Goal: Information Seeking & Learning: Check status

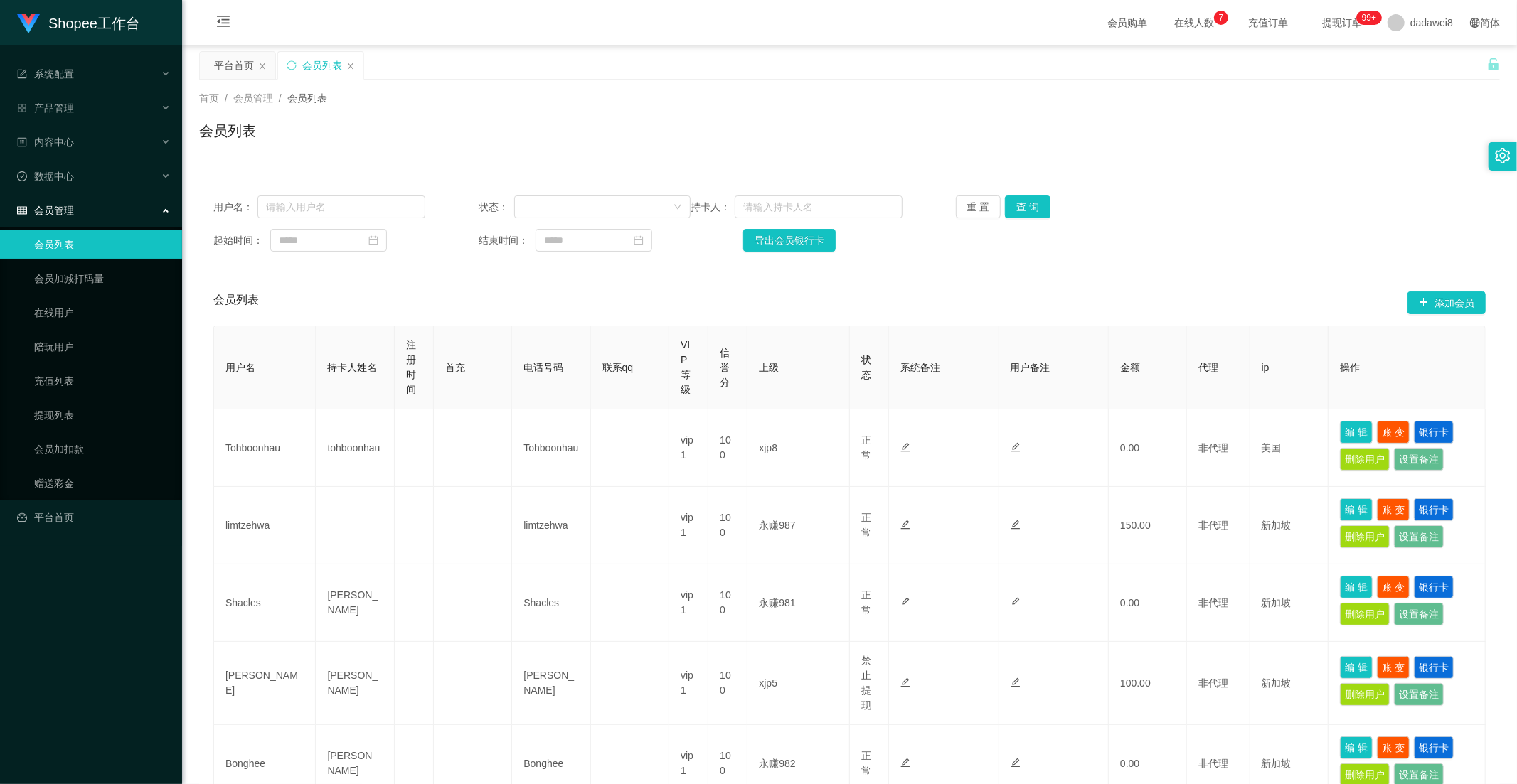
click at [501, 293] on div "会员列表 添加会员" at bounding box center [849, 303] width 1272 height 46
click at [357, 61] on div "会员列表" at bounding box center [321, 65] width 86 height 27
click at [346, 66] on icon "图标: close" at bounding box center [351, 66] width 9 height 9
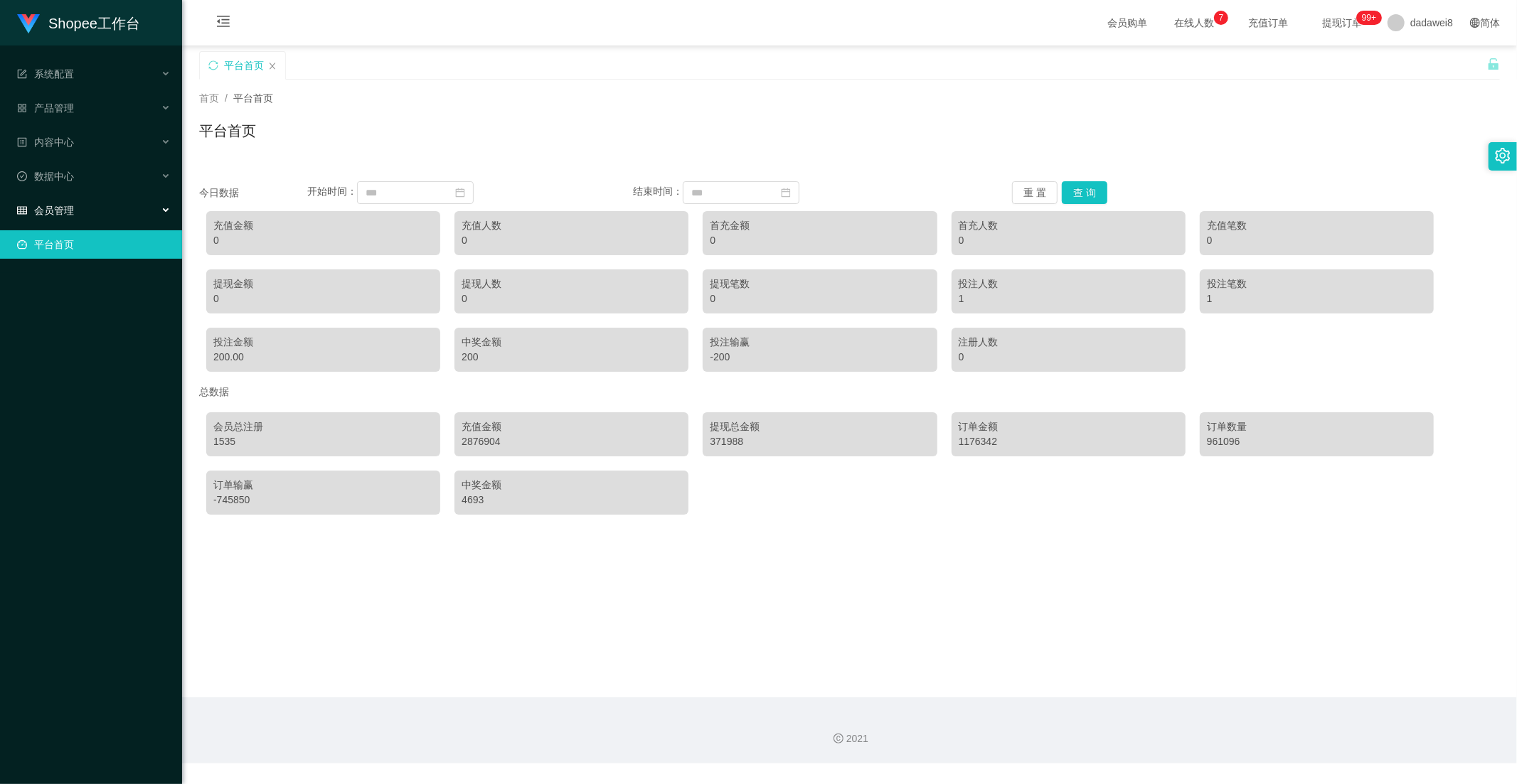
click at [75, 210] on div "会员管理" at bounding box center [91, 210] width 182 height 29
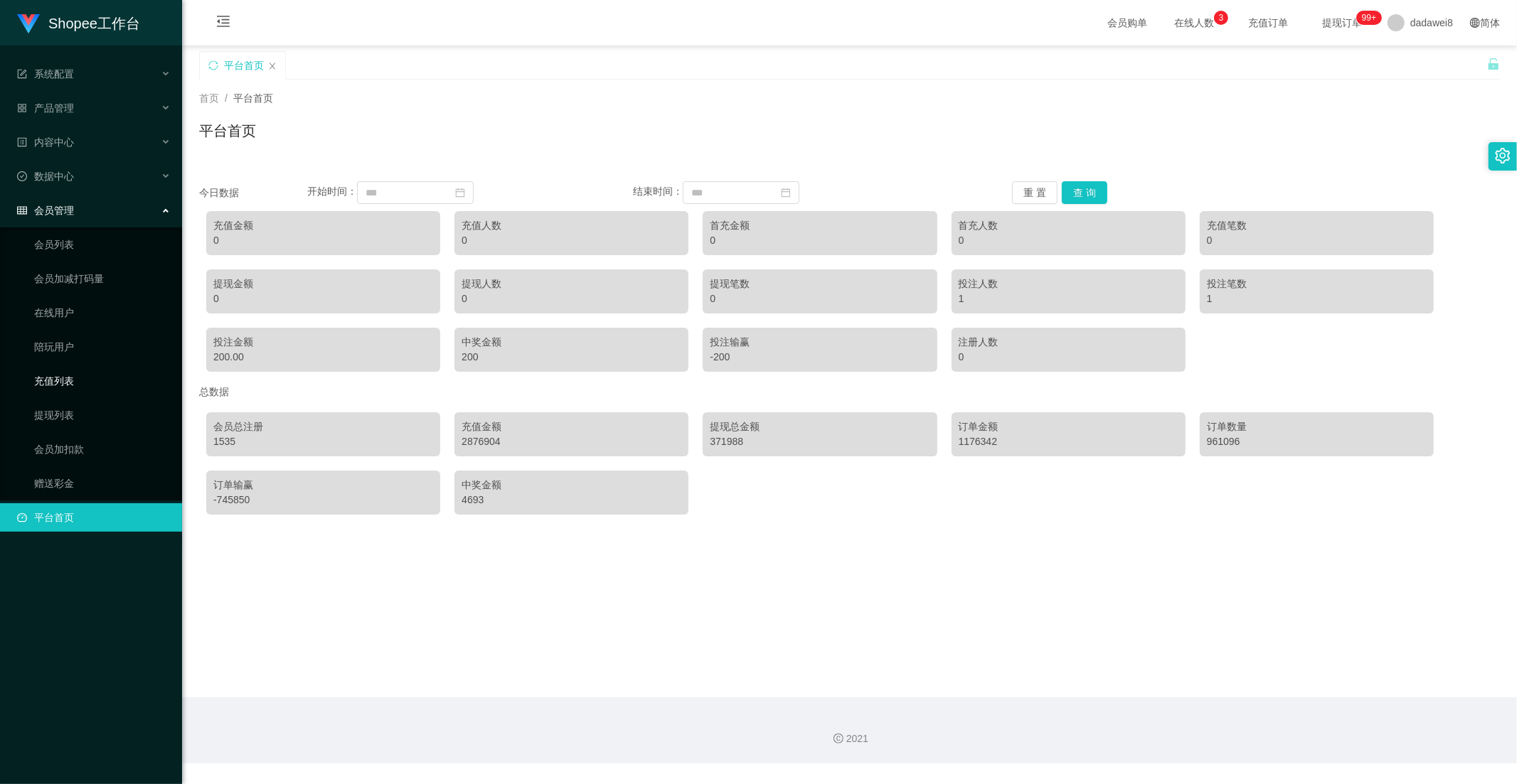
click at [65, 377] on link "充值列表" at bounding box center [102, 381] width 137 height 29
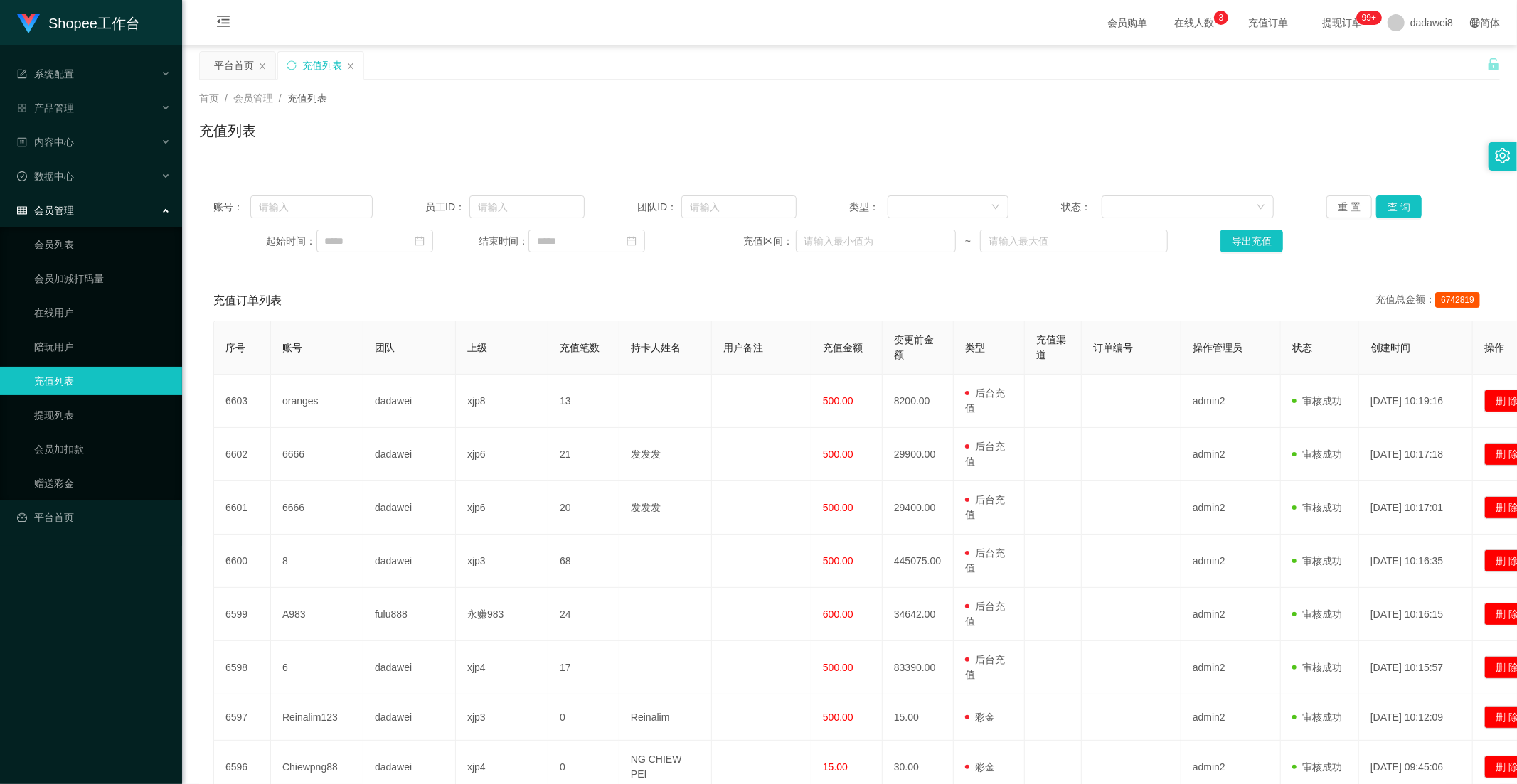
scroll to position [214, 0]
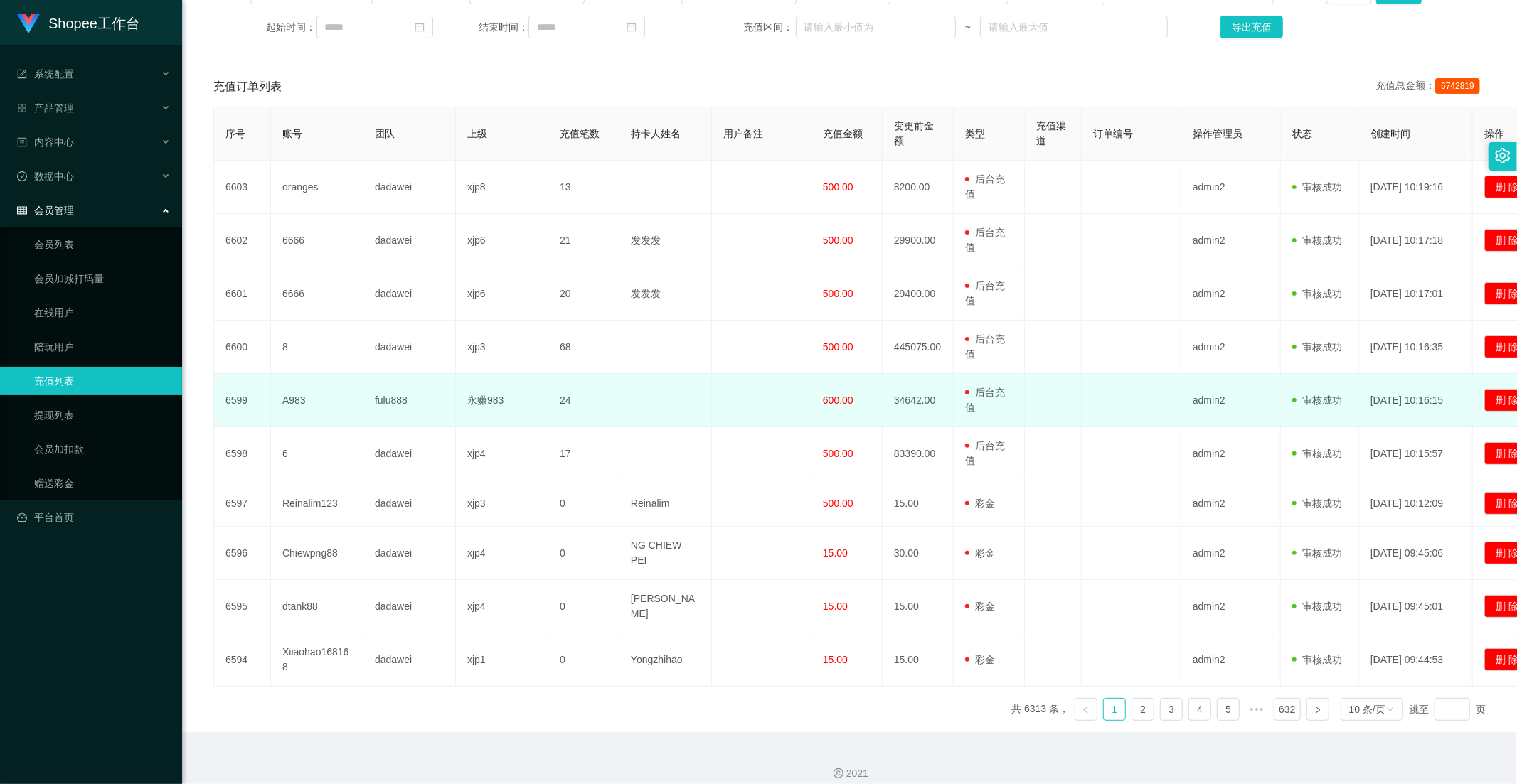
click at [832, 403] on span "600.00" at bounding box center [838, 399] width 30 height 11
click at [865, 416] on td "600.00" at bounding box center [846, 400] width 71 height 53
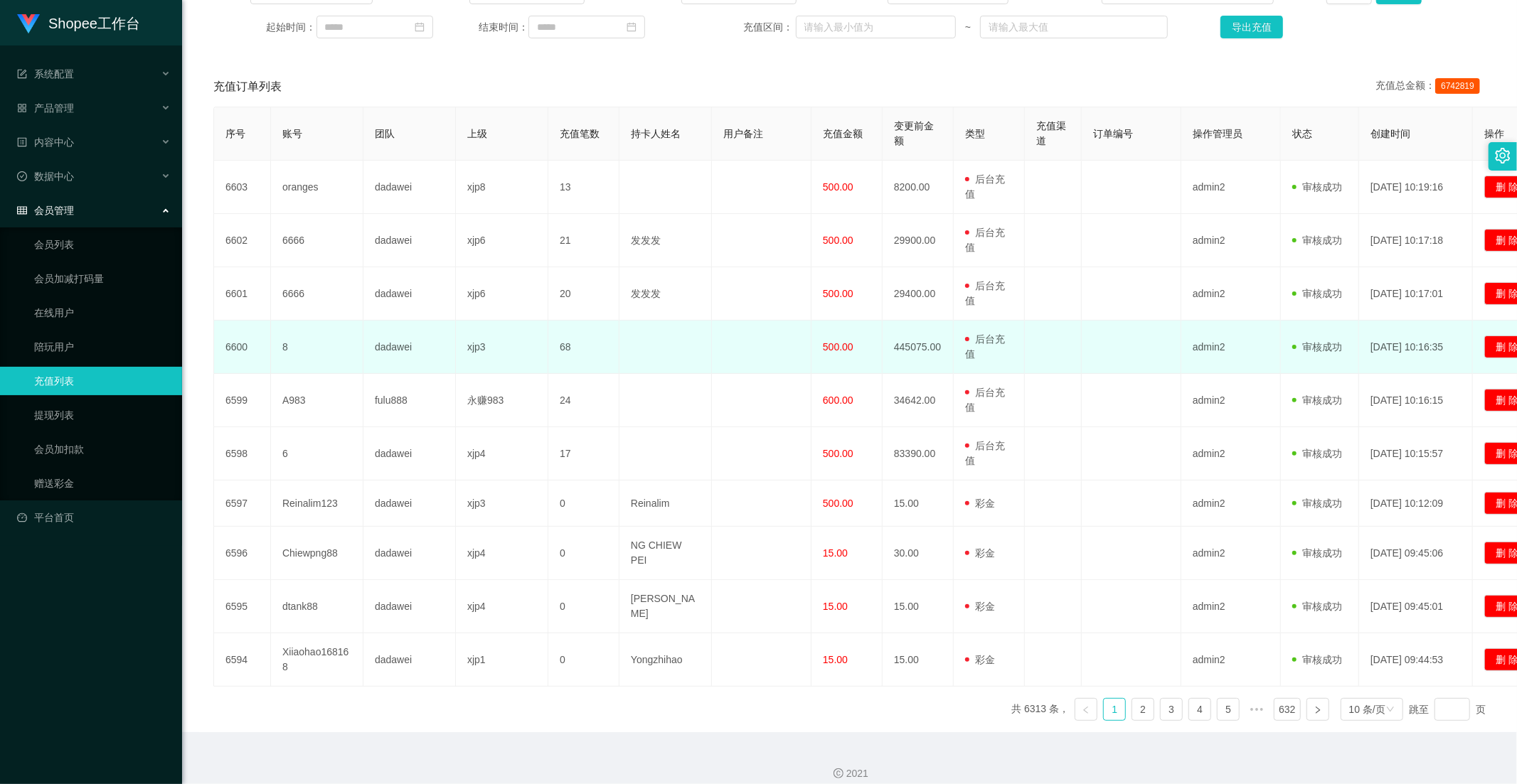
click at [823, 349] on span "500.00" at bounding box center [838, 346] width 30 height 11
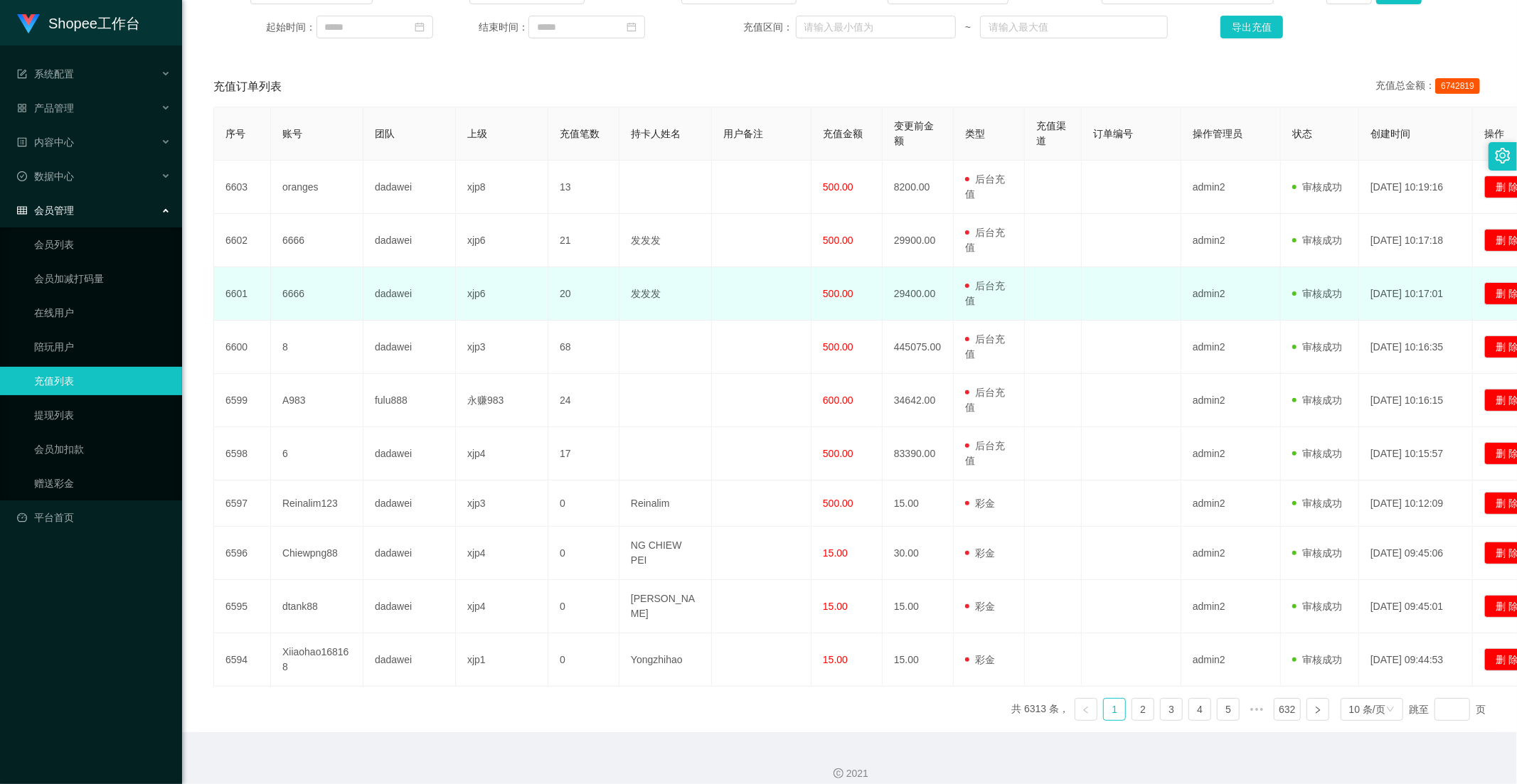
click at [823, 295] on span "500.00" at bounding box center [838, 293] width 30 height 11
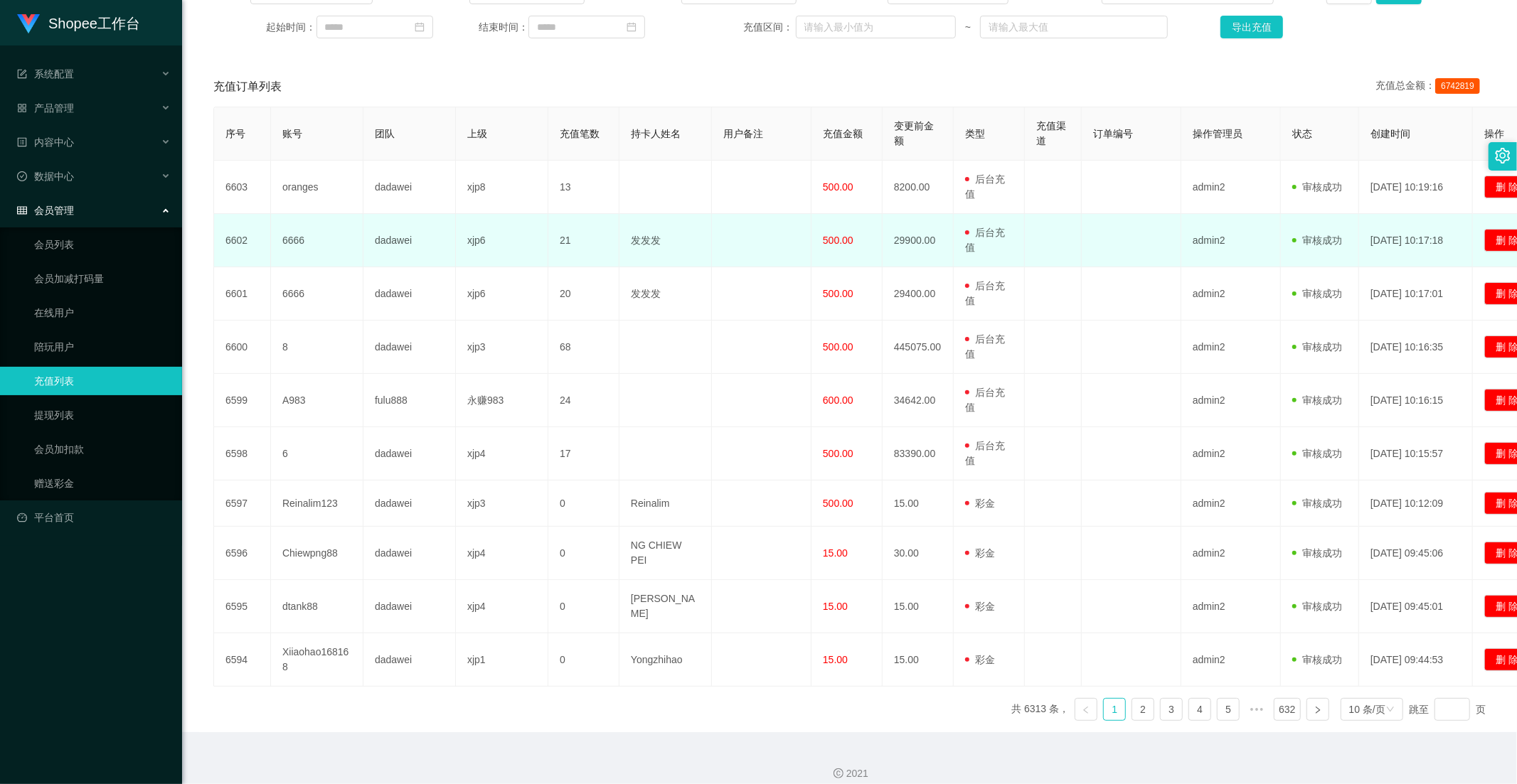
click at [834, 252] on td "500.00" at bounding box center [846, 241] width 71 height 53
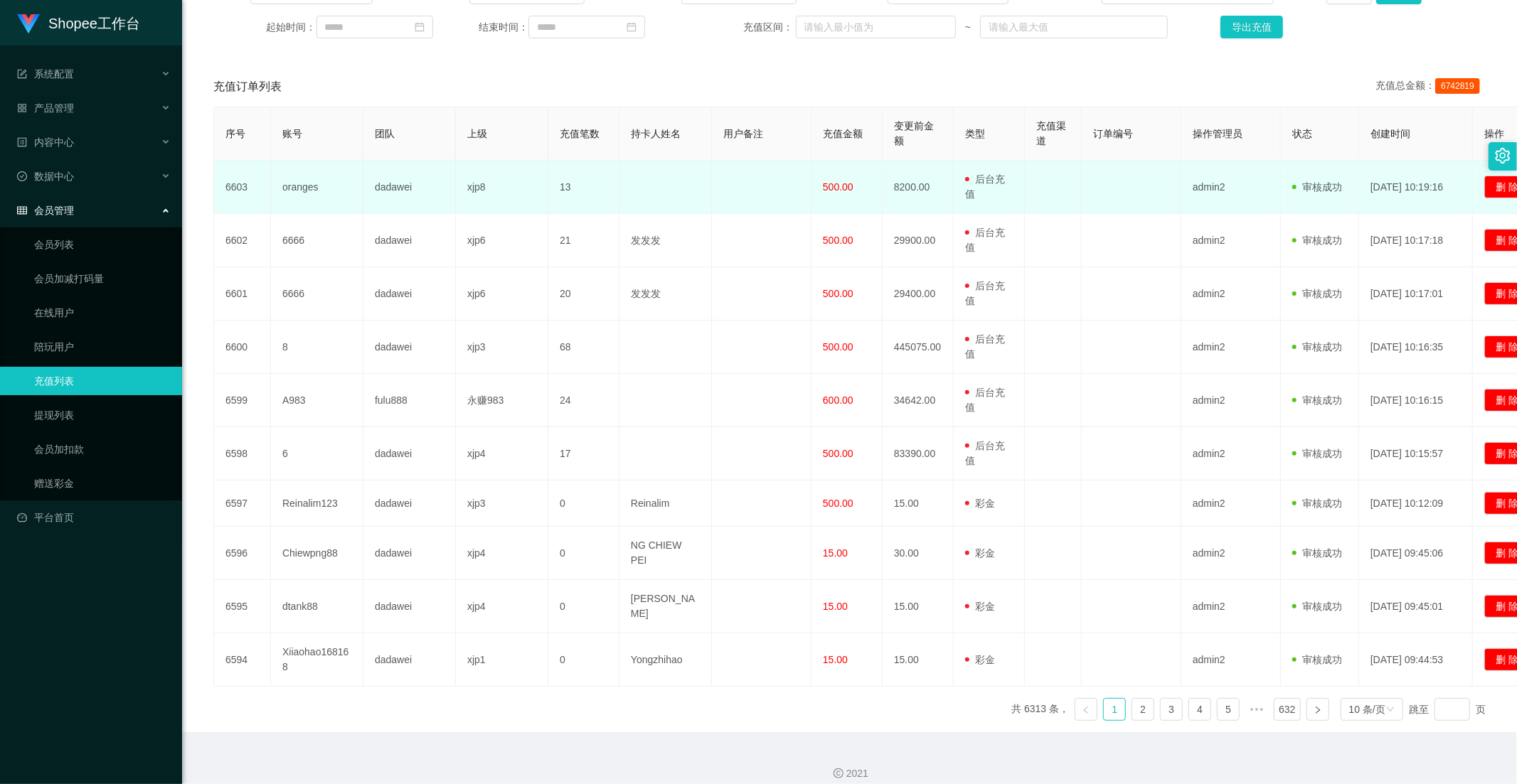
click at [848, 196] on td "500.00" at bounding box center [846, 188] width 71 height 53
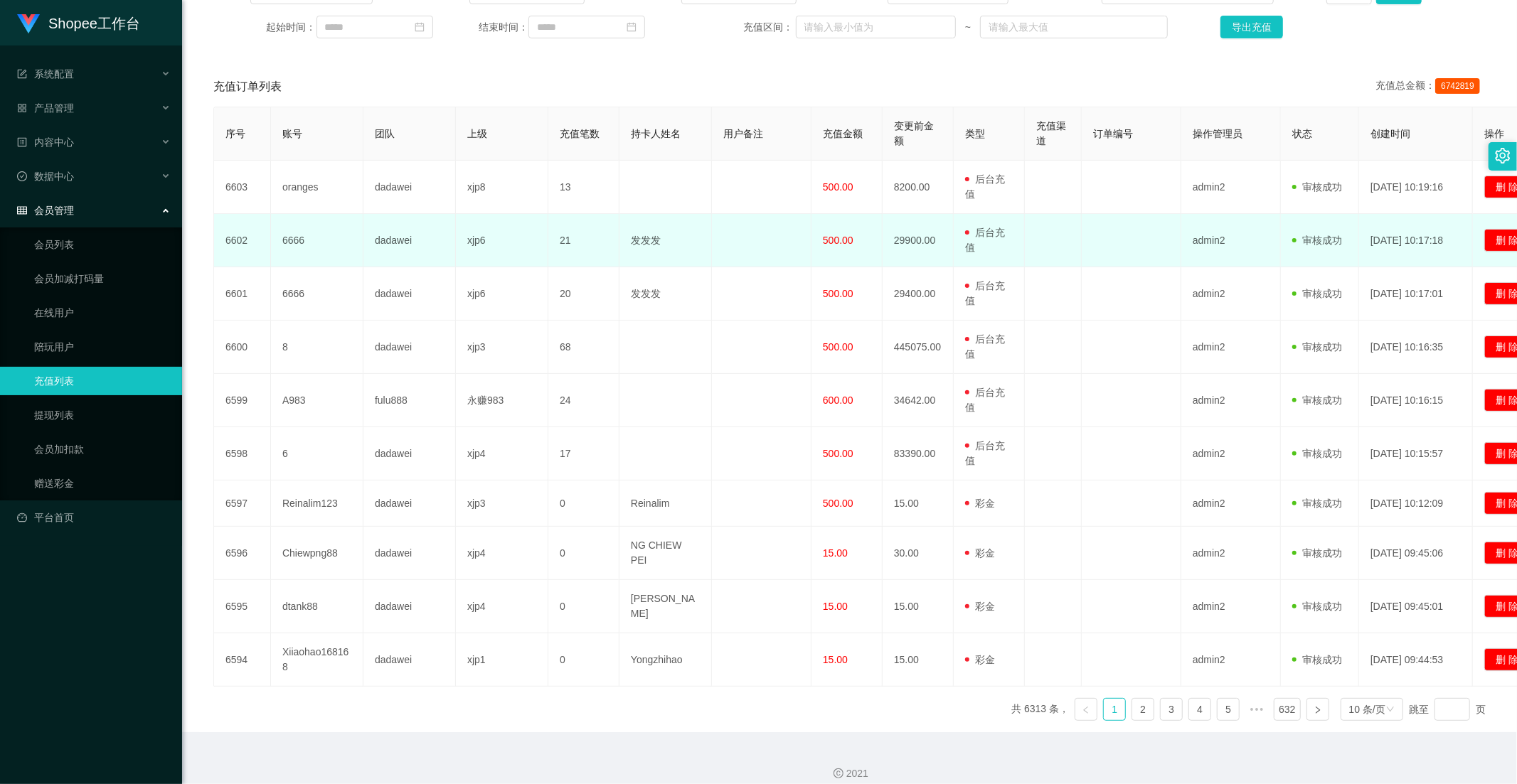
click at [823, 216] on td "500.00" at bounding box center [846, 241] width 71 height 53
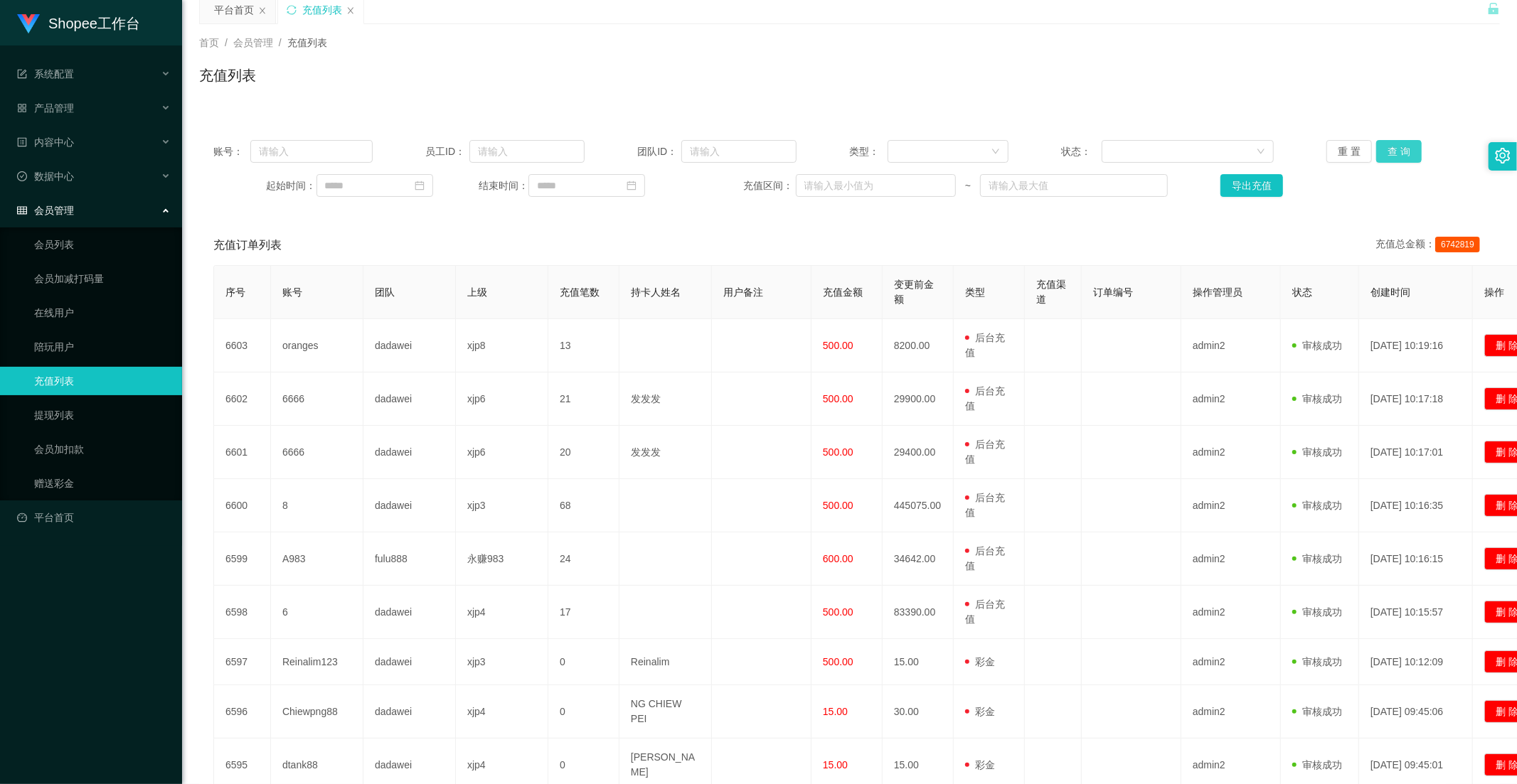
click at [1382, 150] on button "查 询" at bounding box center [1399, 151] width 46 height 23
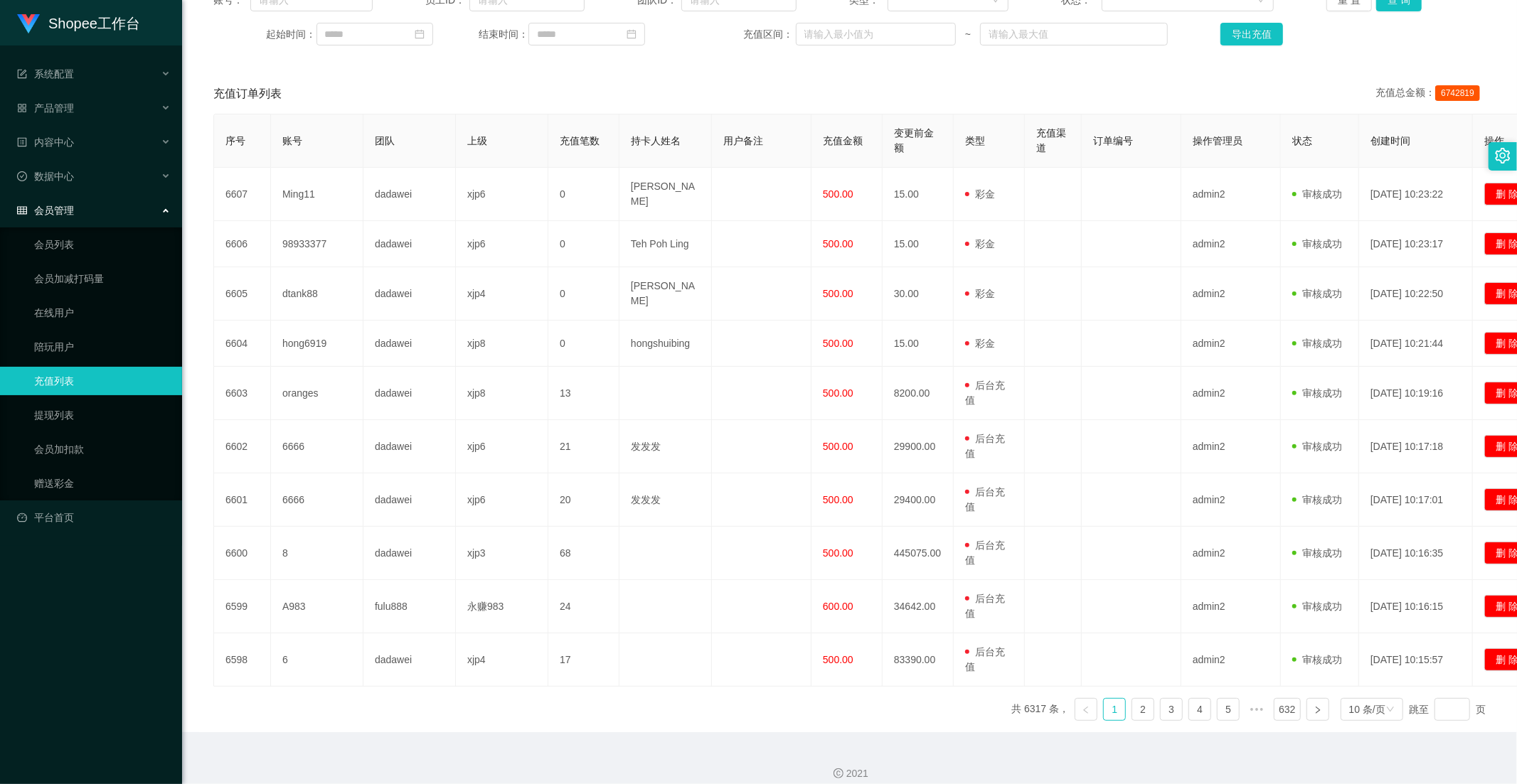
scroll to position [48, 0]
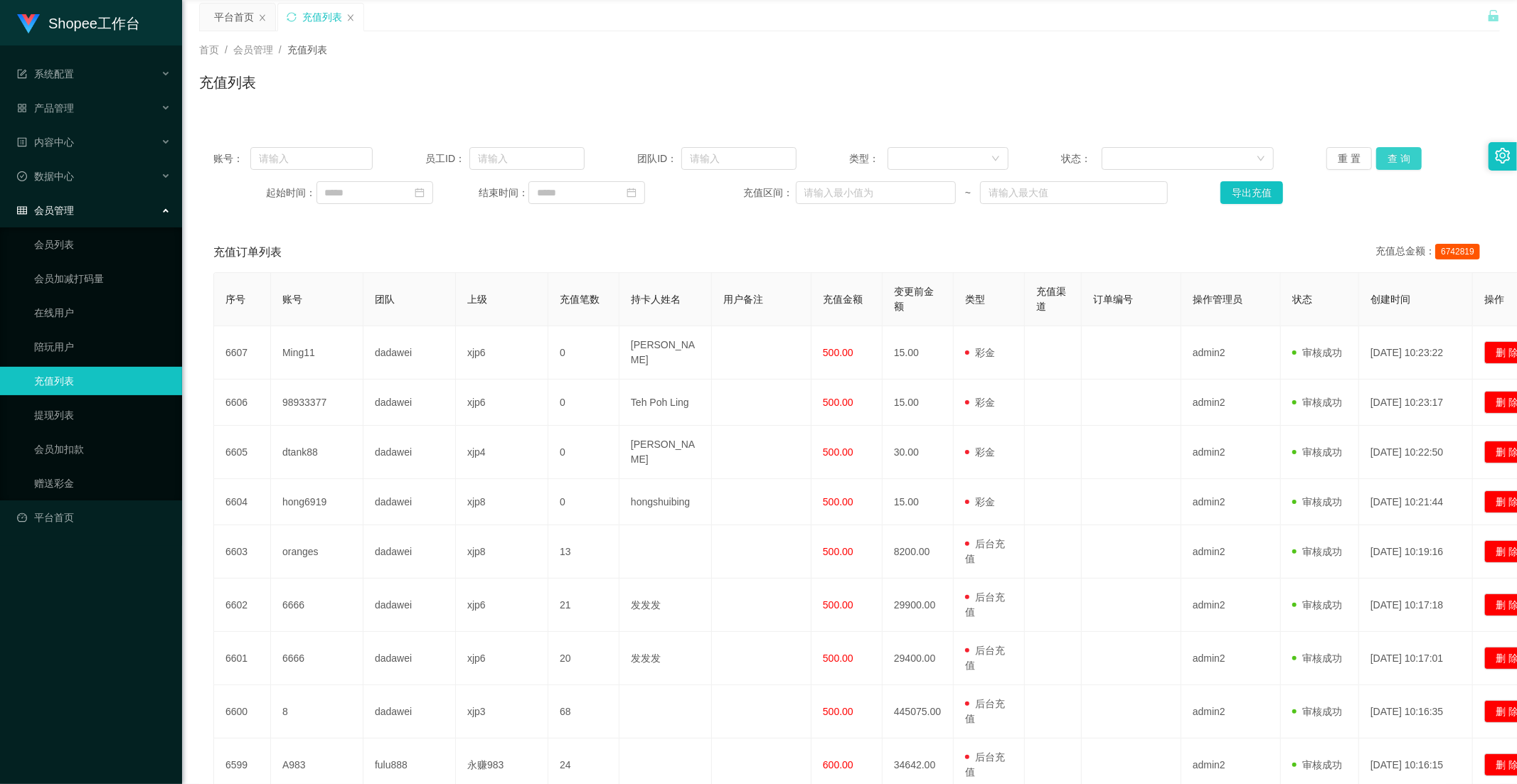
click at [1405, 163] on button "查 询" at bounding box center [1399, 158] width 46 height 23
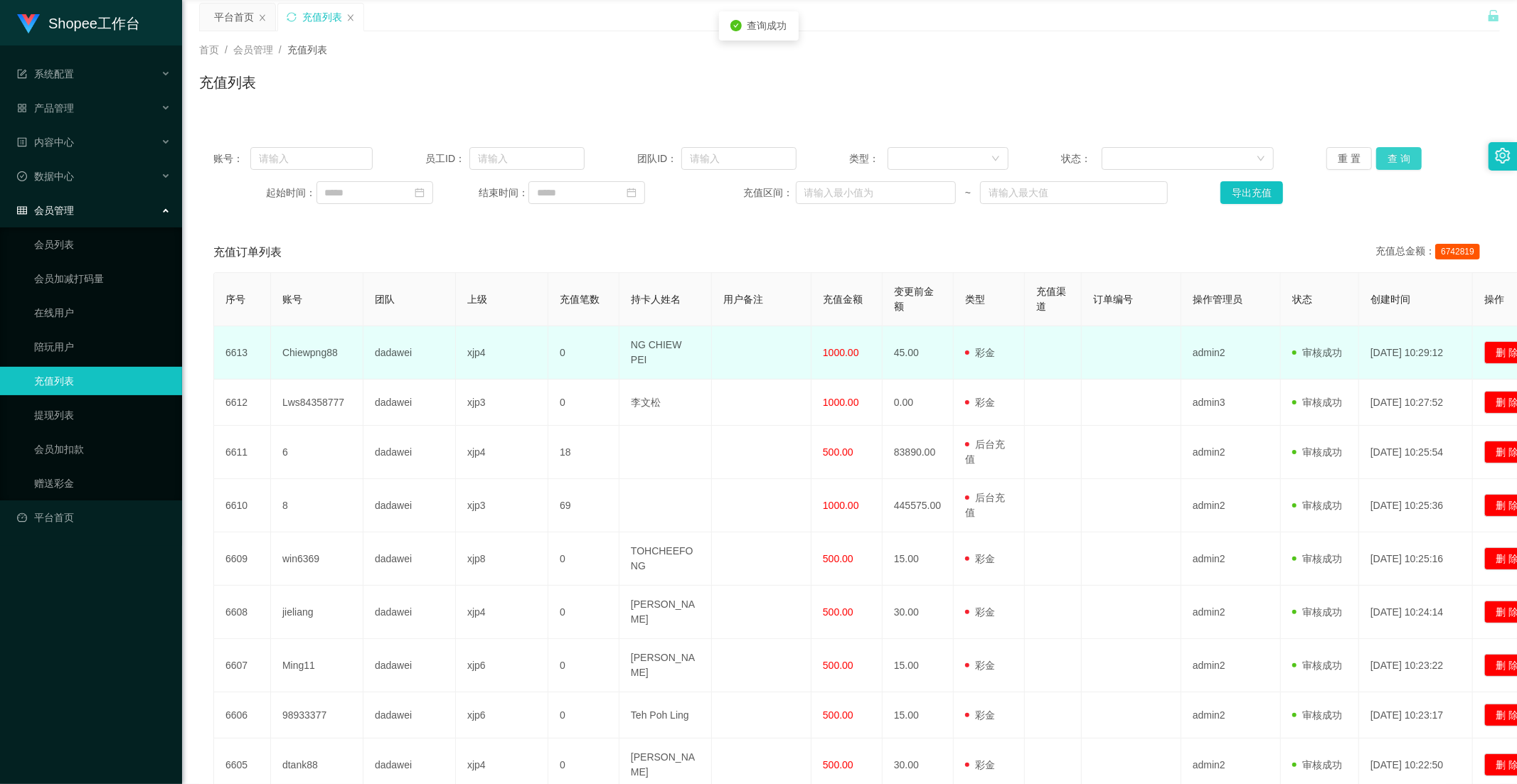
scroll to position [185, 0]
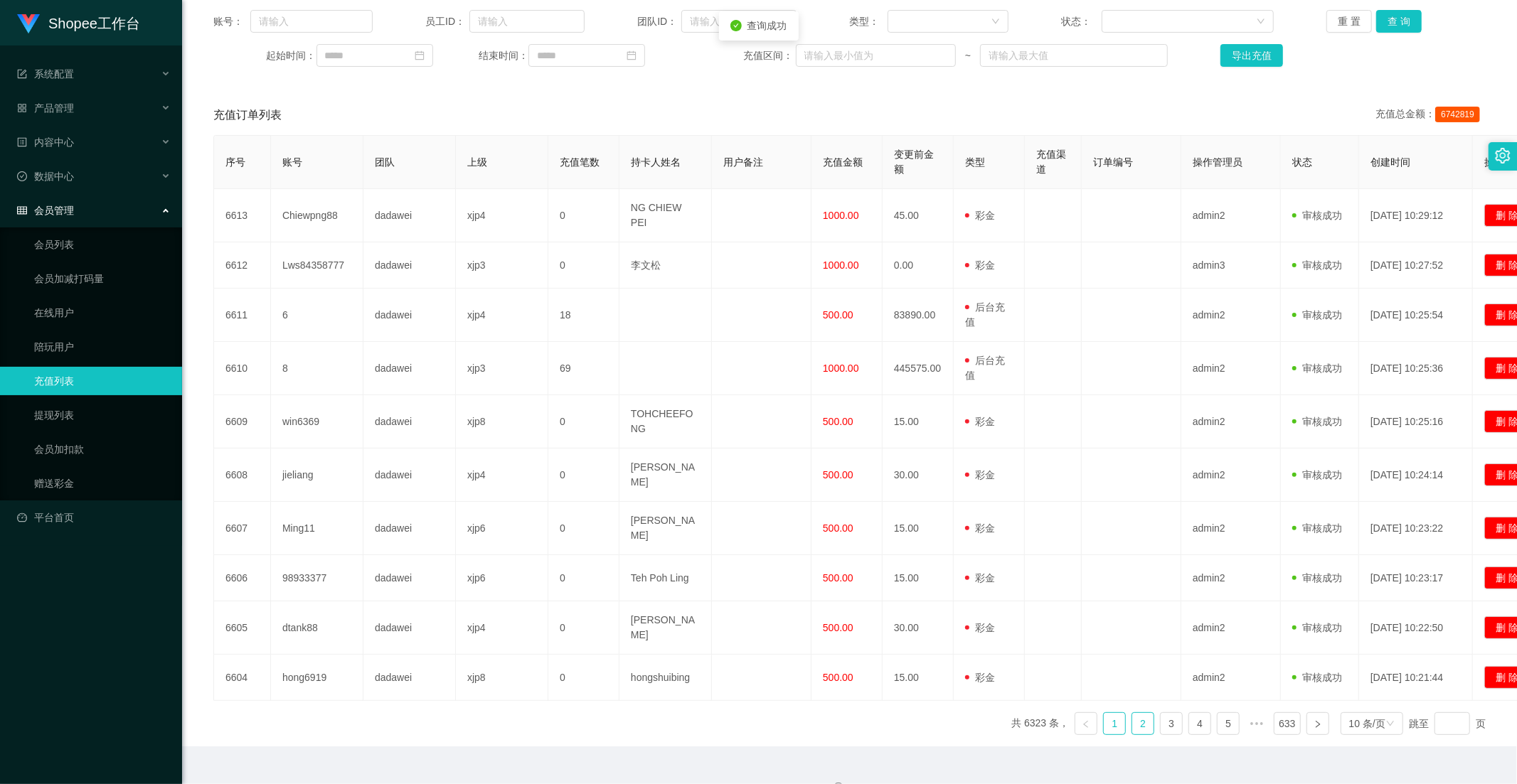
click at [1134, 713] on link "2" at bounding box center [1143, 723] width 21 height 21
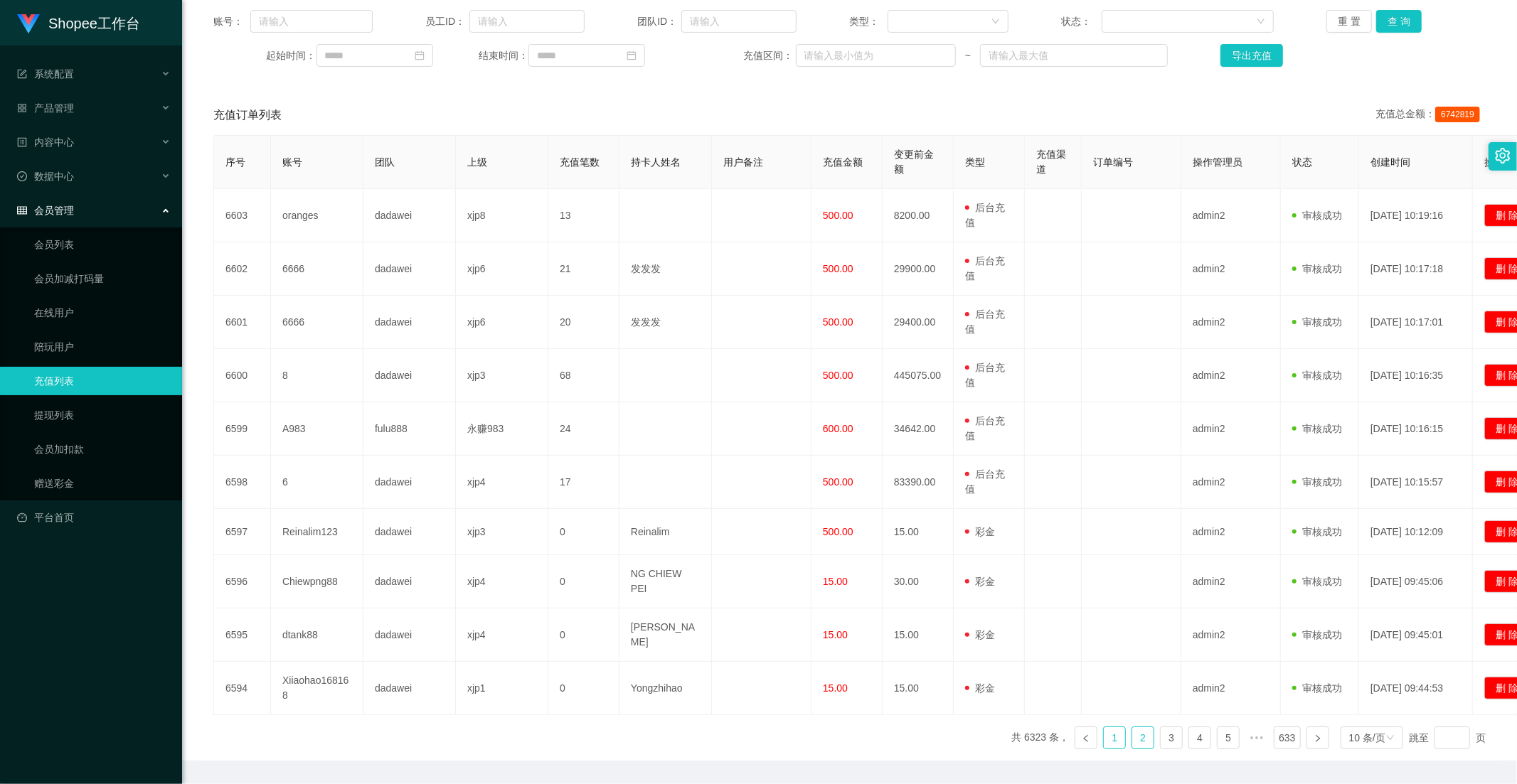
click at [1108, 727] on link "1" at bounding box center [1114, 737] width 21 height 21
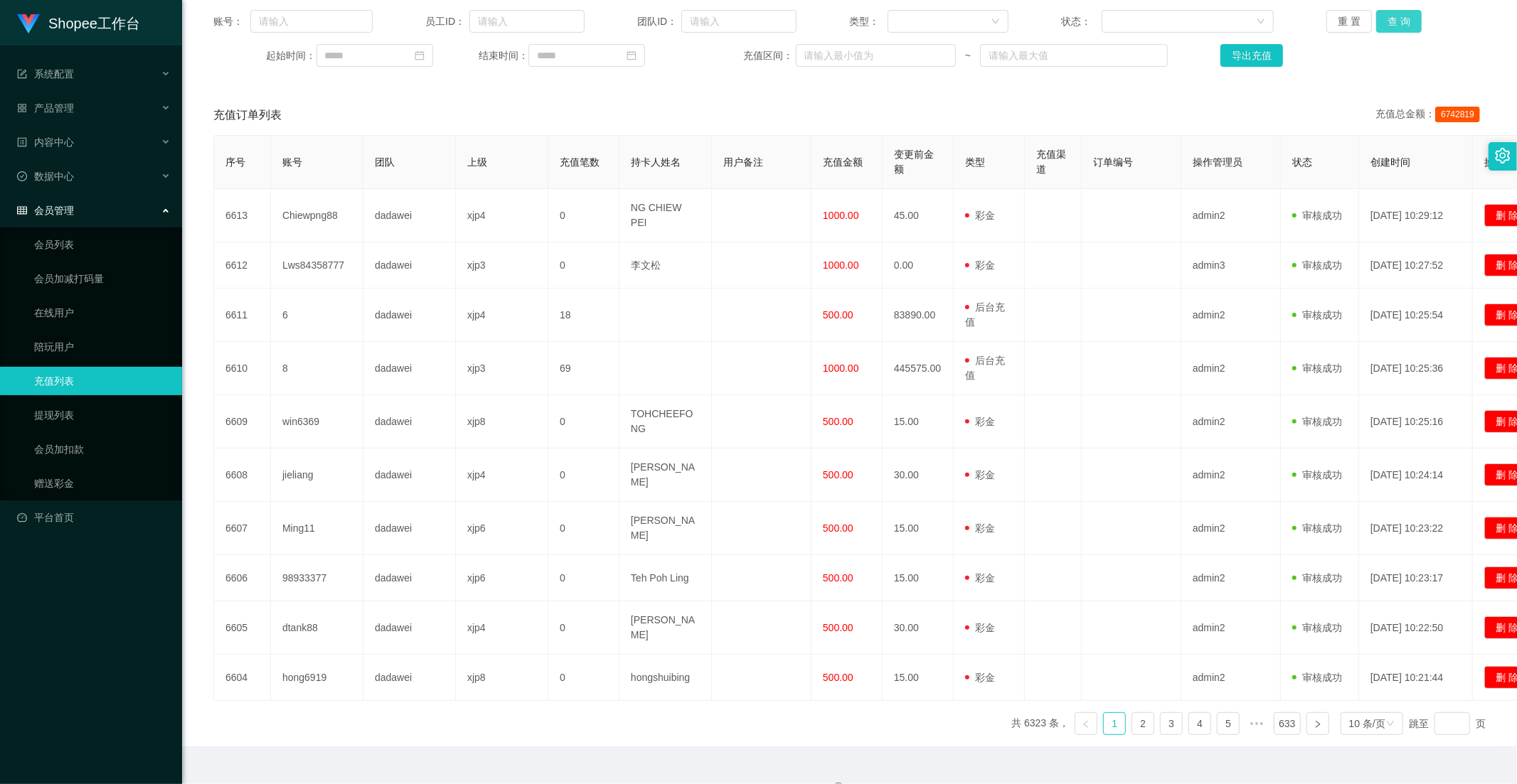
click at [1396, 18] on button "查 询" at bounding box center [1399, 21] width 46 height 23
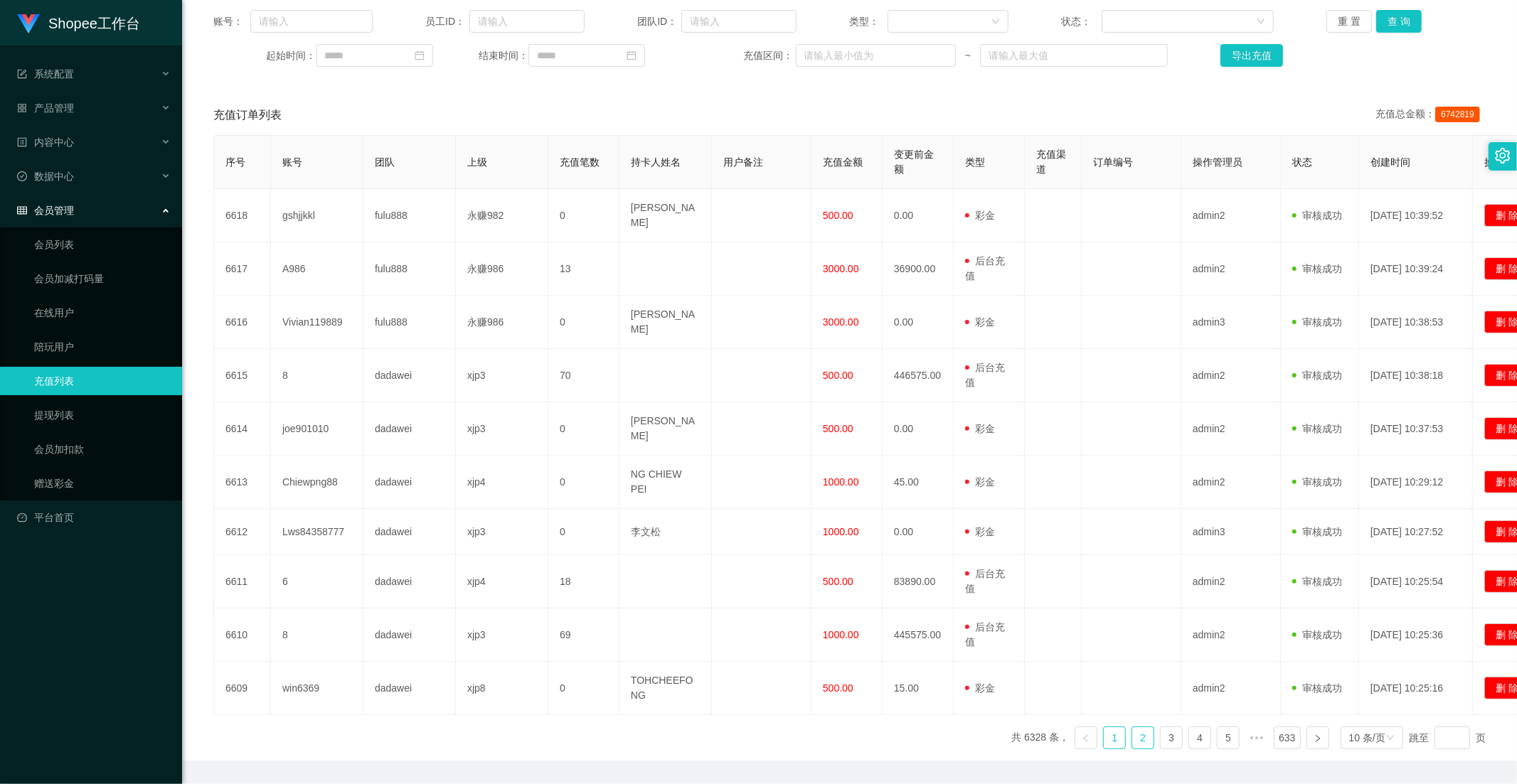
click at [1132, 727] on link "2" at bounding box center [1143, 737] width 21 height 21
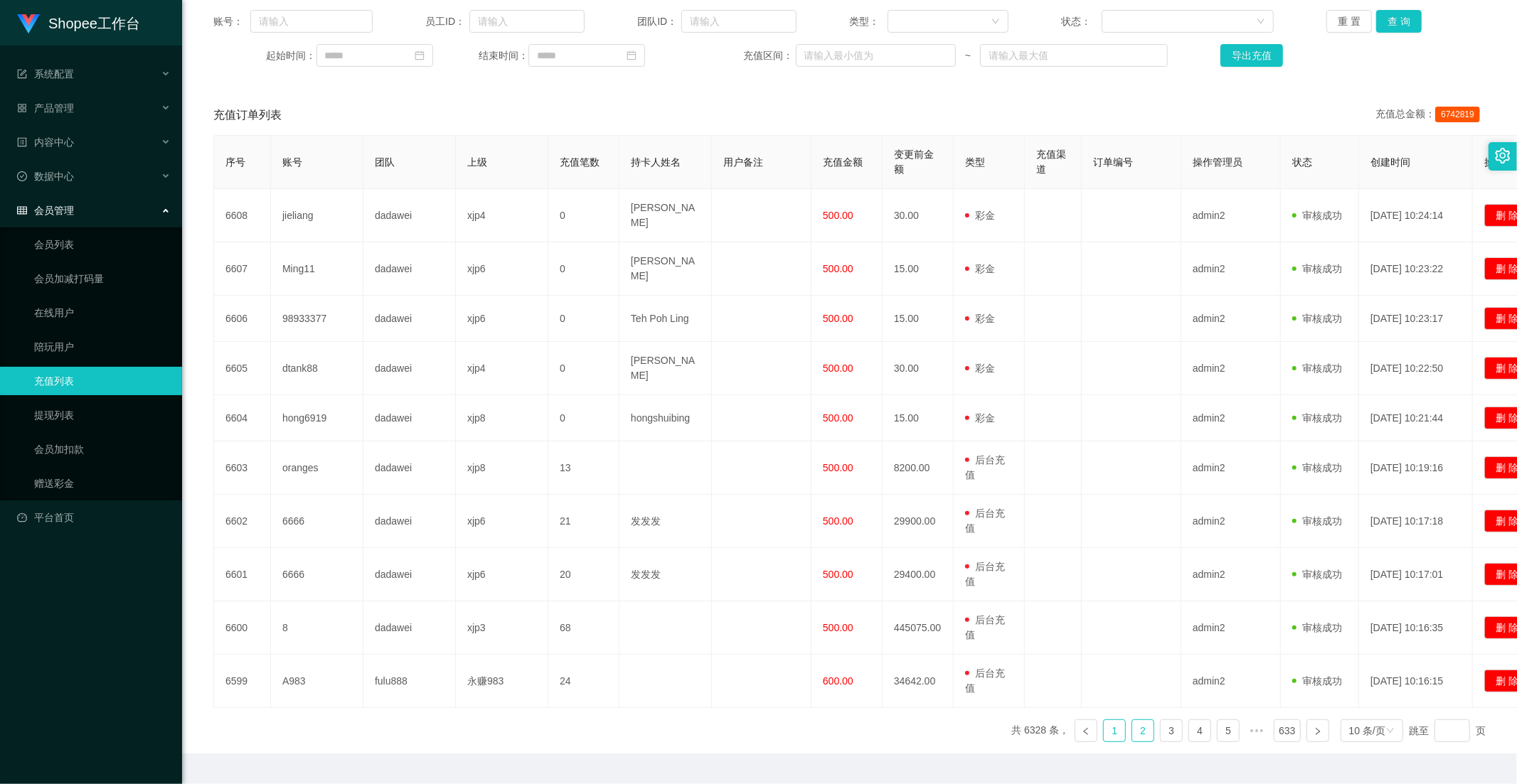
click at [1111, 720] on link "1" at bounding box center [1114, 730] width 21 height 21
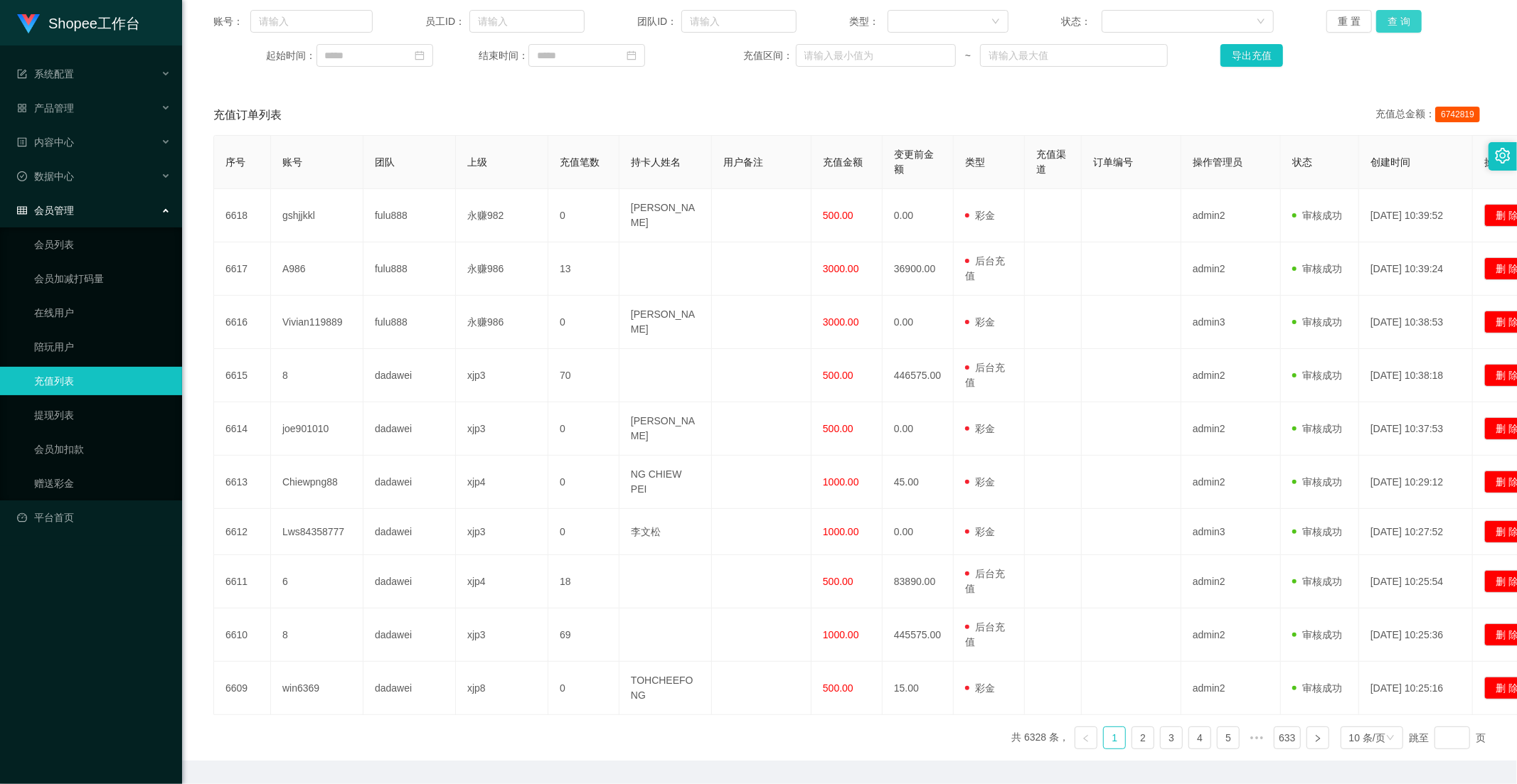
click at [1389, 24] on button "查 询" at bounding box center [1399, 21] width 46 height 23
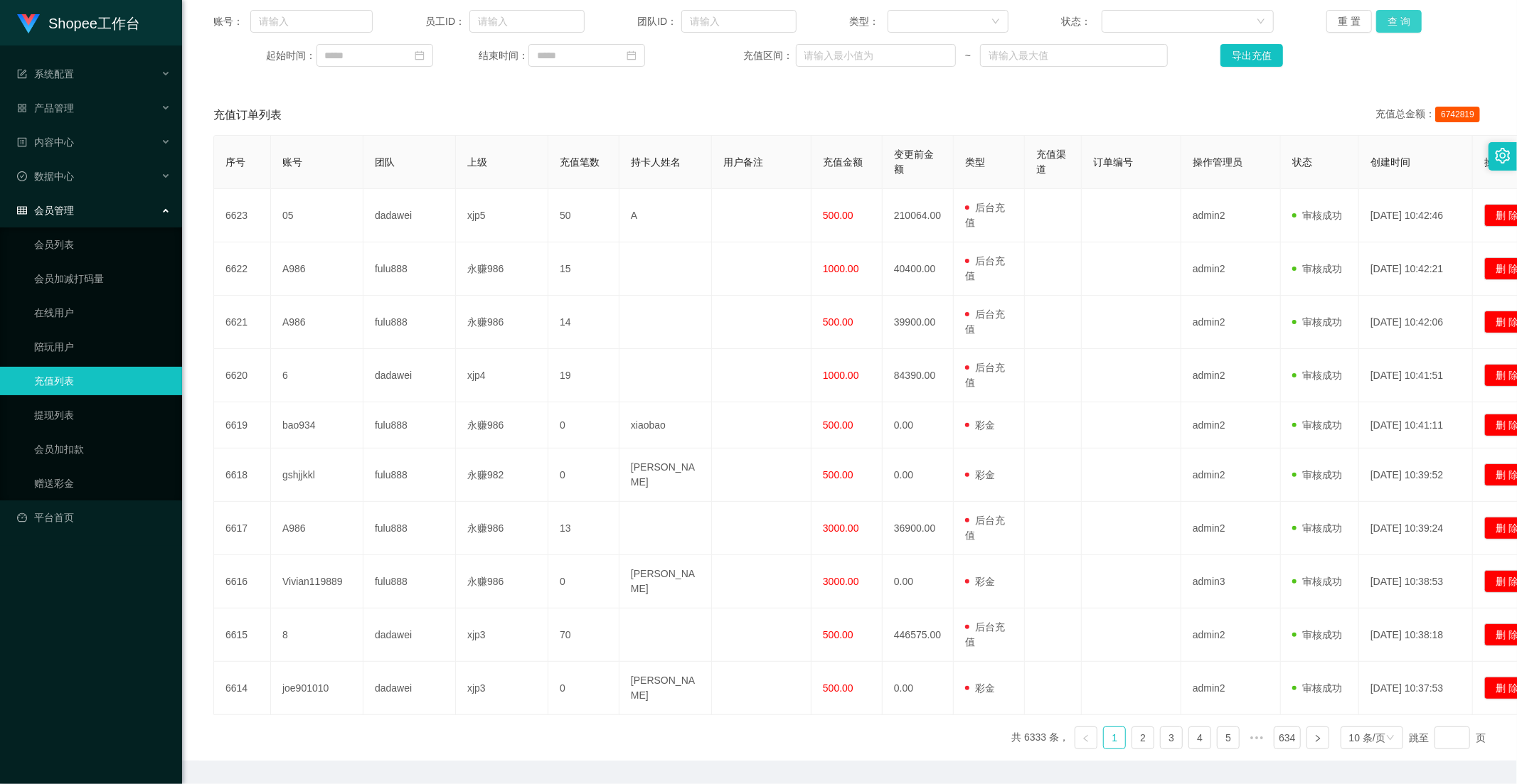
click at [1388, 15] on button "查 询" at bounding box center [1399, 21] width 46 height 23
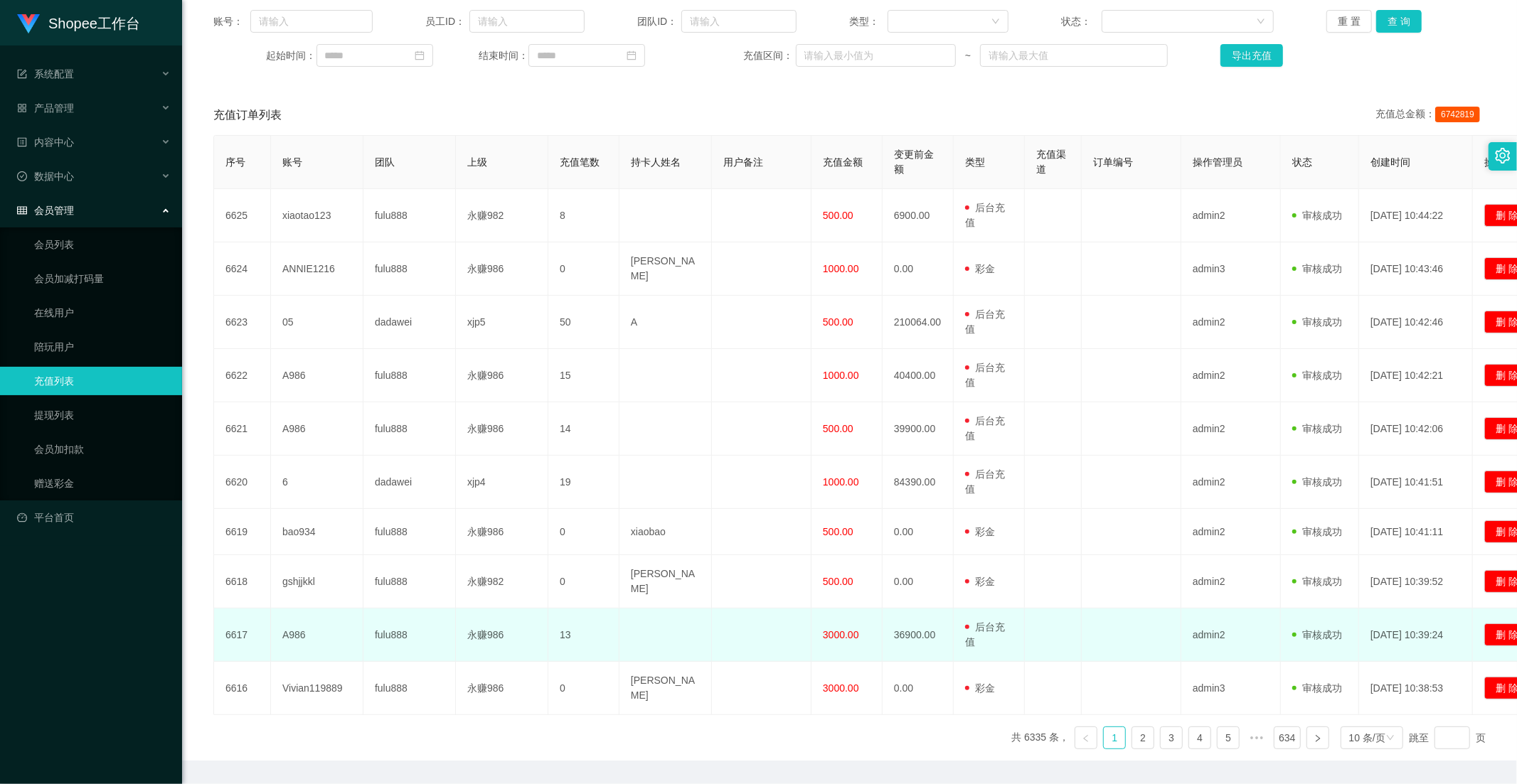
click at [837, 629] on span "3000.00" at bounding box center [840, 634] width 36 height 11
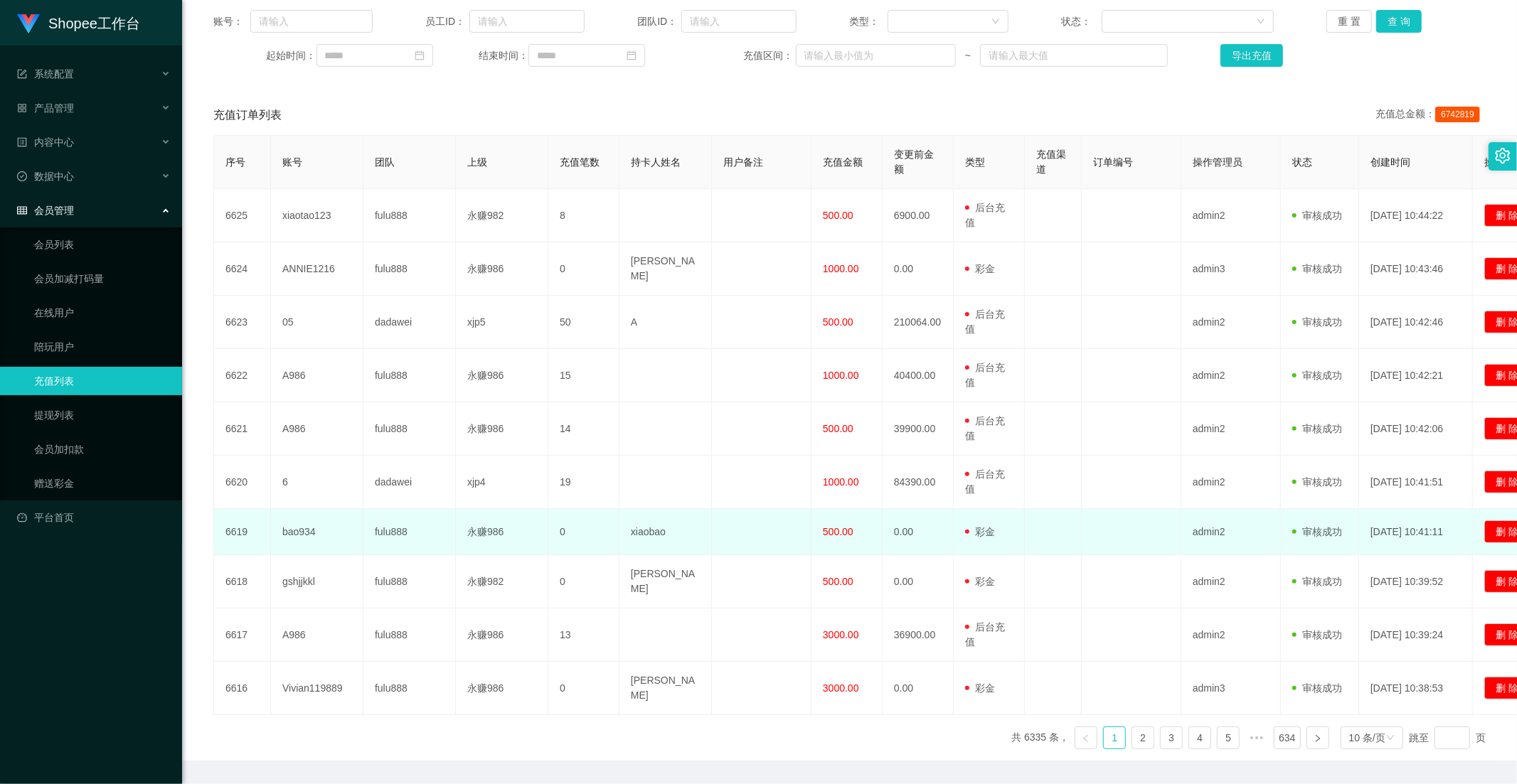
click at [849, 529] on span "500.00" at bounding box center [838, 531] width 30 height 11
click at [842, 526] on span "500.00" at bounding box center [838, 531] width 30 height 11
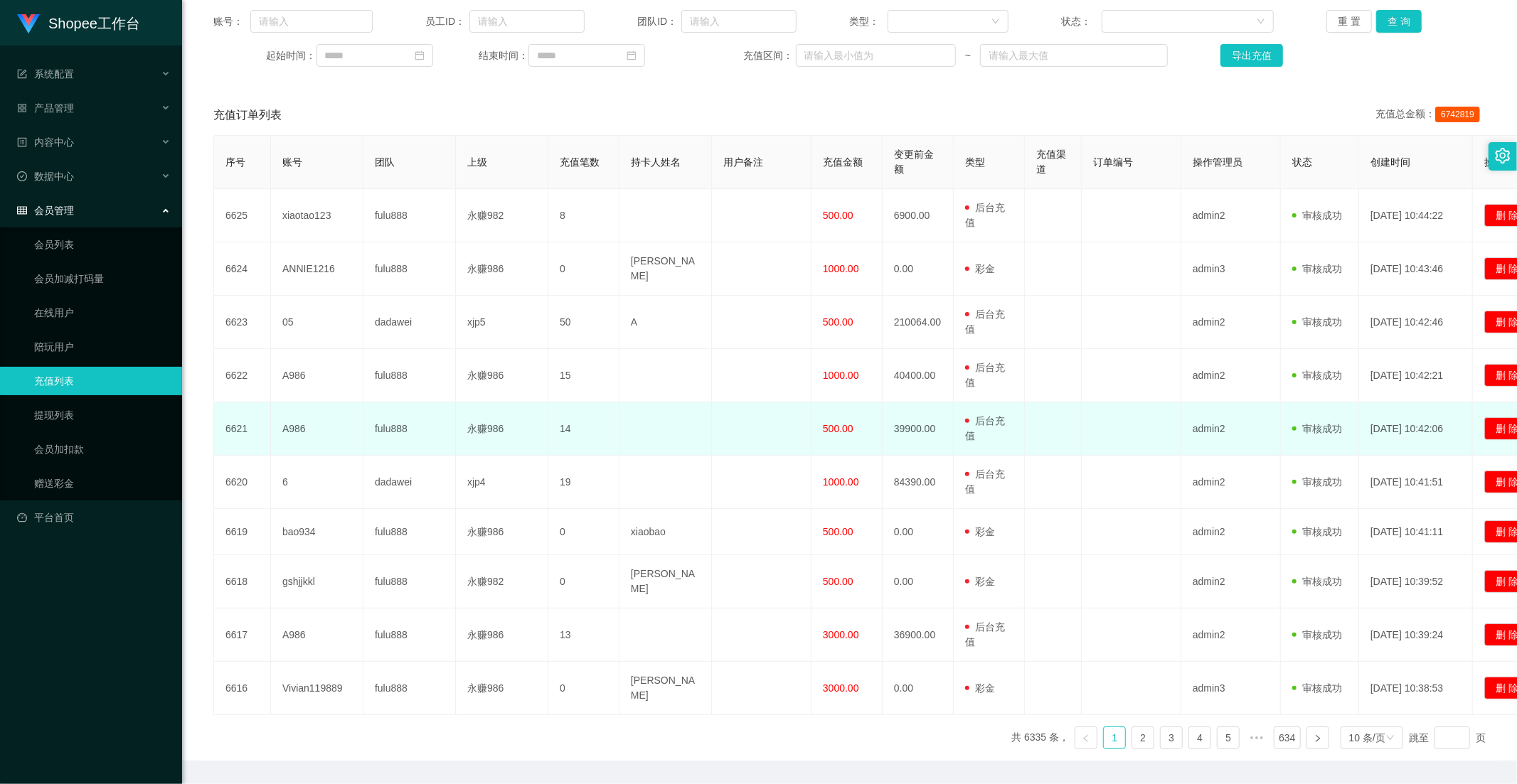
click at [843, 424] on span "500.00" at bounding box center [838, 428] width 30 height 11
click at [843, 423] on span "500.00" at bounding box center [838, 428] width 30 height 11
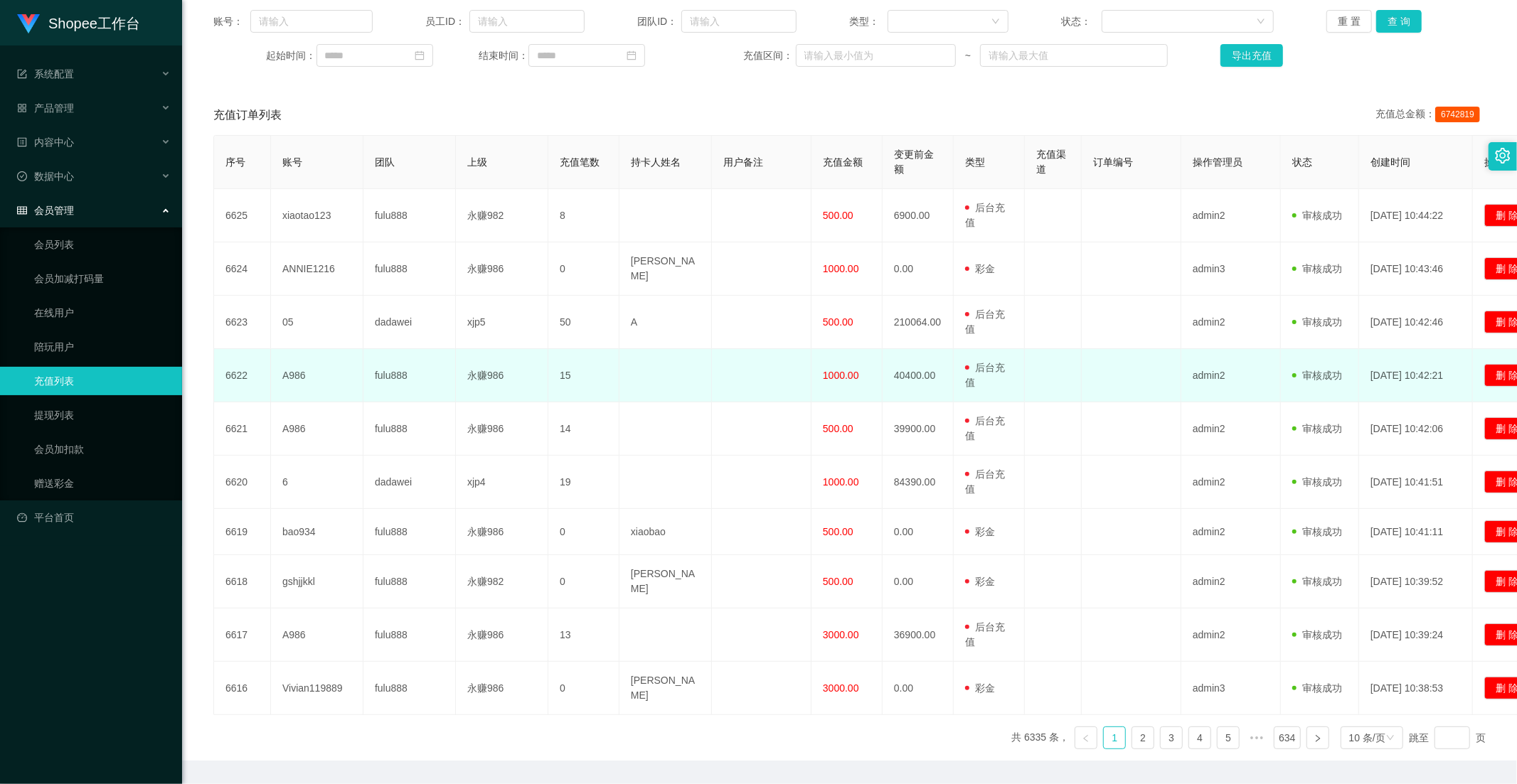
click at [837, 371] on span "1000.00" at bounding box center [840, 375] width 36 height 11
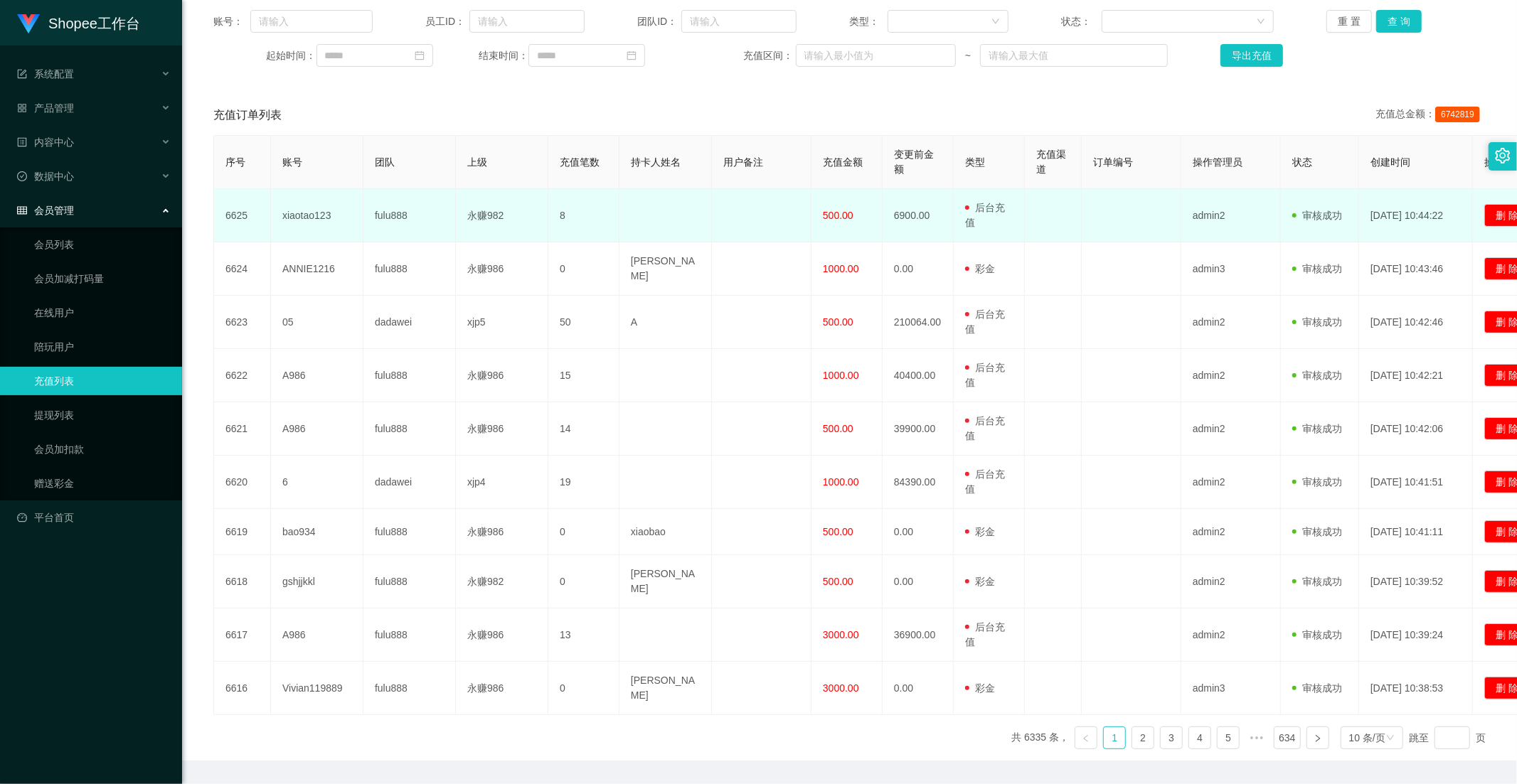
click at [837, 220] on span "500.00" at bounding box center [838, 215] width 30 height 11
click at [1028, 226] on td at bounding box center [1052, 216] width 57 height 53
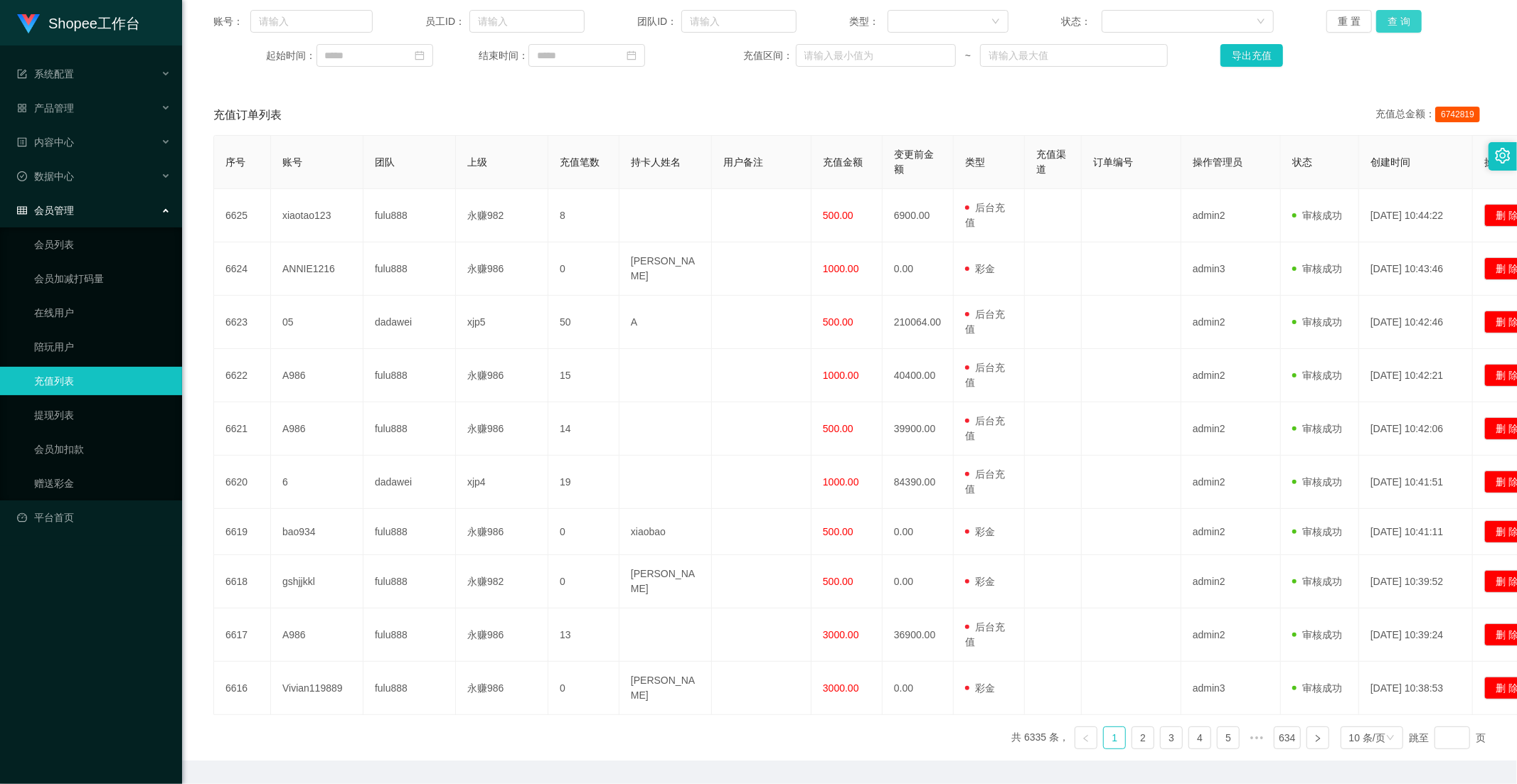
click at [1395, 31] on button "查 询" at bounding box center [1399, 21] width 46 height 23
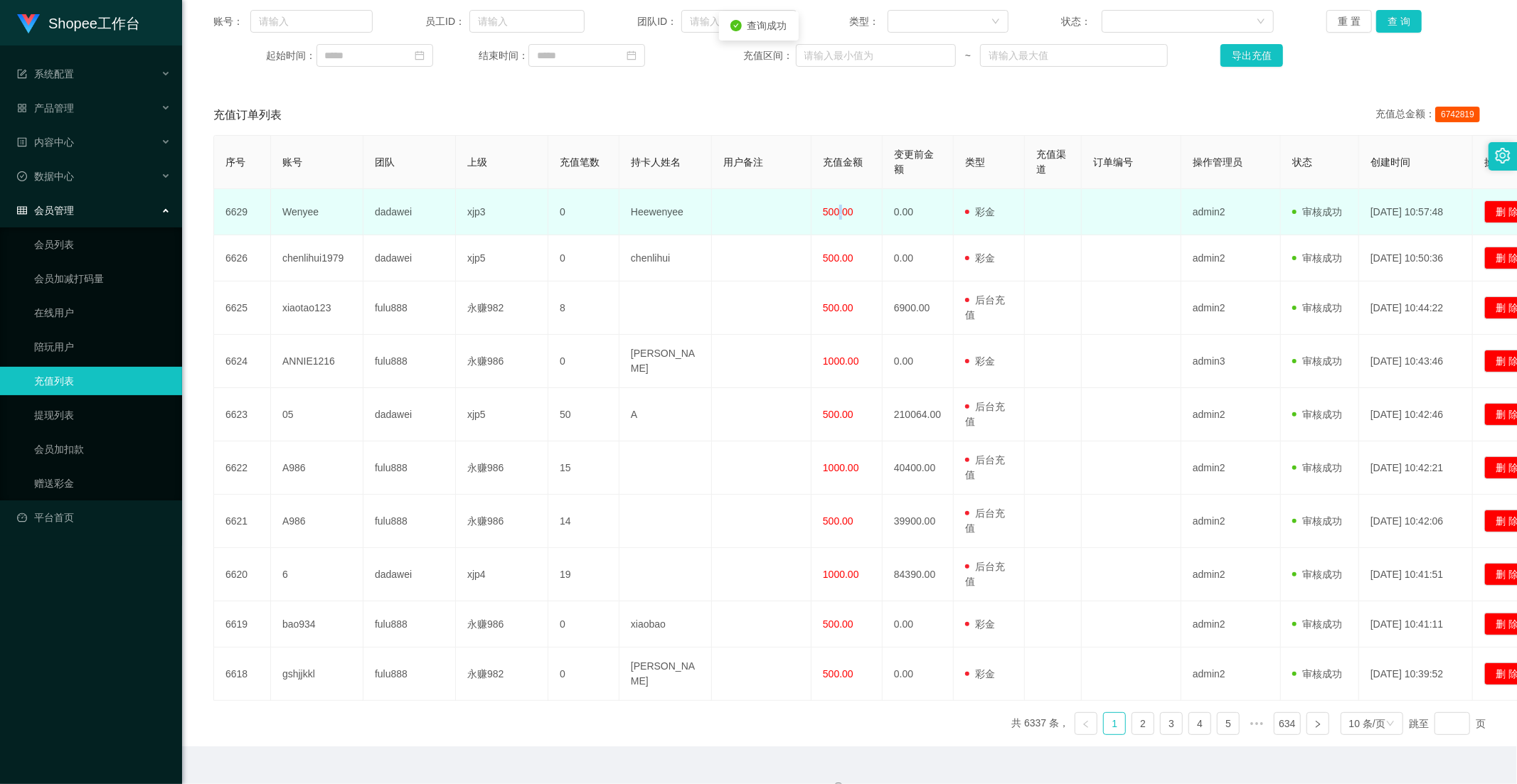
click at [840, 207] on span "500.00" at bounding box center [838, 211] width 30 height 11
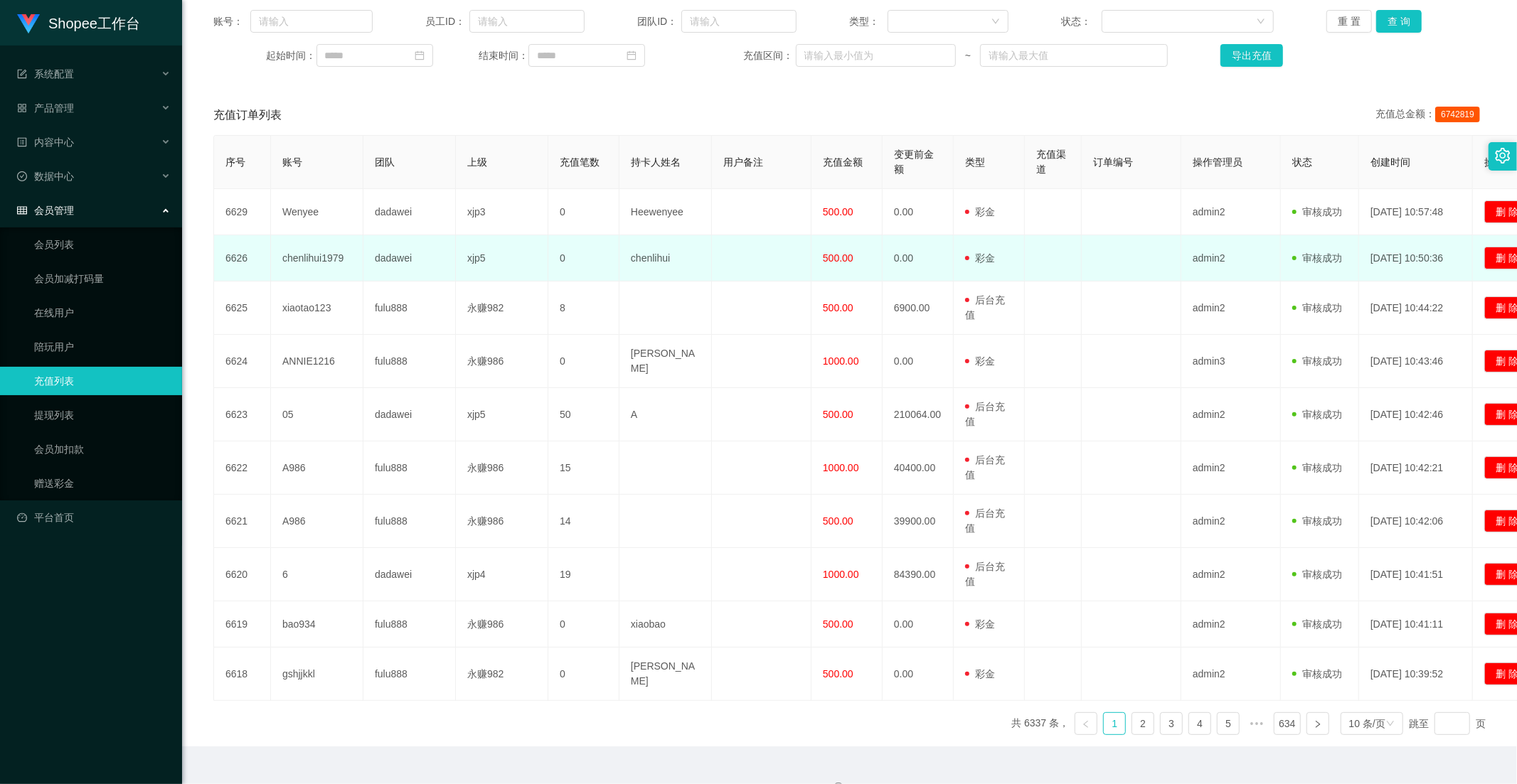
click at [840, 264] on span "500.00" at bounding box center [838, 258] width 30 height 11
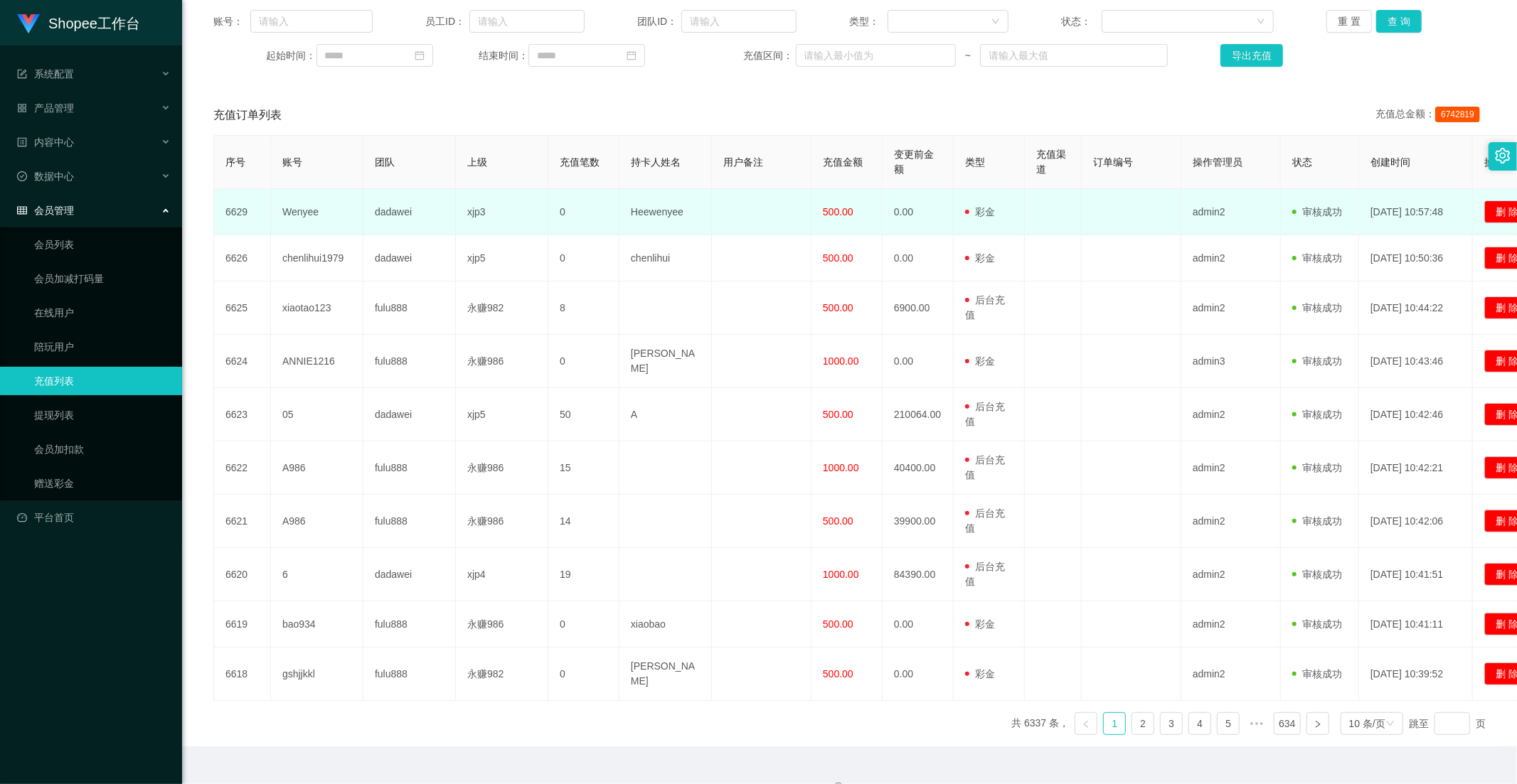
click at [830, 230] on td "500.00" at bounding box center [846, 212] width 71 height 47
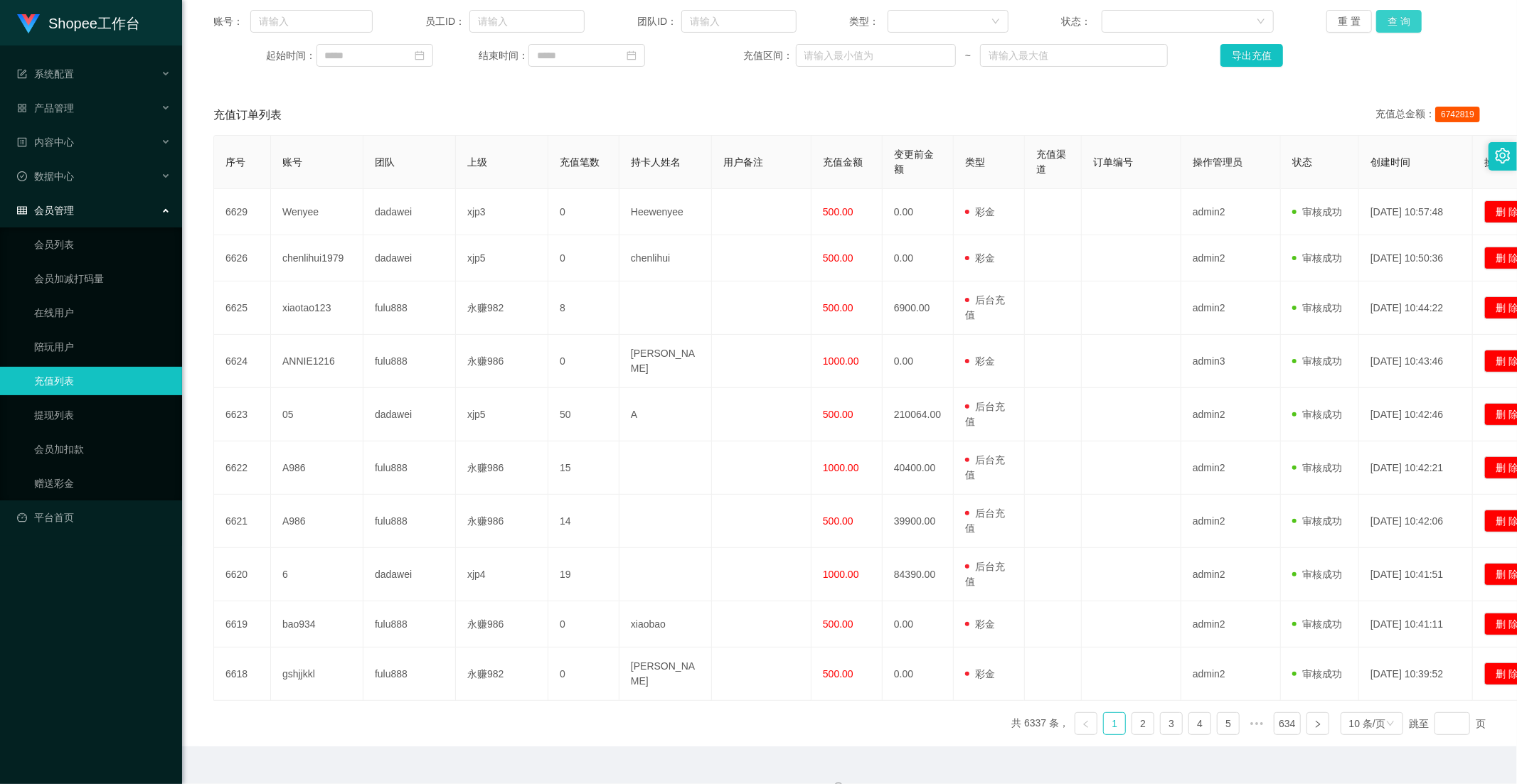
click at [1388, 27] on button "查 询" at bounding box center [1399, 21] width 46 height 23
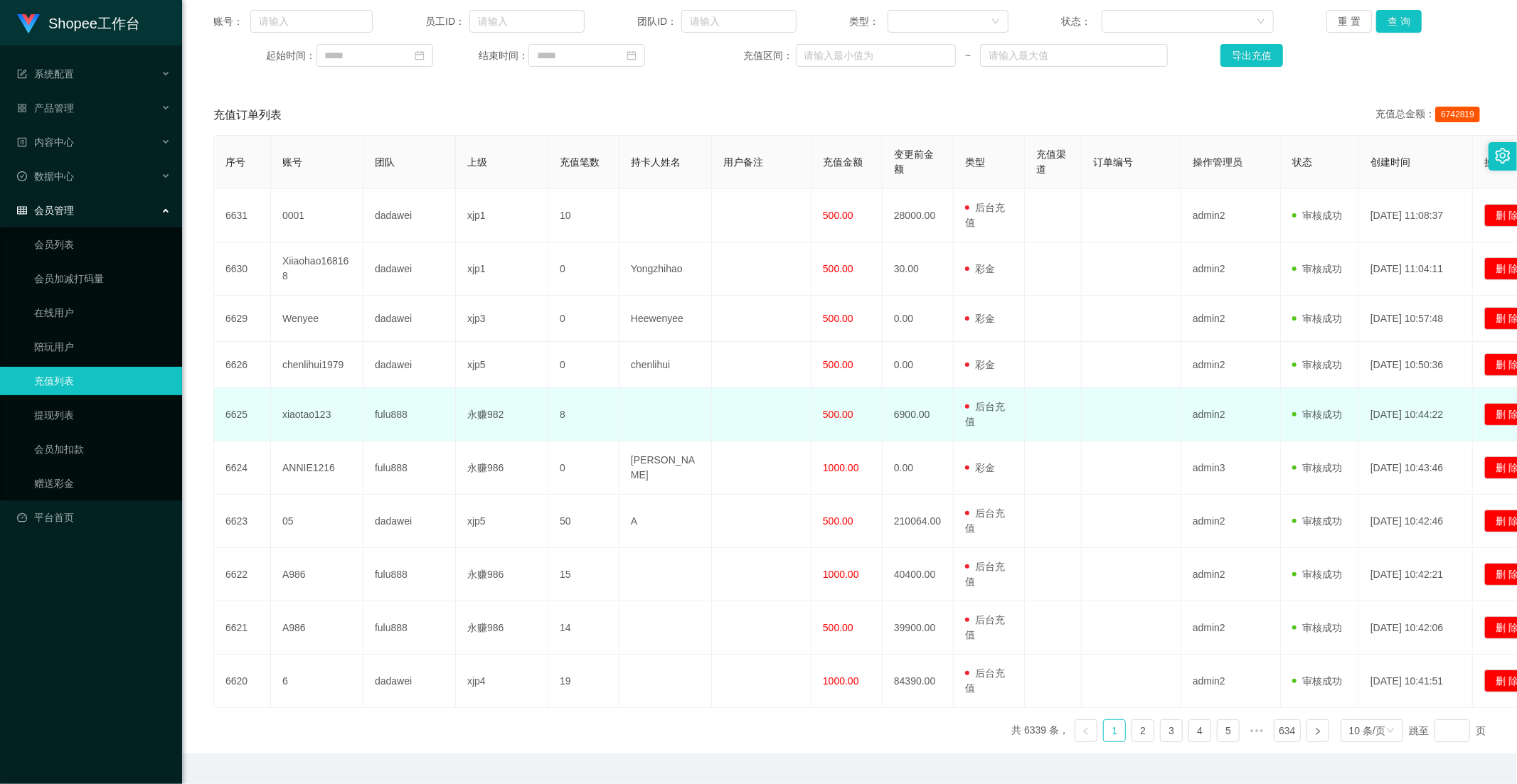
click at [838, 410] on span "500.00" at bounding box center [838, 414] width 30 height 11
click at [837, 418] on span "500.00" at bounding box center [838, 414] width 30 height 11
click at [837, 422] on td "500.00" at bounding box center [846, 415] width 71 height 53
click at [837, 422] on td "500.00" at bounding box center [846, 415] width 71 height 53
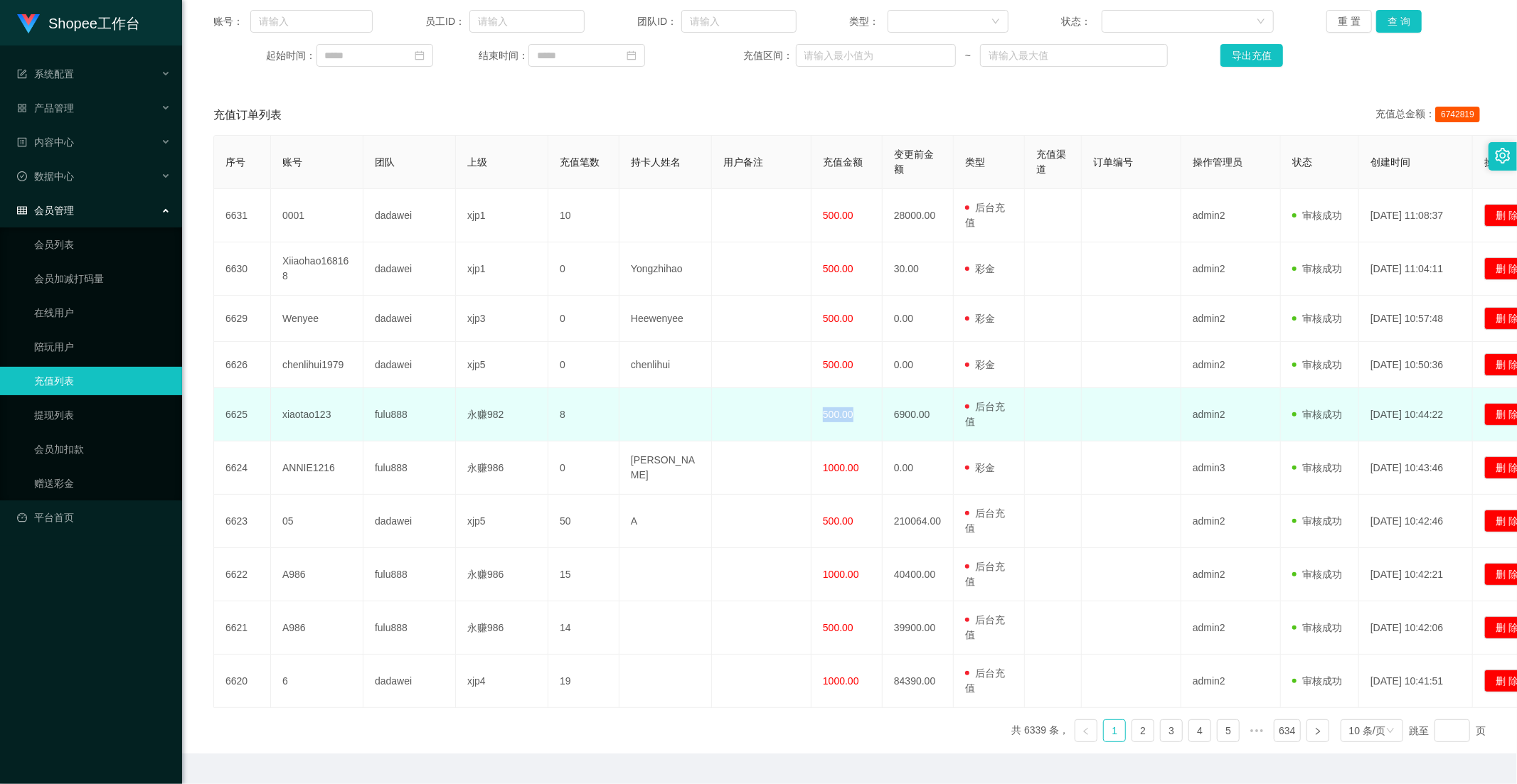
click at [834, 438] on td "500.00" at bounding box center [846, 415] width 71 height 53
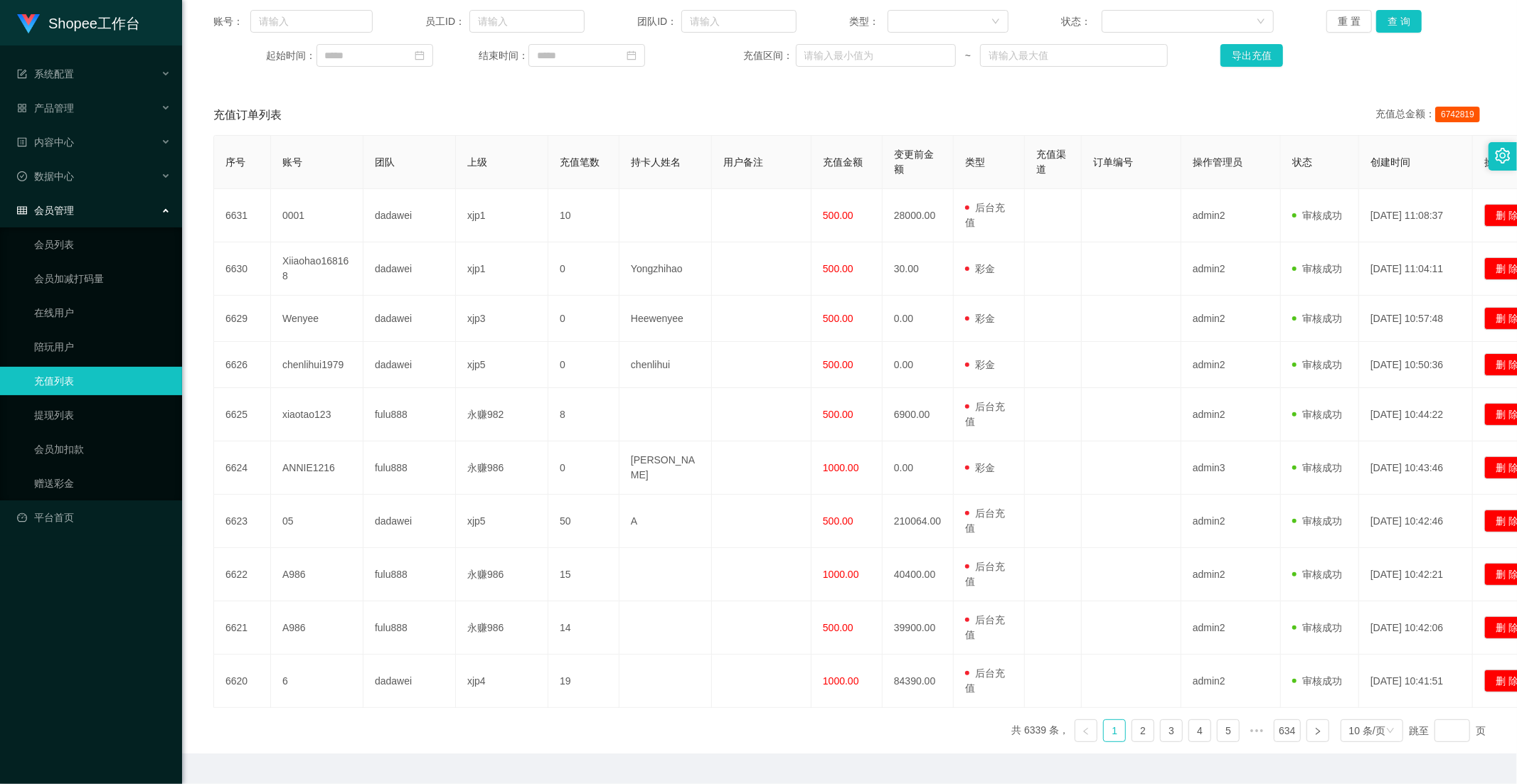
scroll to position [106, 0]
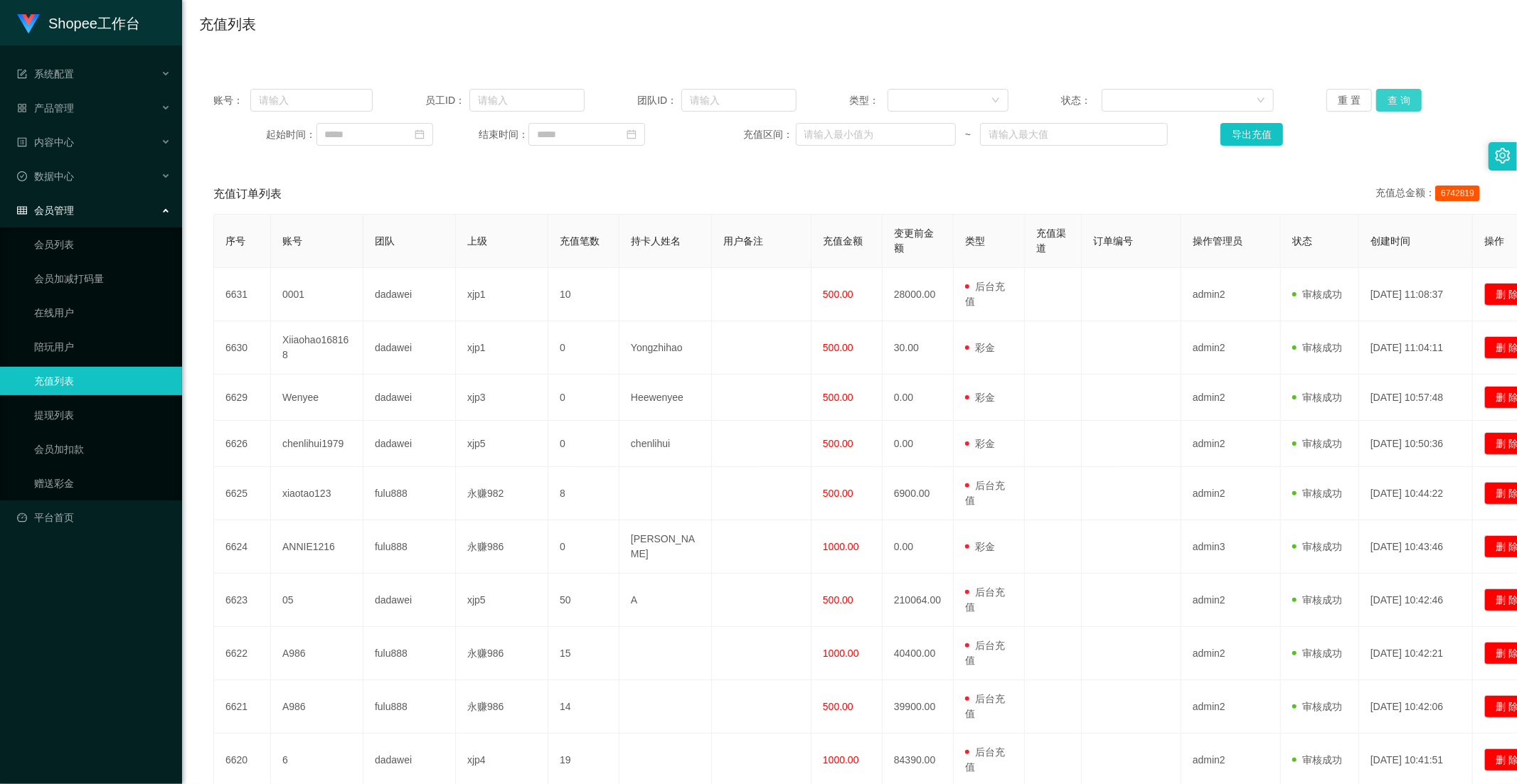
click at [1397, 106] on button "查 询" at bounding box center [1399, 100] width 46 height 23
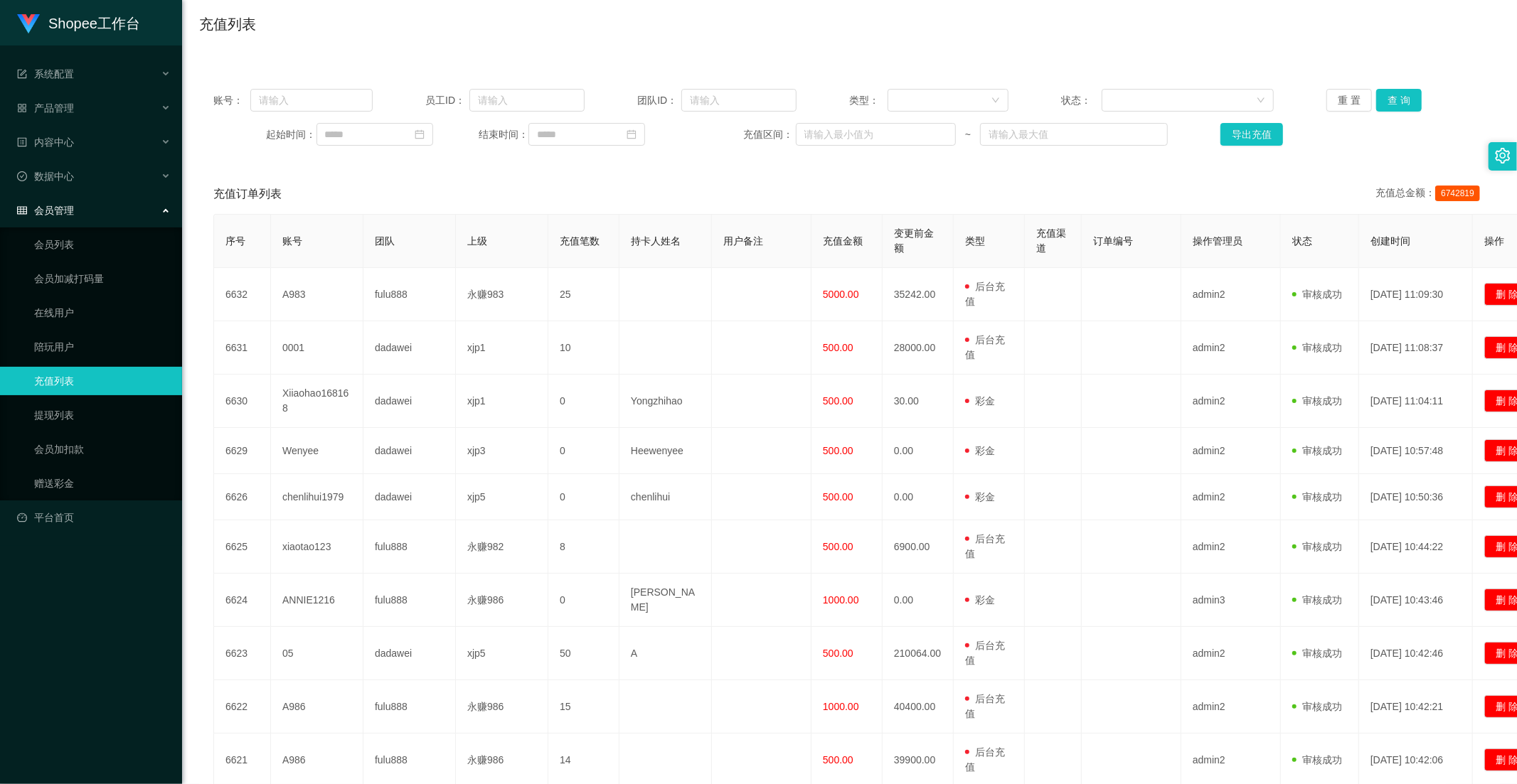
scroll to position [0, 0]
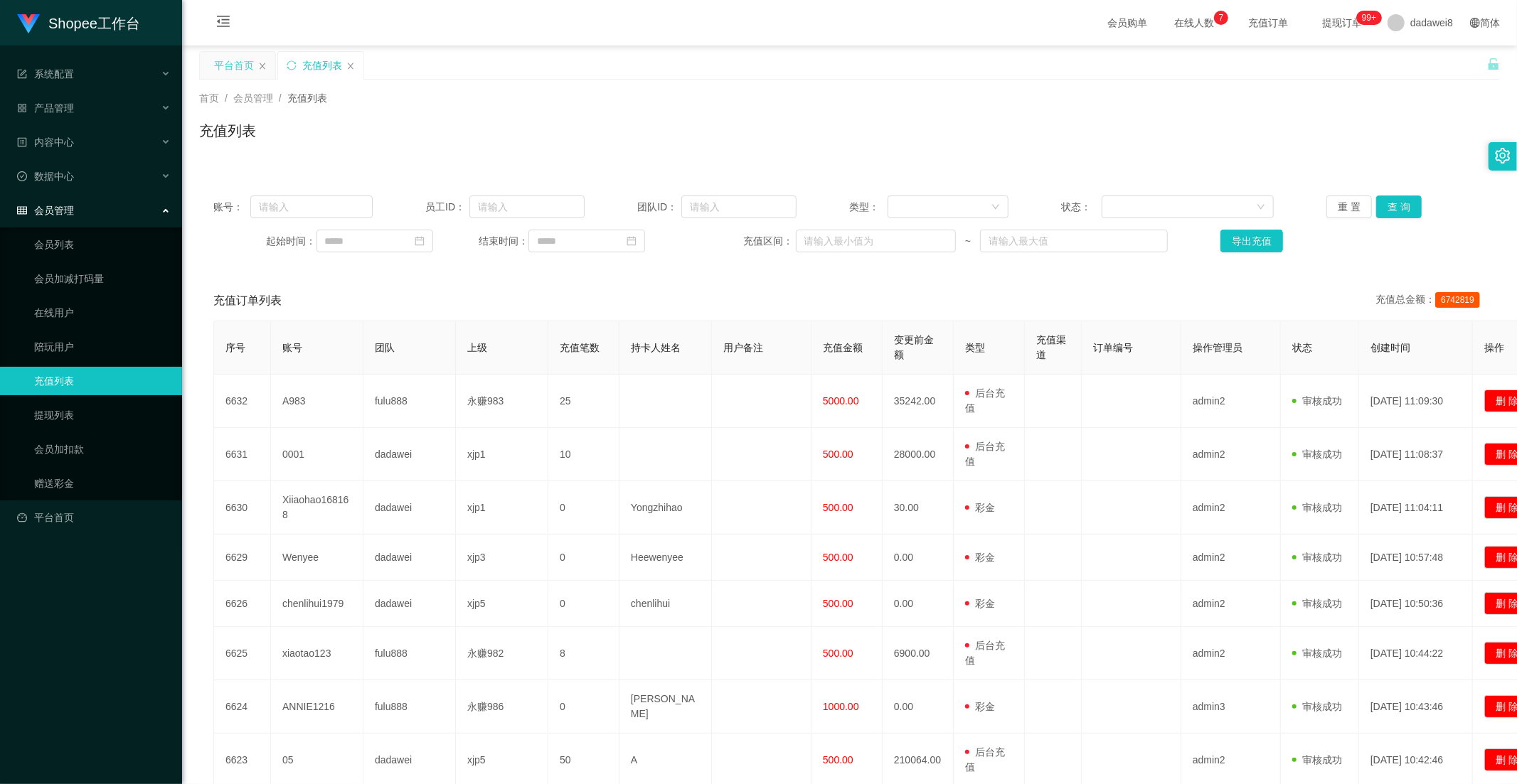
click at [216, 52] on div "平台首页" at bounding box center [234, 65] width 40 height 27
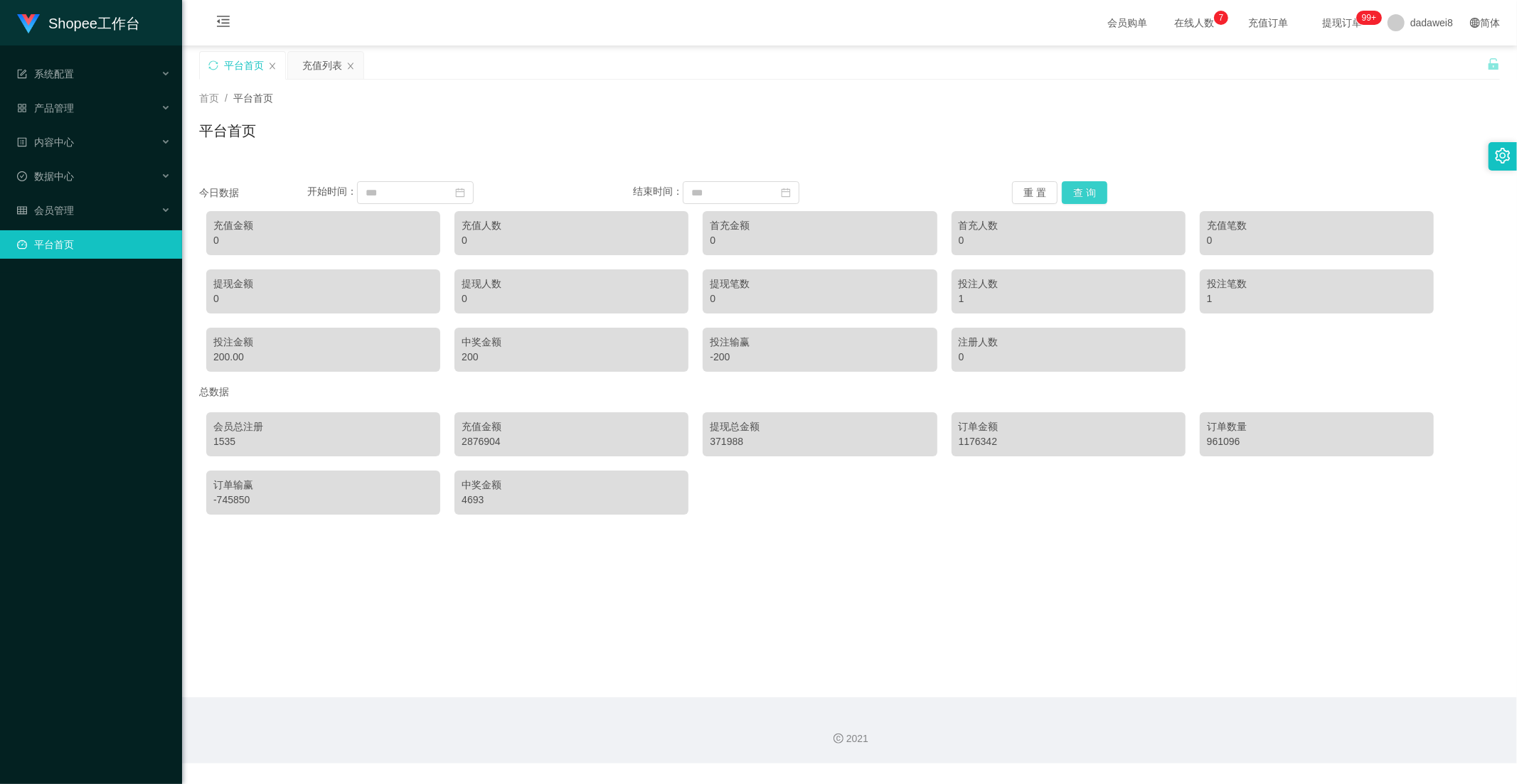
click at [1070, 193] on button "查 询" at bounding box center [1084, 192] width 46 height 23
click at [303, 62] on div "充值列表" at bounding box center [322, 65] width 40 height 27
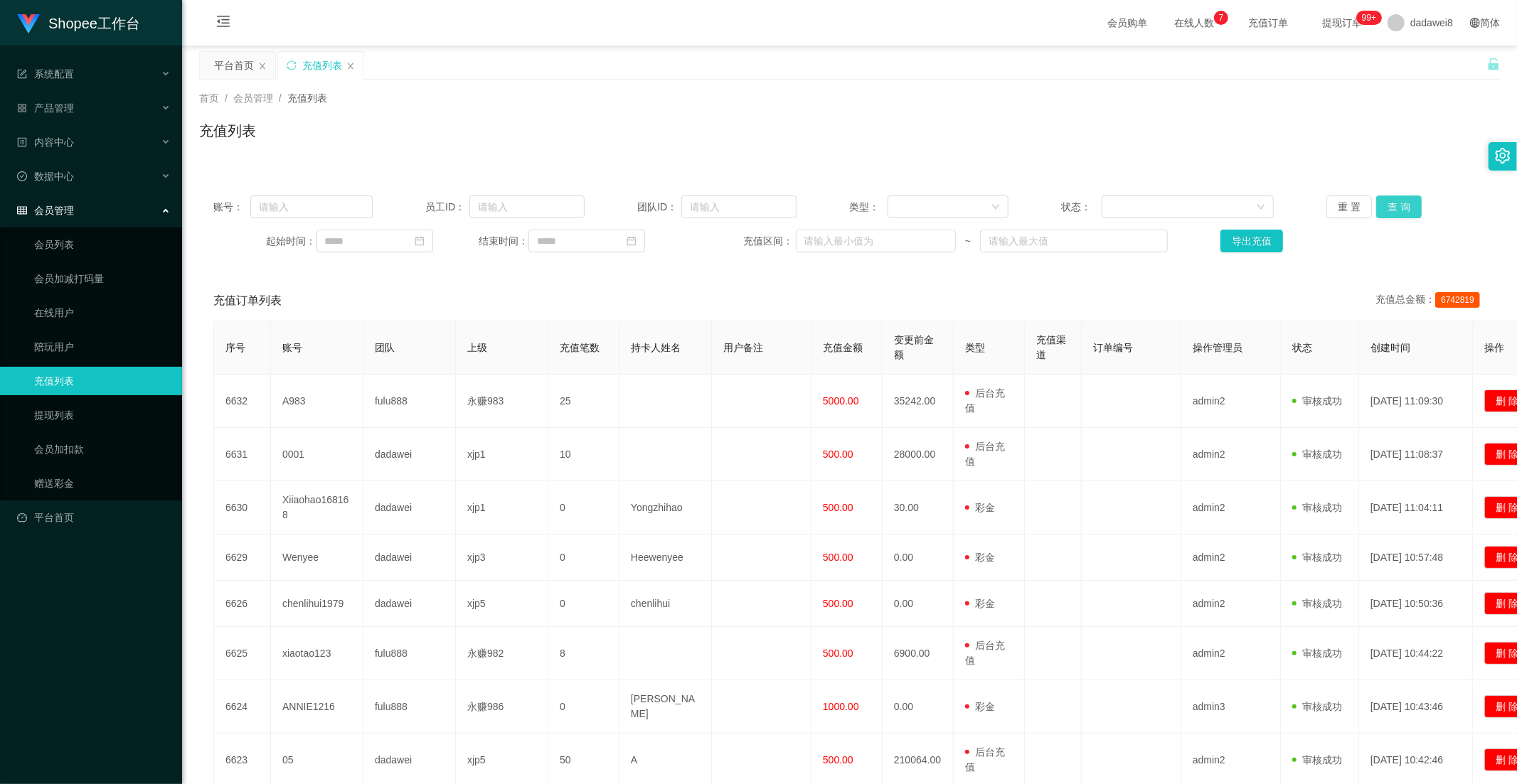
click at [1376, 207] on button "查 询" at bounding box center [1399, 207] width 46 height 23
click at [81, 188] on div "数据中心" at bounding box center [91, 176] width 182 height 29
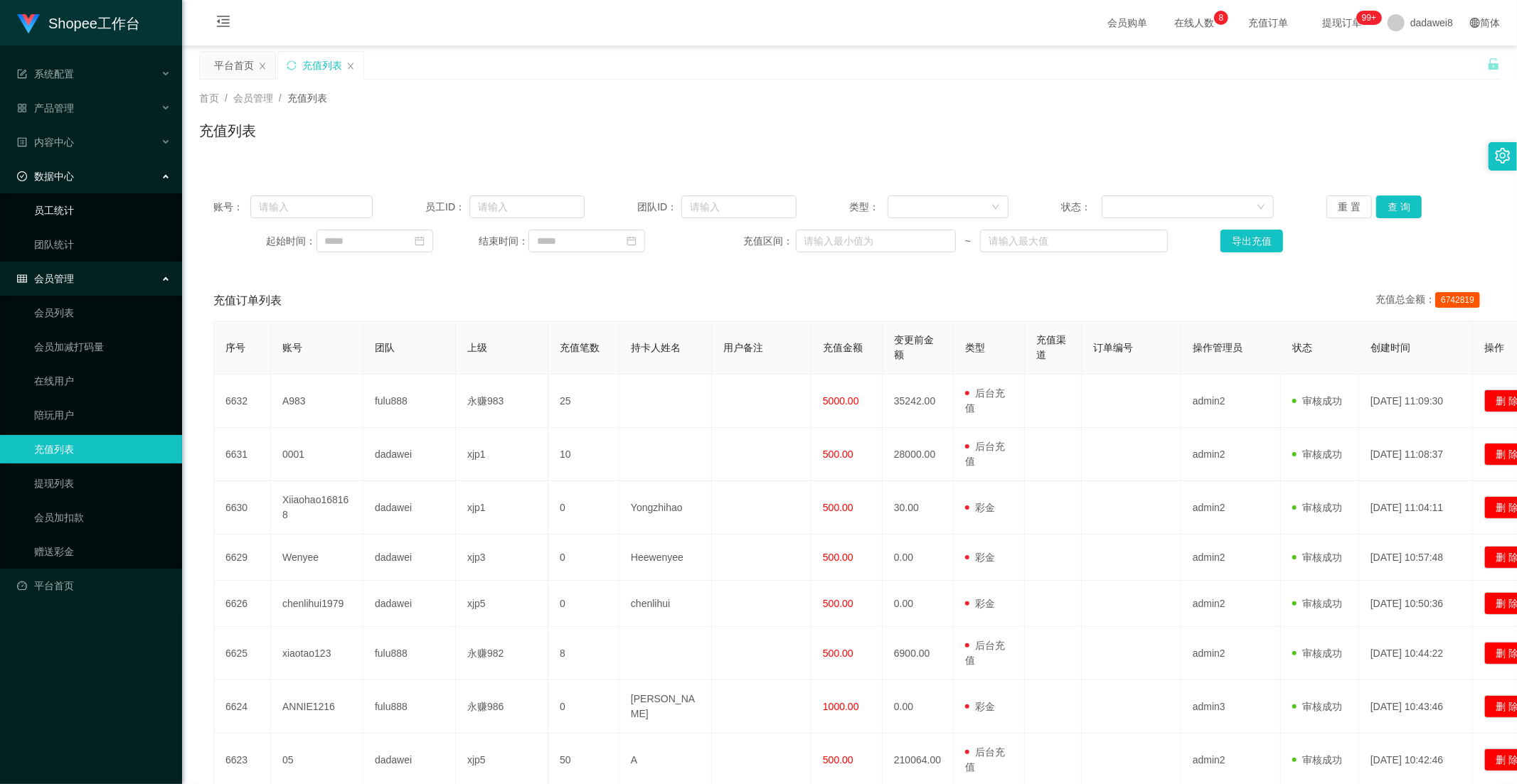
click at [69, 204] on link "员工统计" at bounding box center [102, 210] width 137 height 29
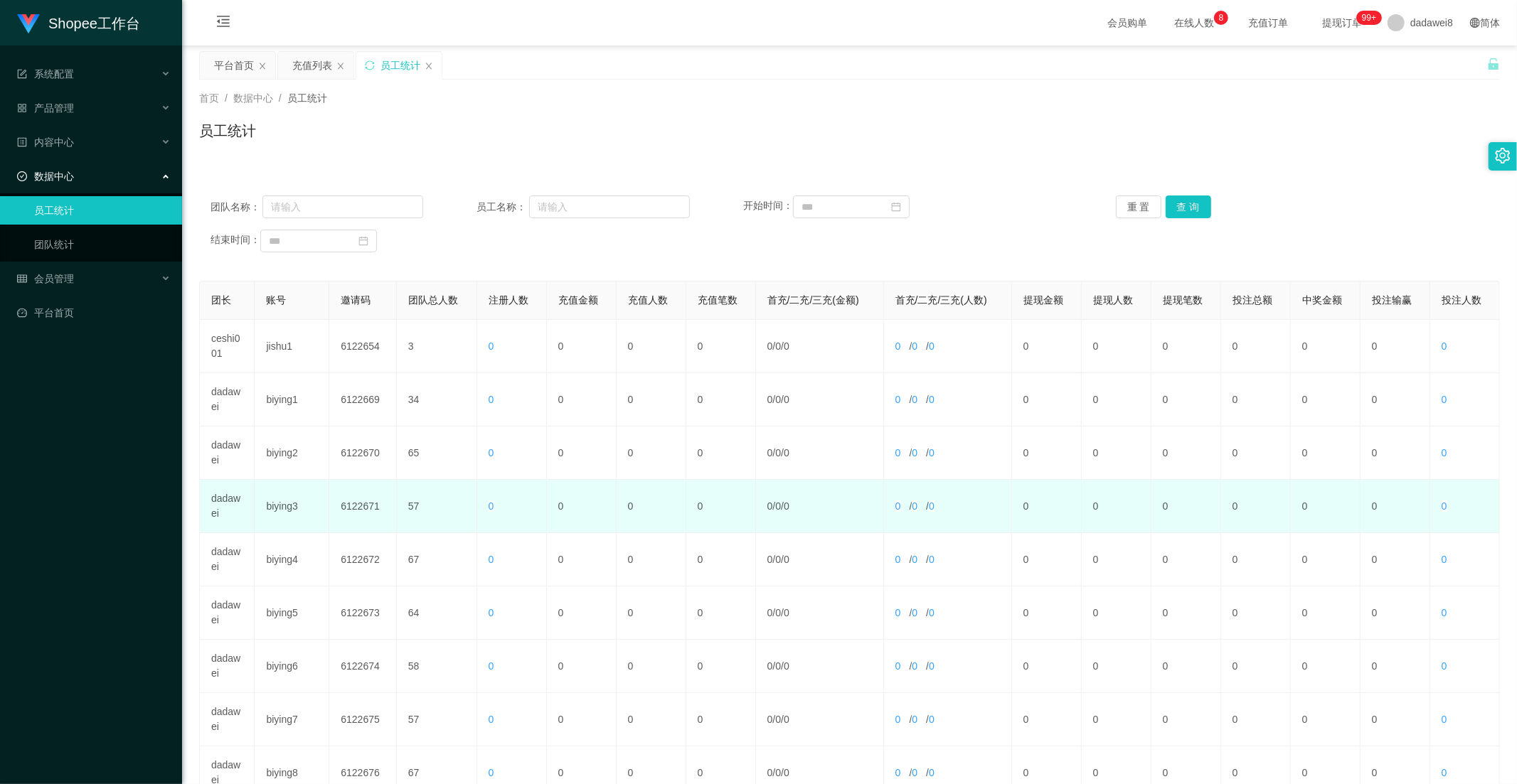
scroll to position [199, 0]
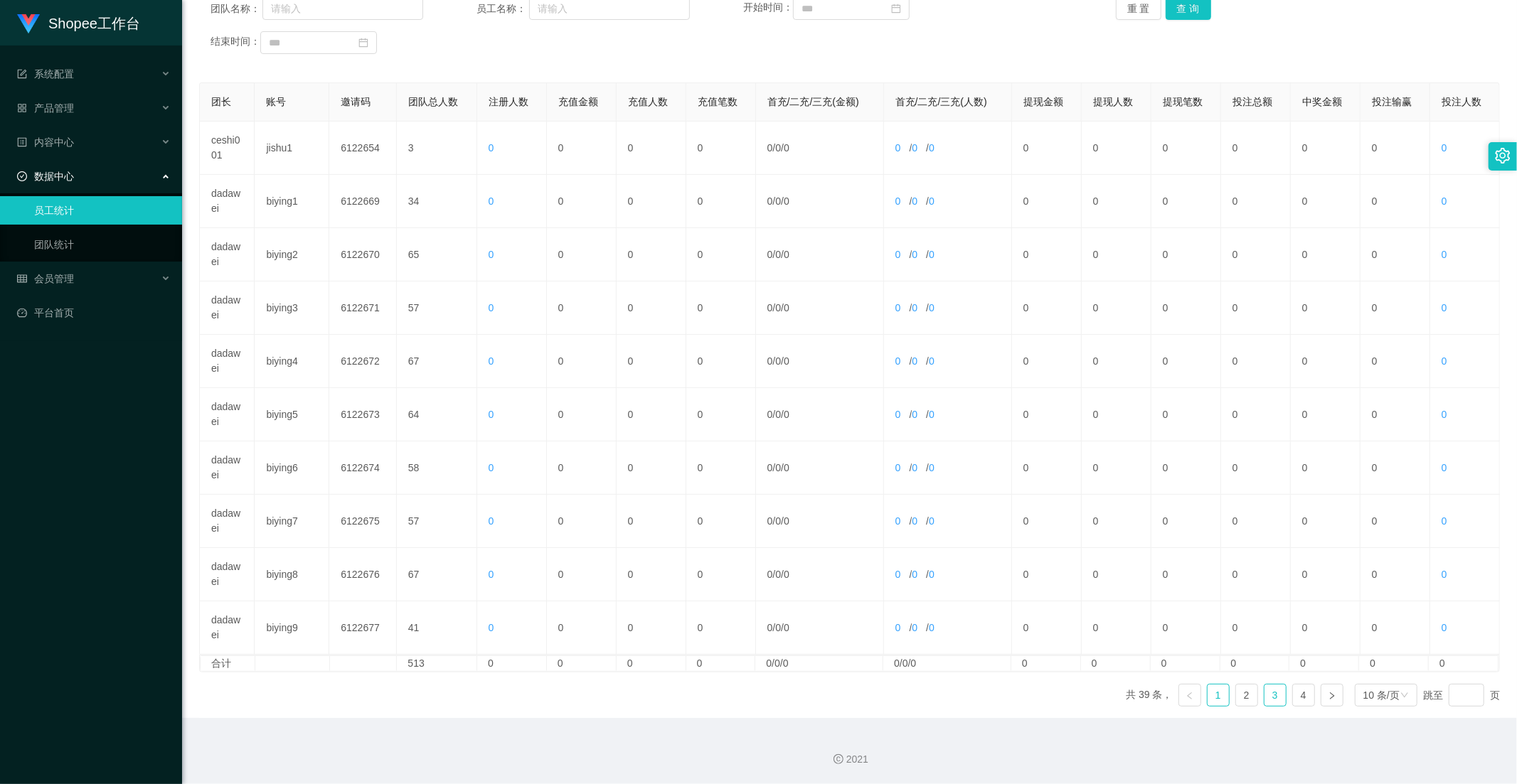
click at [1275, 692] on link "3" at bounding box center [1275, 695] width 21 height 21
click at [1292, 692] on link "4" at bounding box center [1303, 695] width 21 height 21
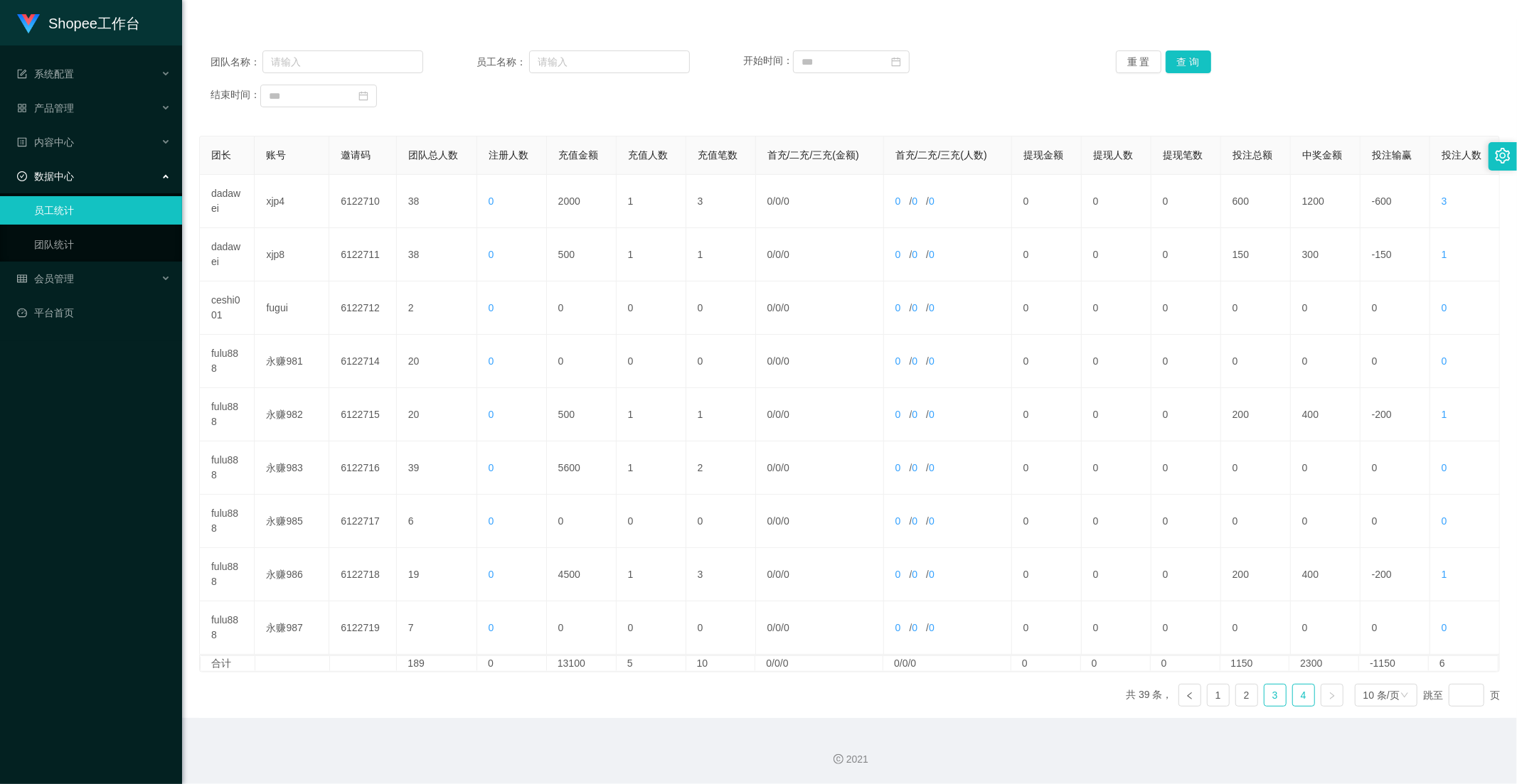
click at [1275, 692] on link "3" at bounding box center [1275, 695] width 21 height 21
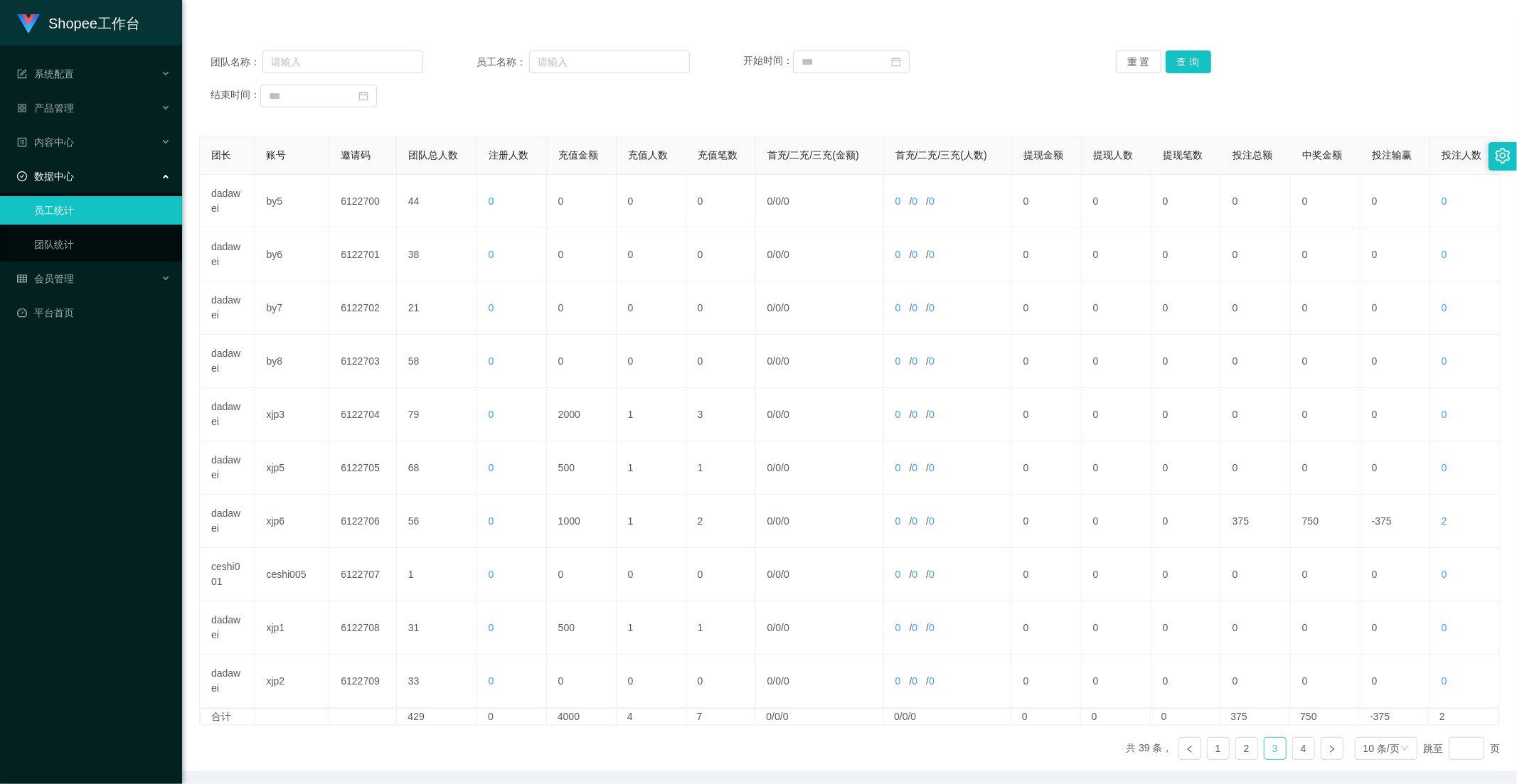
scroll to position [0, 0]
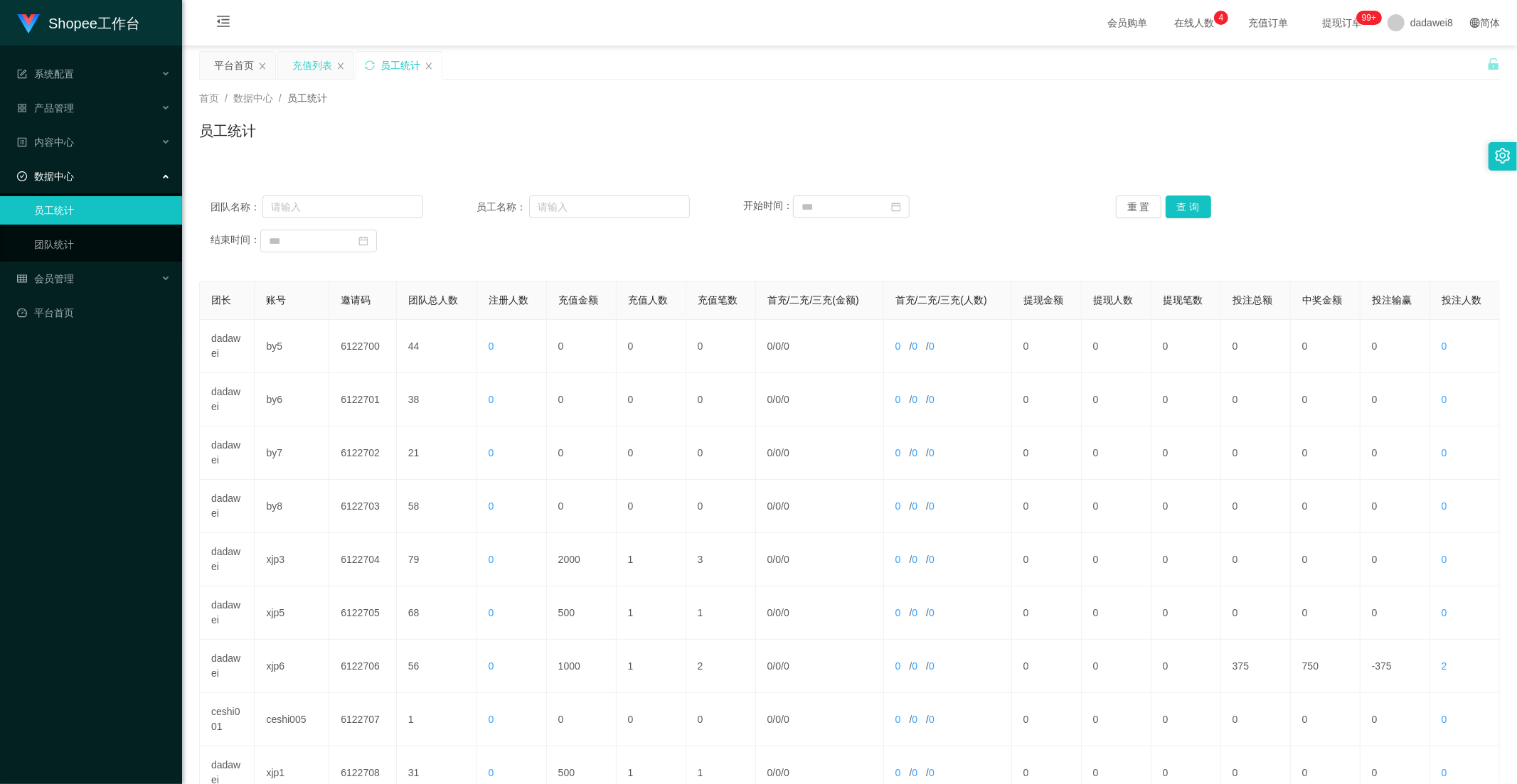
click at [301, 66] on div "充值列表" at bounding box center [312, 65] width 40 height 27
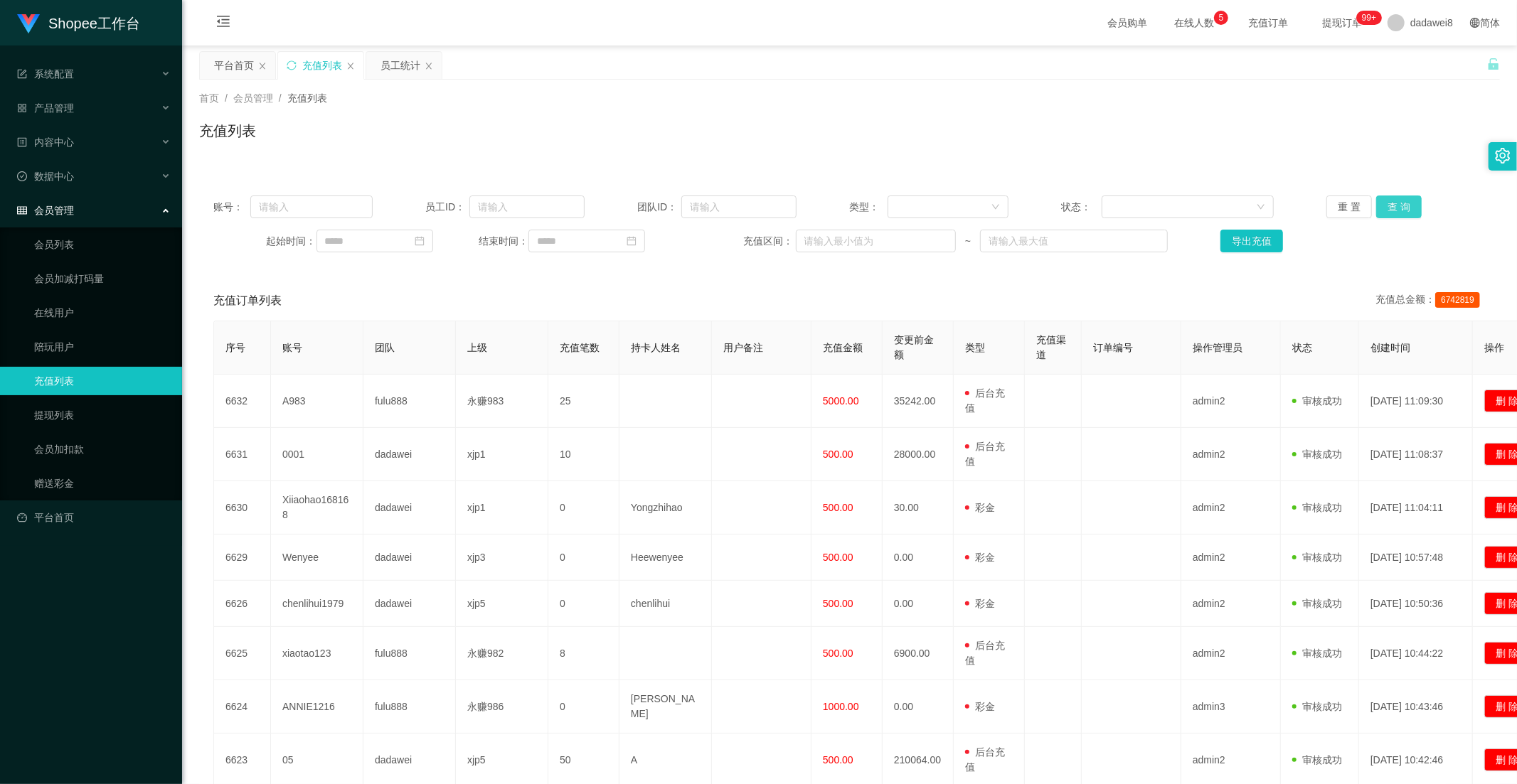
click at [1384, 215] on button "查 询" at bounding box center [1399, 207] width 46 height 23
click at [1394, 209] on button "查 询" at bounding box center [1399, 207] width 46 height 23
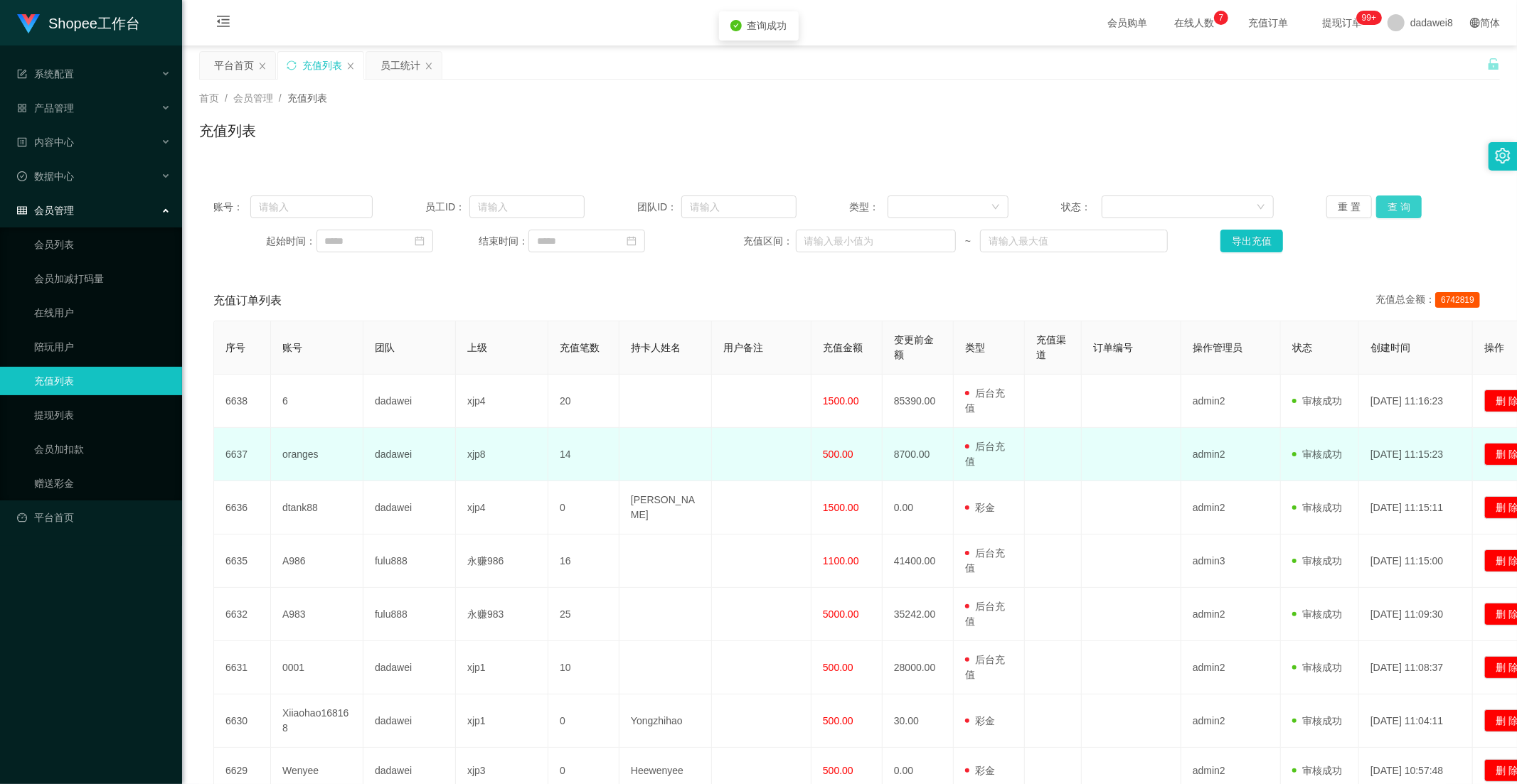
scroll to position [158, 0]
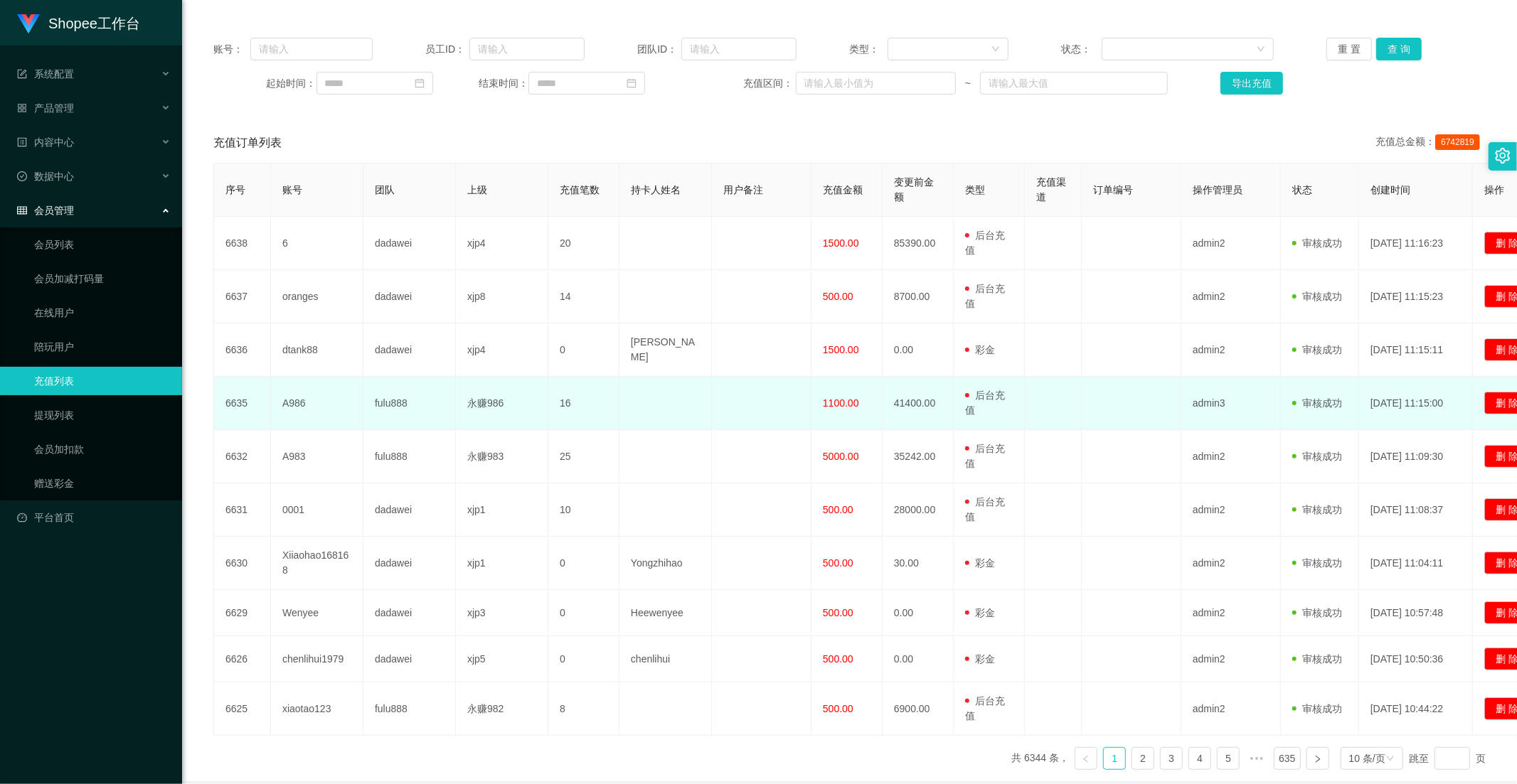
click at [825, 397] on span "1100.00" at bounding box center [840, 402] width 36 height 11
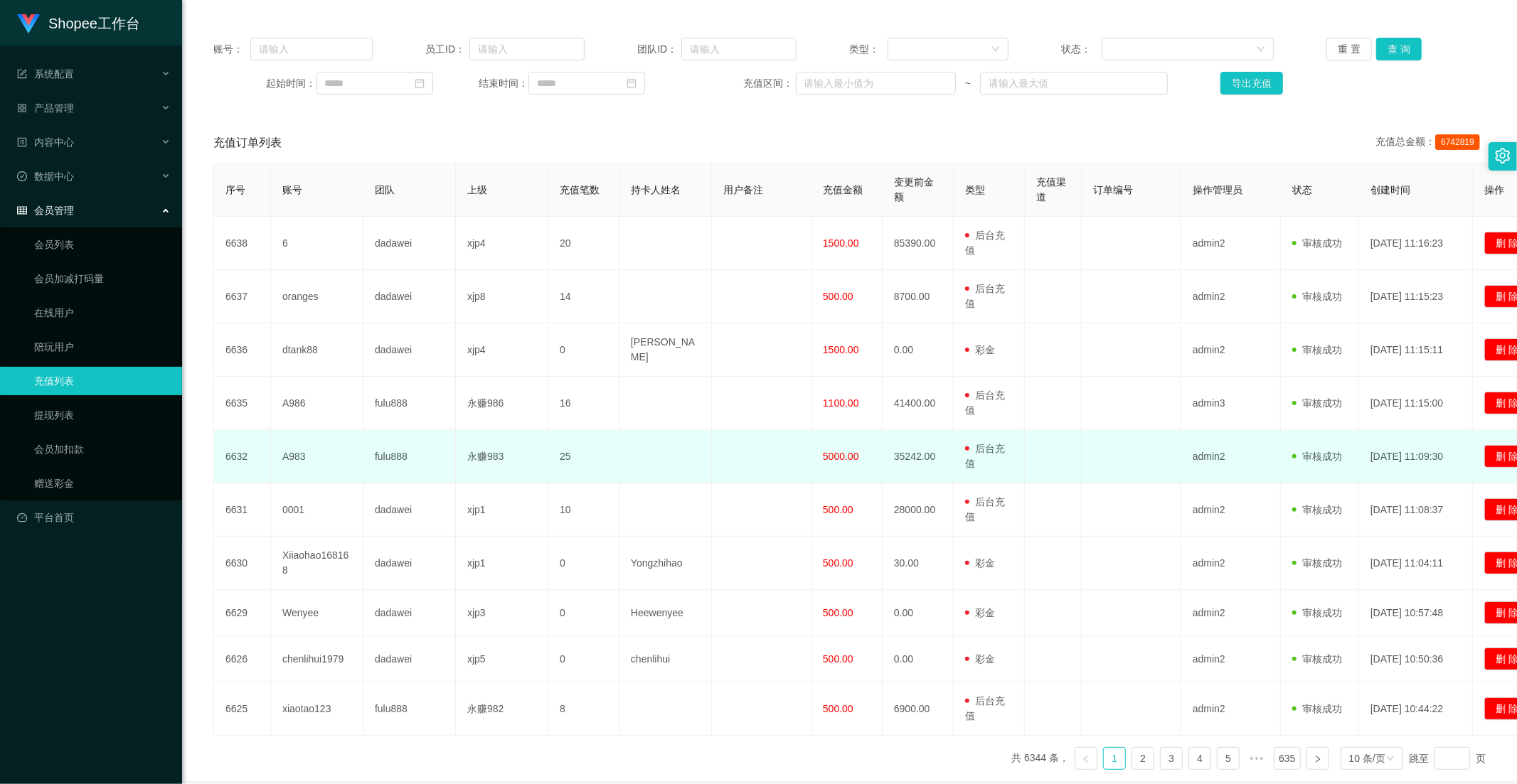
click at [835, 450] on span "5000.00" at bounding box center [840, 455] width 36 height 11
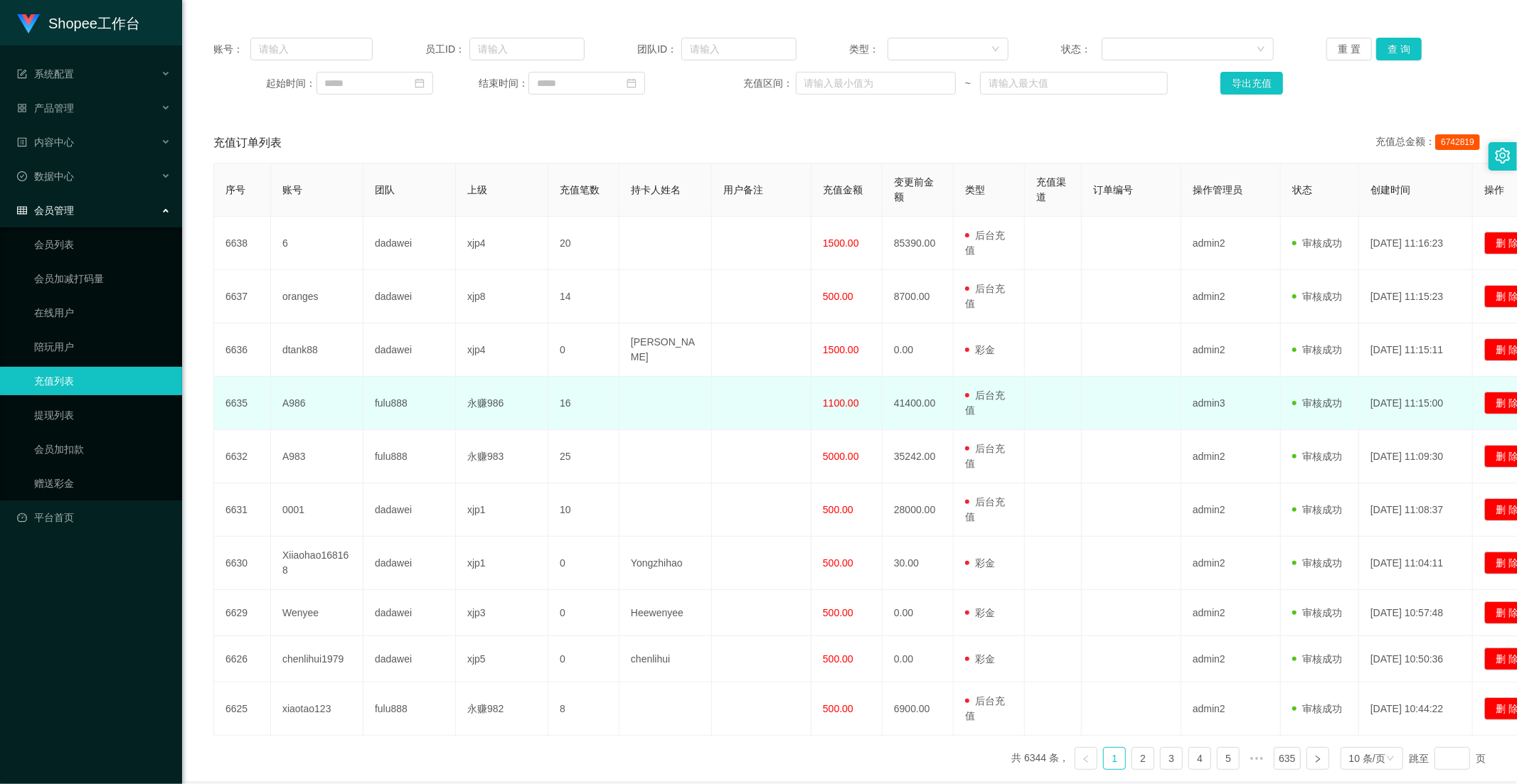
click at [840, 379] on td "1100.00" at bounding box center [846, 403] width 71 height 53
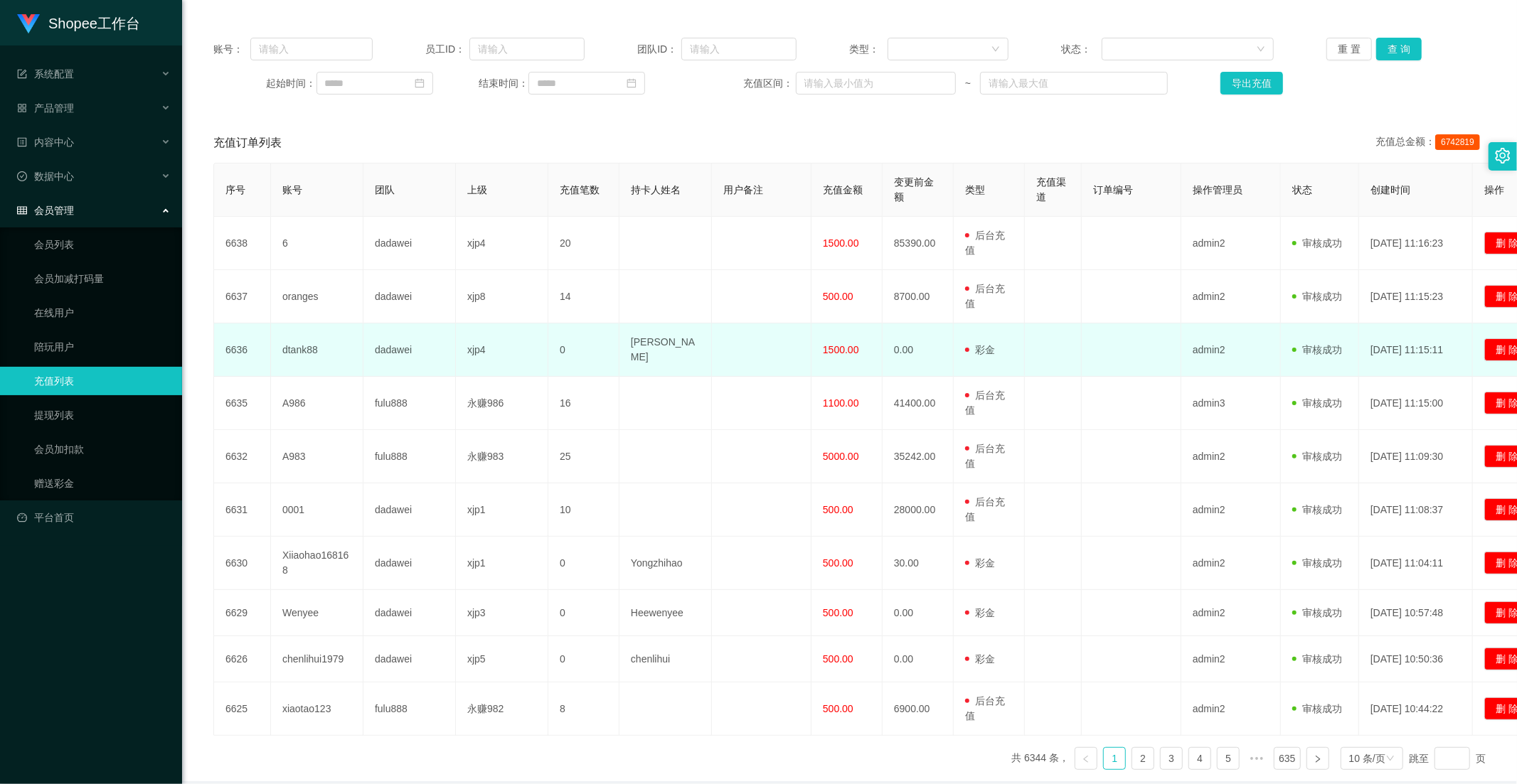
click at [843, 345] on span "1500.00" at bounding box center [840, 349] width 36 height 11
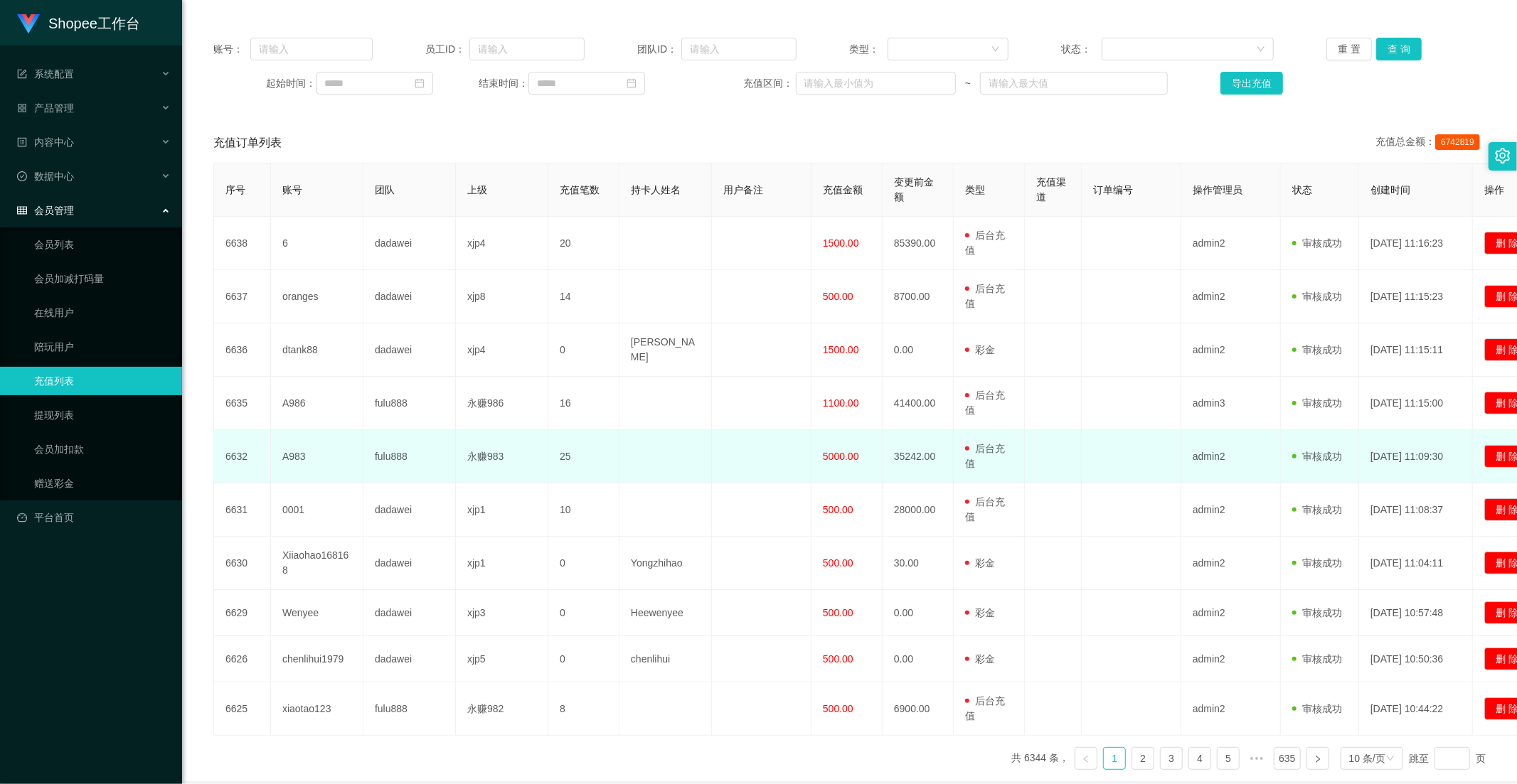
click at [863, 434] on td "5000.00" at bounding box center [846, 456] width 71 height 53
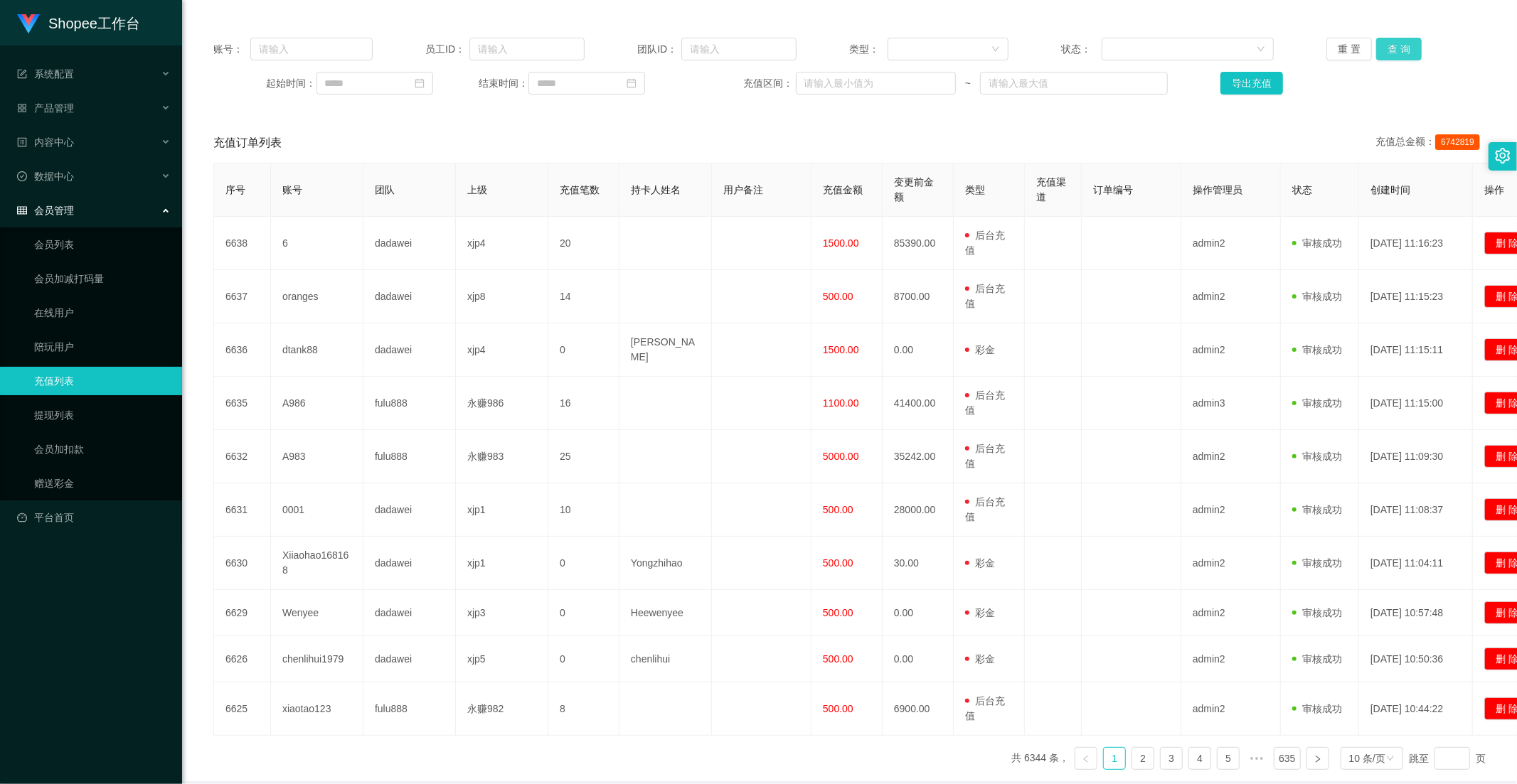
click at [1381, 57] on button "查 询" at bounding box center [1399, 49] width 46 height 23
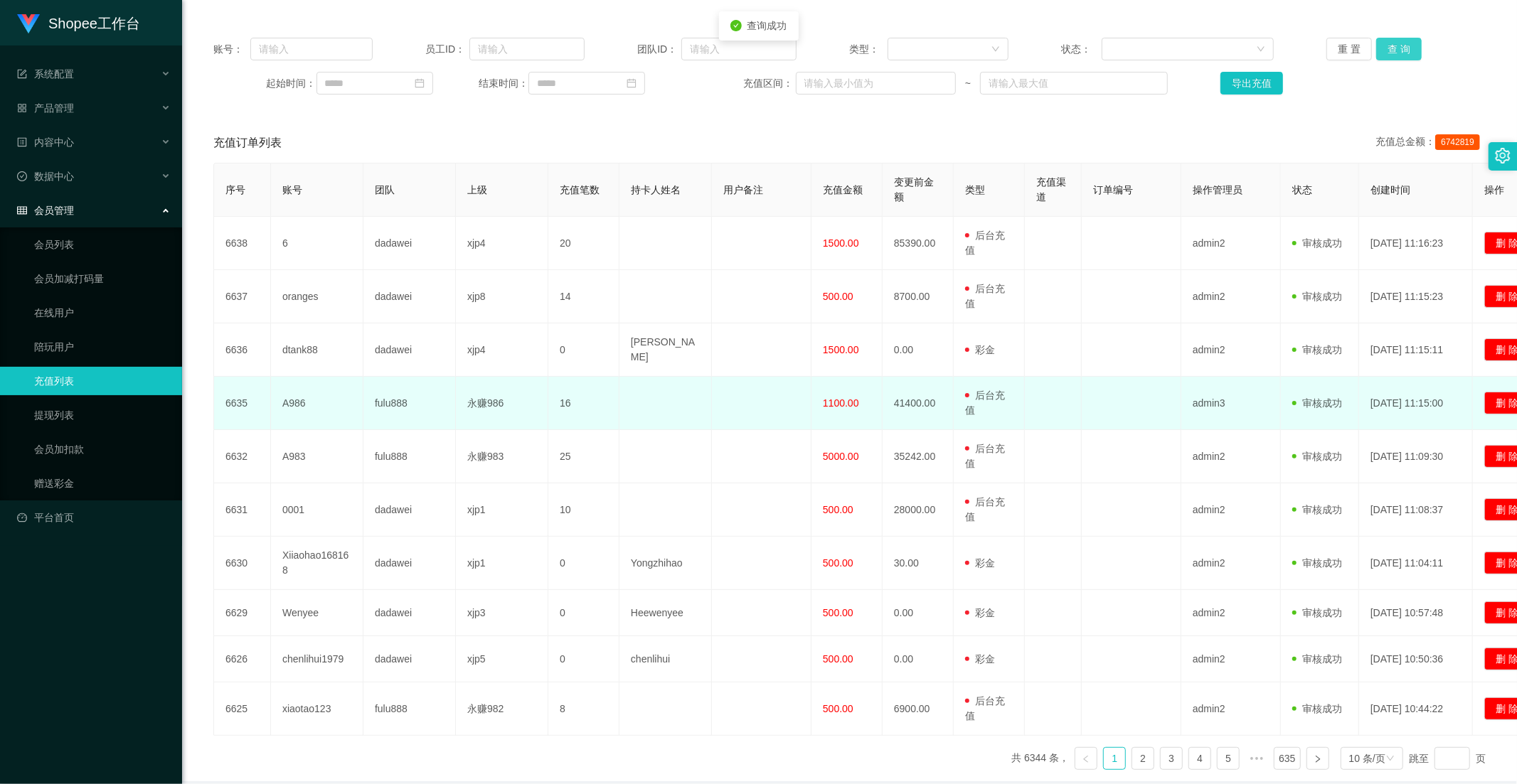
scroll to position [0, 0]
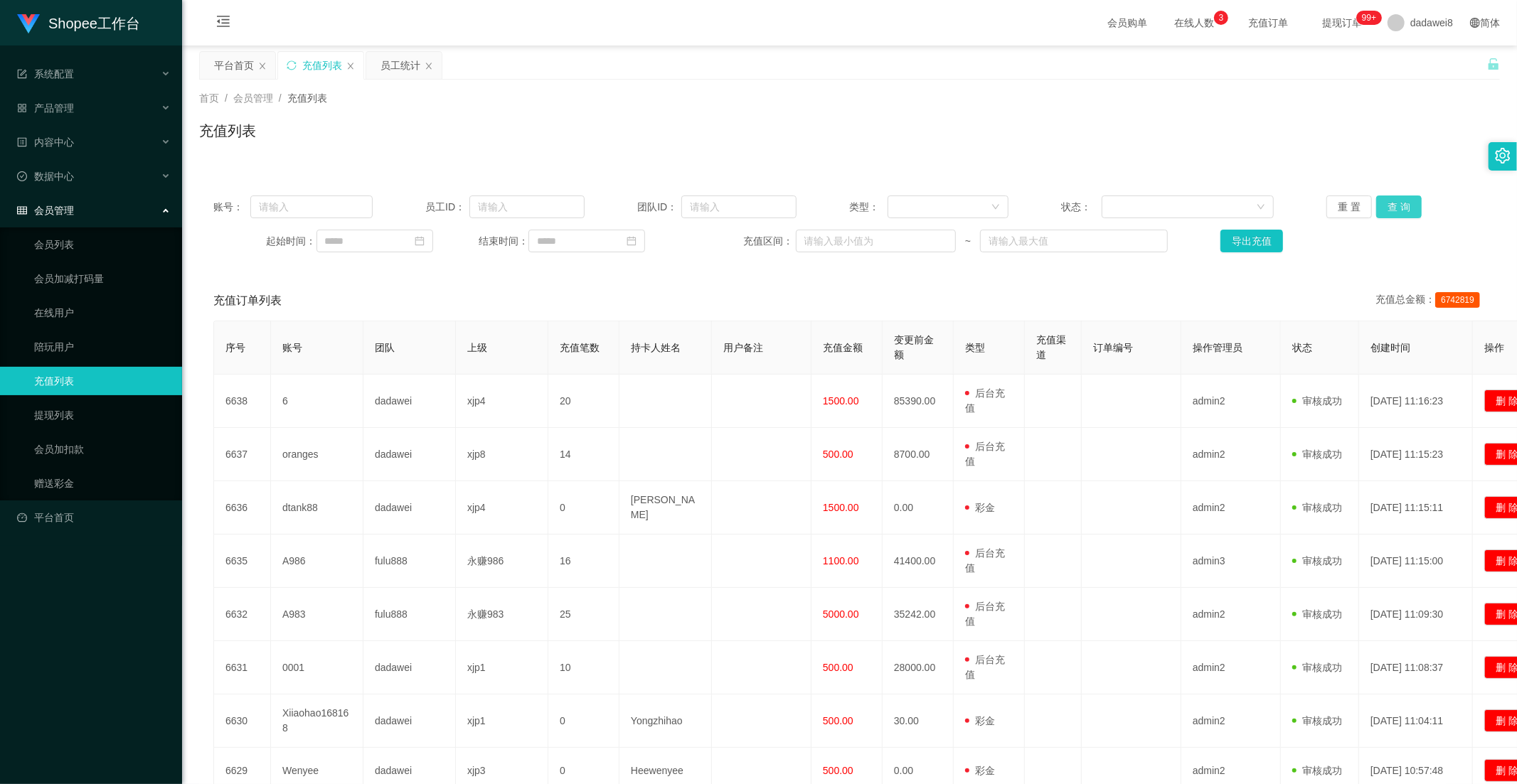
click at [1385, 206] on button "查 询" at bounding box center [1399, 207] width 46 height 23
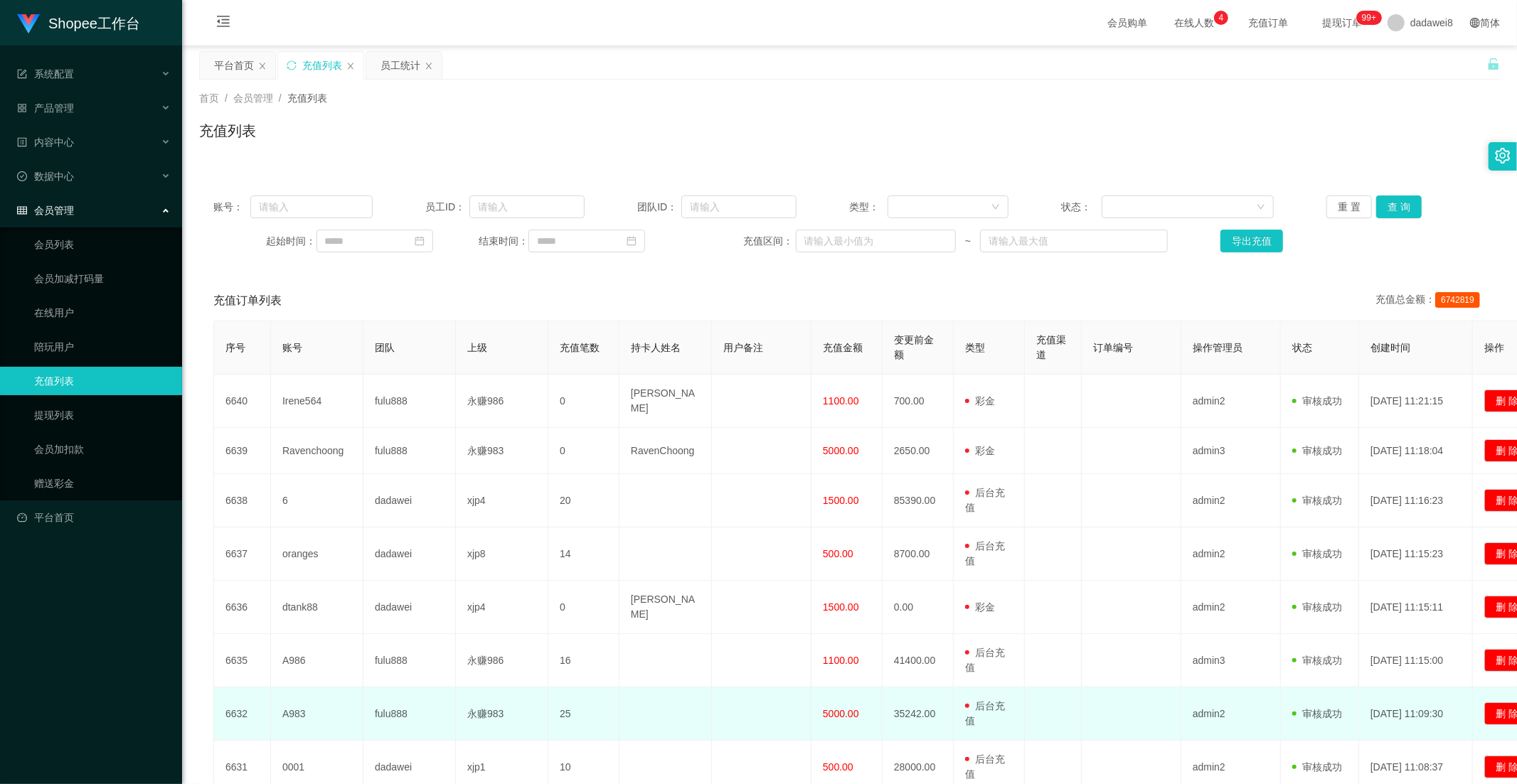
scroll to position [207, 0]
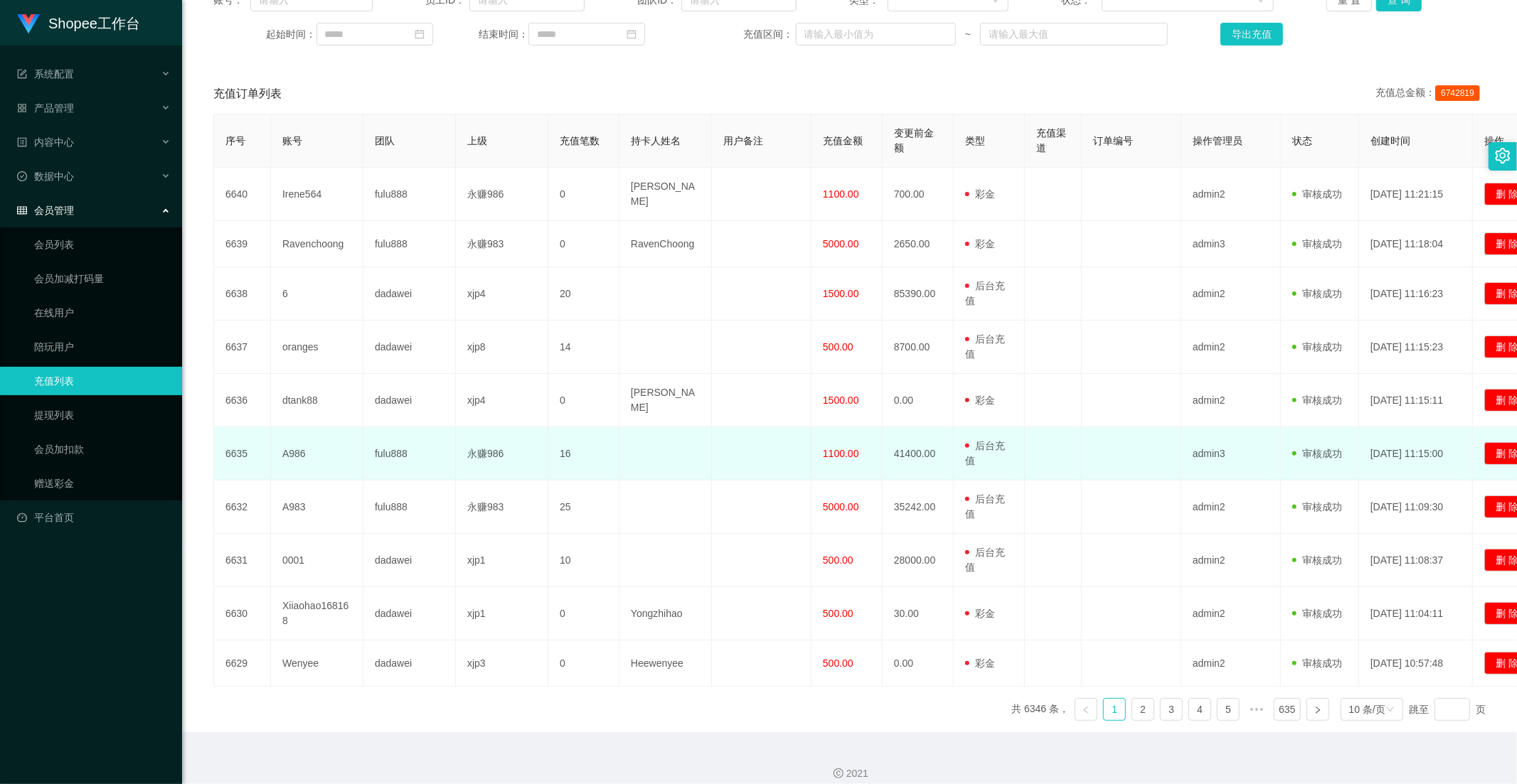
click at [829, 449] on td "1100.00" at bounding box center [846, 454] width 71 height 53
click at [834, 463] on td "1100.00" at bounding box center [846, 454] width 71 height 53
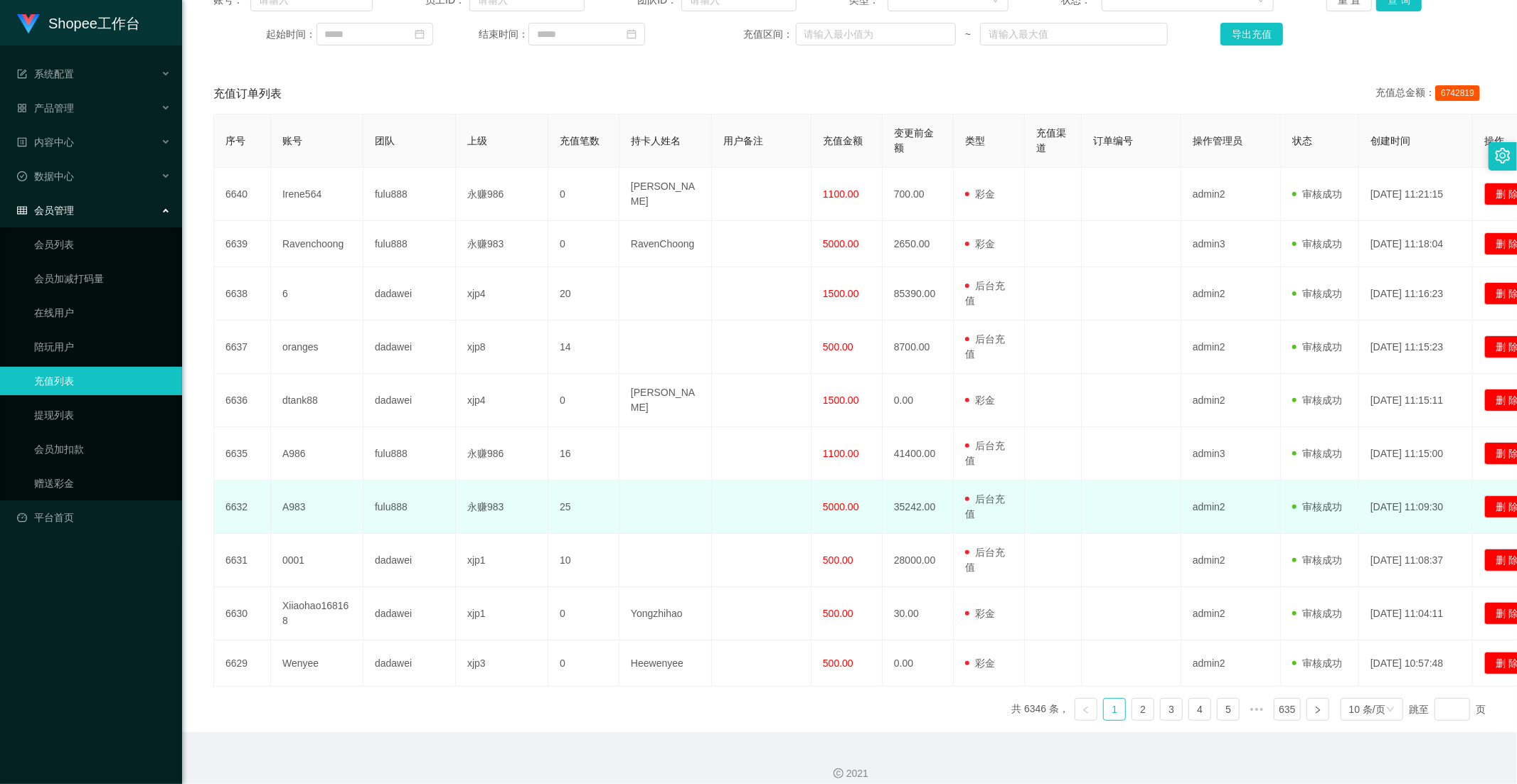
click at [834, 482] on td "5000.00" at bounding box center [846, 507] width 71 height 53
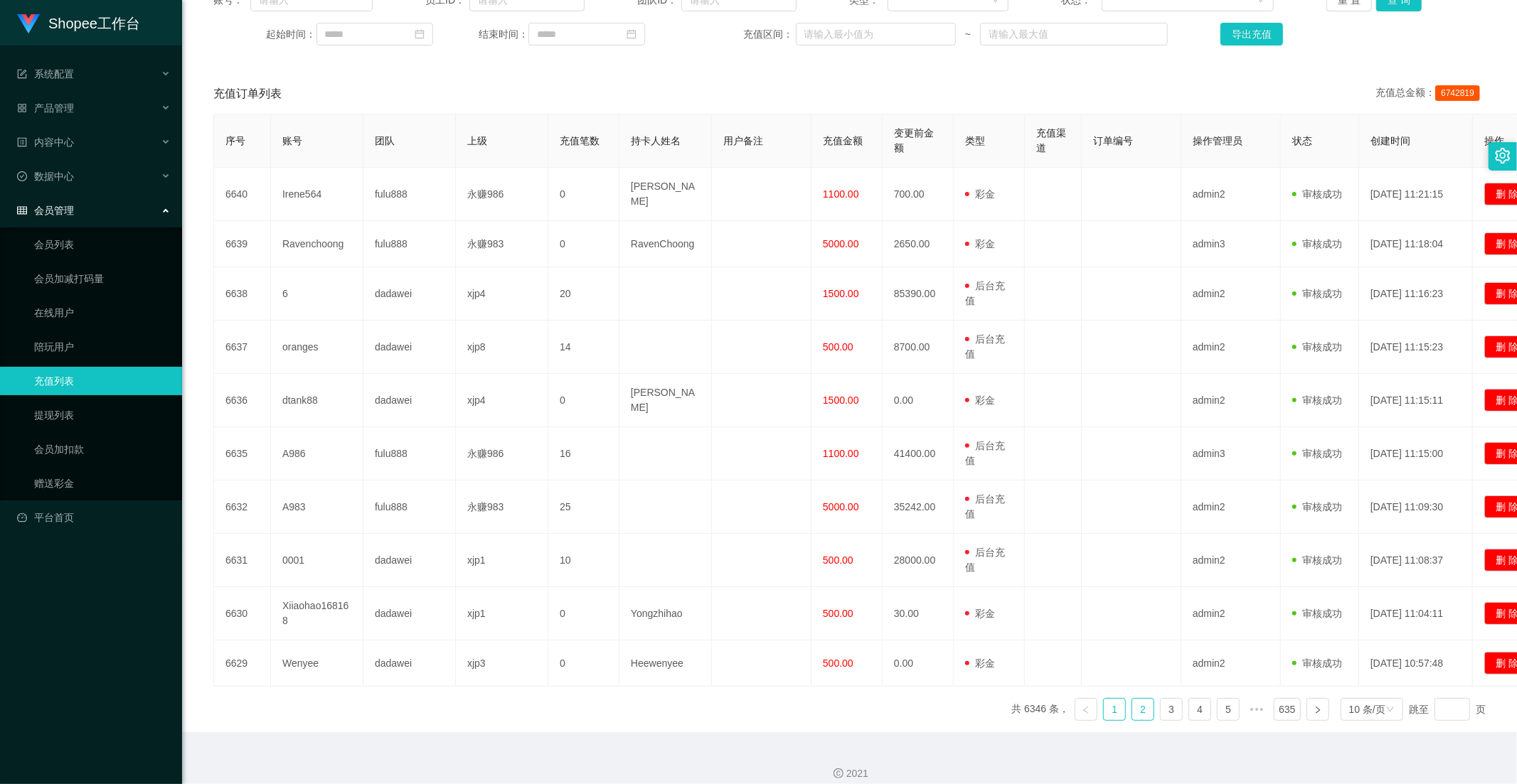
click at [1142, 698] on link "2" at bounding box center [1143, 709] width 21 height 21
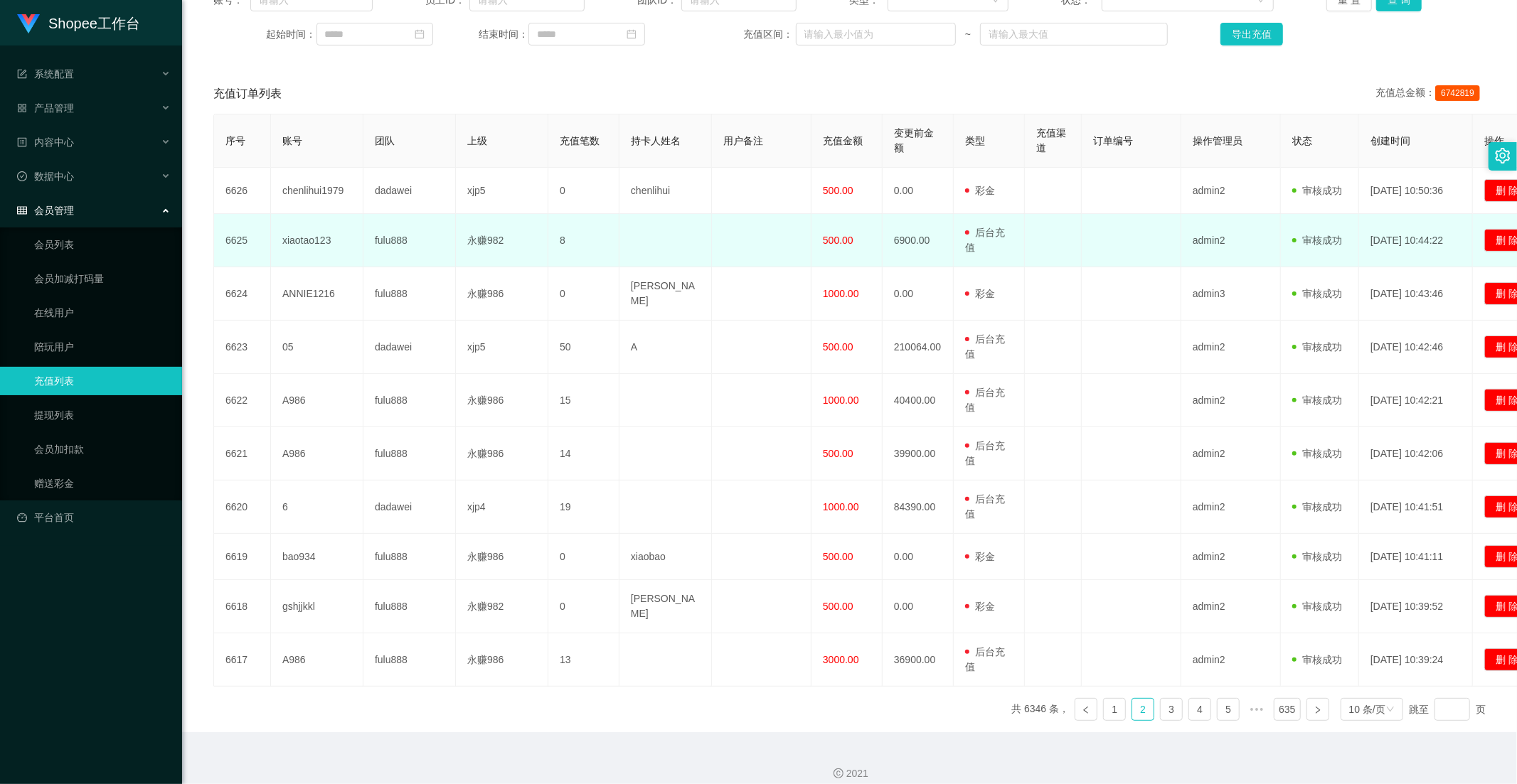
click at [849, 239] on span "500.00" at bounding box center [838, 240] width 30 height 11
click at [836, 240] on span "500.00" at bounding box center [838, 240] width 30 height 11
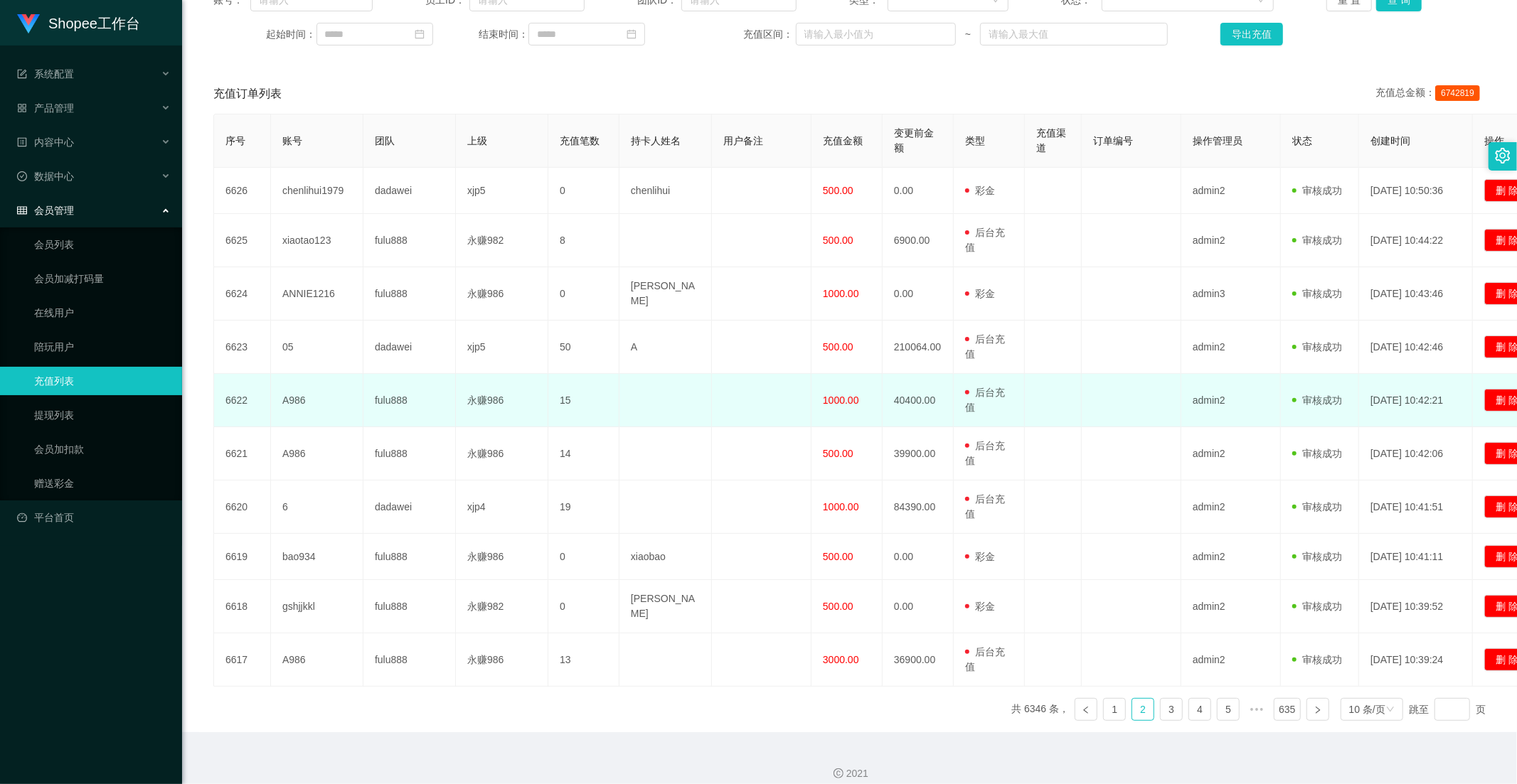
click at [841, 394] on span "1000.00" at bounding box center [840, 399] width 36 height 11
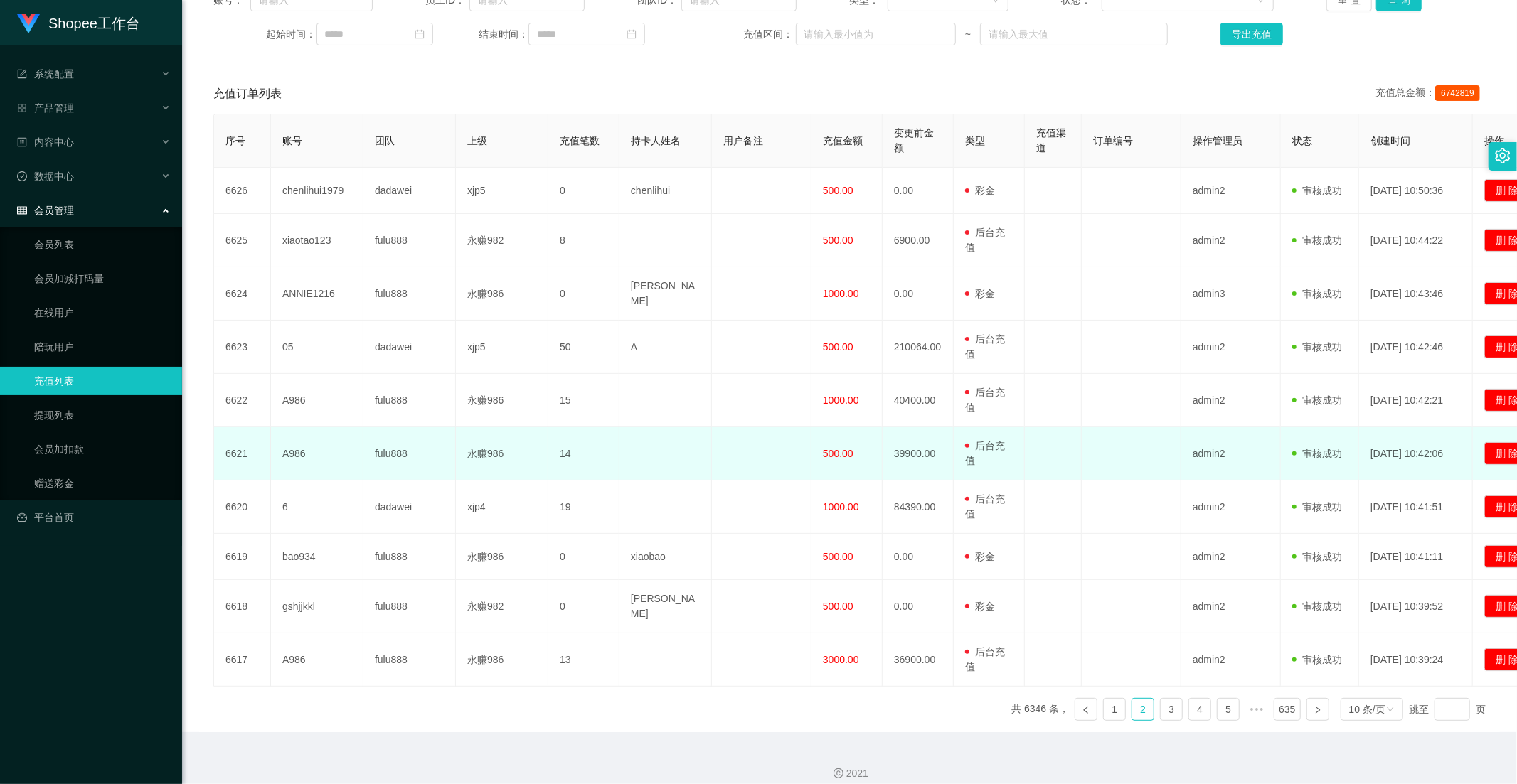
click at [838, 427] on td "500.00" at bounding box center [846, 454] width 71 height 53
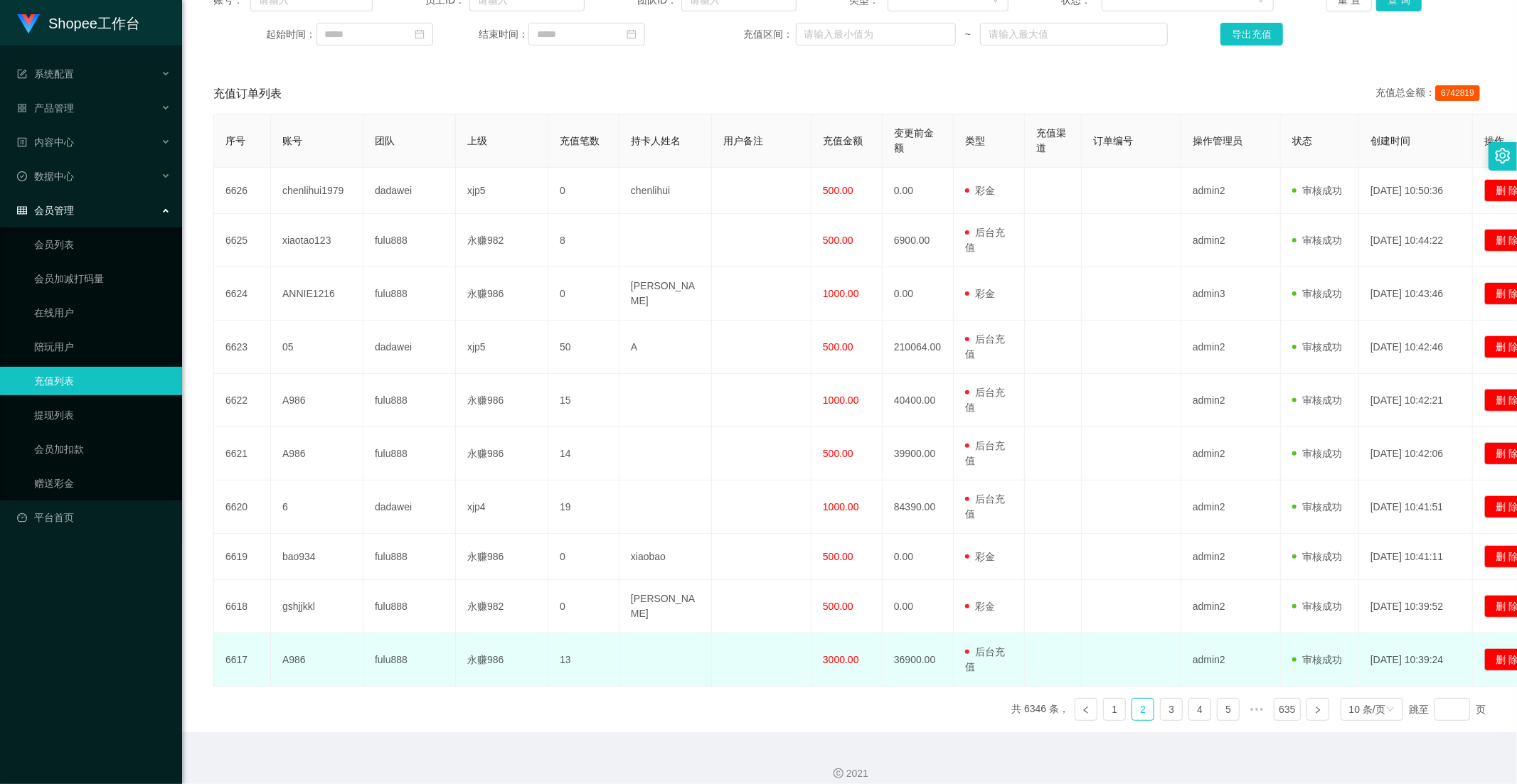
click at [853, 654] on span "3000.00" at bounding box center [840, 659] width 36 height 11
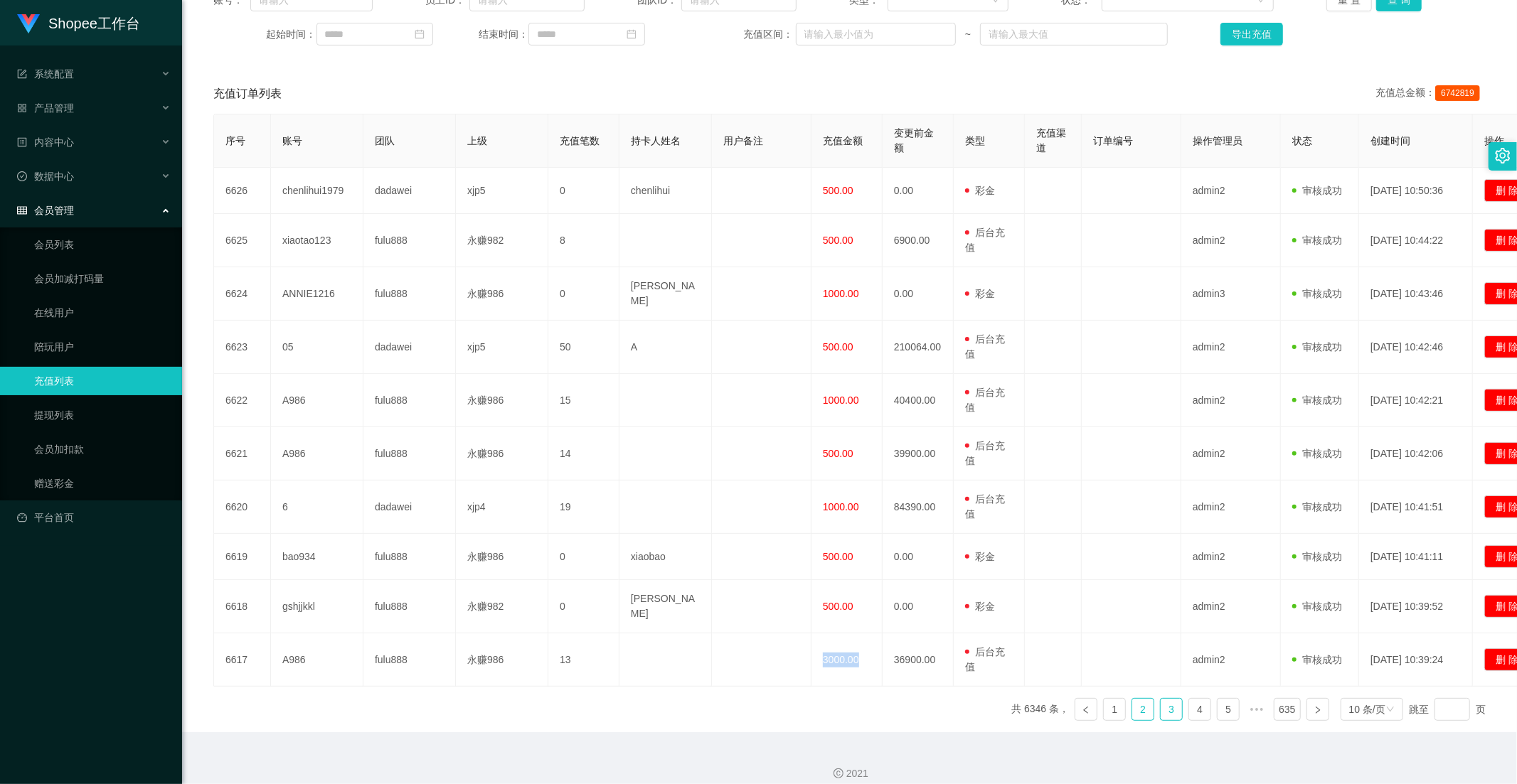
click at [1162, 698] on link "3" at bounding box center [1171, 709] width 21 height 21
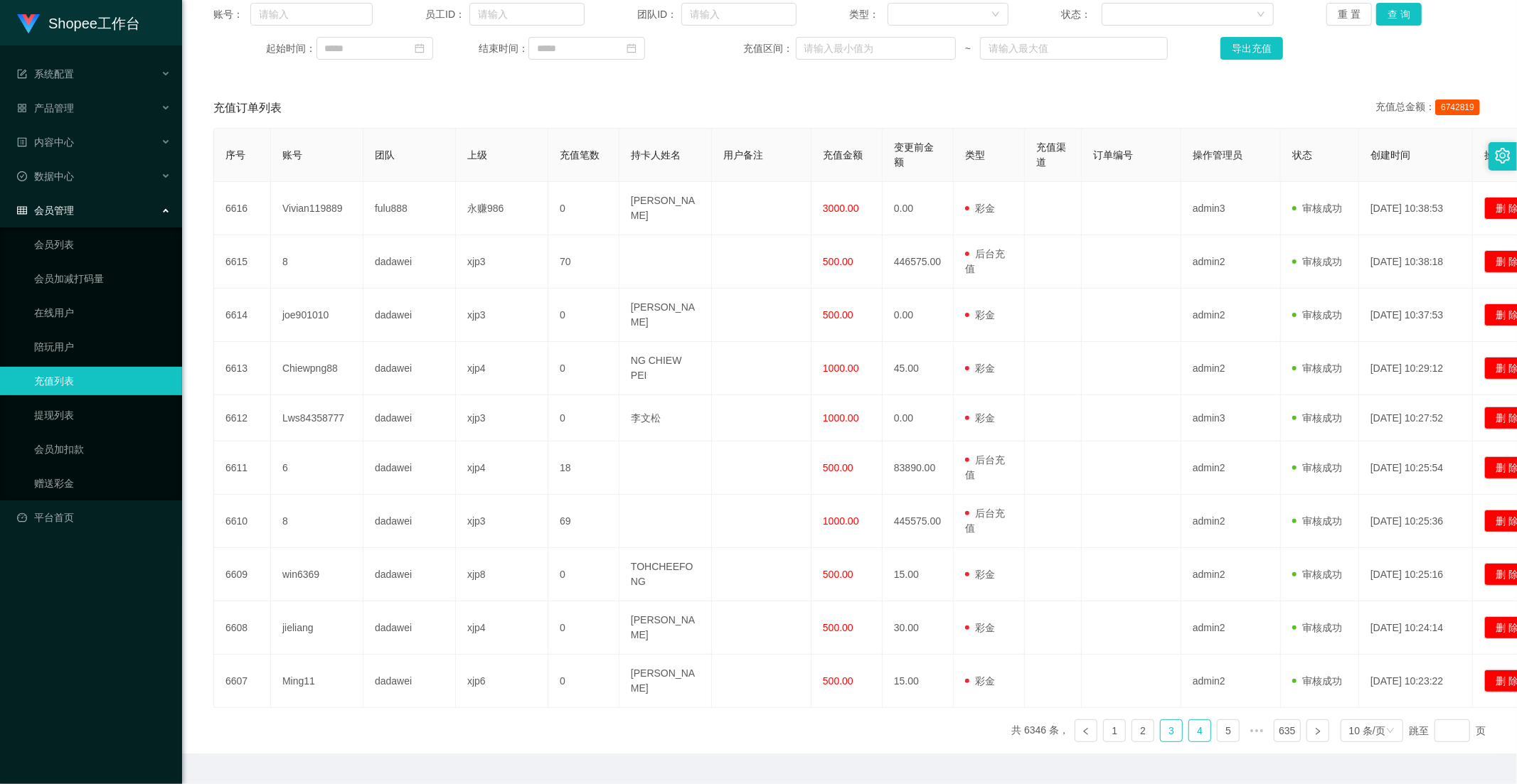
click at [1189, 720] on link "4" at bounding box center [1199, 730] width 21 height 21
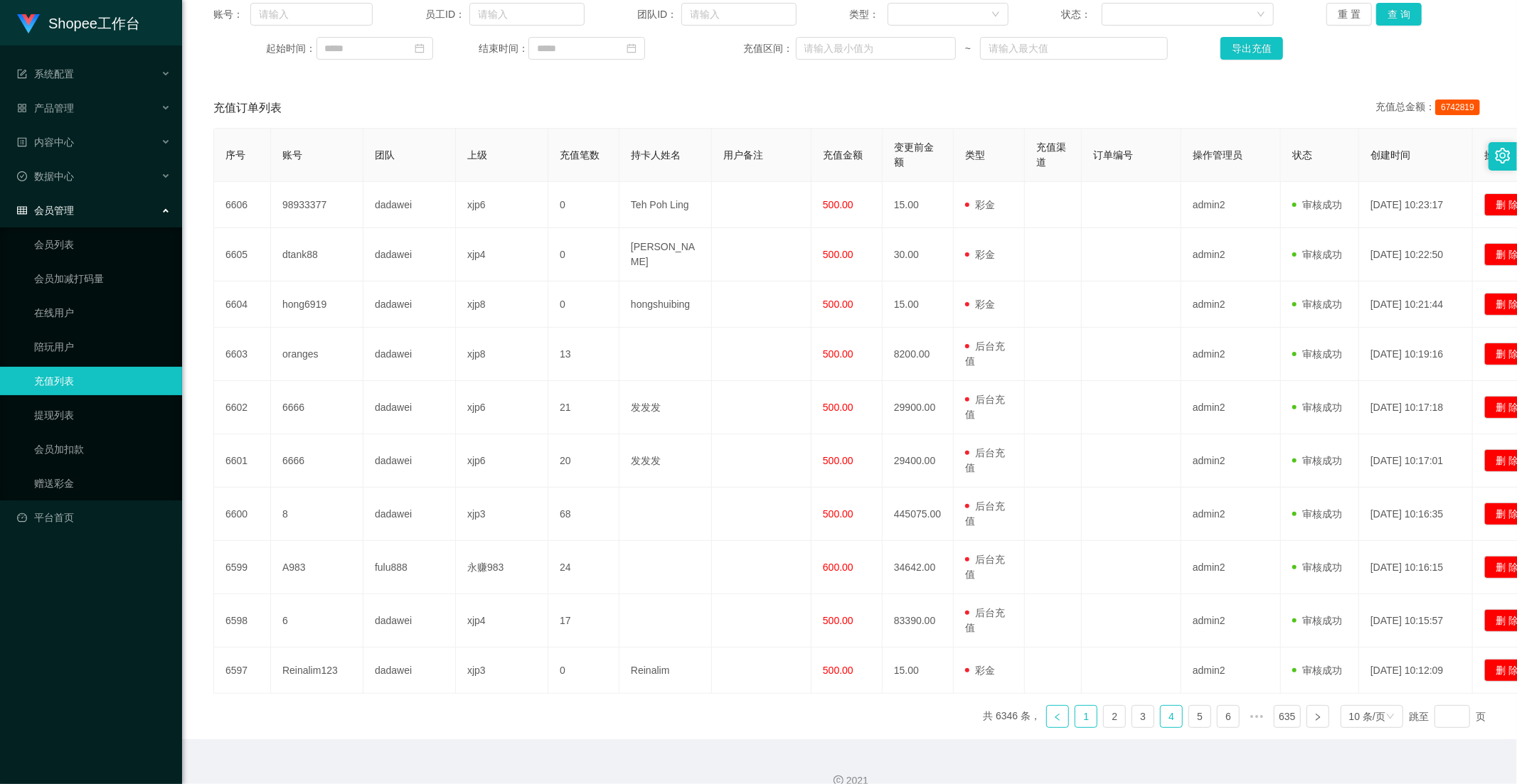
click at [1085, 712] on link "1" at bounding box center [1086, 716] width 21 height 21
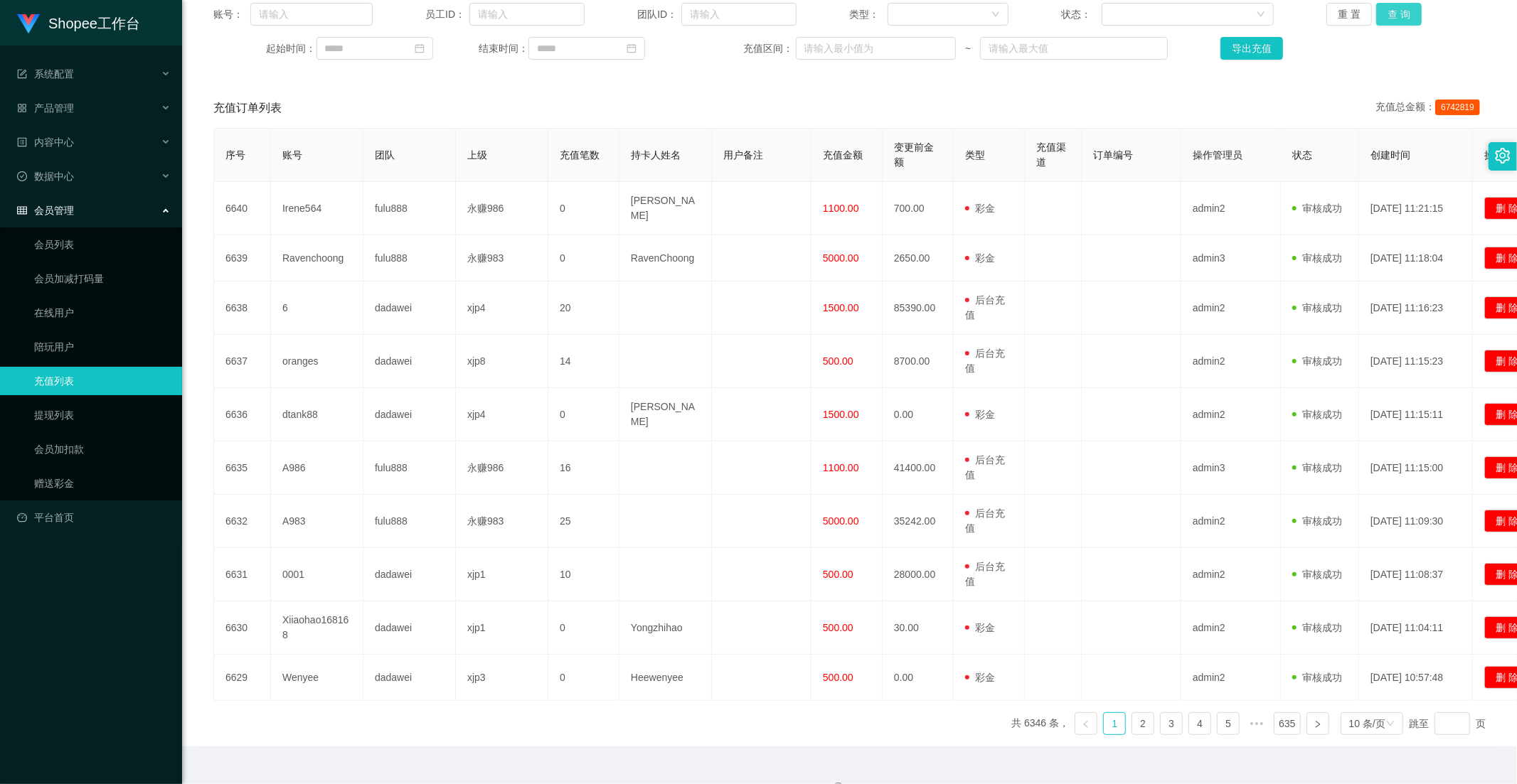
click at [1385, 24] on button "查 询" at bounding box center [1399, 14] width 46 height 23
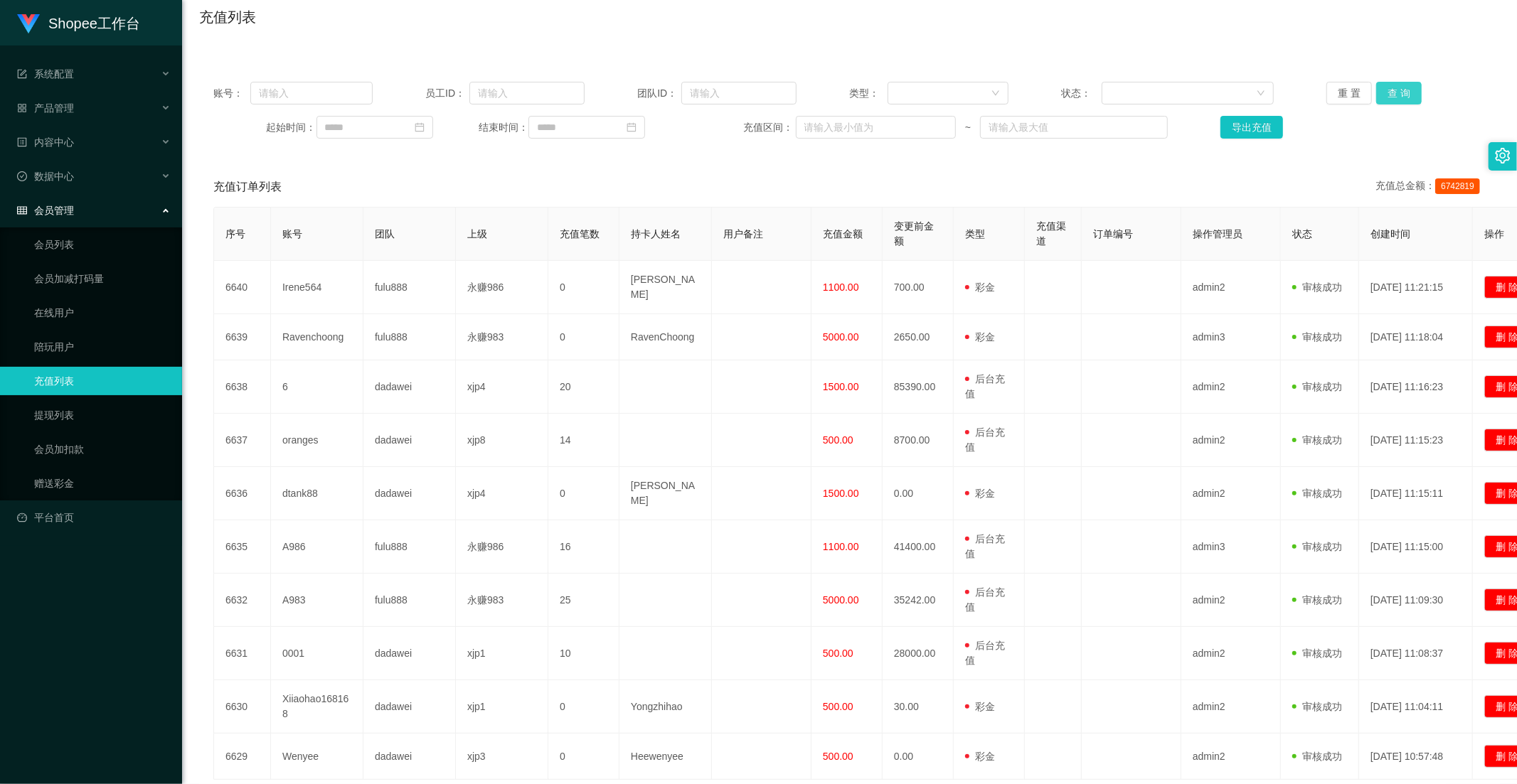
click at [1394, 100] on button "查 询" at bounding box center [1399, 93] width 46 height 23
click at [1399, 89] on button "查 询" at bounding box center [1399, 93] width 46 height 23
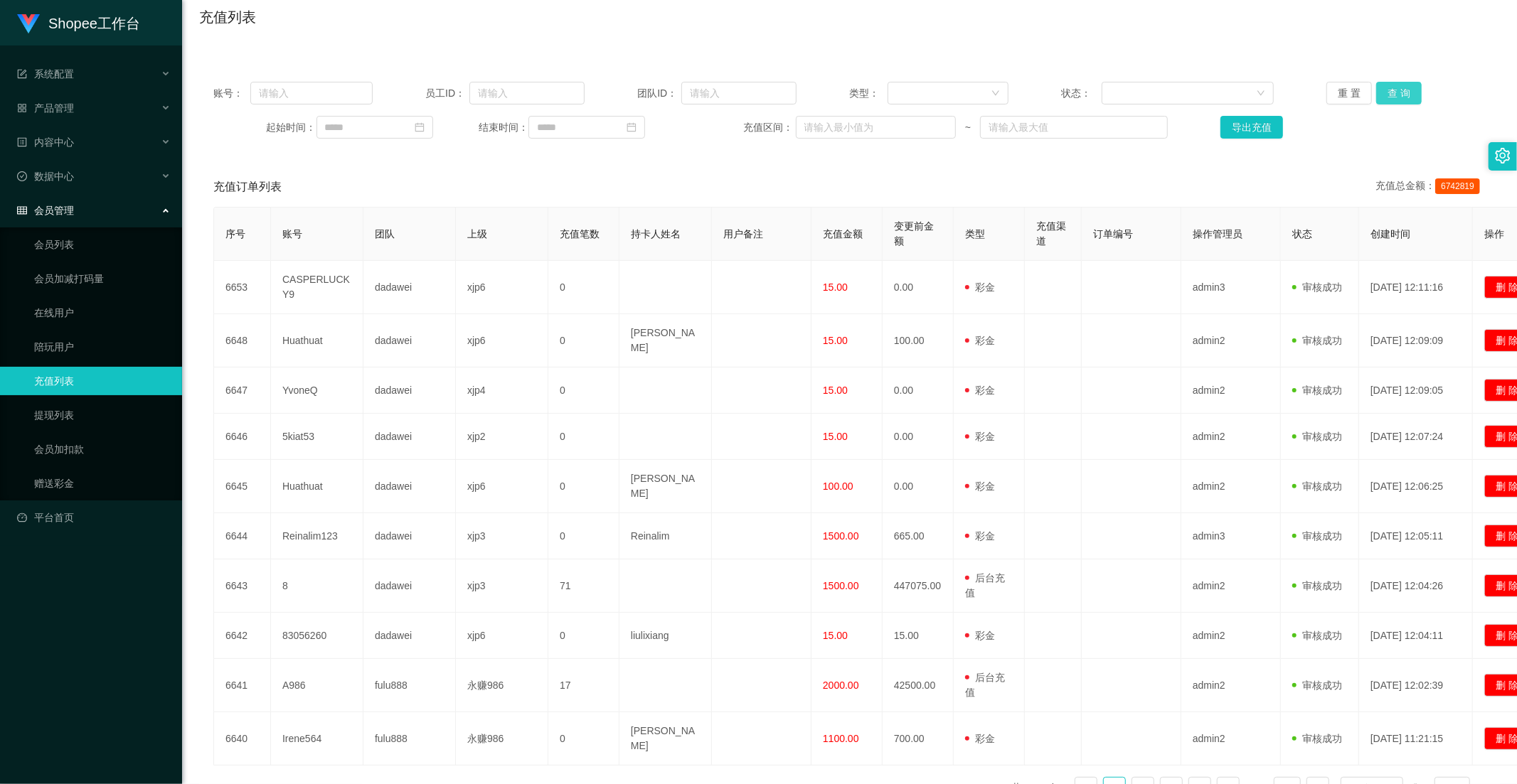
click at [1390, 89] on button "查 询" at bounding box center [1399, 93] width 46 height 23
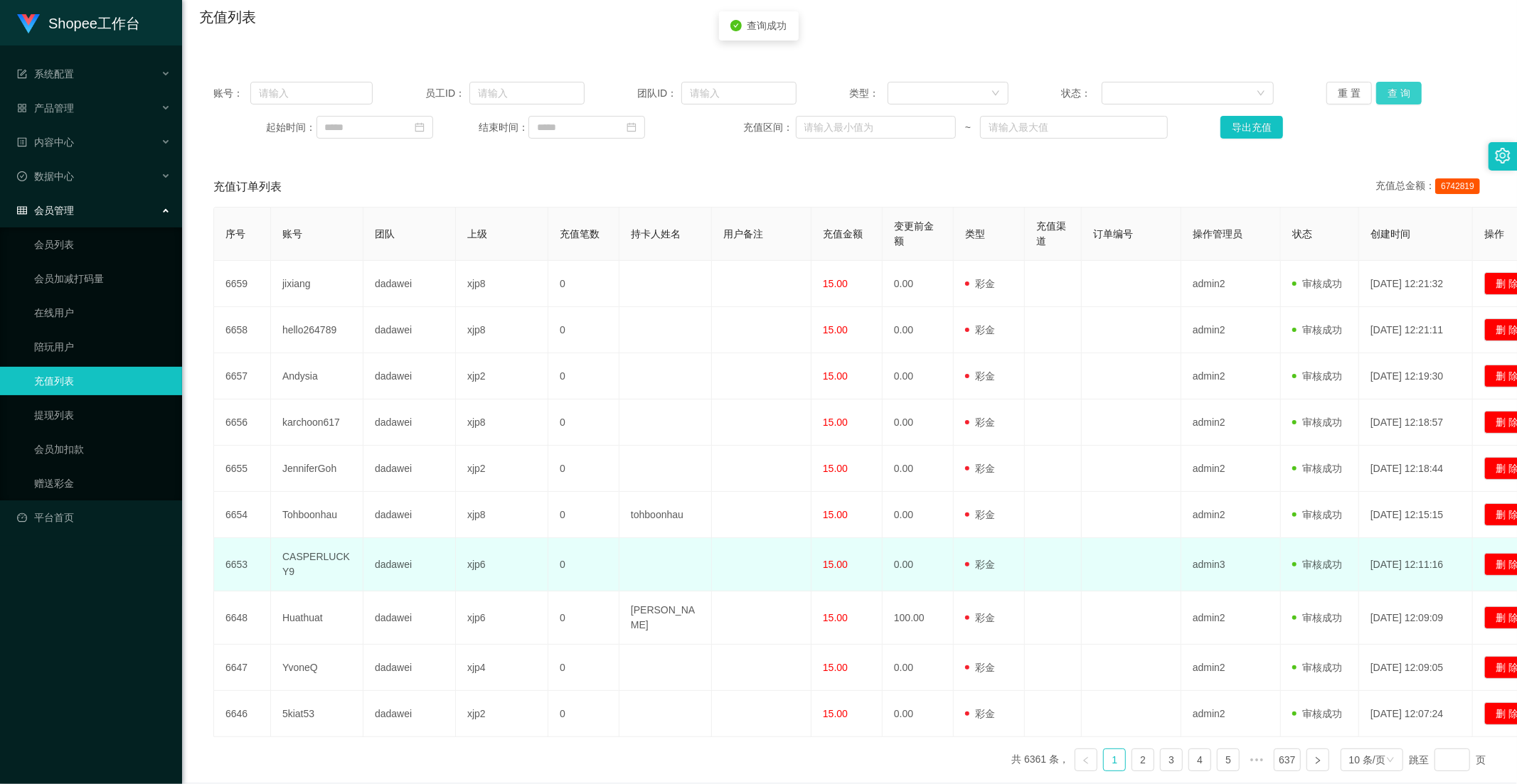
scroll to position [165, 0]
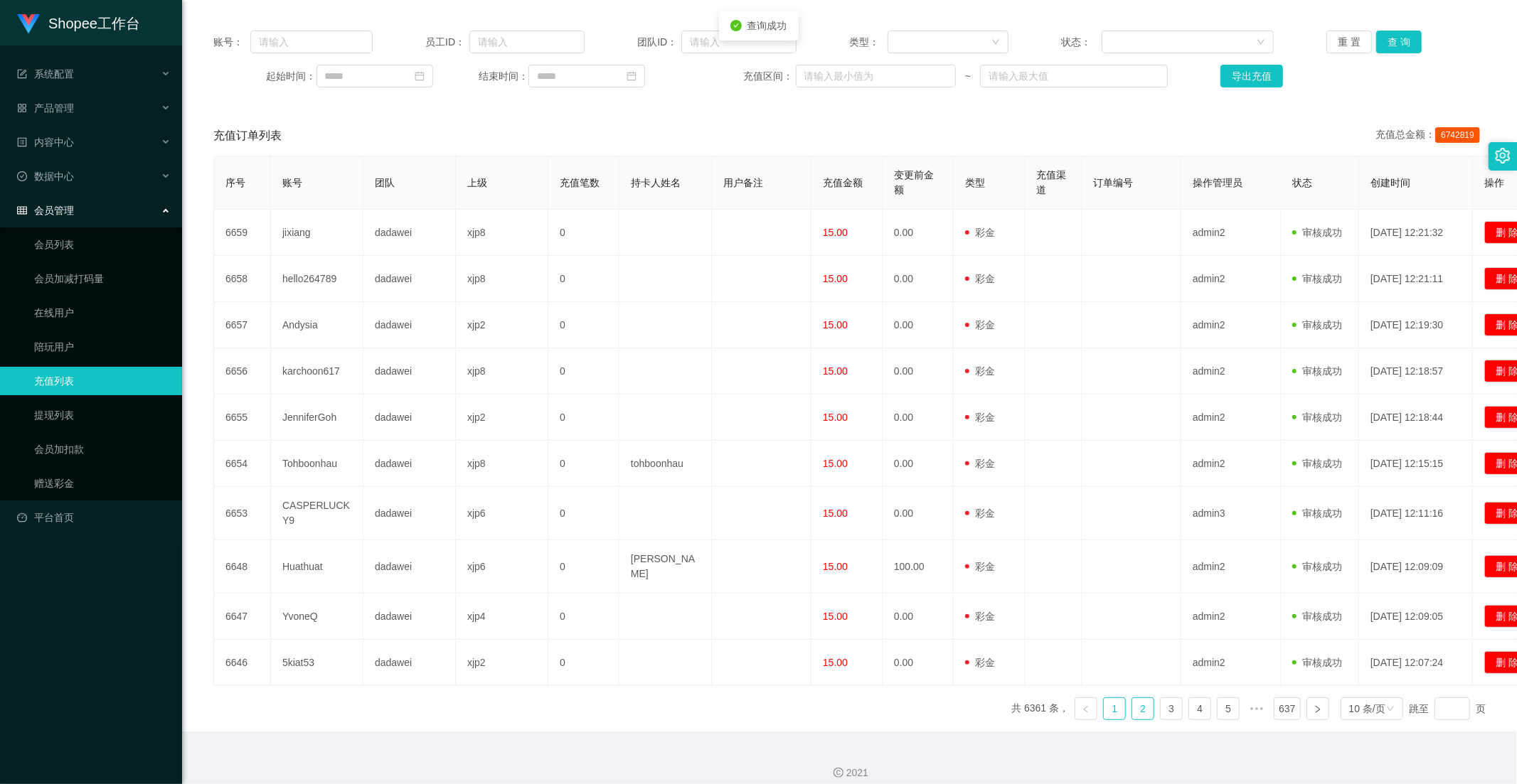
click at [1140, 698] on link "2" at bounding box center [1143, 708] width 21 height 21
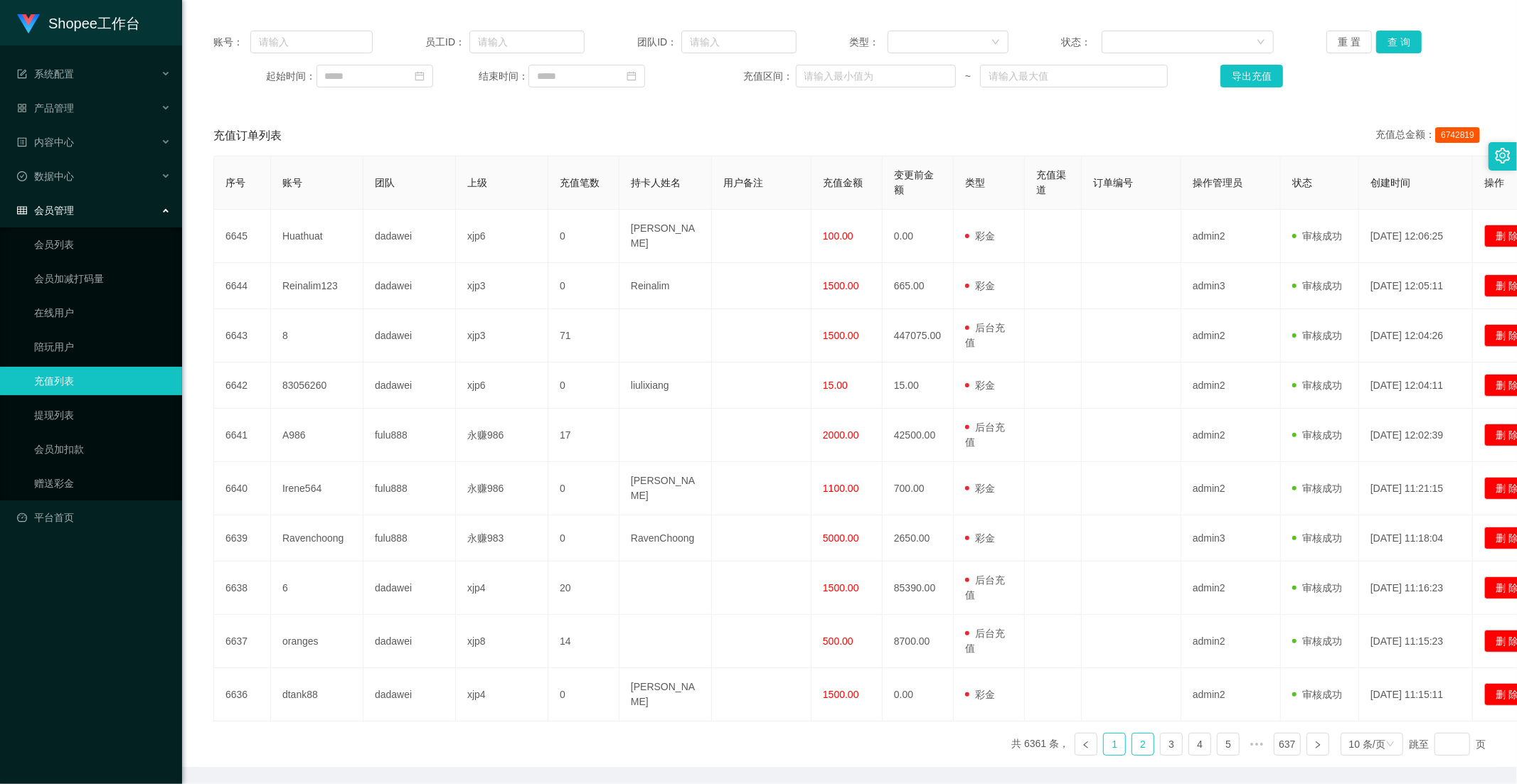
click at [1110, 734] on link "1" at bounding box center [1114, 744] width 21 height 21
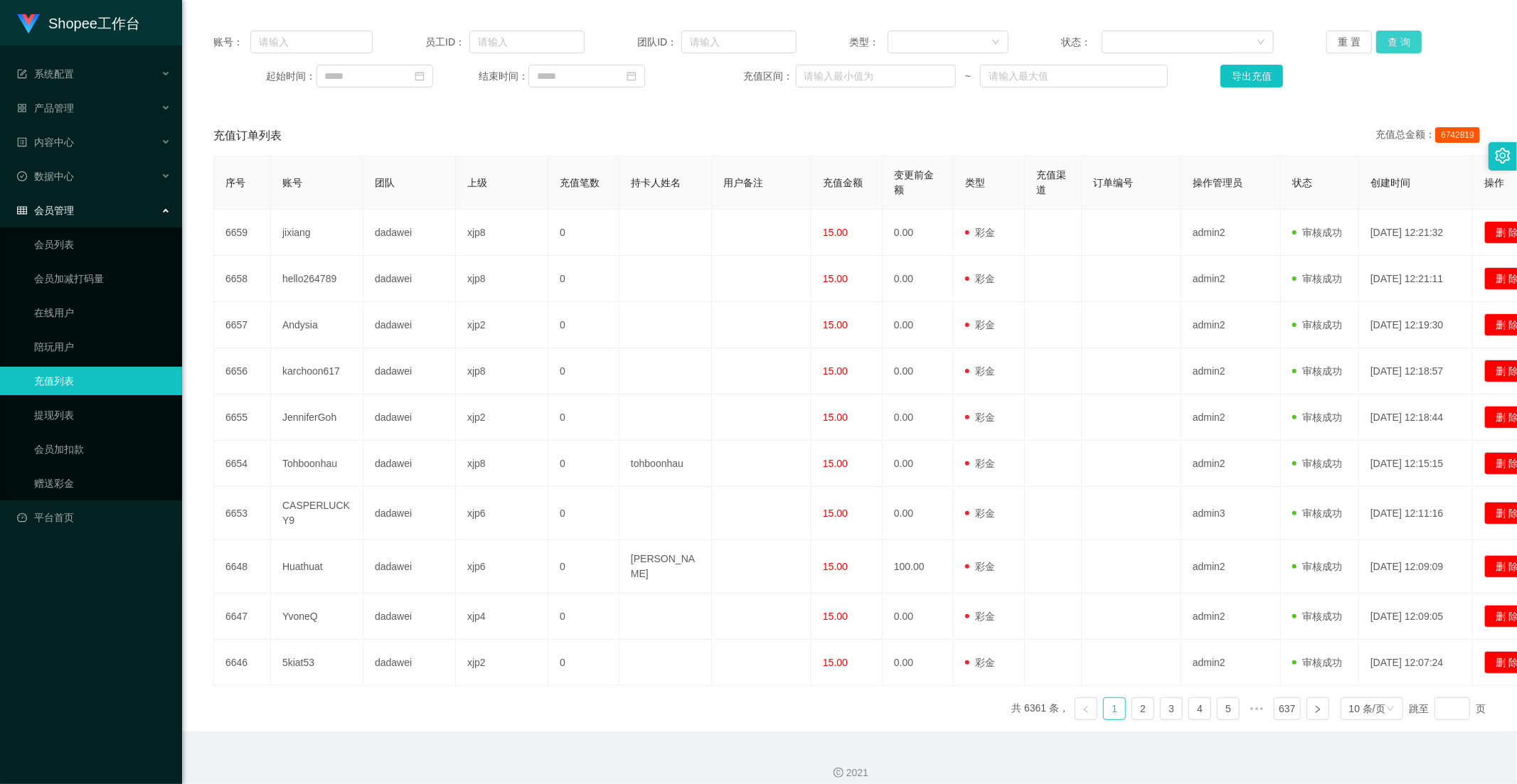
click at [1376, 39] on button "查 询" at bounding box center [1399, 41] width 46 height 23
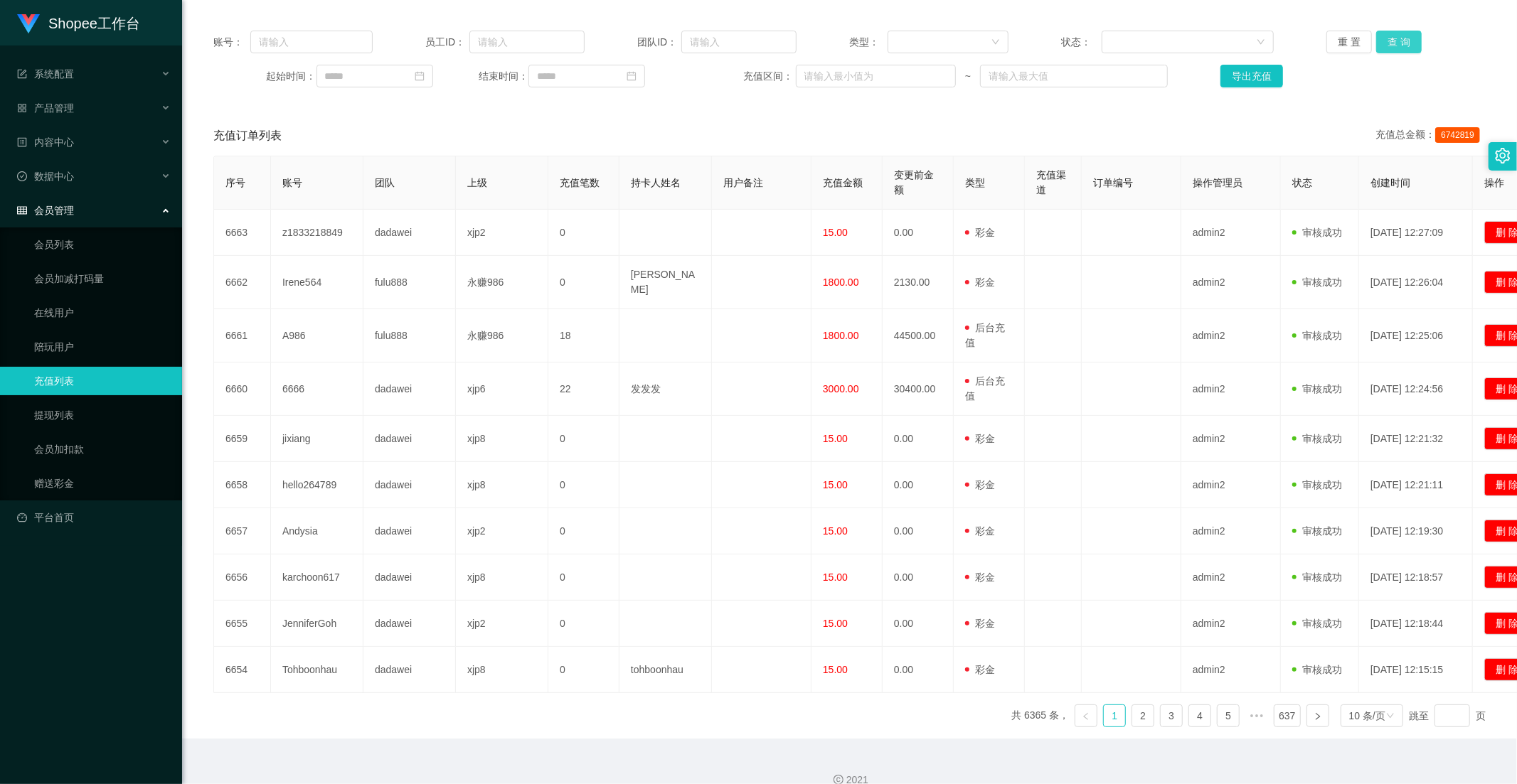
scroll to position [0, 0]
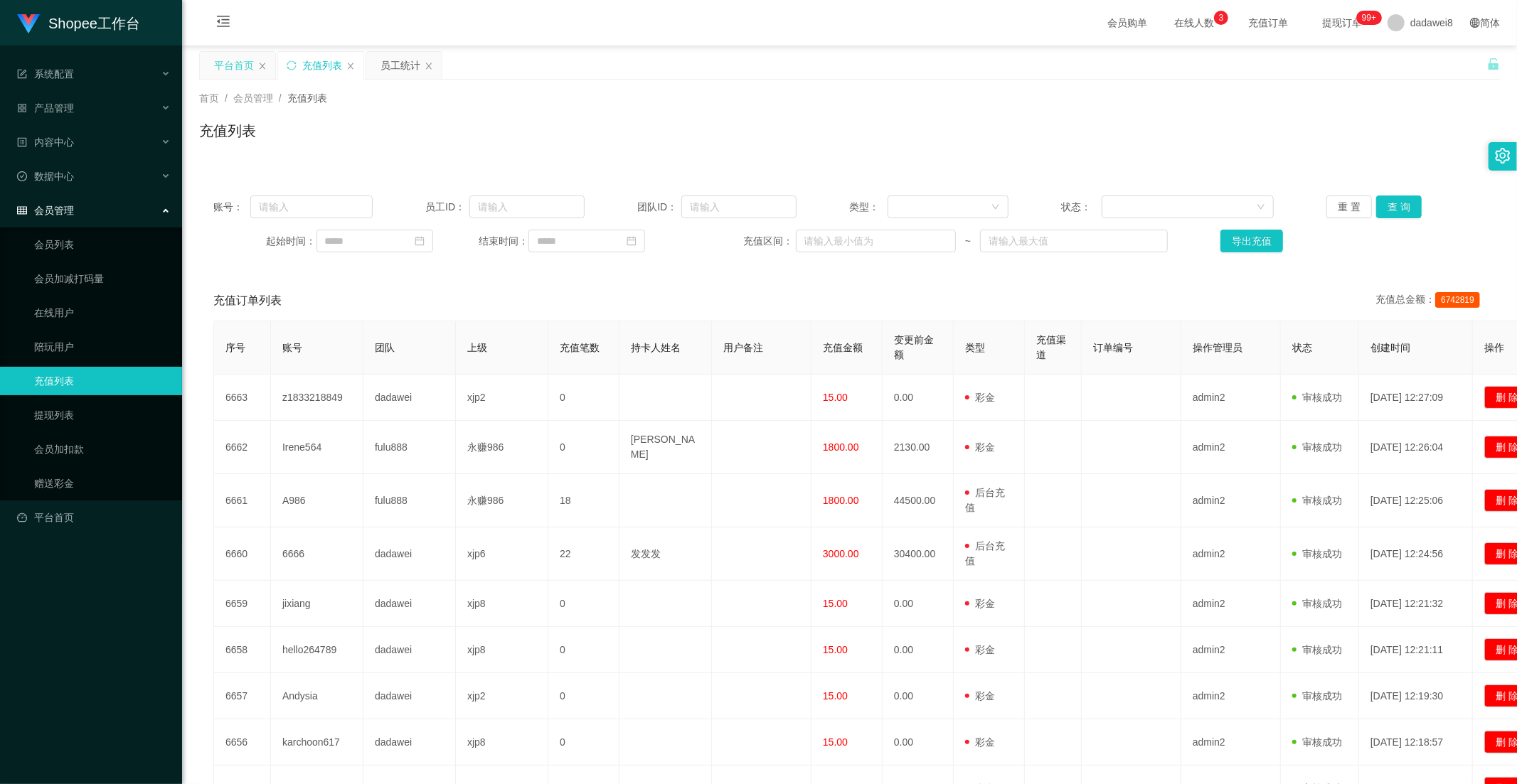
click at [239, 66] on div "平台首页" at bounding box center [234, 65] width 40 height 27
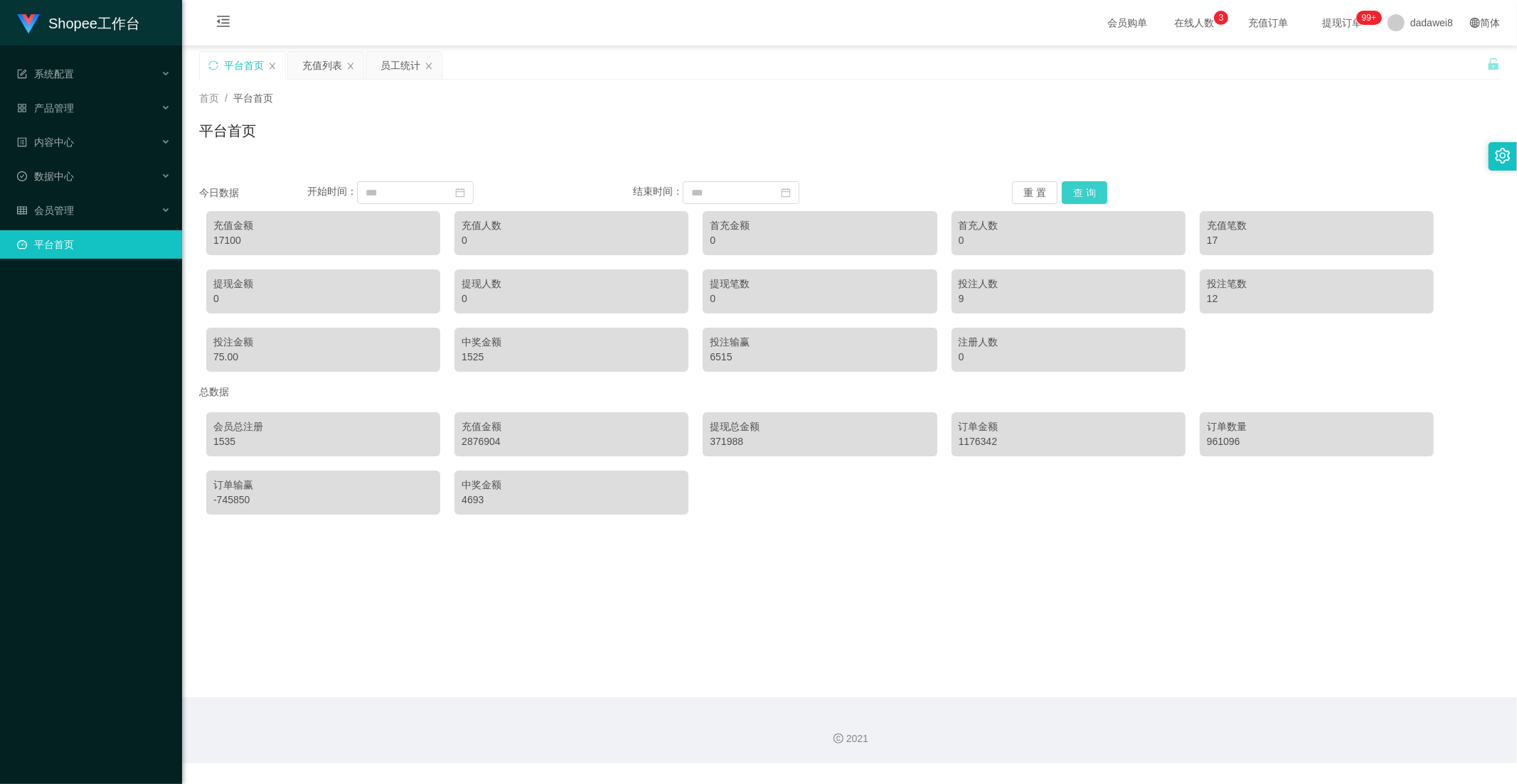
click at [1070, 194] on button "查 询" at bounding box center [1084, 192] width 46 height 23
click at [393, 69] on div "员工统计" at bounding box center [400, 65] width 40 height 27
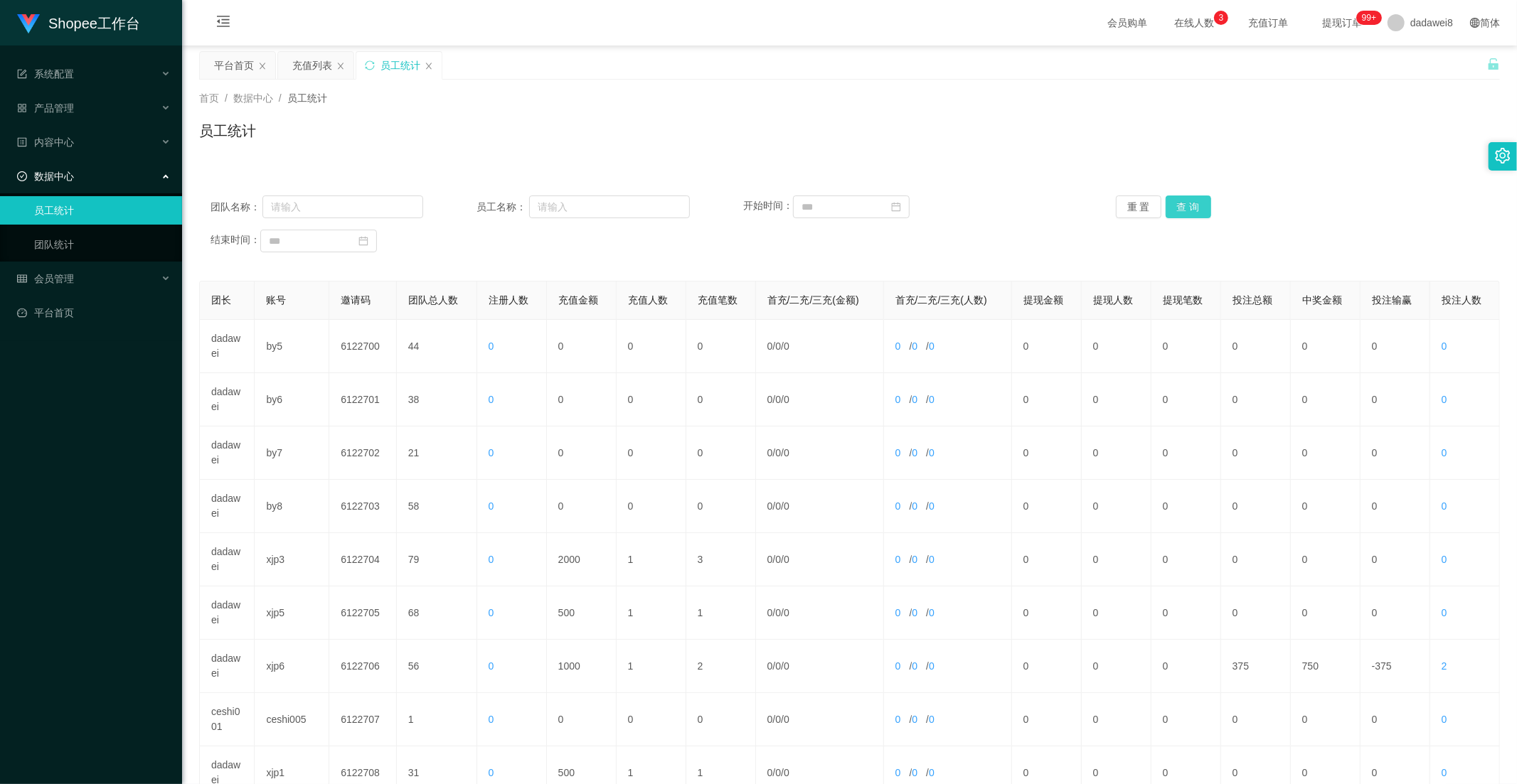
drag, startPoint x: 1182, startPoint y: 210, endPoint x: 1179, endPoint y: 219, distance: 9.5
click at [1182, 210] on button "查 询" at bounding box center [1188, 207] width 46 height 23
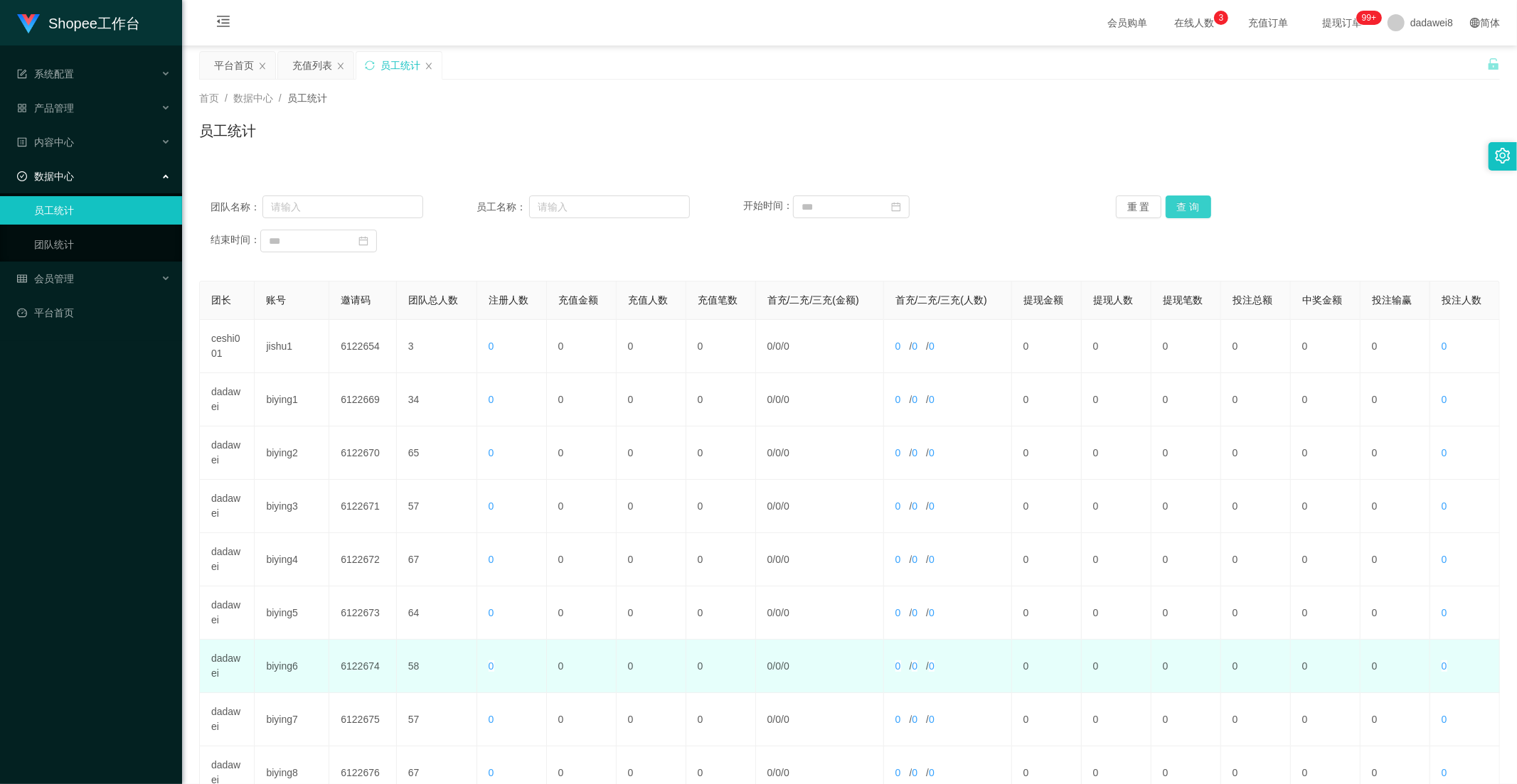
scroll to position [199, 0]
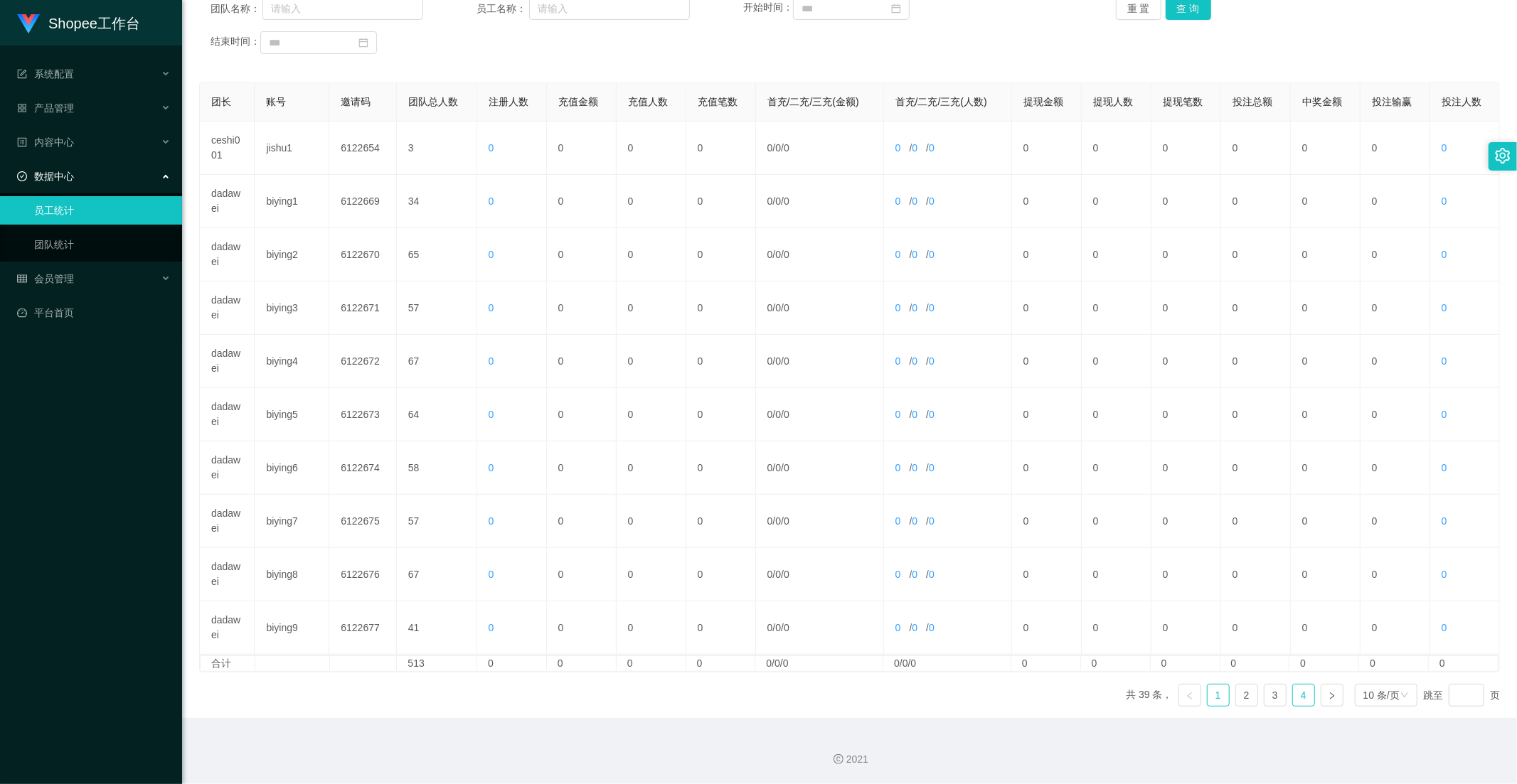
click at [1295, 698] on link "4" at bounding box center [1303, 695] width 21 height 21
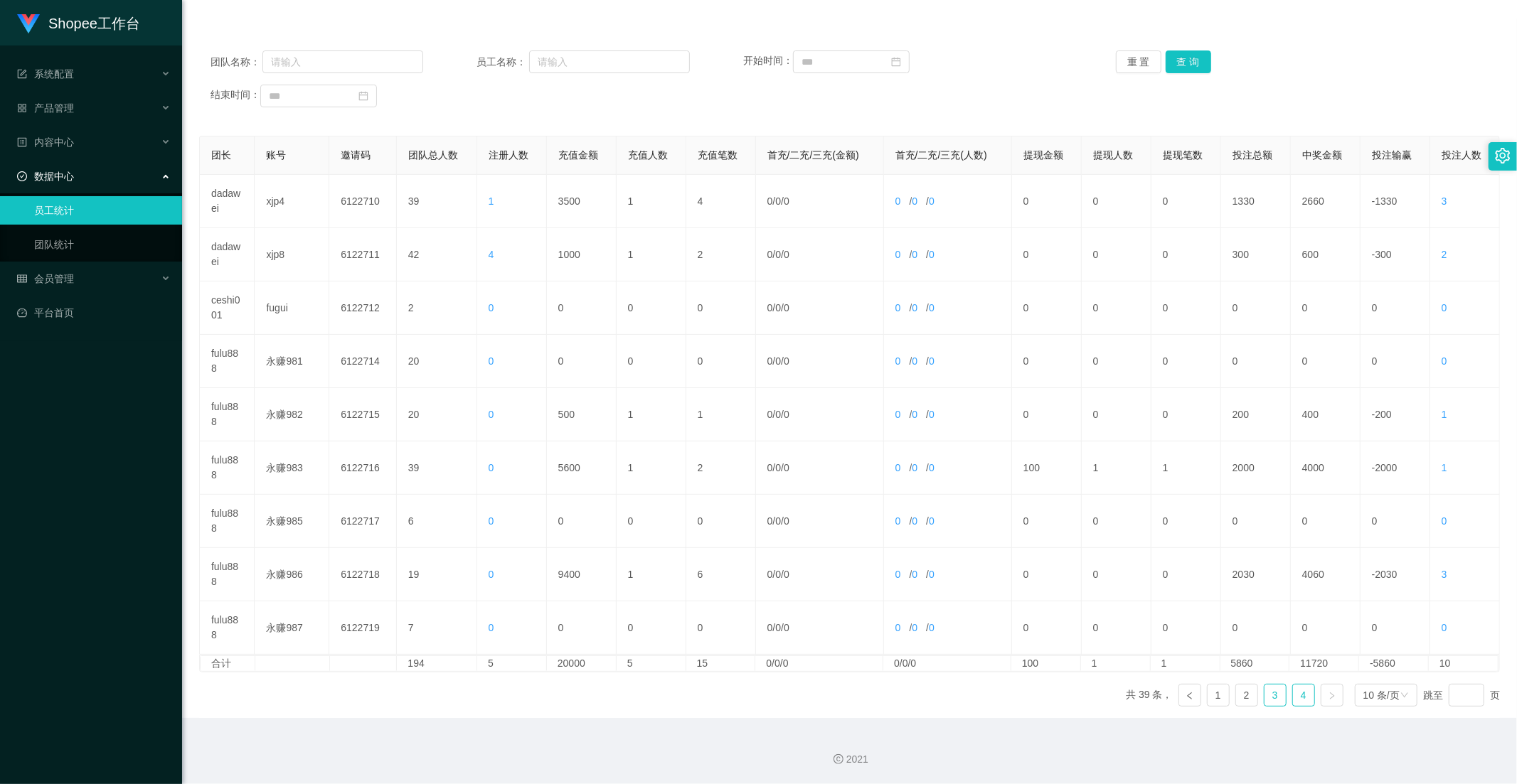
click at [1270, 697] on link "3" at bounding box center [1275, 695] width 21 height 21
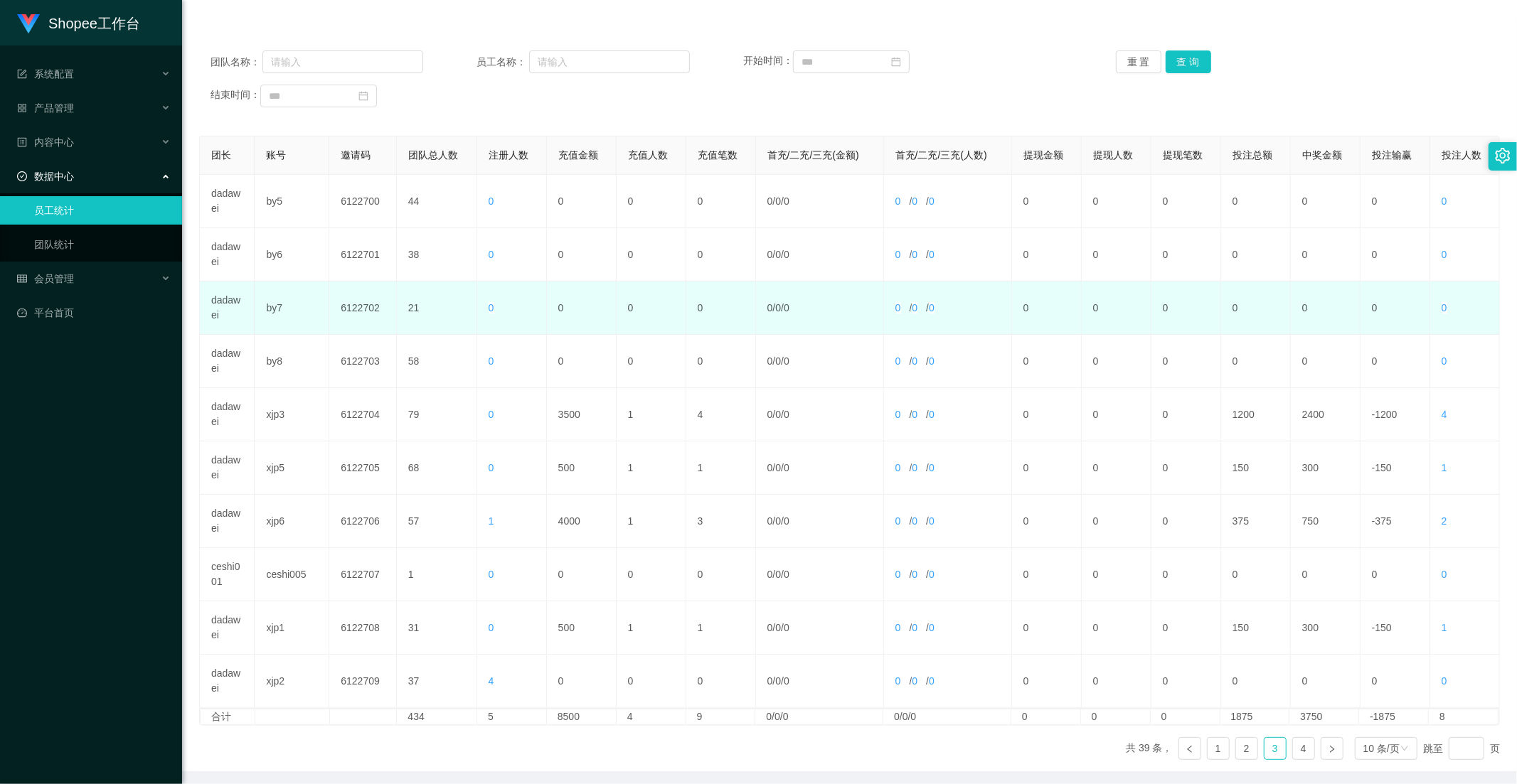
click at [679, 333] on td "0" at bounding box center [651, 308] width 69 height 53
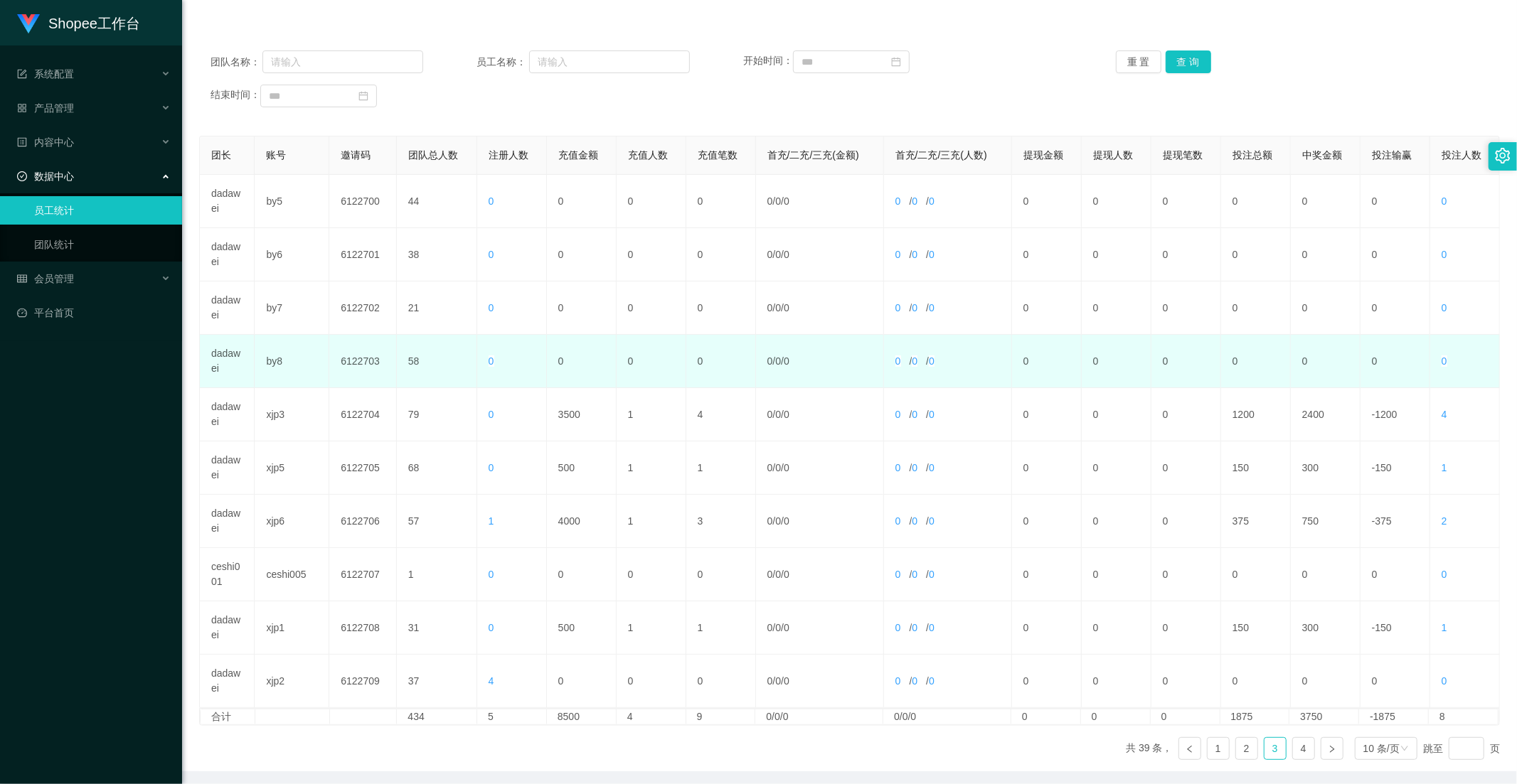
scroll to position [199, 0]
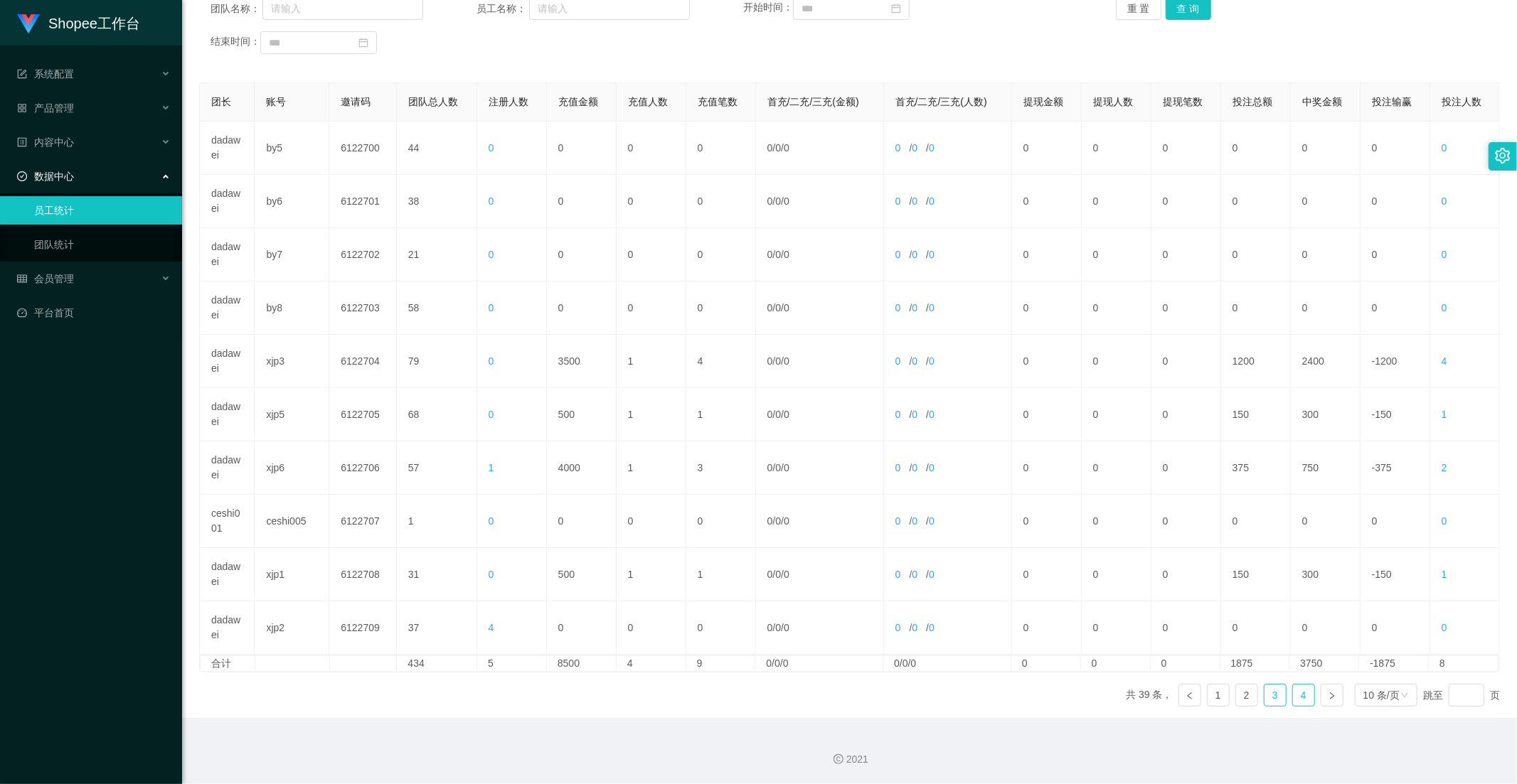
click at [1292, 695] on link "4" at bounding box center [1303, 695] width 21 height 21
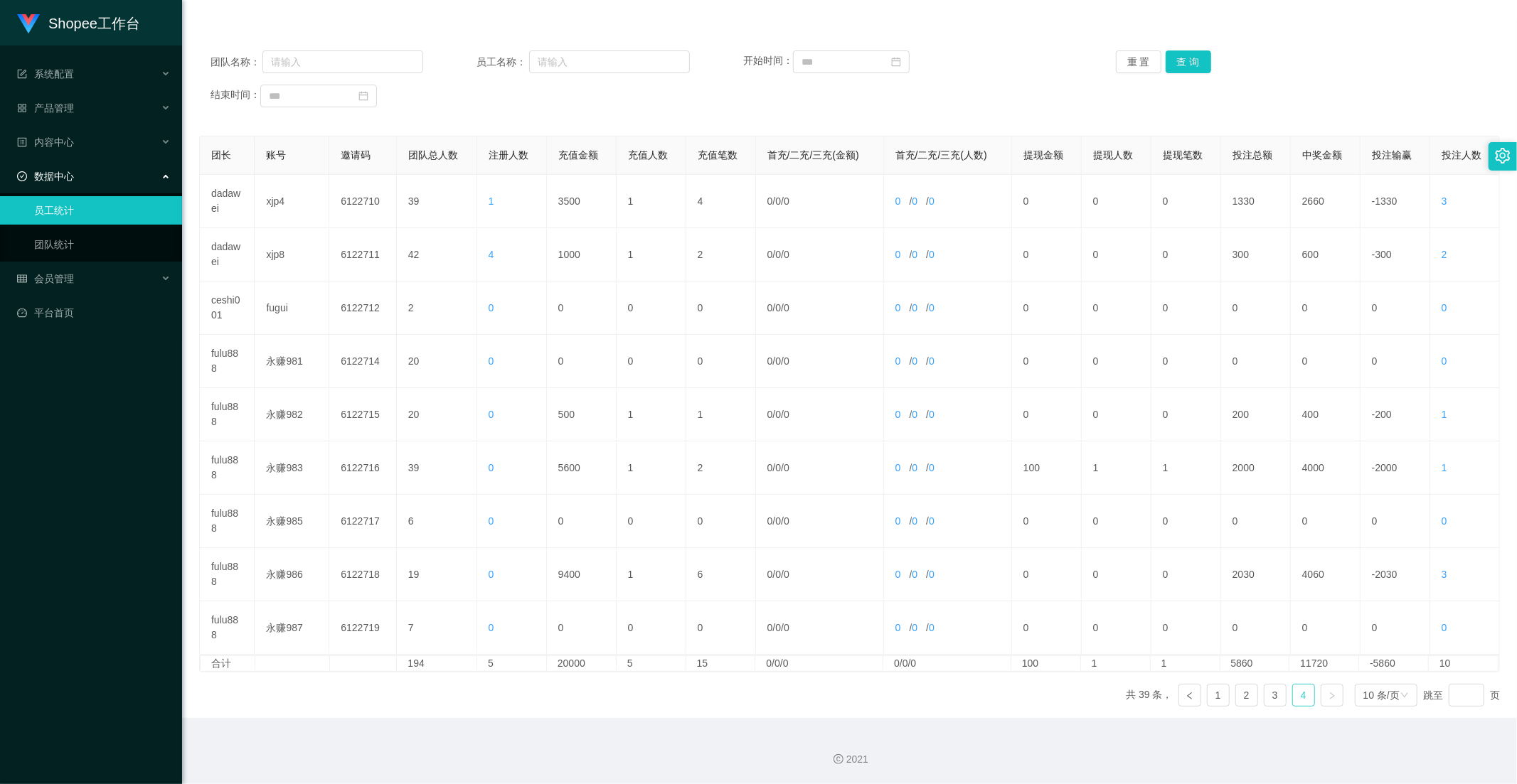
scroll to position [0, 0]
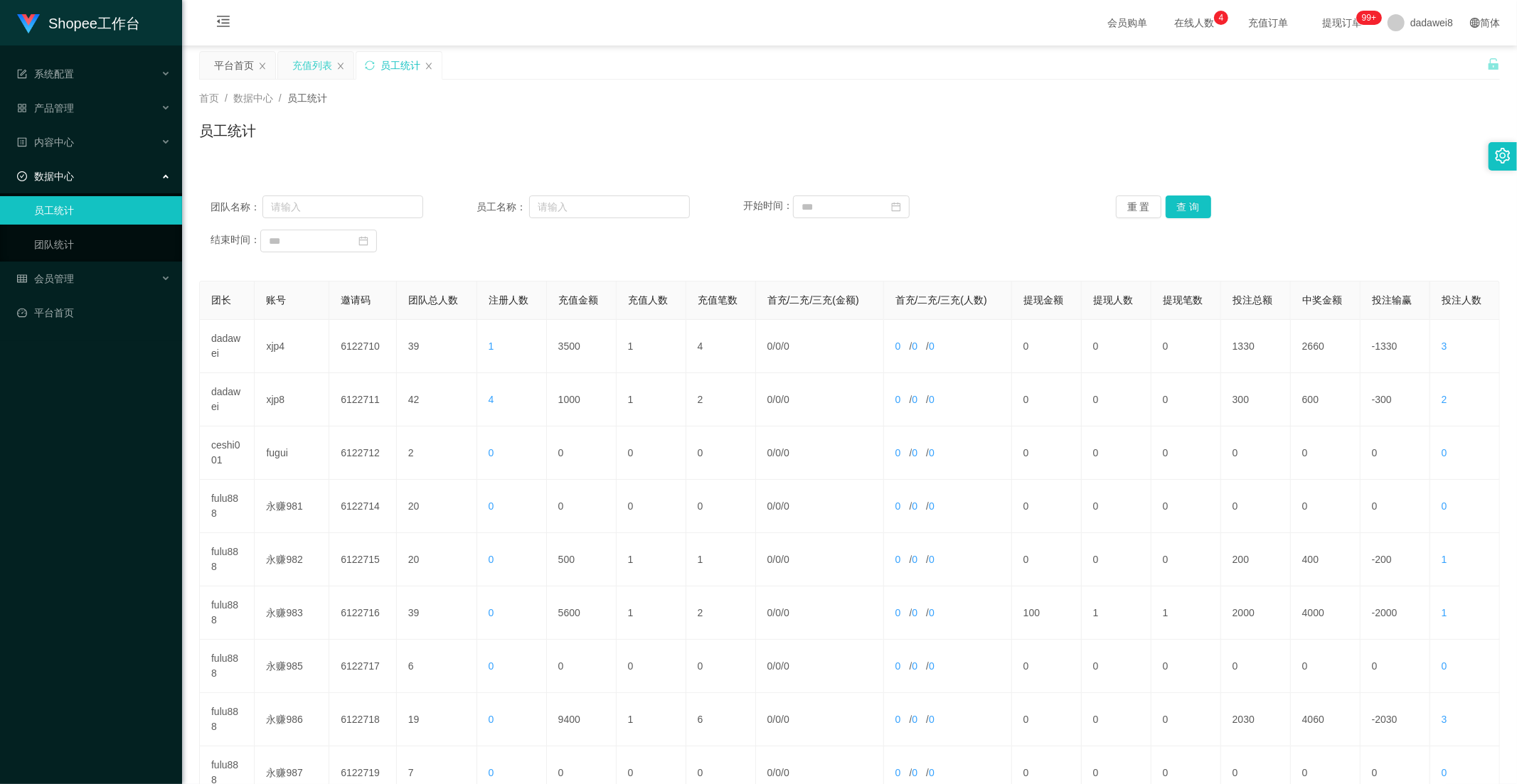
click at [298, 64] on div "充值列表" at bounding box center [312, 65] width 40 height 27
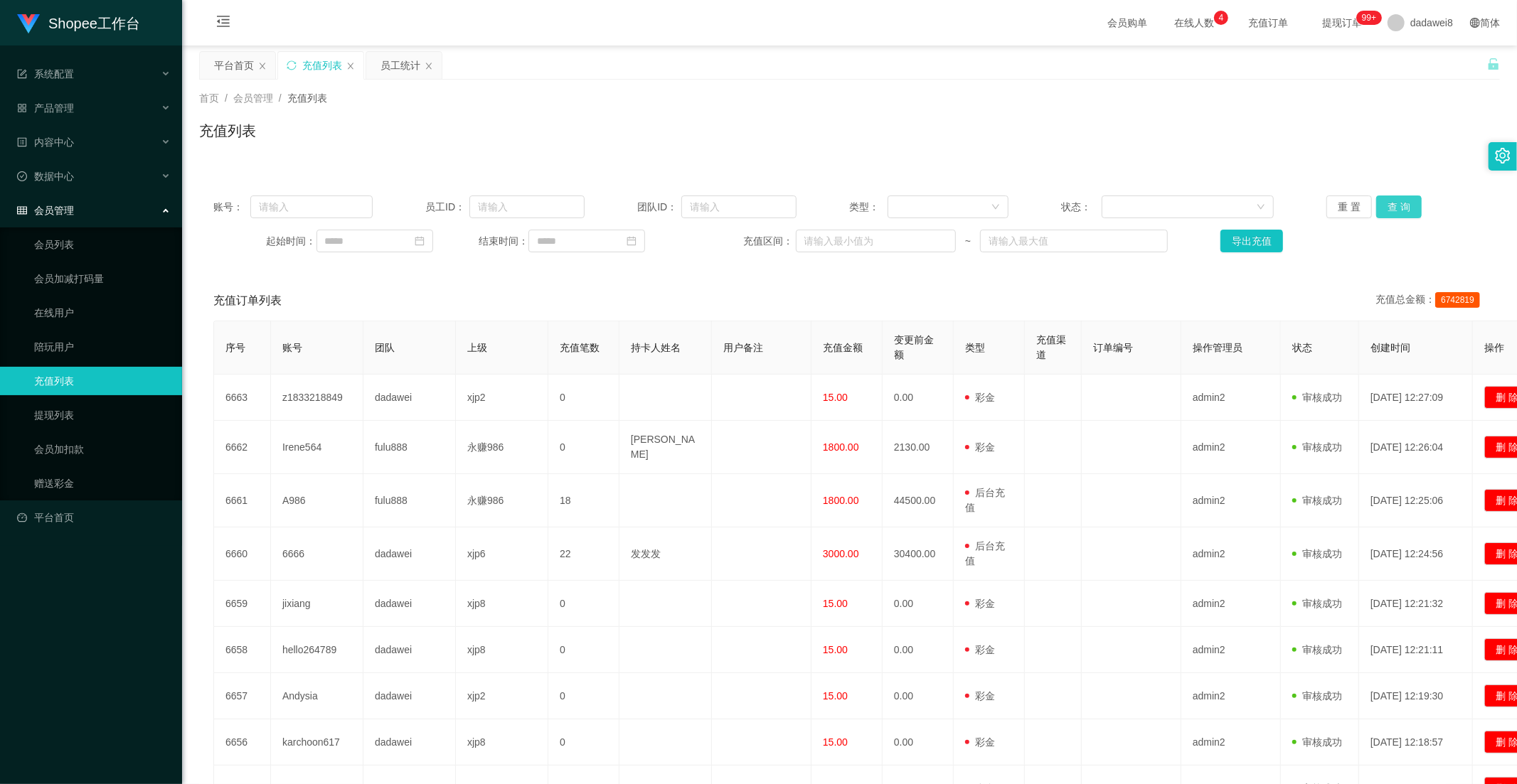
click at [1388, 211] on button "查 询" at bounding box center [1399, 207] width 46 height 23
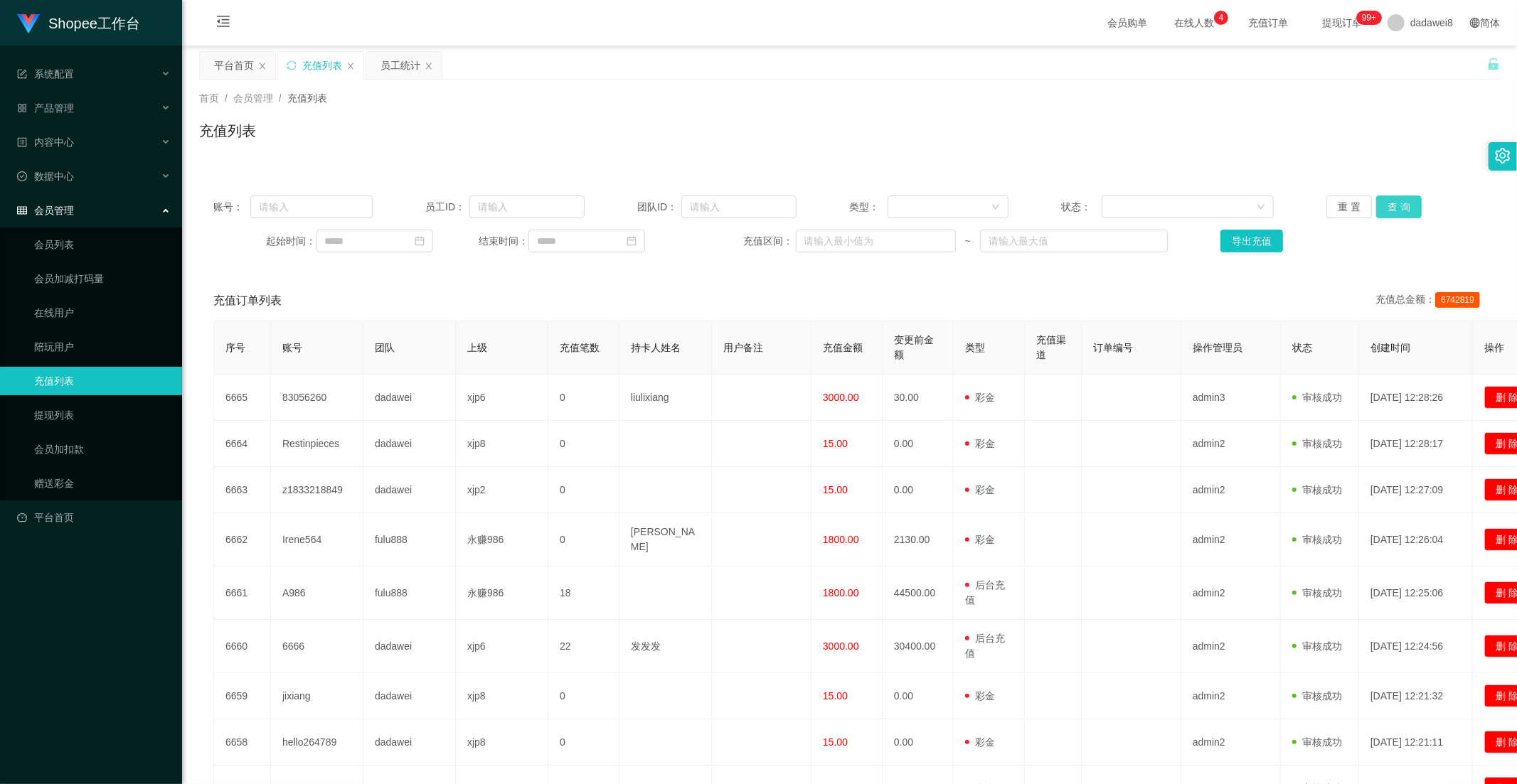
click at [1388, 211] on button "查 询" at bounding box center [1399, 207] width 46 height 23
click at [1402, 208] on button "查 询" at bounding box center [1399, 207] width 46 height 23
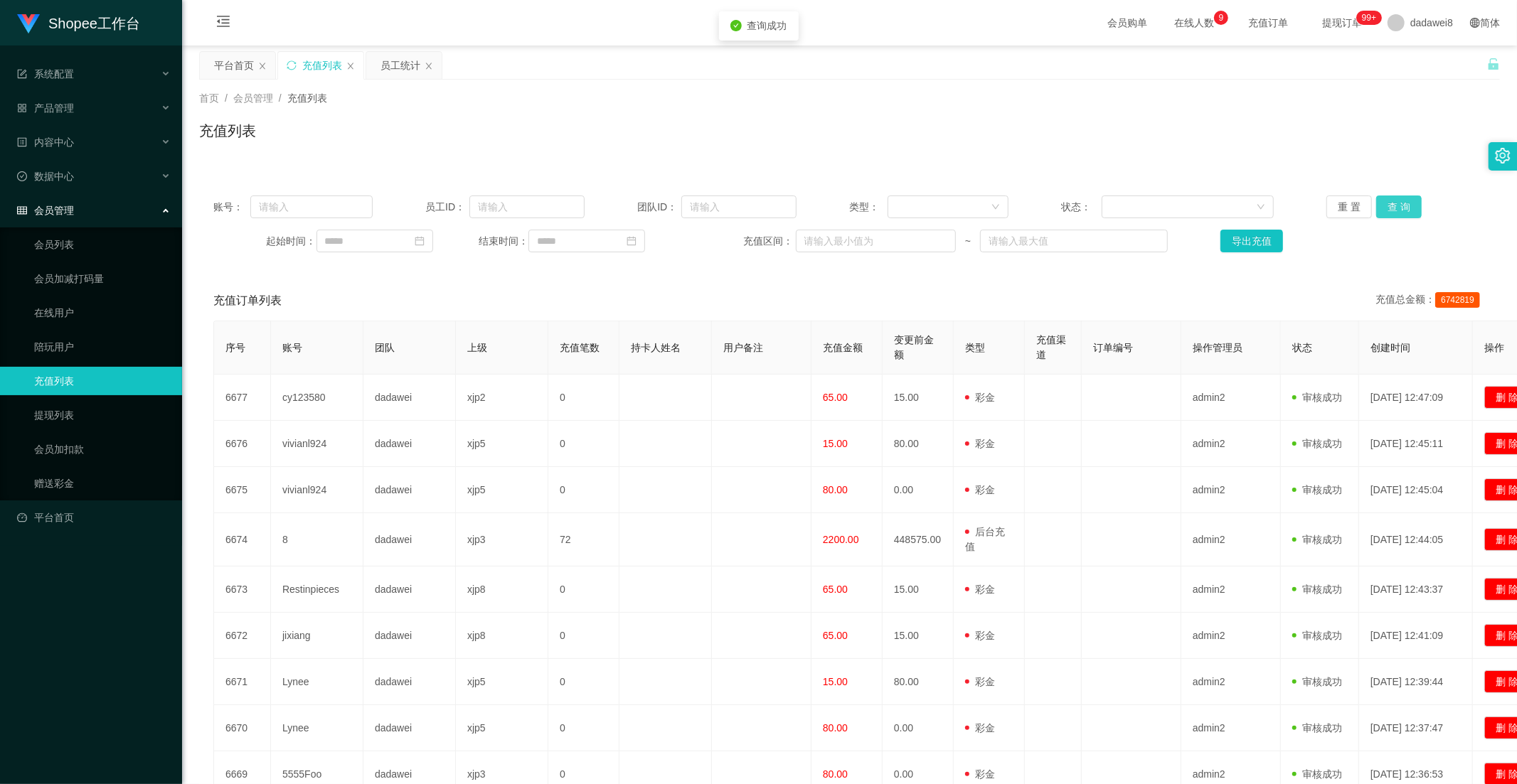
click at [1402, 208] on button "查 询" at bounding box center [1399, 207] width 46 height 23
click at [1401, 208] on button "查 询" at bounding box center [1399, 207] width 46 height 23
click at [1397, 208] on button "查 询" at bounding box center [1399, 207] width 46 height 23
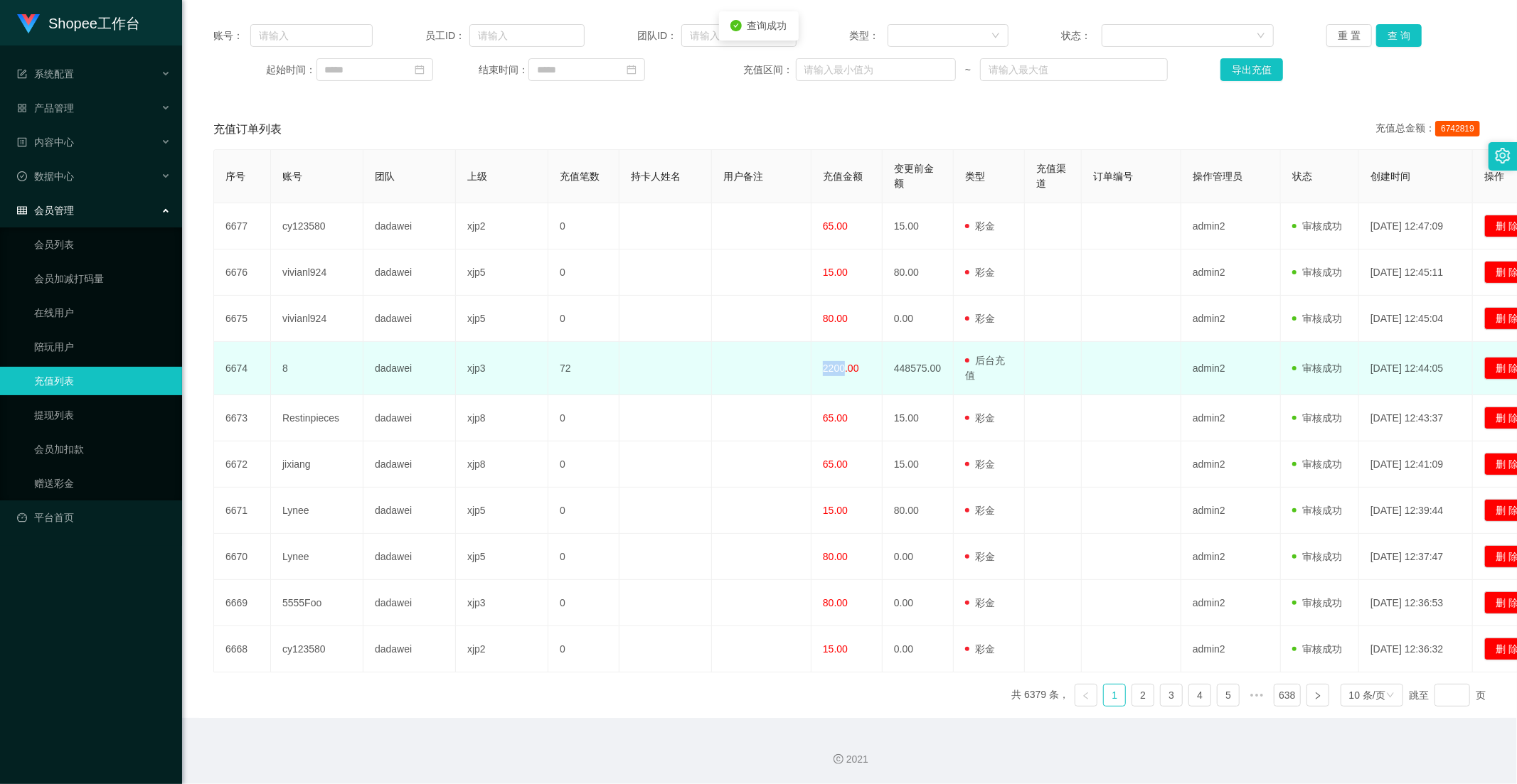
drag, startPoint x: 826, startPoint y: 362, endPoint x: 842, endPoint y: 363, distance: 16.0
click at [842, 363] on span "2200.00" at bounding box center [840, 368] width 36 height 11
click at [845, 371] on span "2200.00" at bounding box center [840, 368] width 36 height 11
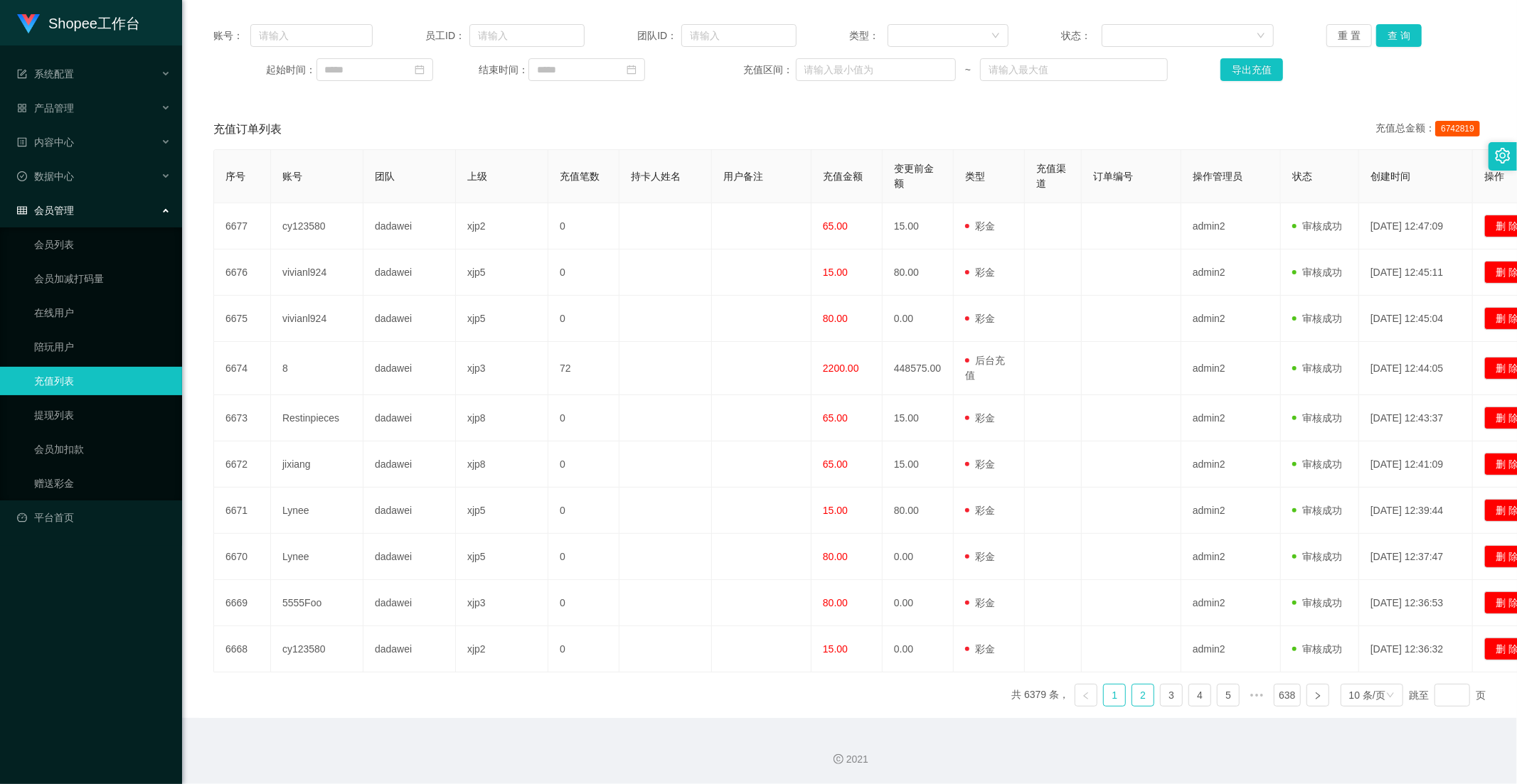
click at [1139, 698] on link "2" at bounding box center [1143, 695] width 21 height 21
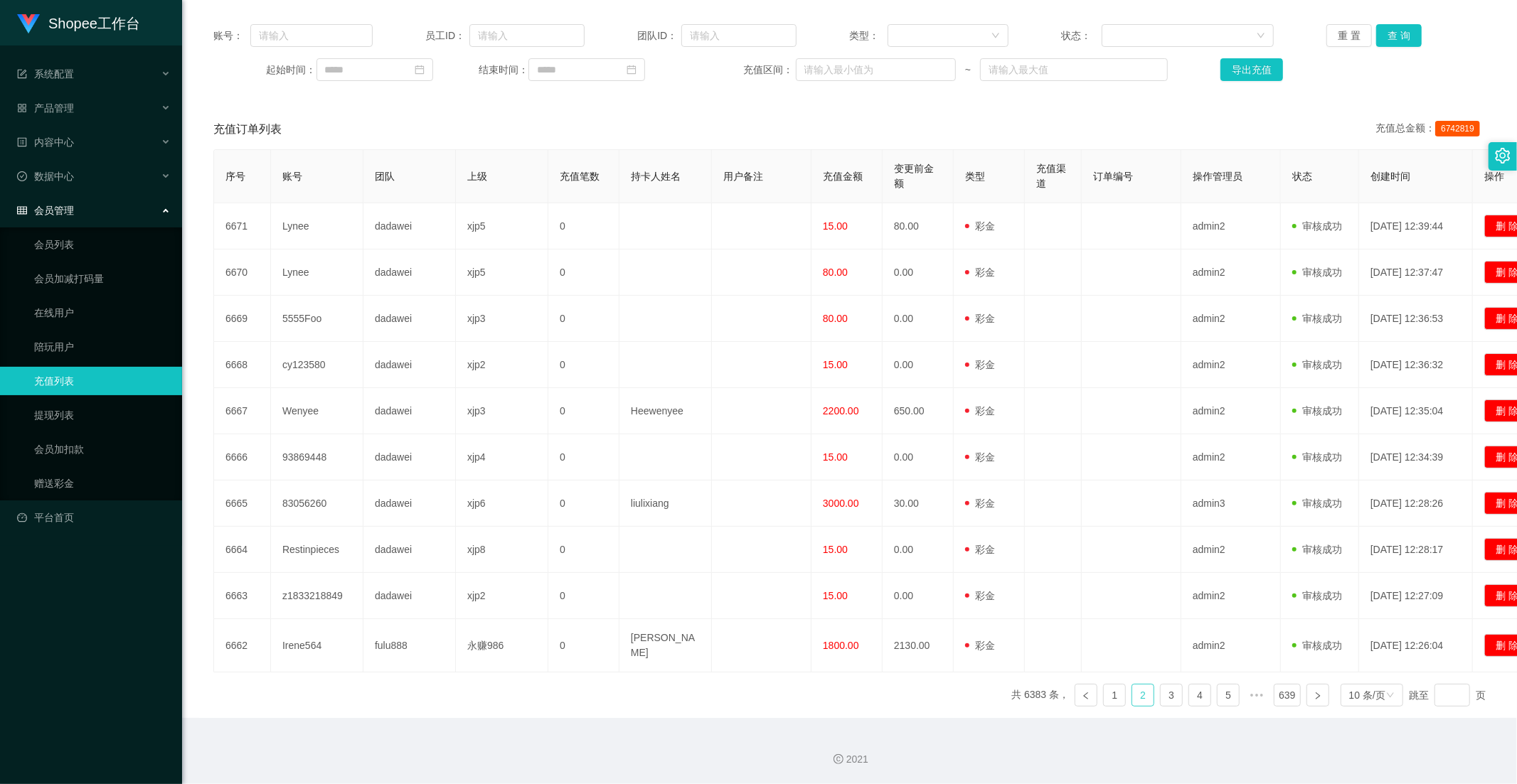
scroll to position [165, 0]
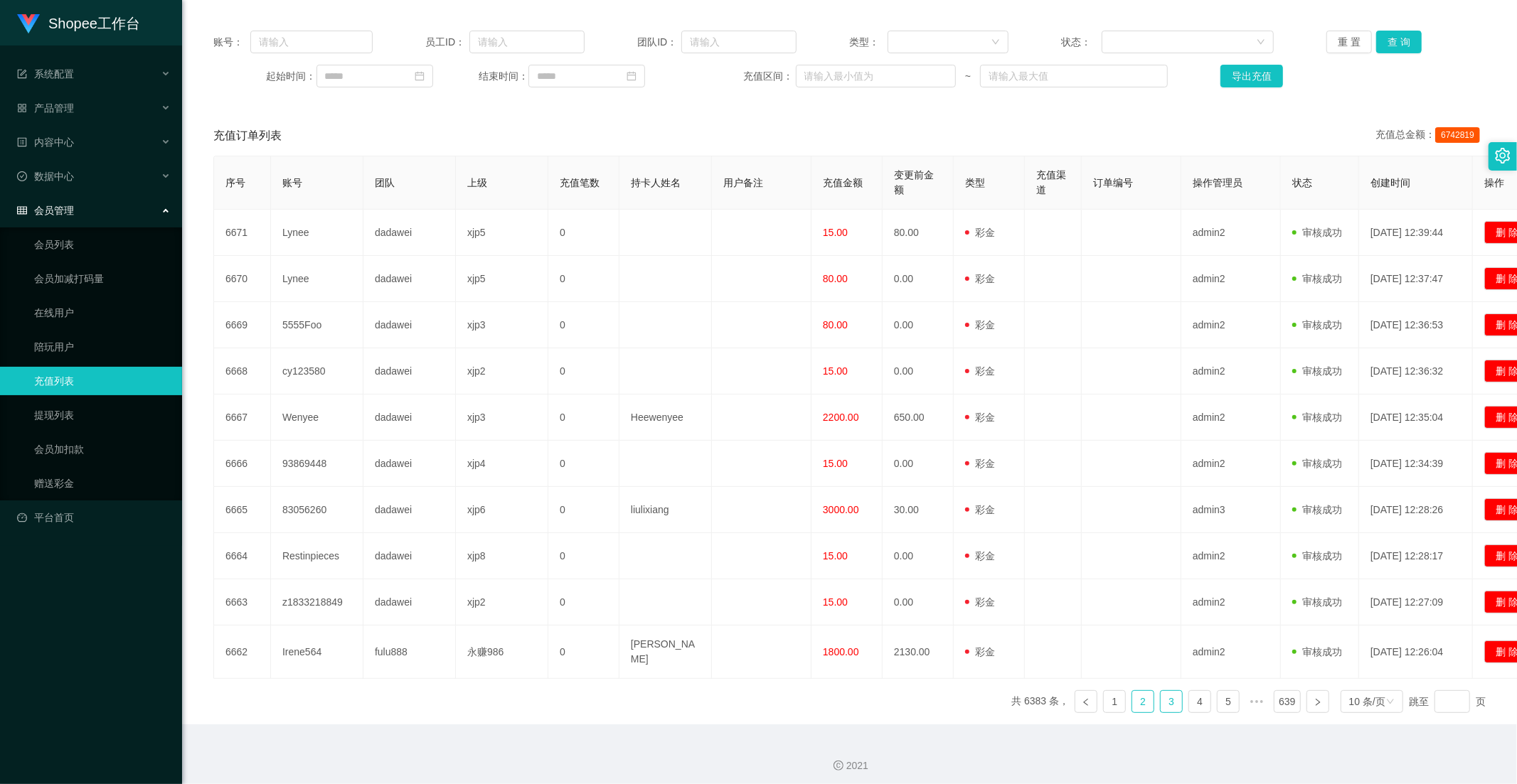
click at [1165, 698] on link "3" at bounding box center [1171, 701] width 21 height 21
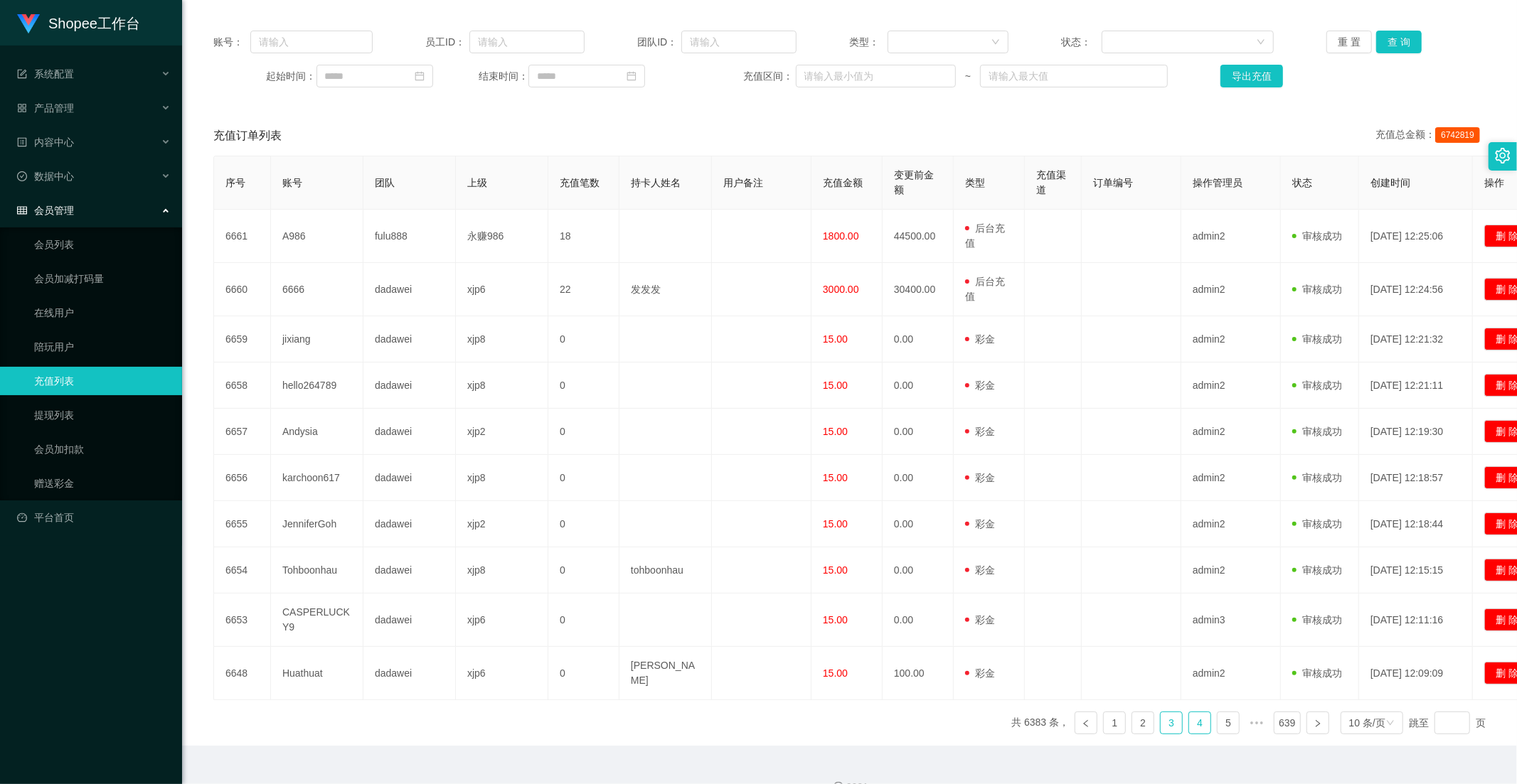
click at [1190, 712] on link "4" at bounding box center [1199, 723] width 21 height 21
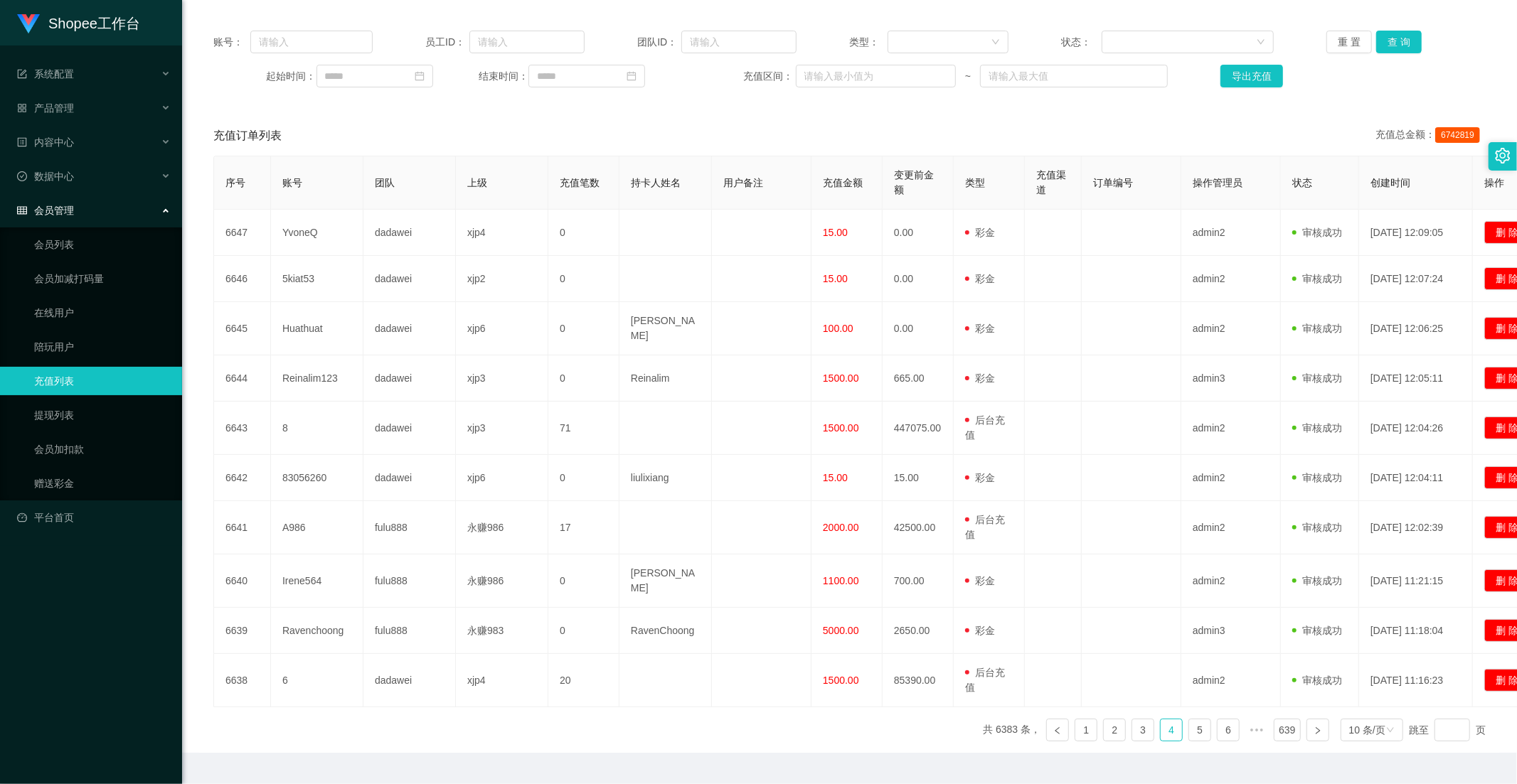
scroll to position [7, 0]
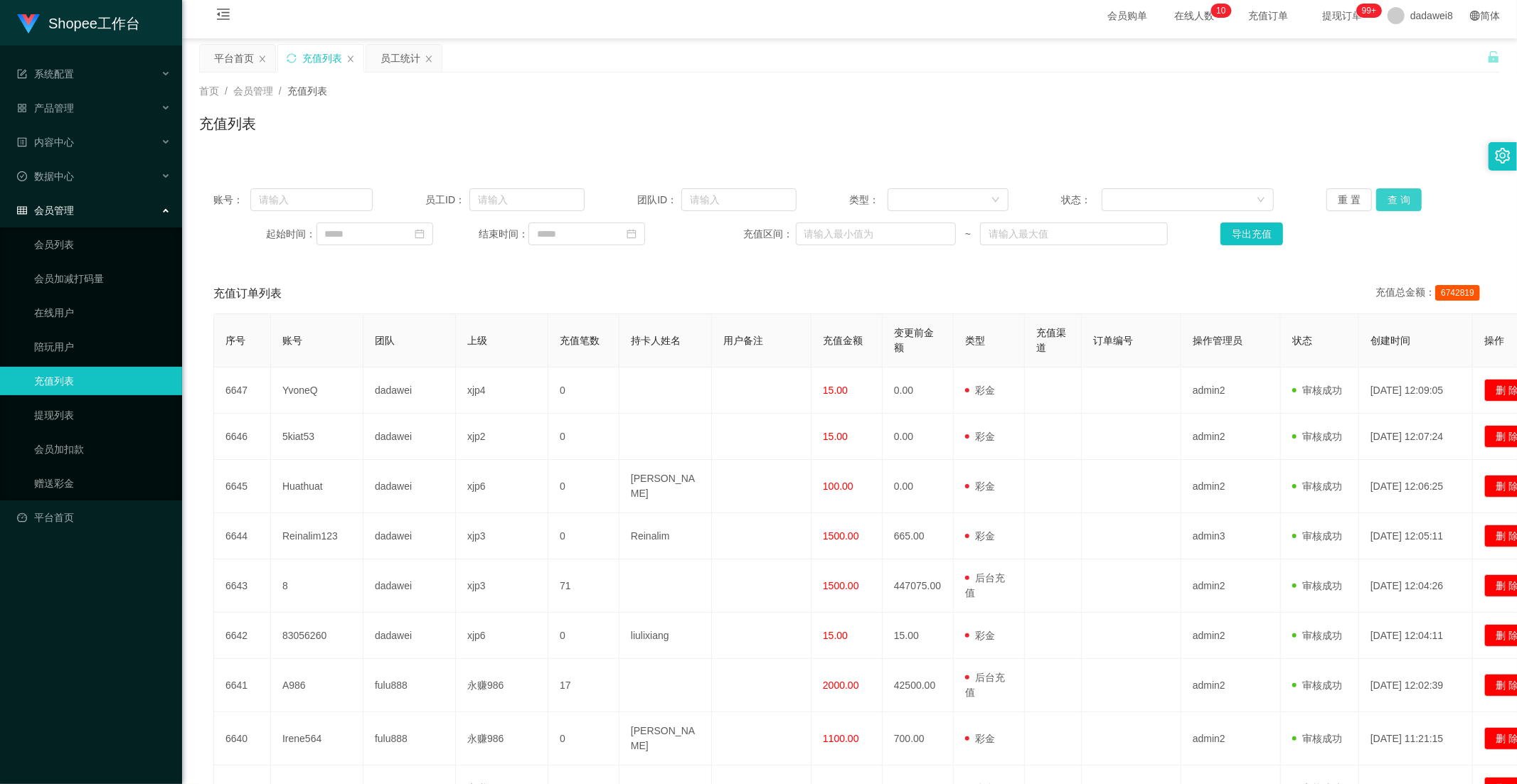
click at [1388, 194] on button "查 询" at bounding box center [1399, 199] width 46 height 23
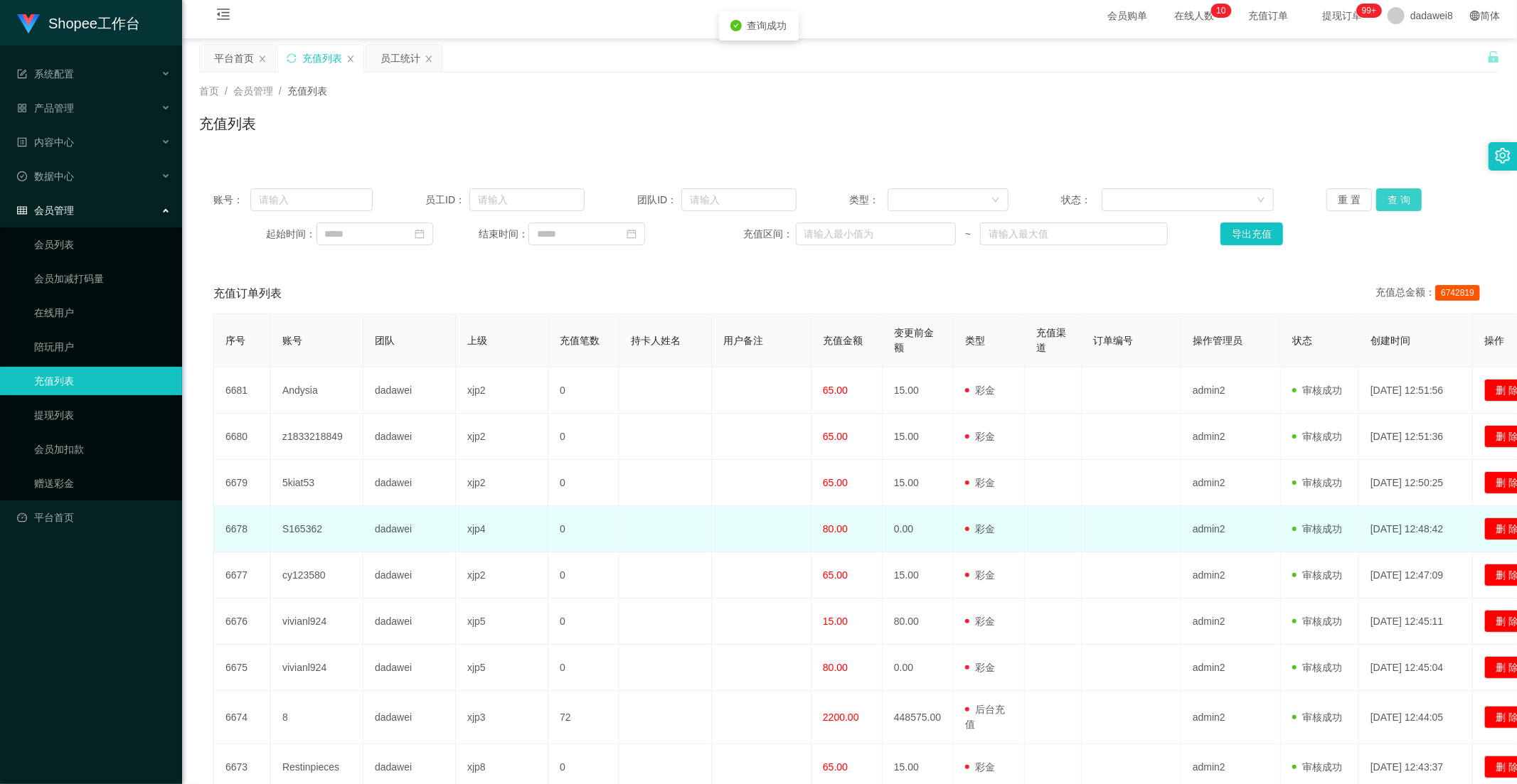
scroll to position [172, 0]
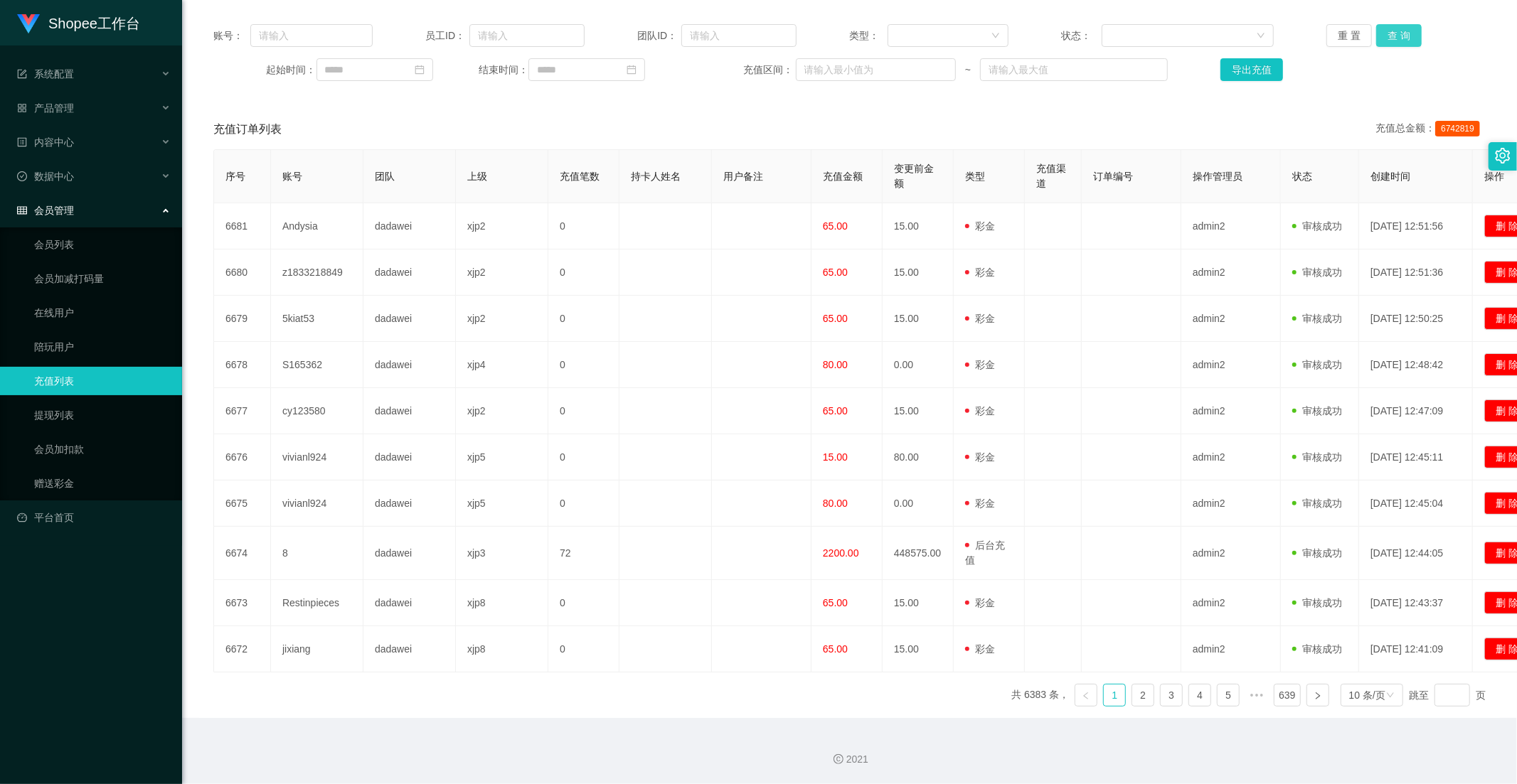
click at [1397, 40] on button "查 询" at bounding box center [1399, 35] width 46 height 23
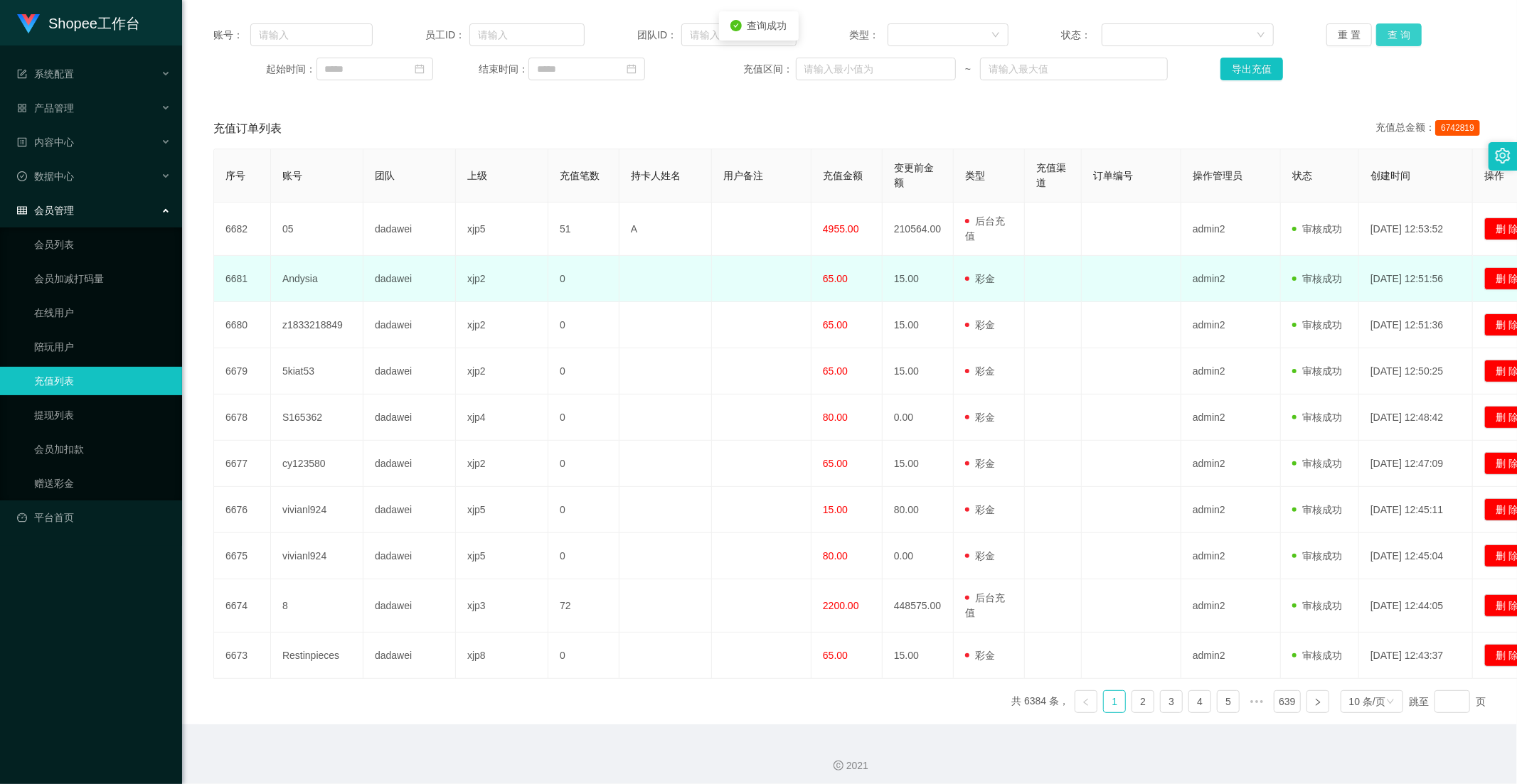
scroll to position [0, 0]
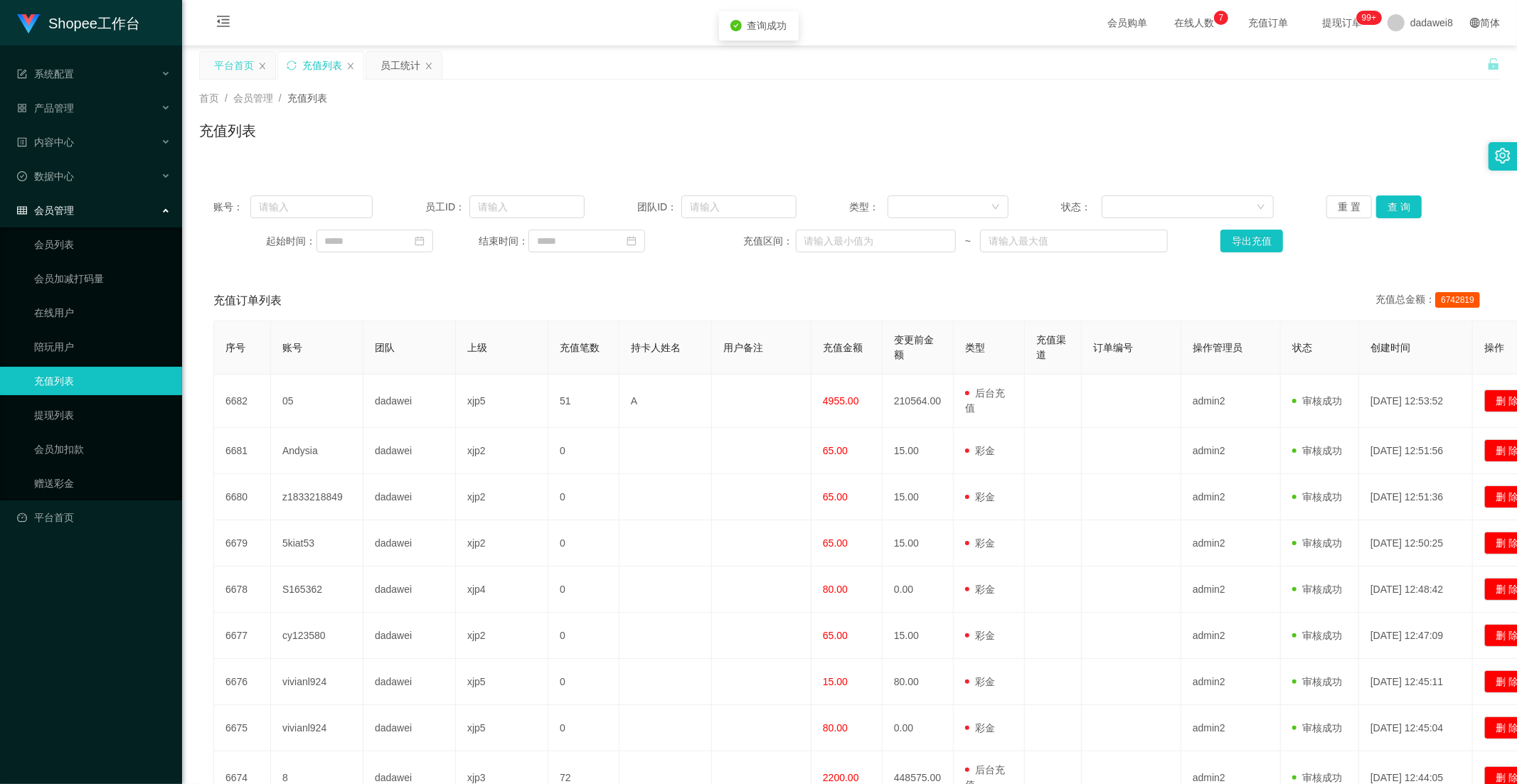
click at [238, 72] on div "平台首页" at bounding box center [234, 65] width 40 height 27
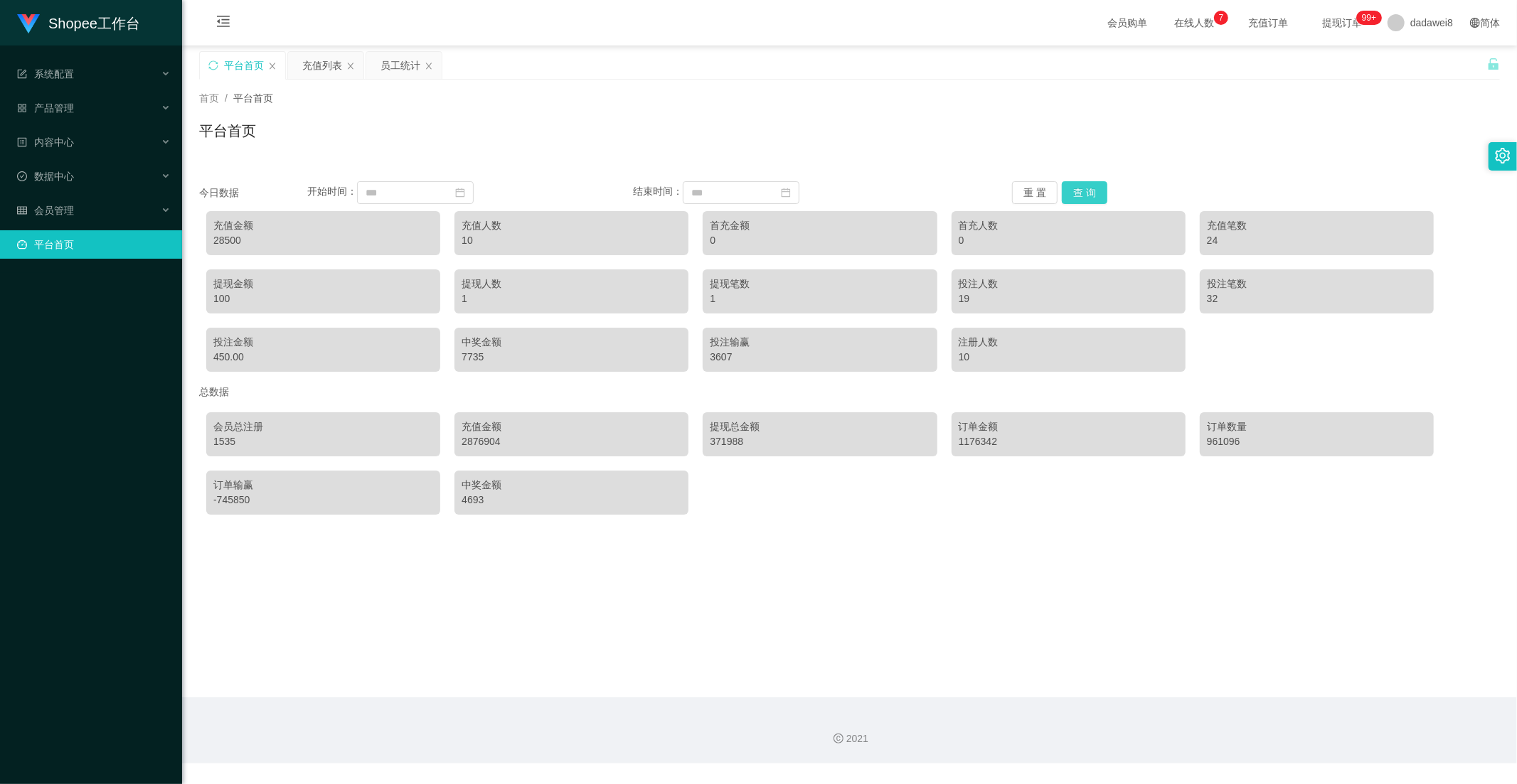
click at [1069, 183] on button "查 询" at bounding box center [1084, 192] width 46 height 23
click at [1067, 195] on button "查 询" at bounding box center [1084, 192] width 46 height 23
click at [322, 60] on div "充值列表" at bounding box center [322, 65] width 40 height 27
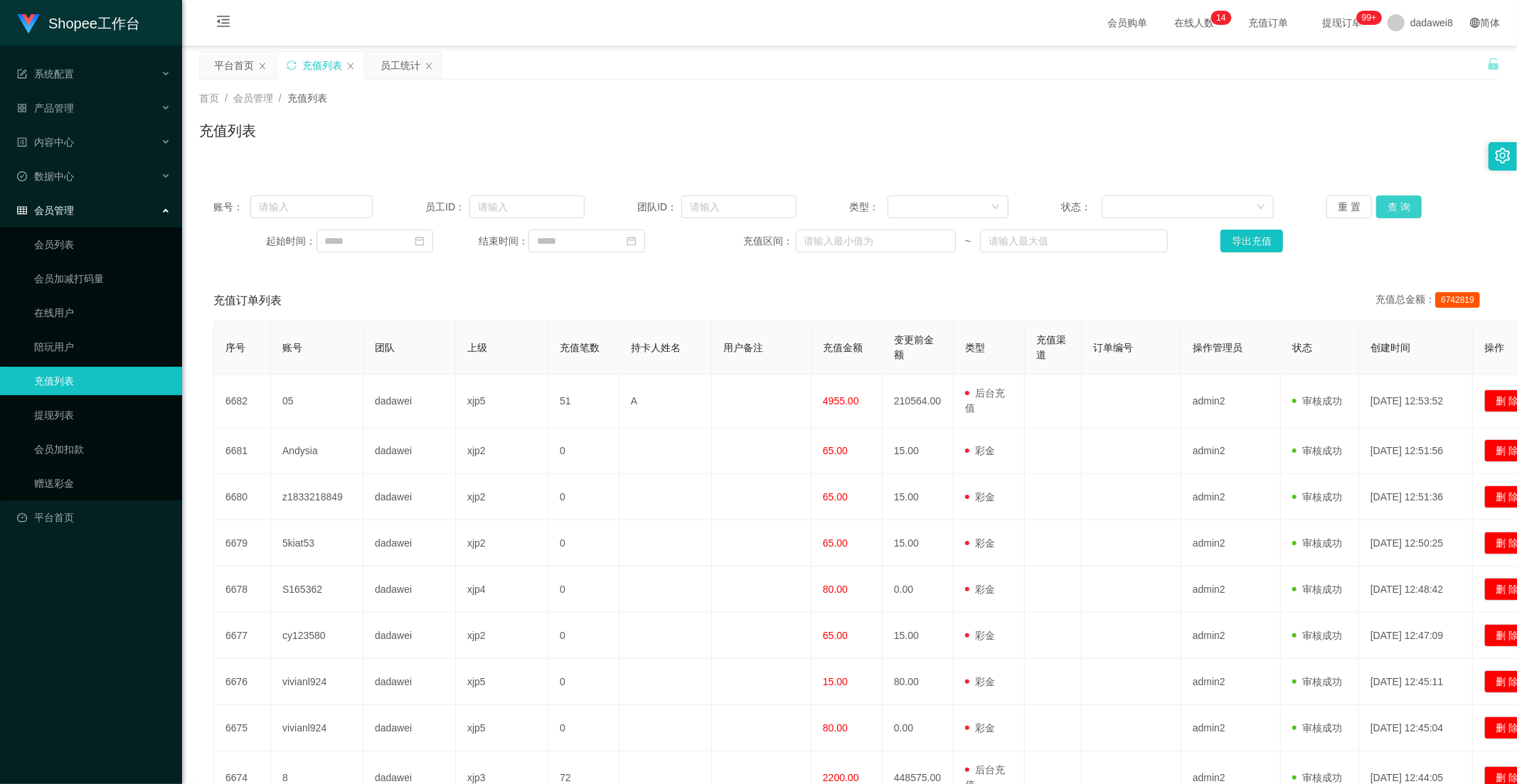
click at [1399, 206] on button "查 询" at bounding box center [1399, 207] width 46 height 23
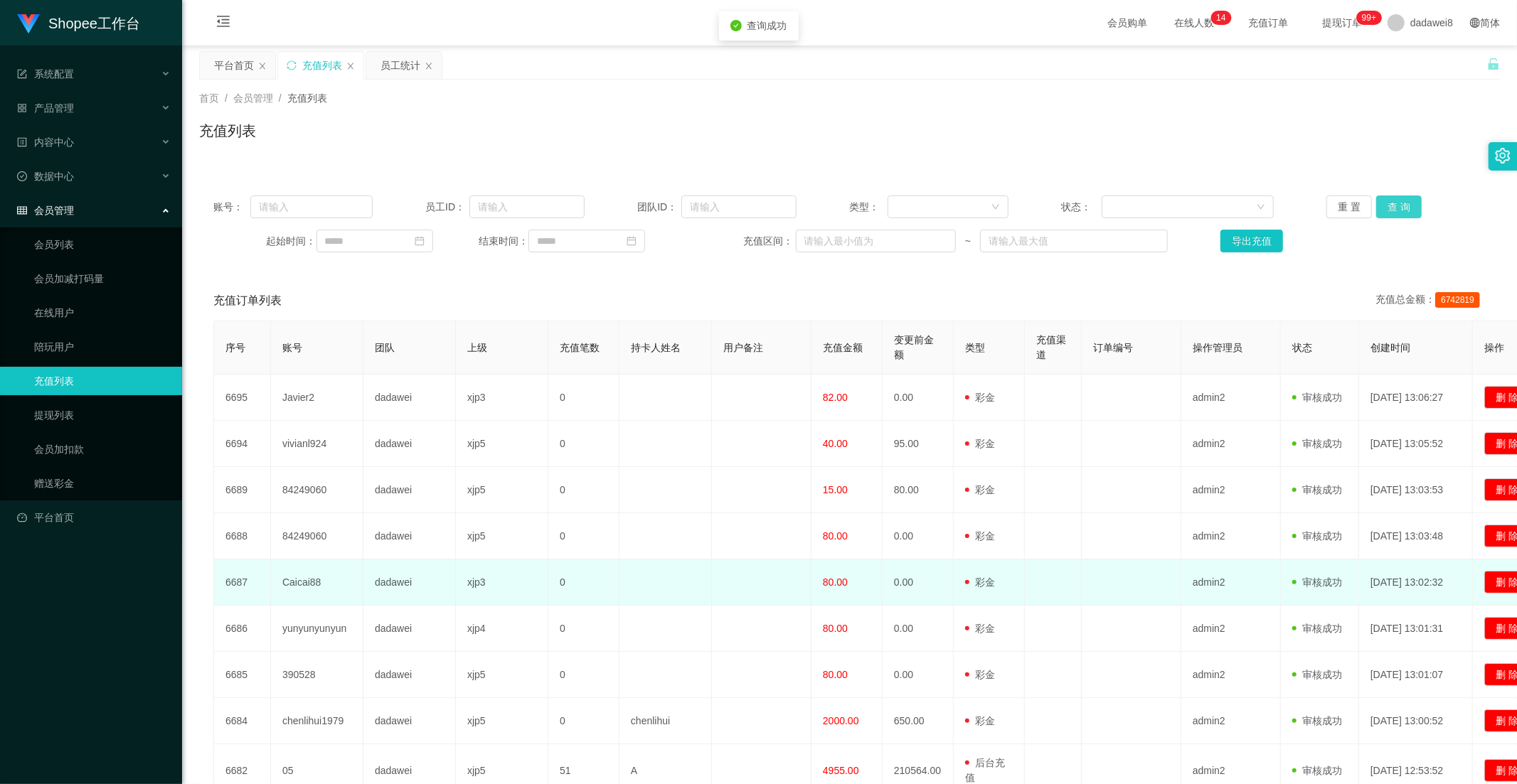
scroll to position [172, 0]
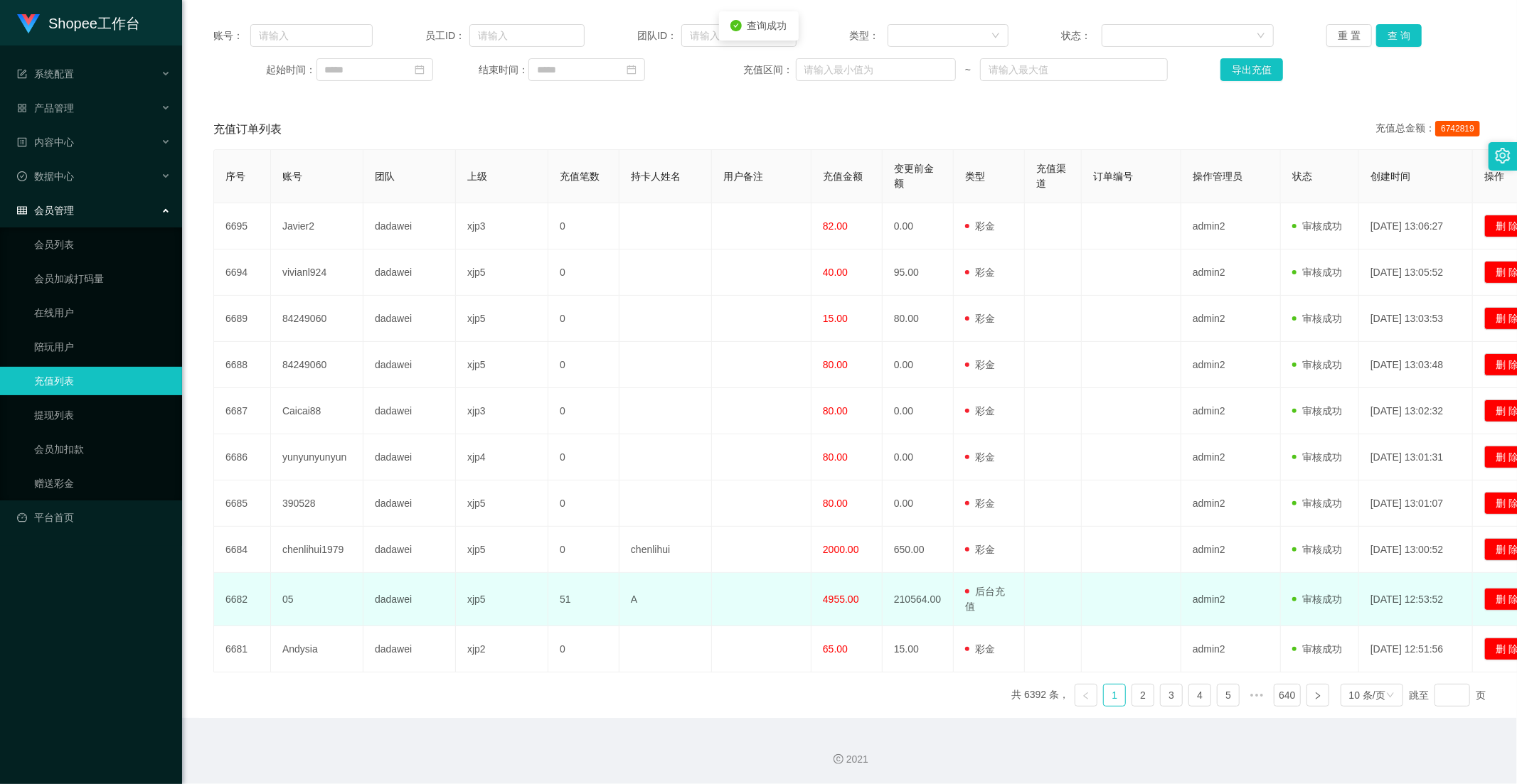
click at [829, 594] on span "4955.00" at bounding box center [840, 599] width 36 height 11
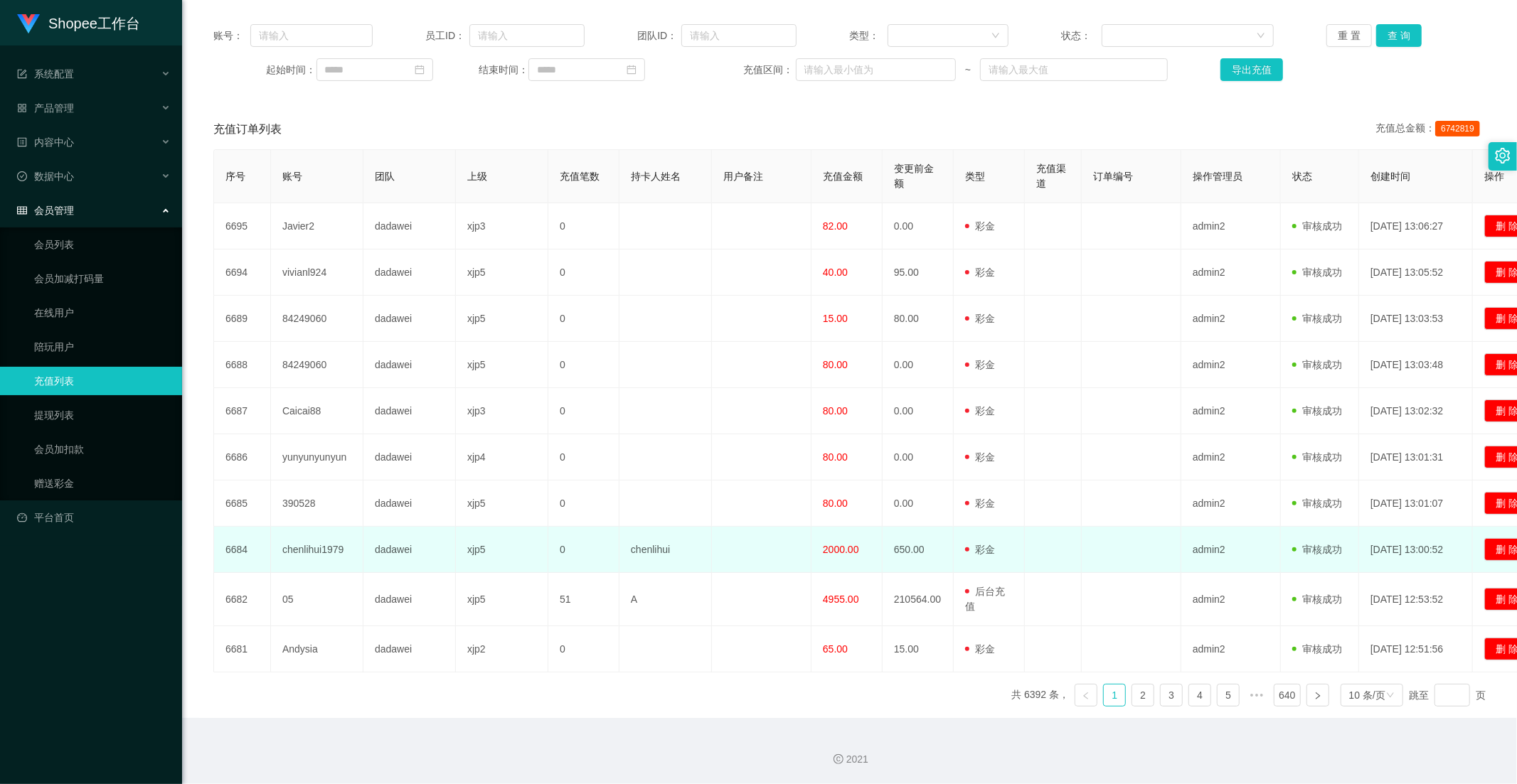
click at [886, 571] on td "650.00" at bounding box center [918, 549] width 71 height 47
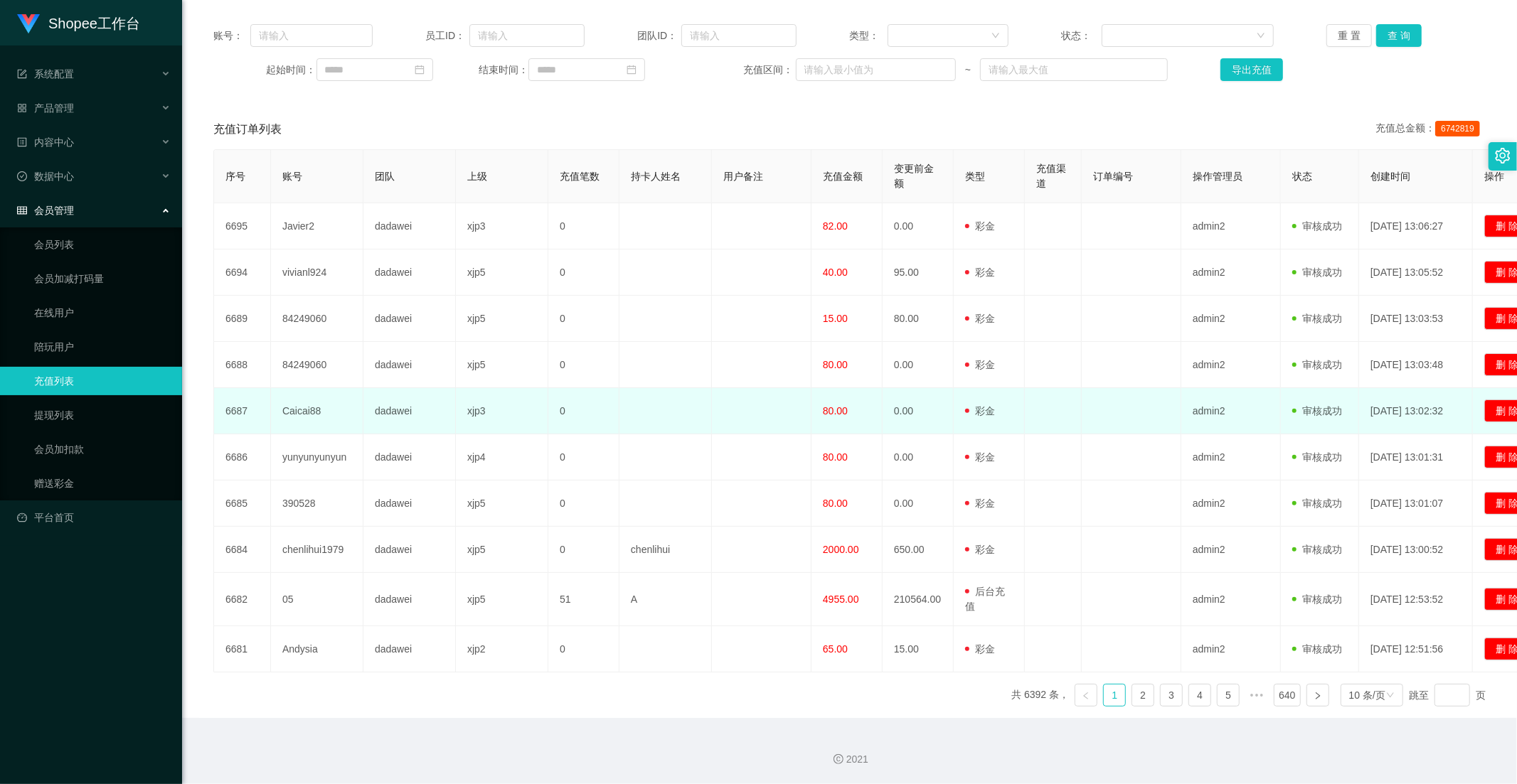
scroll to position [14, 0]
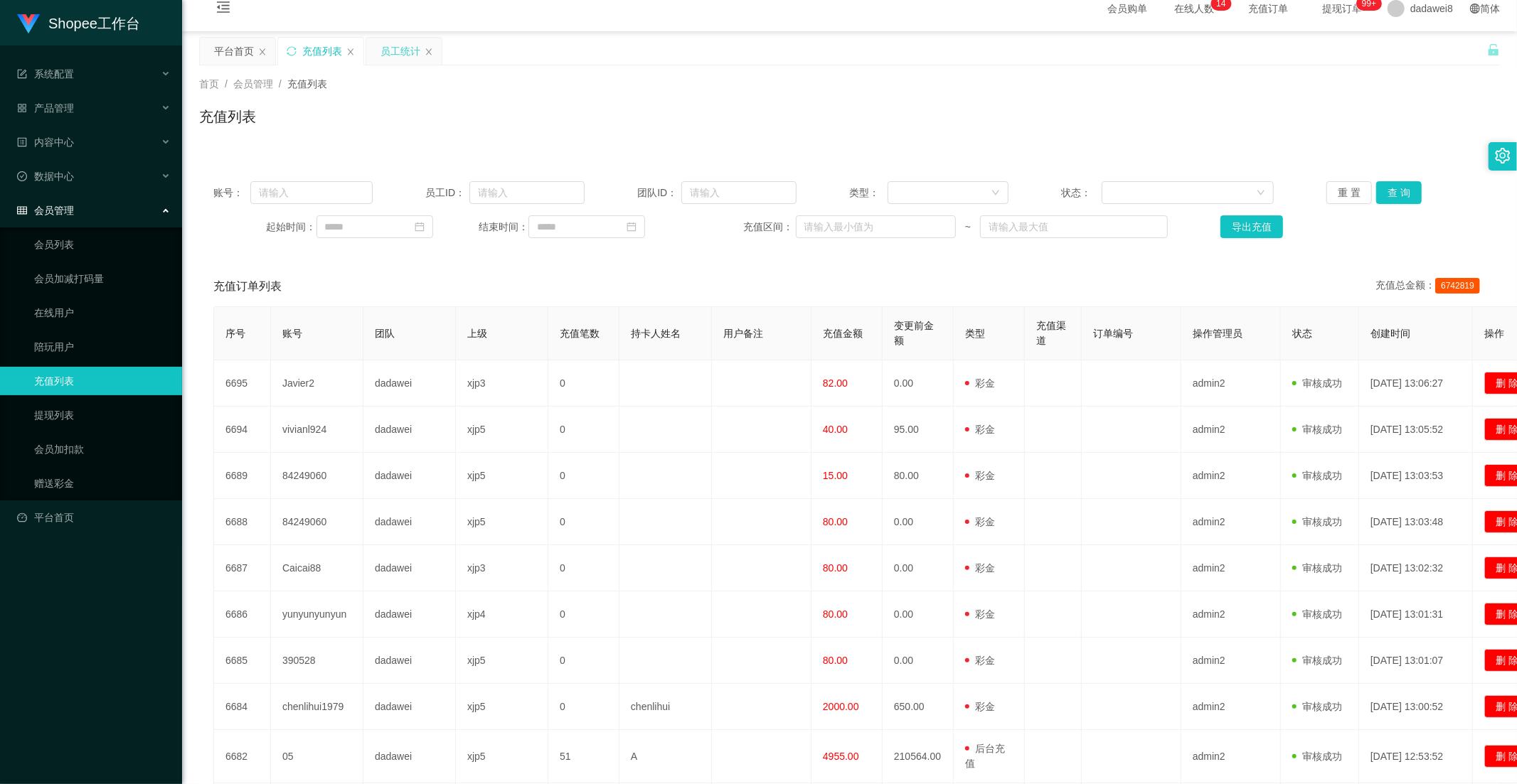
click at [380, 52] on div "员工统计" at bounding box center [400, 51] width 40 height 27
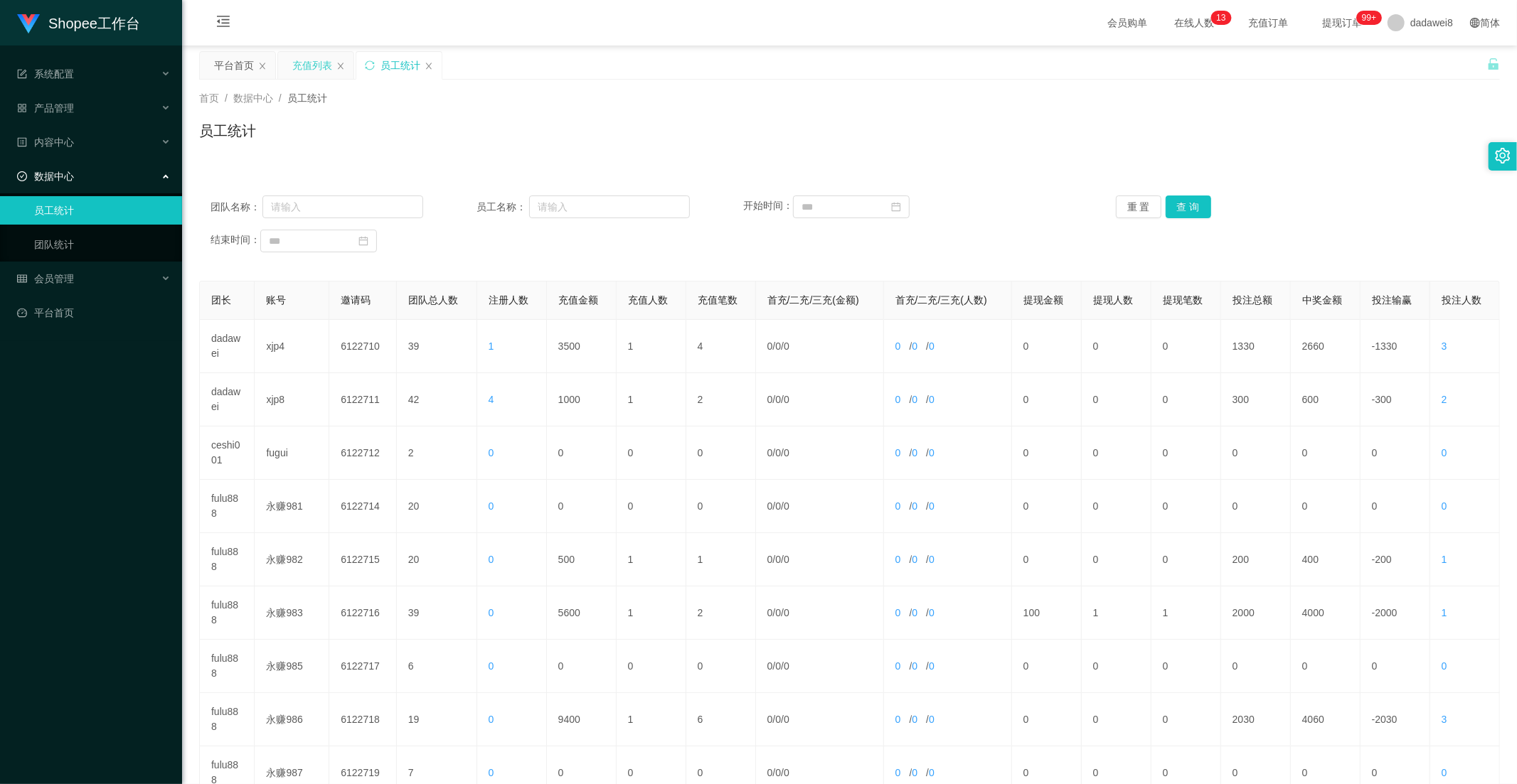
click at [313, 72] on div "充值列表" at bounding box center [312, 65] width 40 height 27
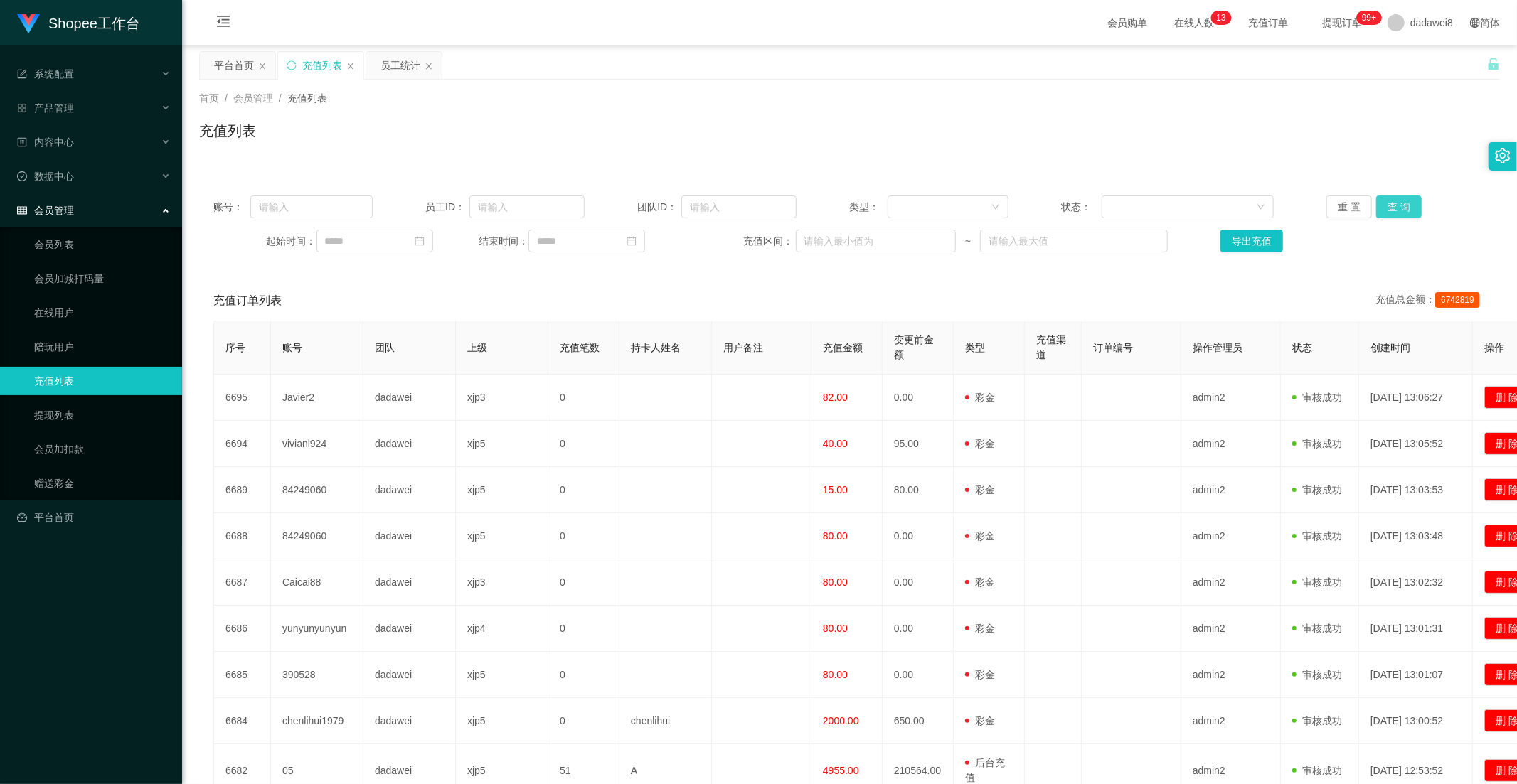
click at [1383, 202] on button "查 询" at bounding box center [1399, 207] width 46 height 23
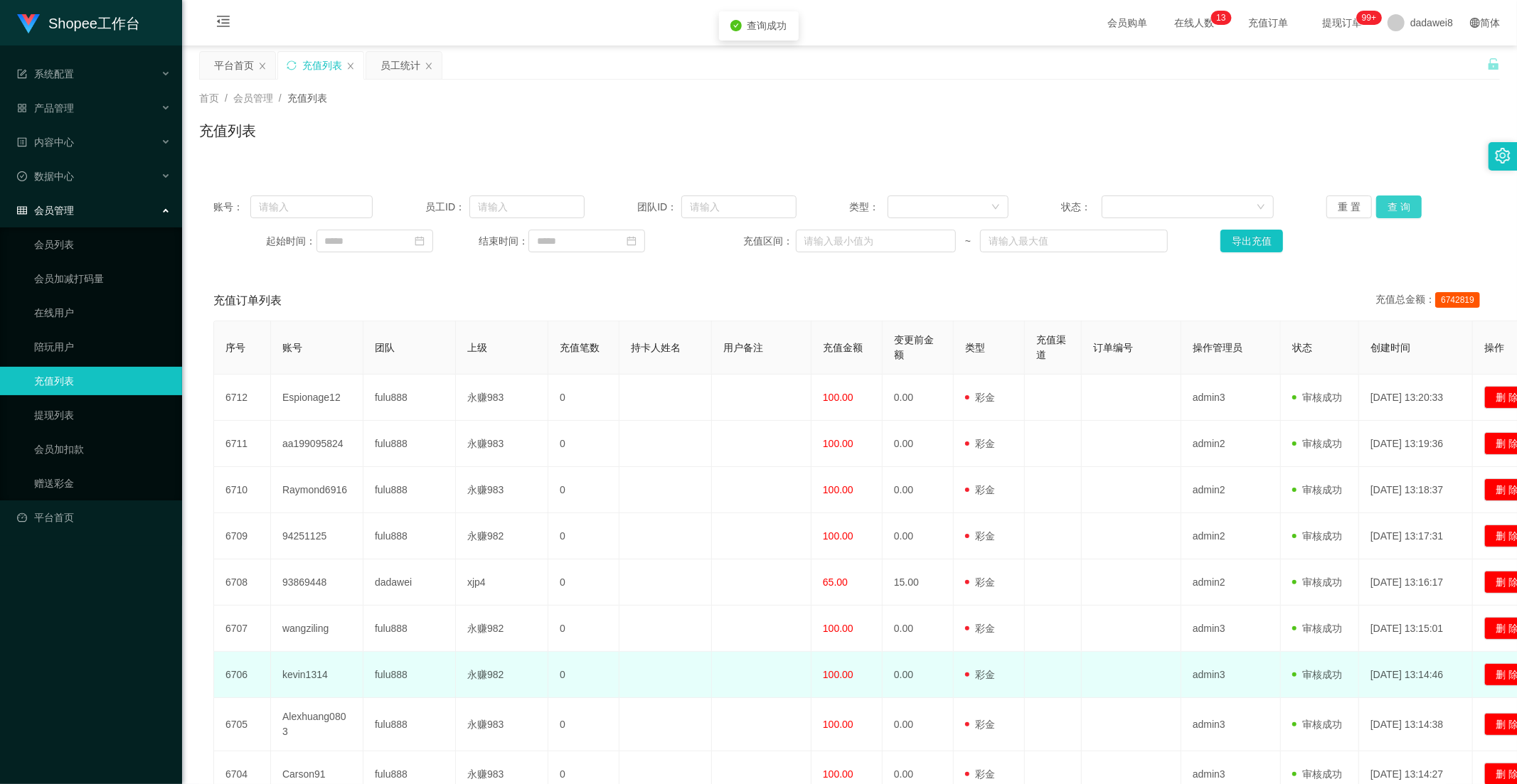
scroll to position [165, 0]
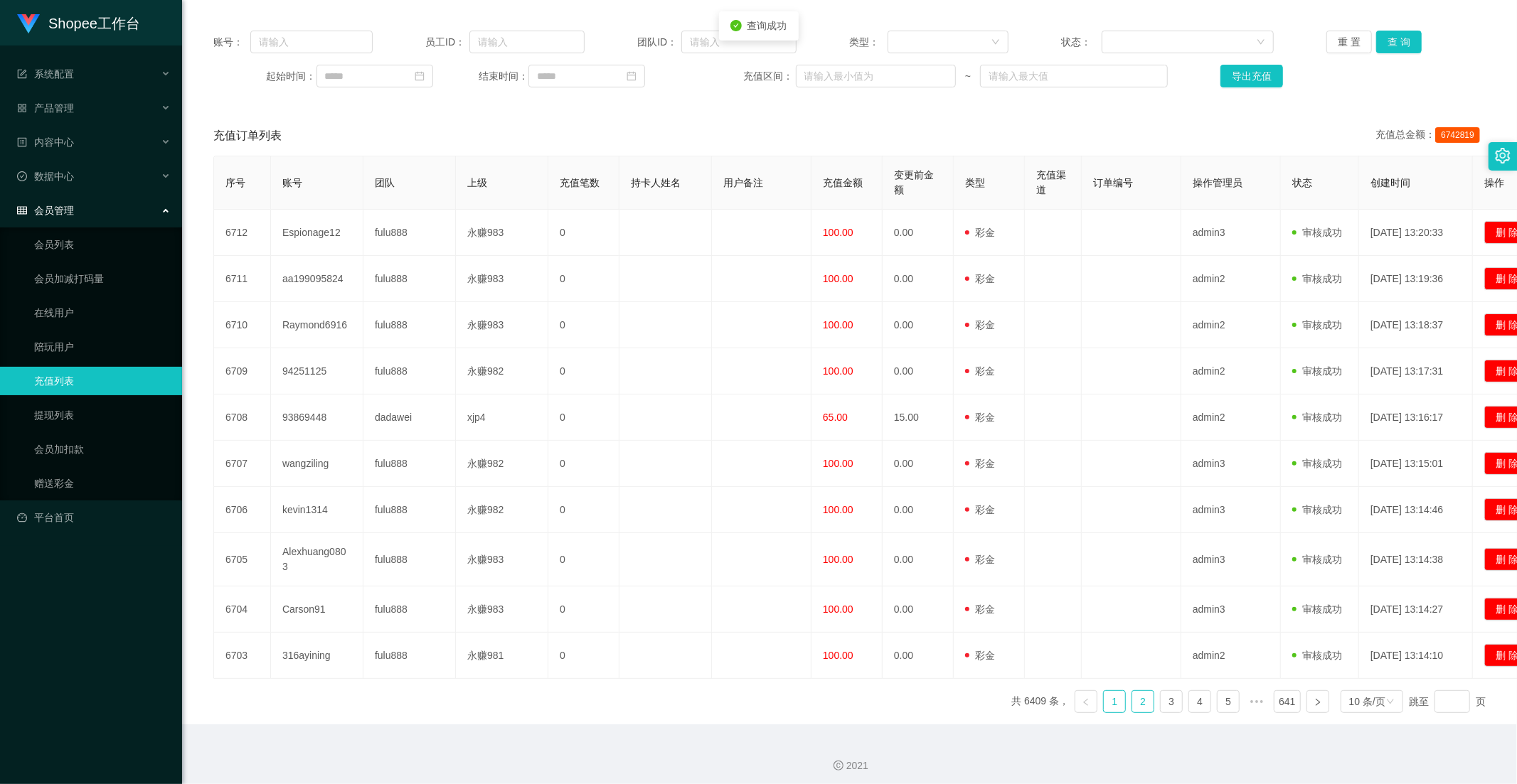
click at [1140, 691] on link "2" at bounding box center [1143, 701] width 21 height 21
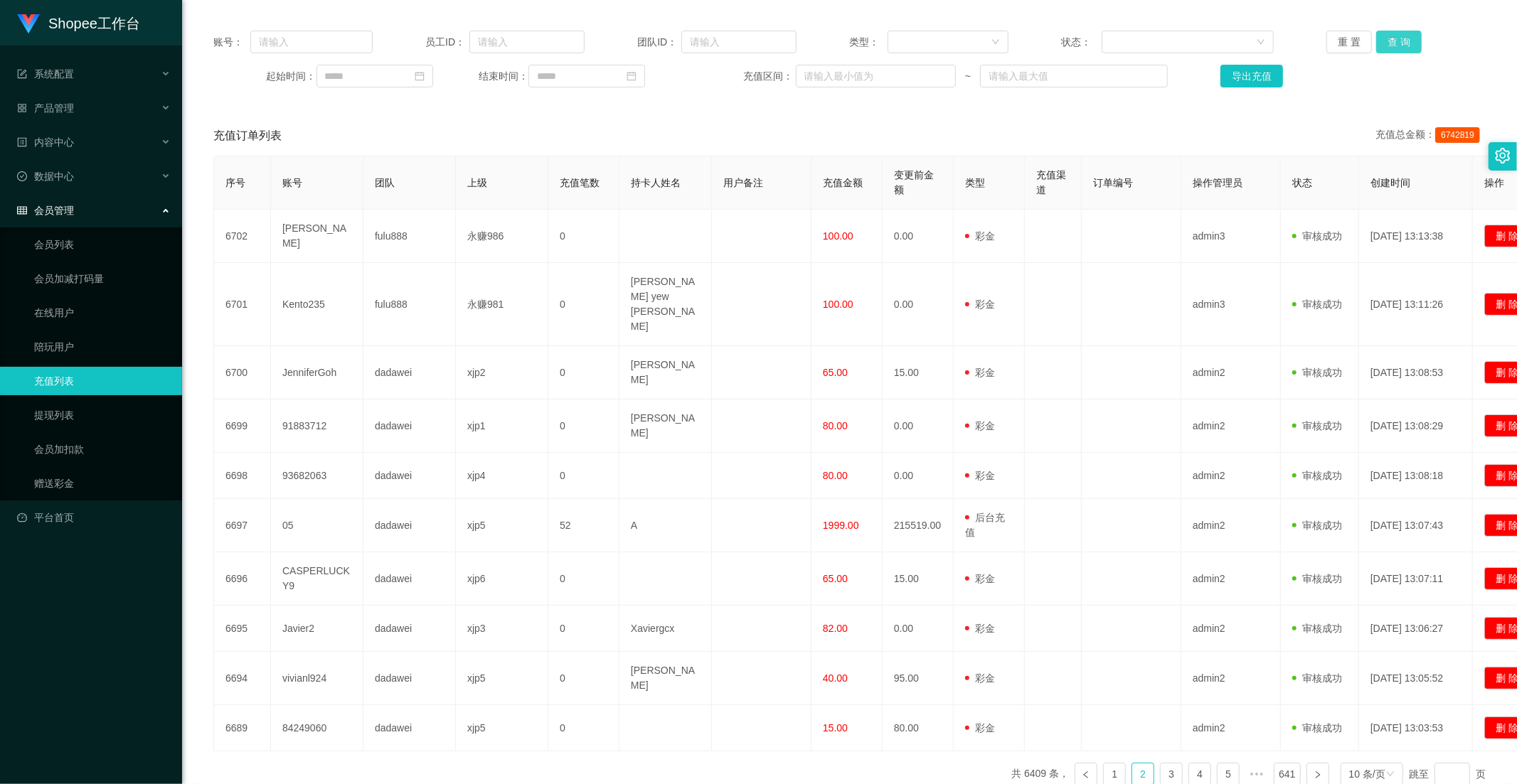
click at [1403, 50] on button "查 询" at bounding box center [1399, 41] width 46 height 23
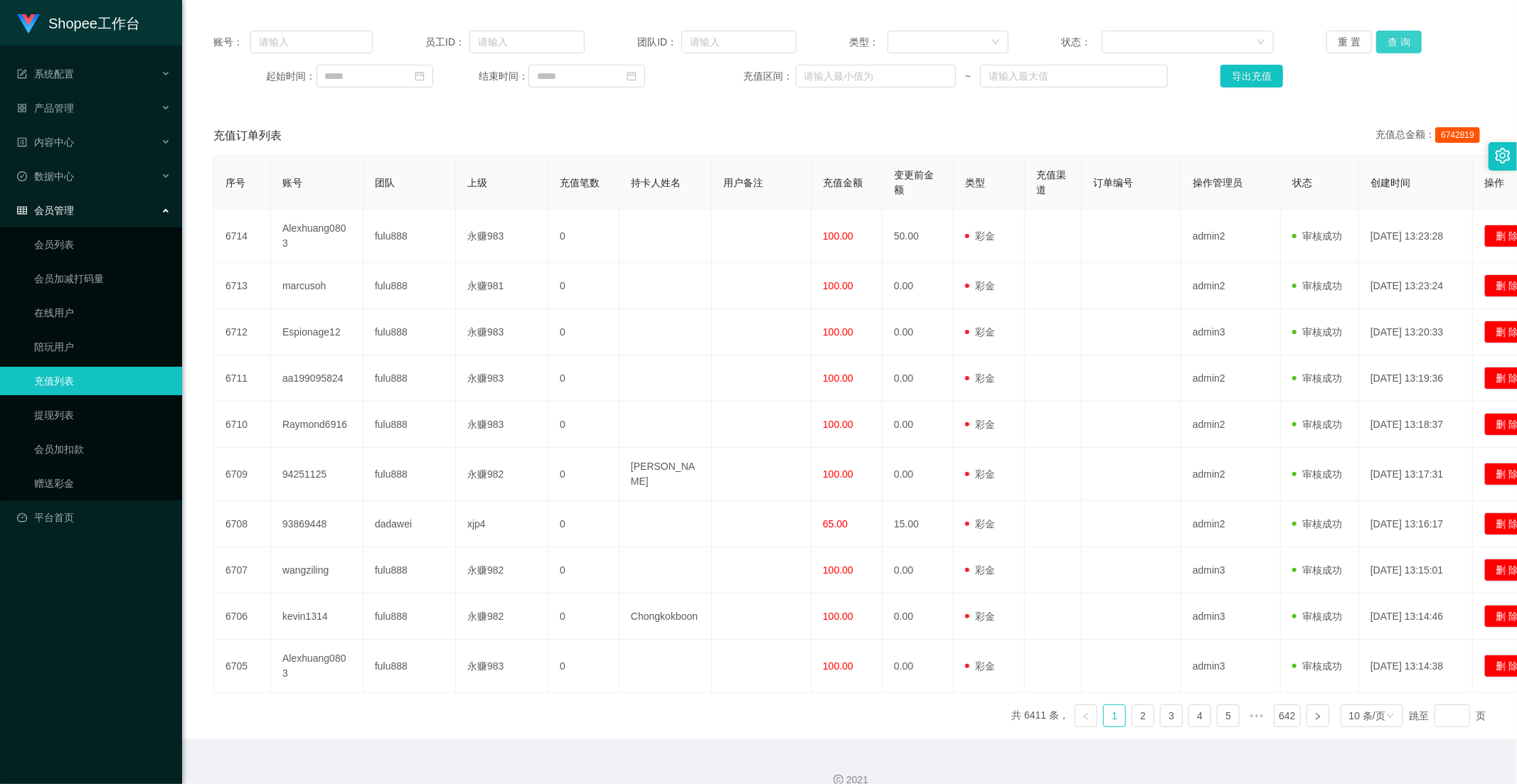
scroll to position [0, 0]
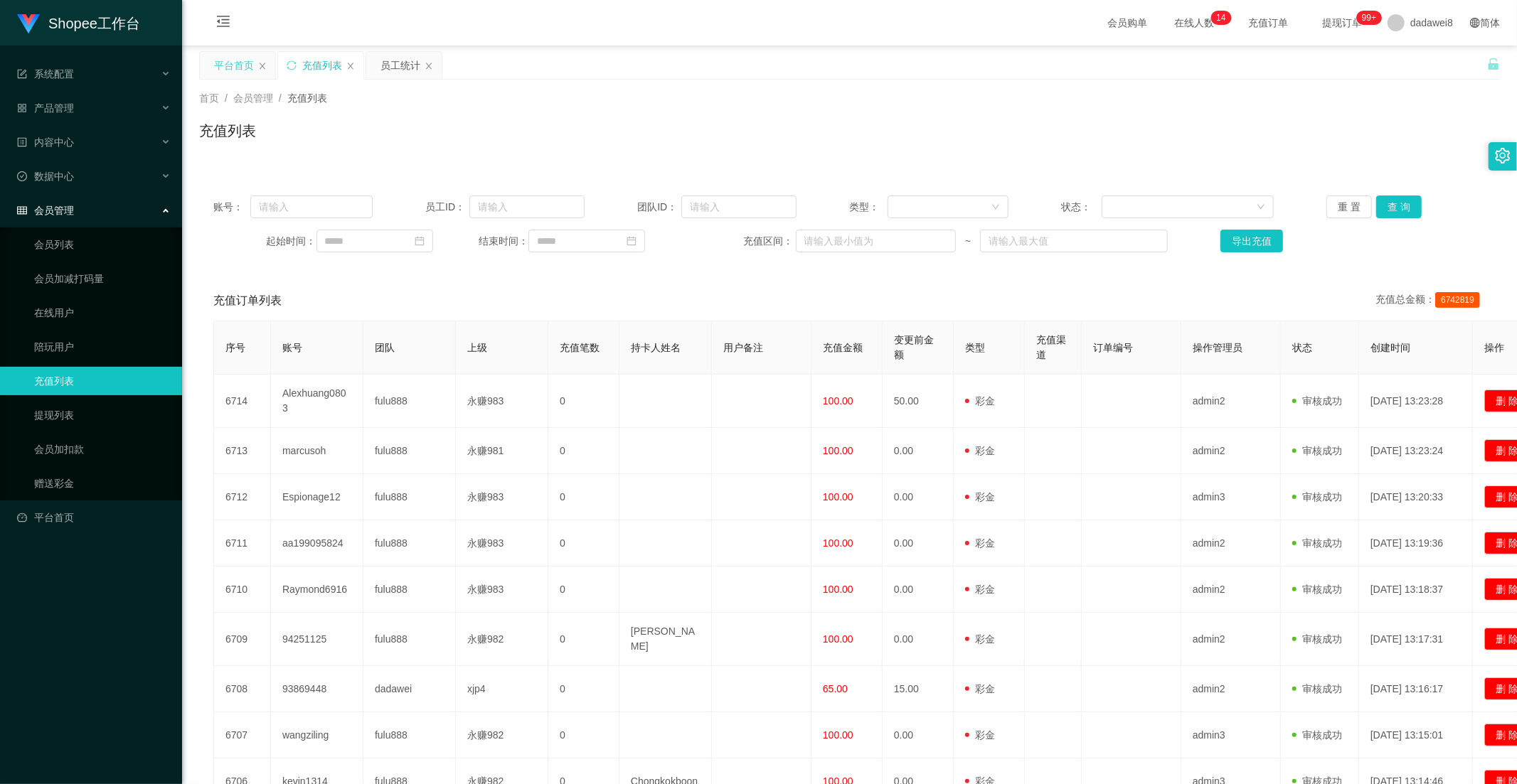
click at [230, 62] on div "平台首页" at bounding box center [234, 65] width 40 height 27
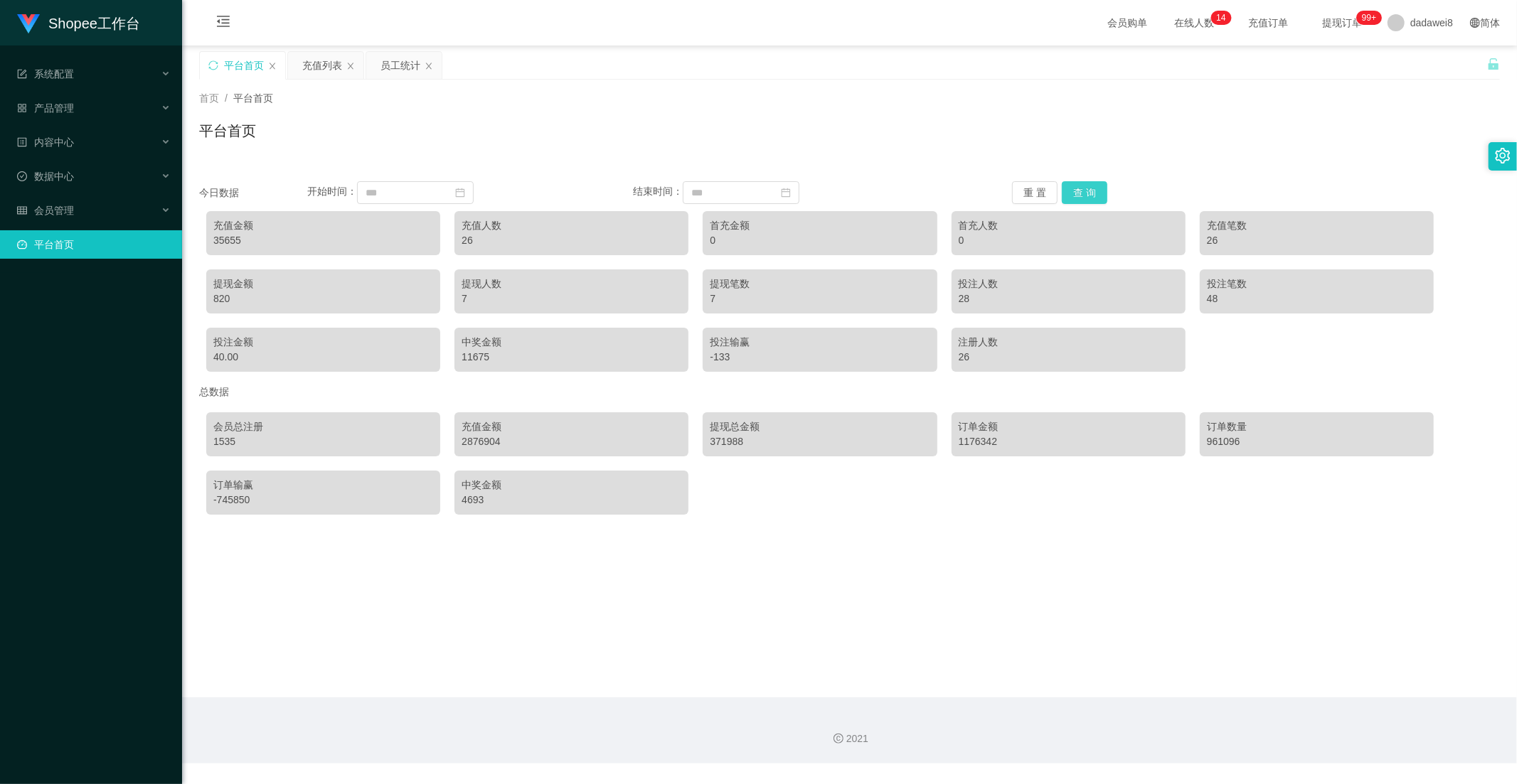
click at [1088, 194] on button "查 询" at bounding box center [1084, 192] width 46 height 23
click at [1086, 198] on button "查 询" at bounding box center [1084, 192] width 46 height 23
drag, startPoint x: 380, startPoint y: 72, endPoint x: 421, endPoint y: 96, distance: 47.5
click at [380, 72] on div "员工统计" at bounding box center [400, 65] width 40 height 27
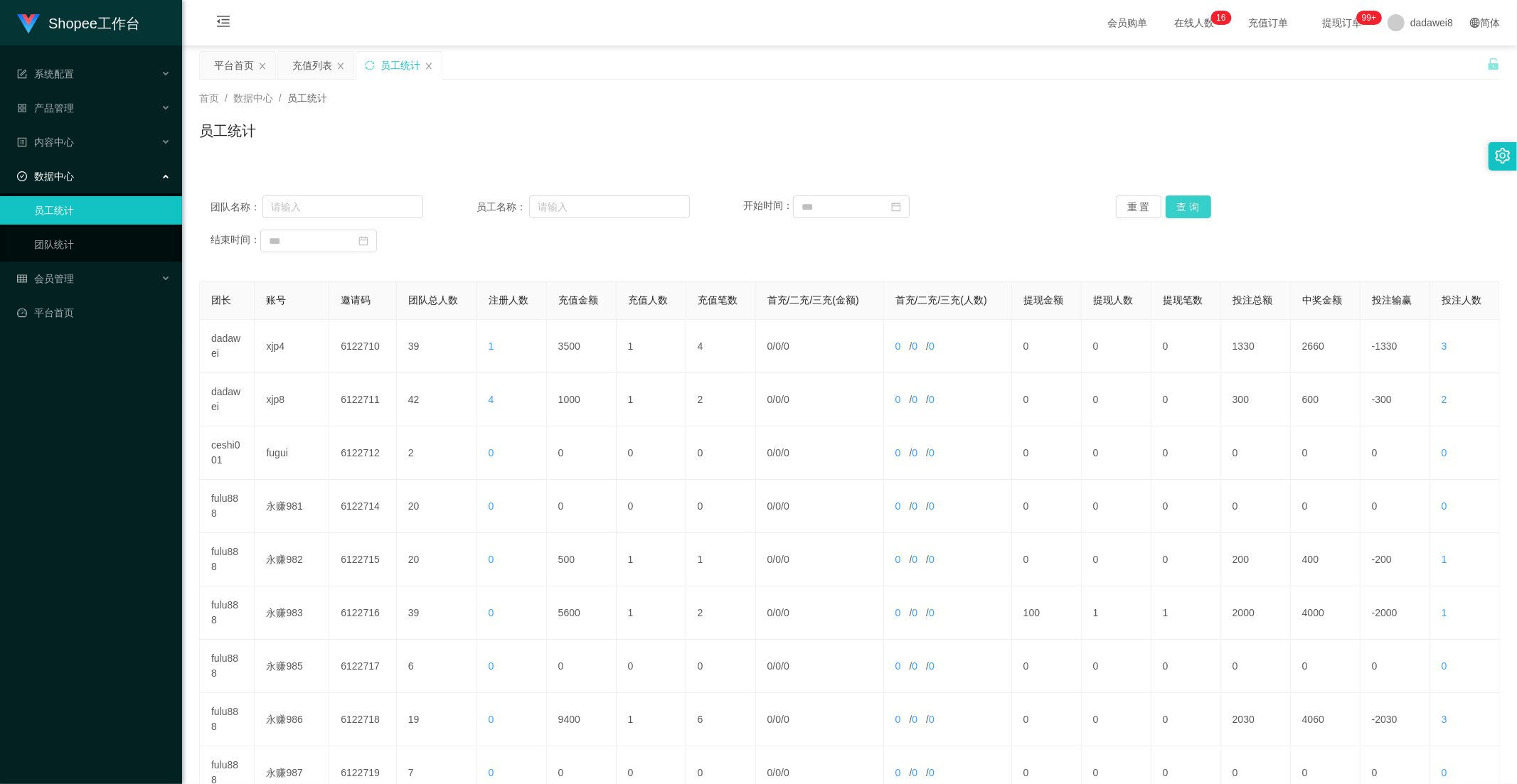
click at [1165, 208] on button "查 询" at bounding box center [1188, 207] width 46 height 23
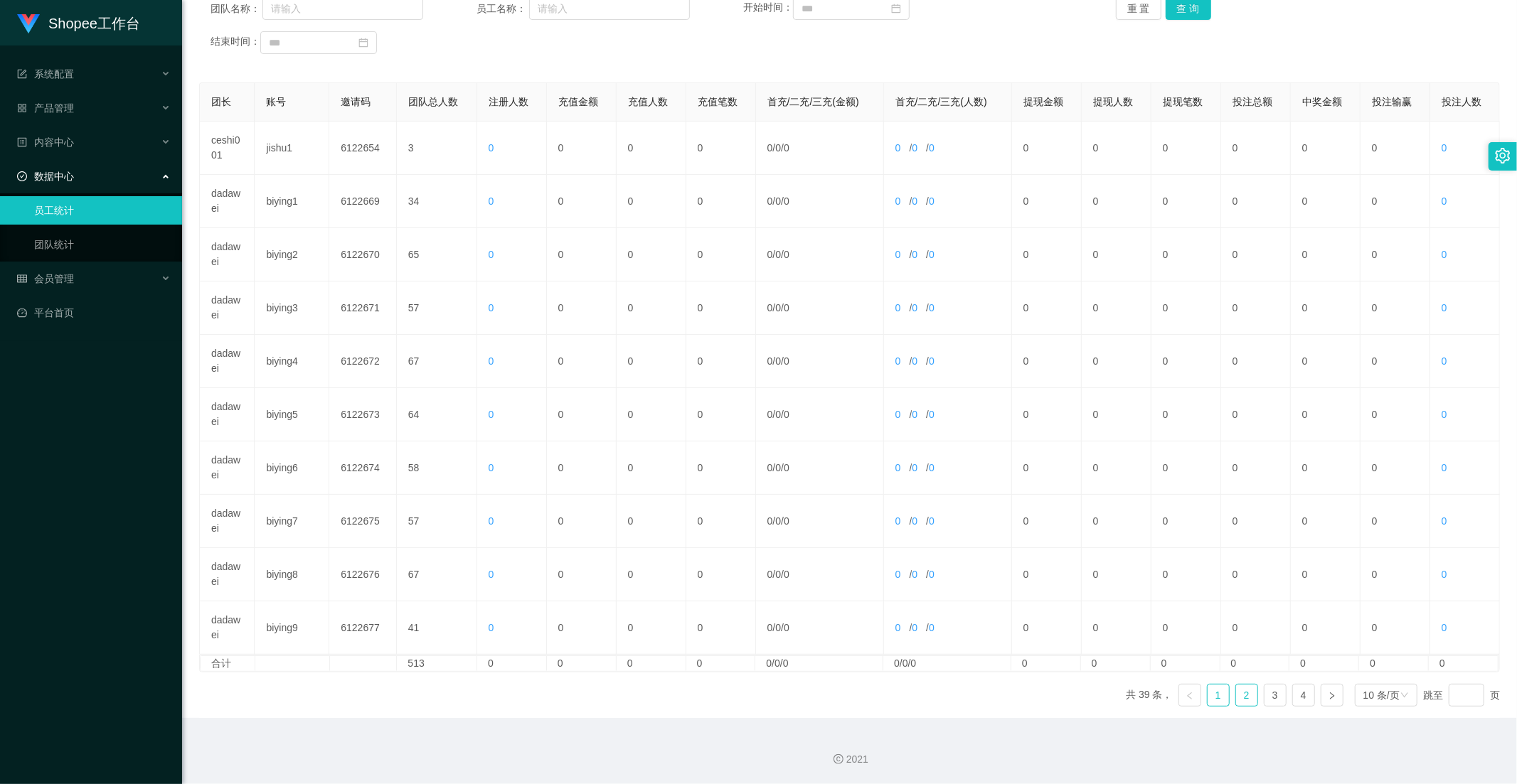
click at [1245, 688] on link "2" at bounding box center [1246, 695] width 21 height 21
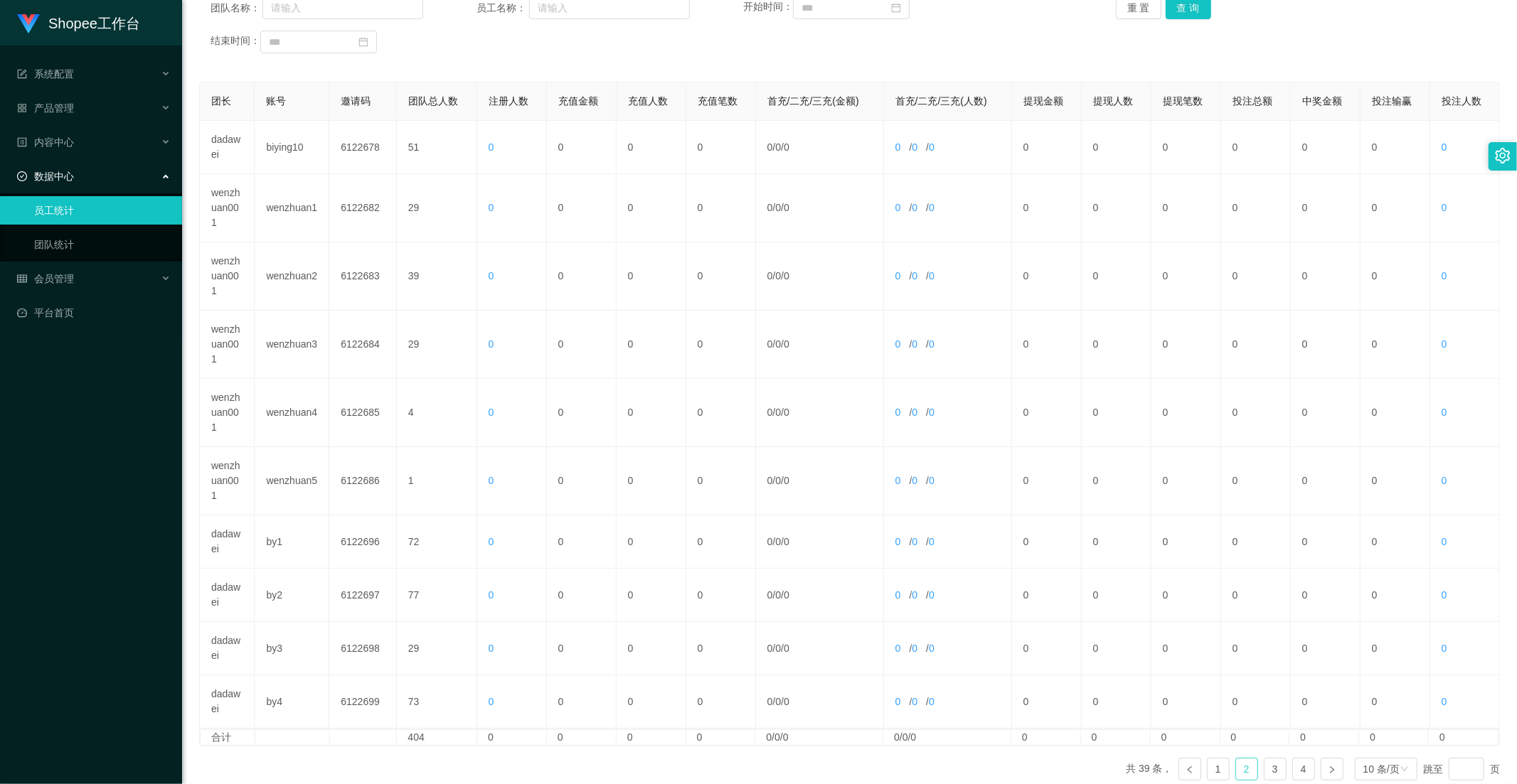
scroll to position [273, 0]
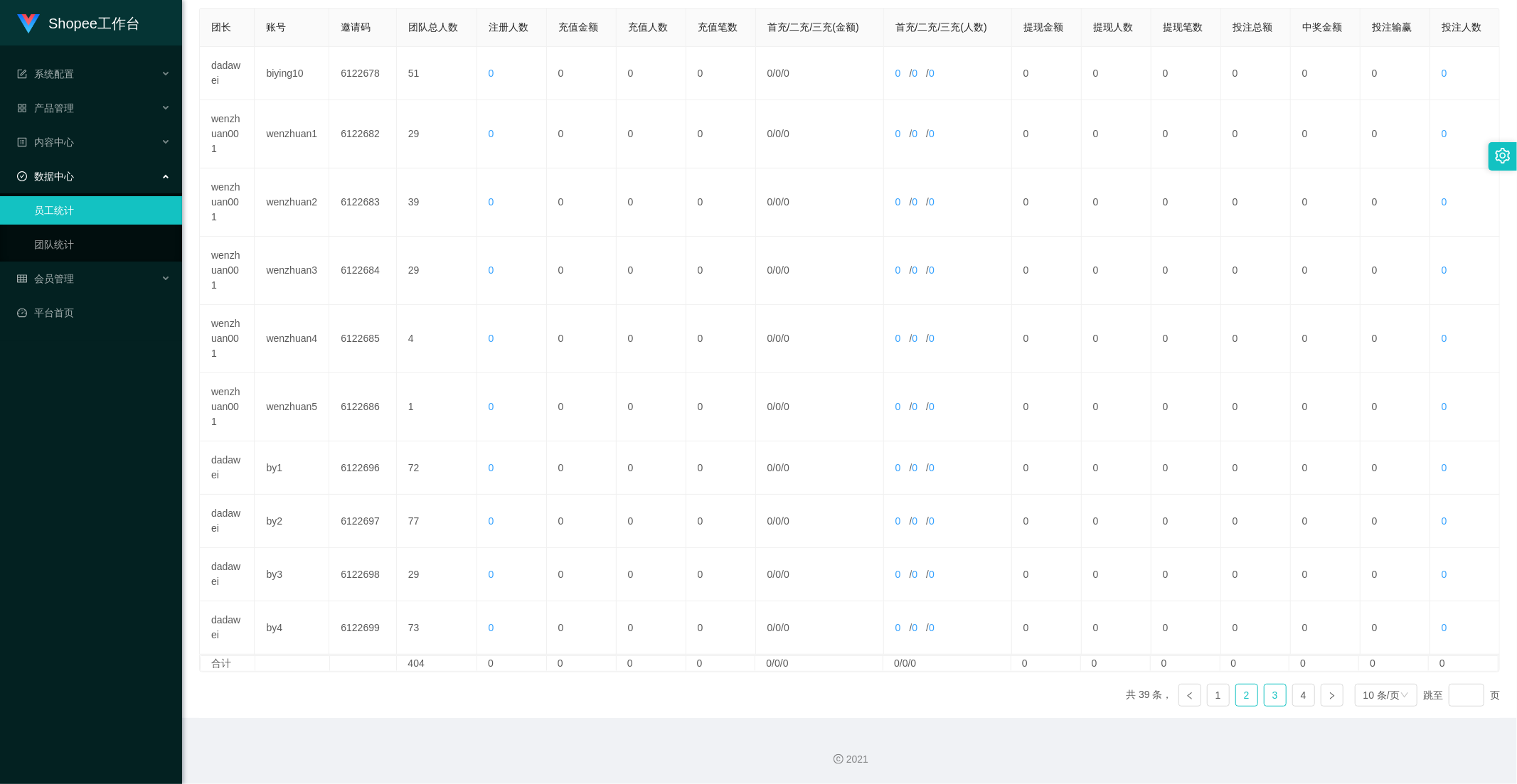
click at [1264, 694] on link "3" at bounding box center [1275, 695] width 21 height 21
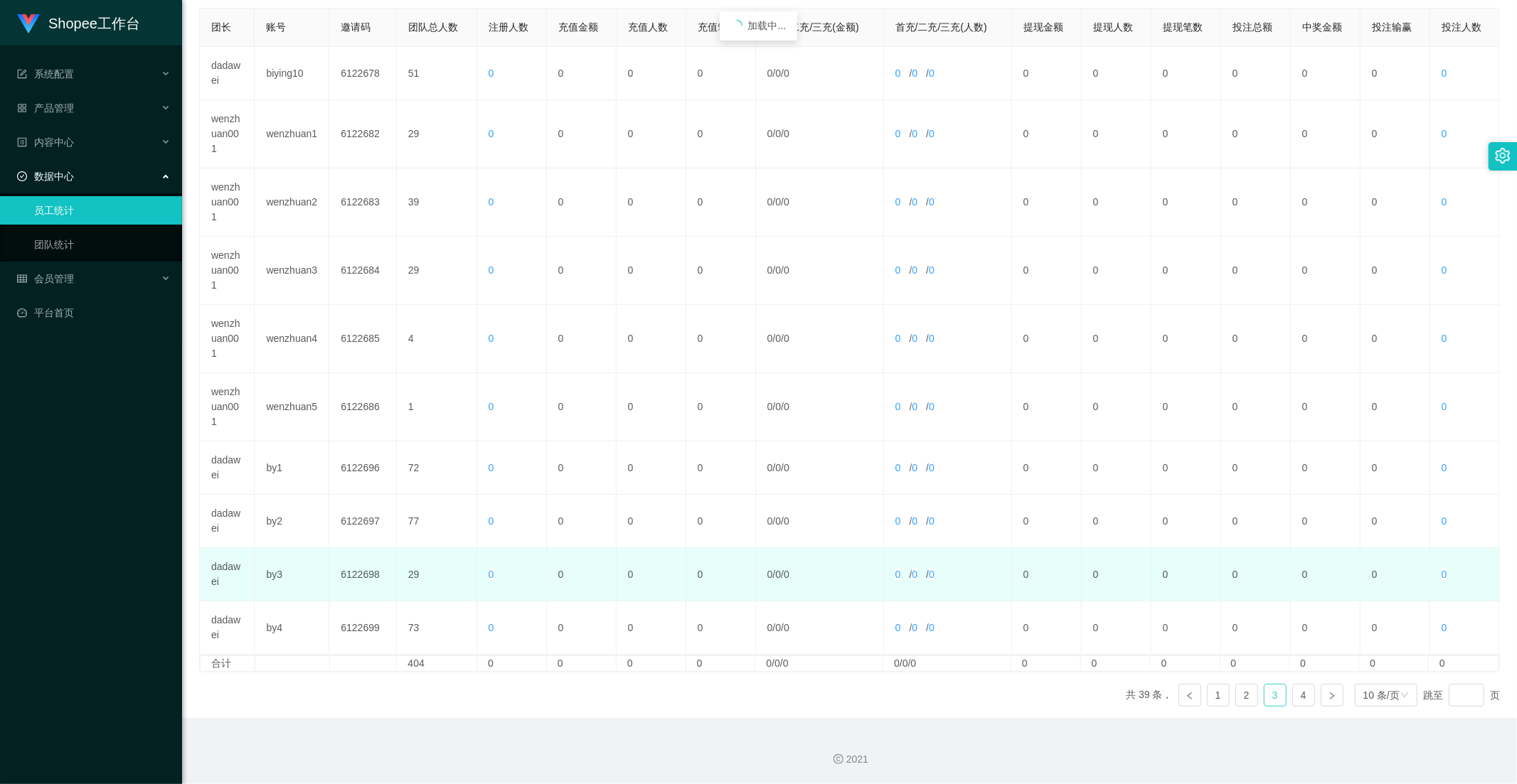
scroll to position [199, 0]
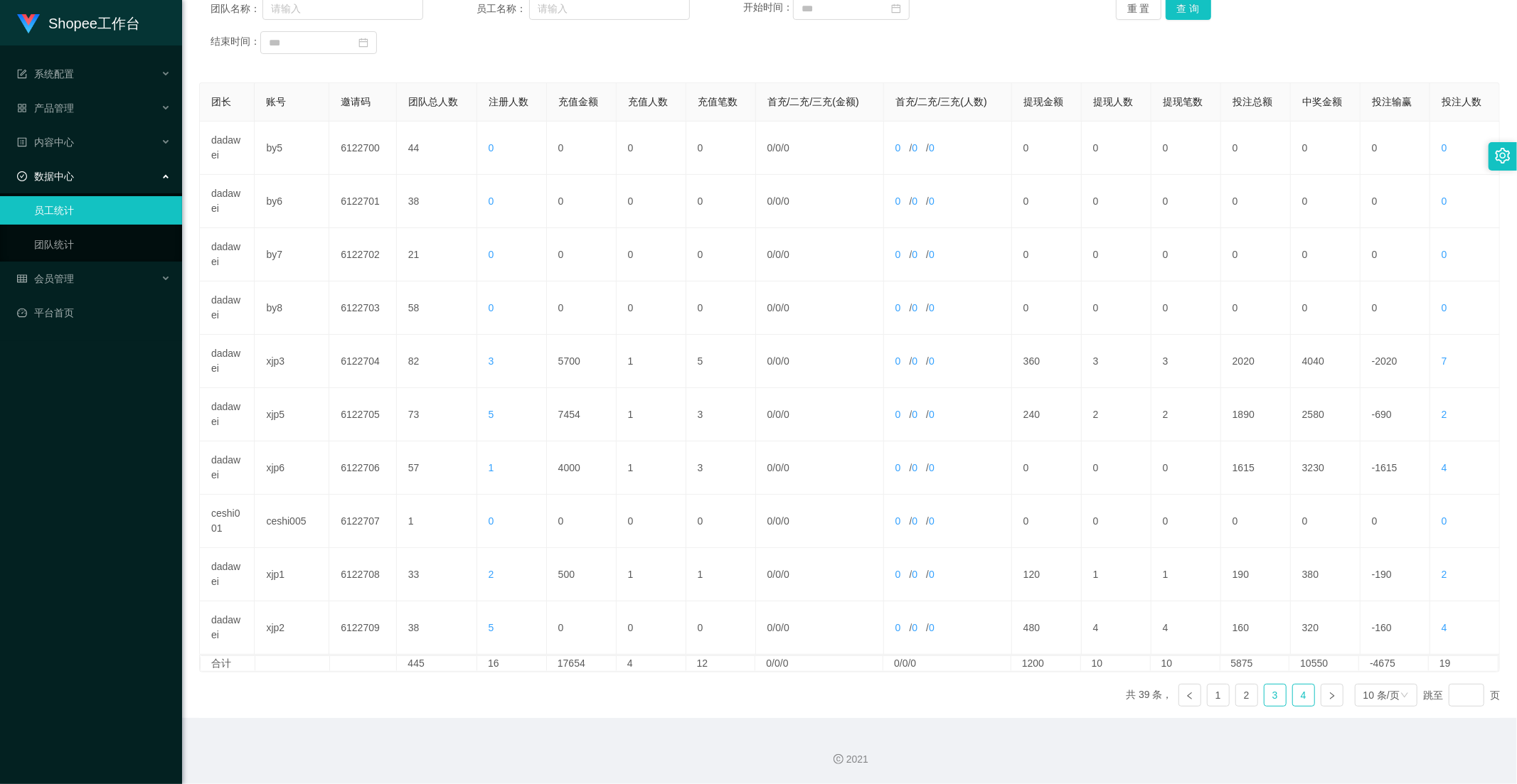
click at [1292, 696] on link "4" at bounding box center [1303, 695] width 21 height 21
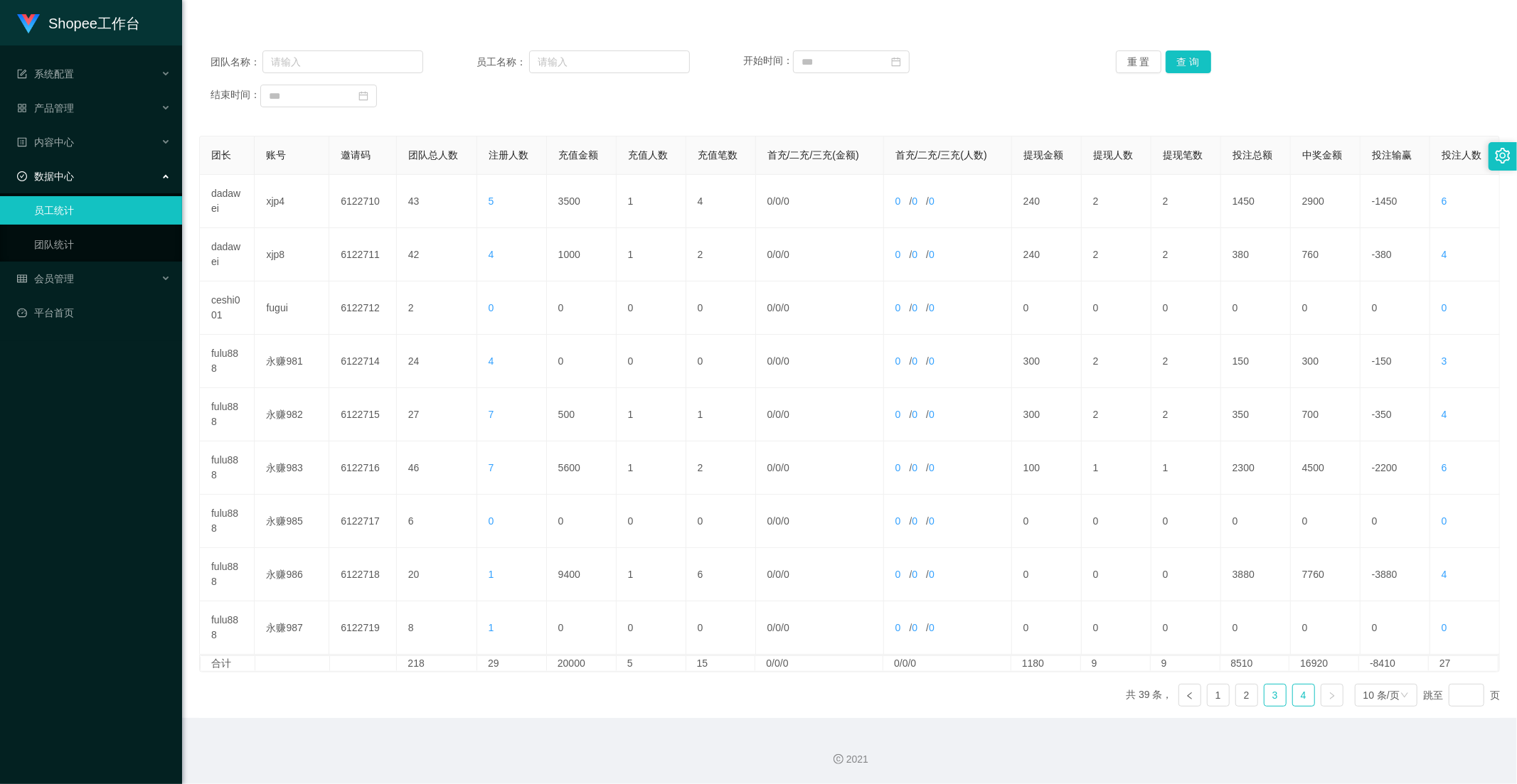
drag, startPoint x: 1275, startPoint y: 701, endPoint x: 1267, endPoint y: 701, distance: 8.0
click at [1274, 700] on link "3" at bounding box center [1275, 695] width 21 height 21
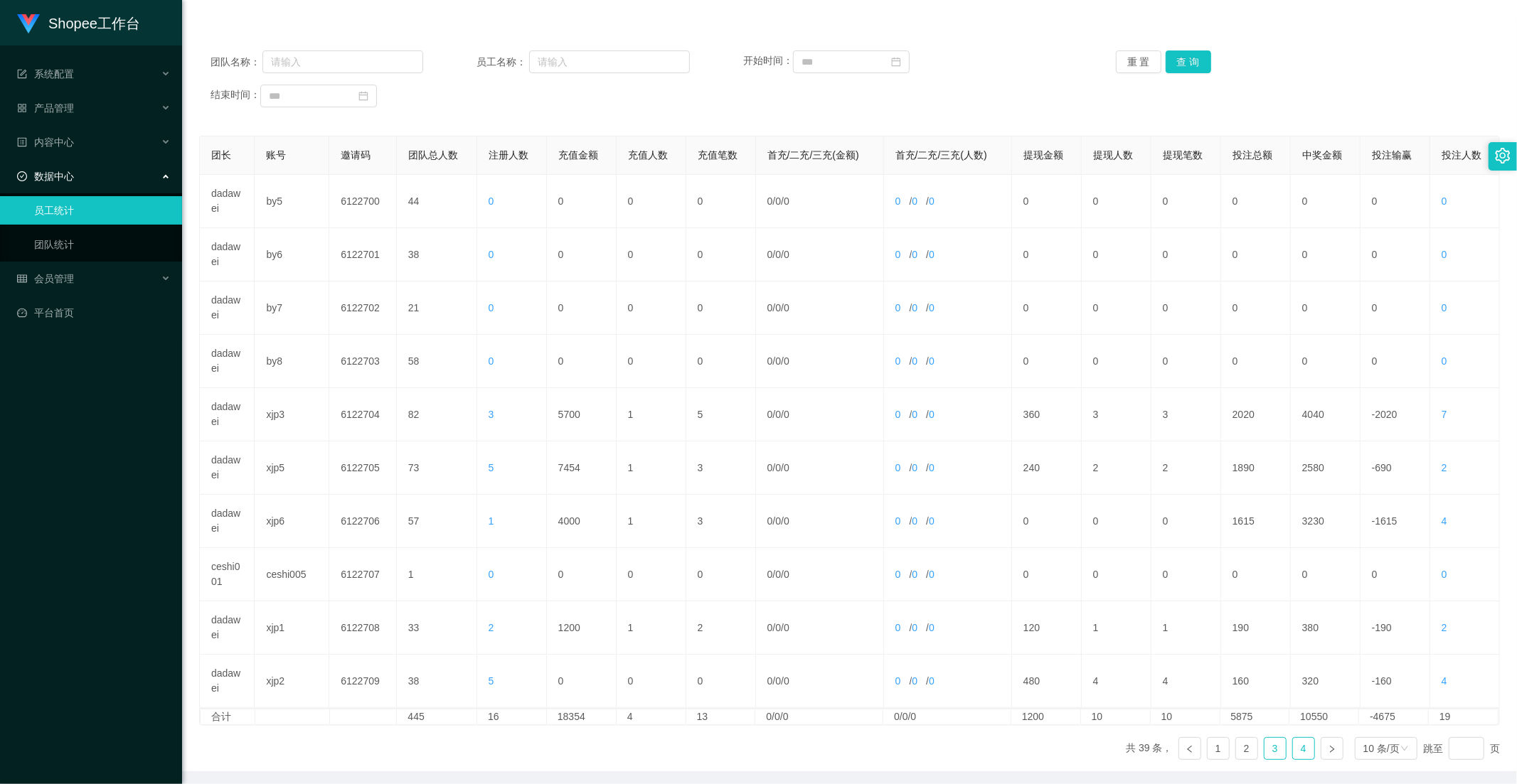
click at [1292, 746] on link "4" at bounding box center [1303, 748] width 21 height 21
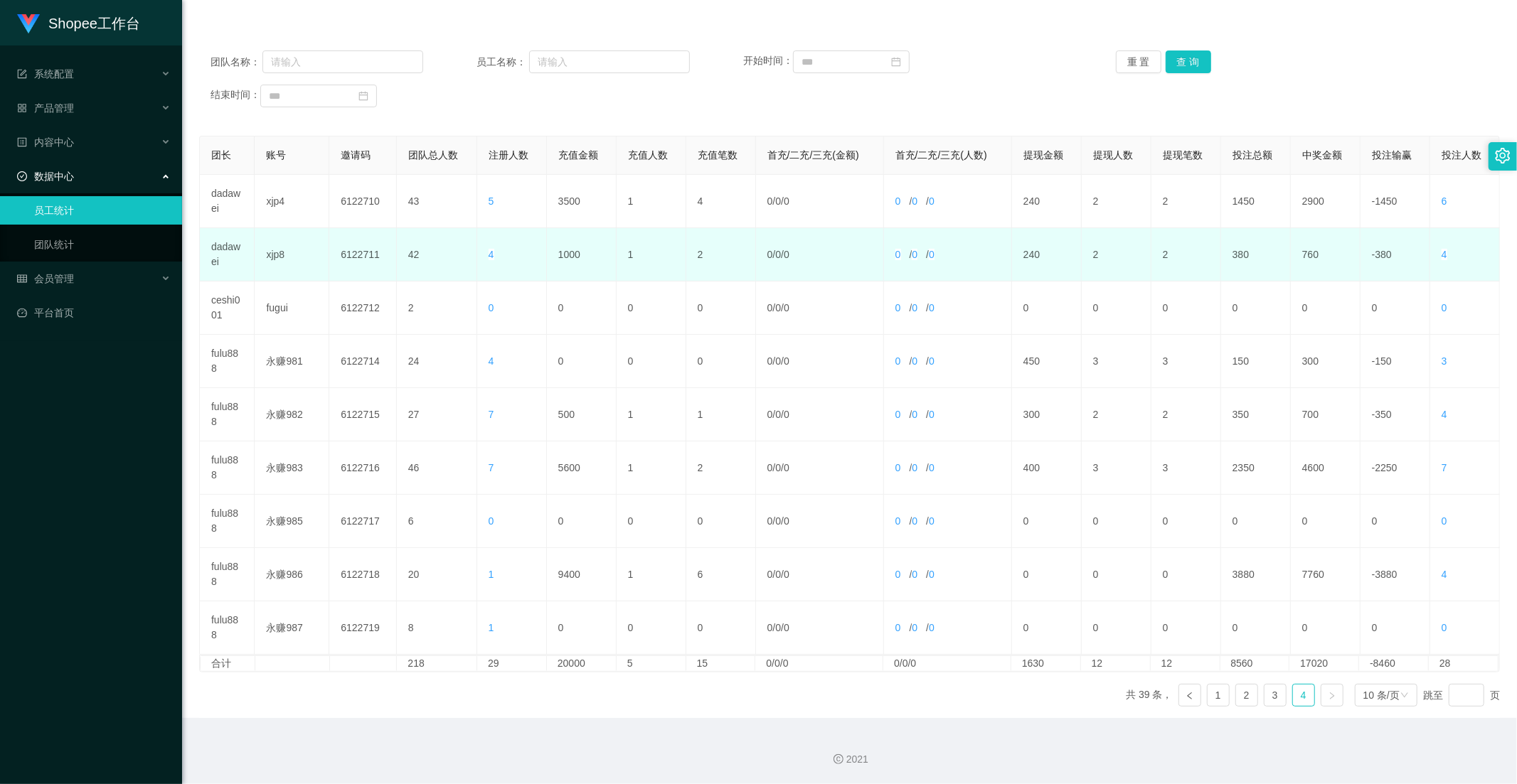
click at [962, 246] on td "0 / 0 / 0" at bounding box center [948, 255] width 128 height 53
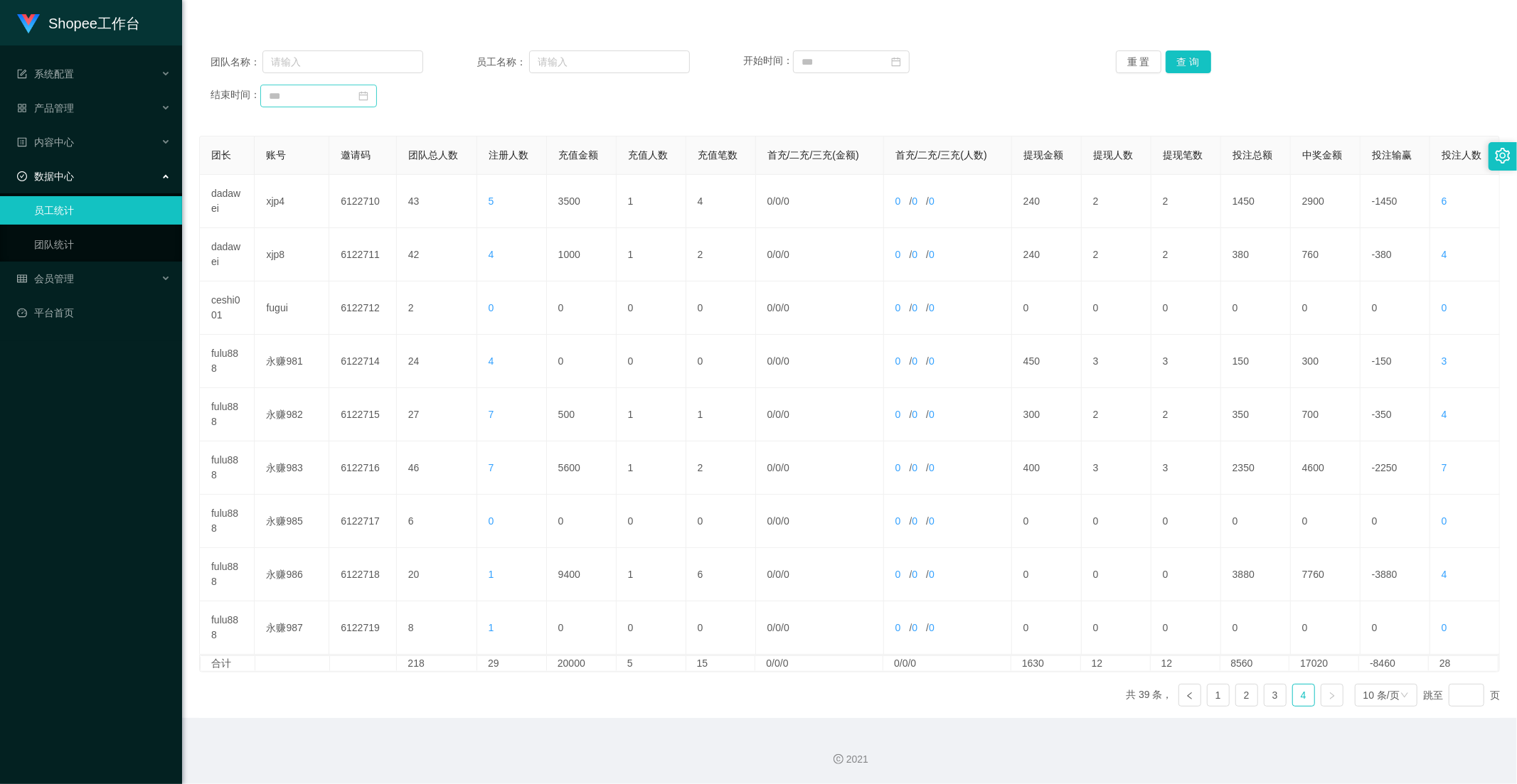
scroll to position [0, 0]
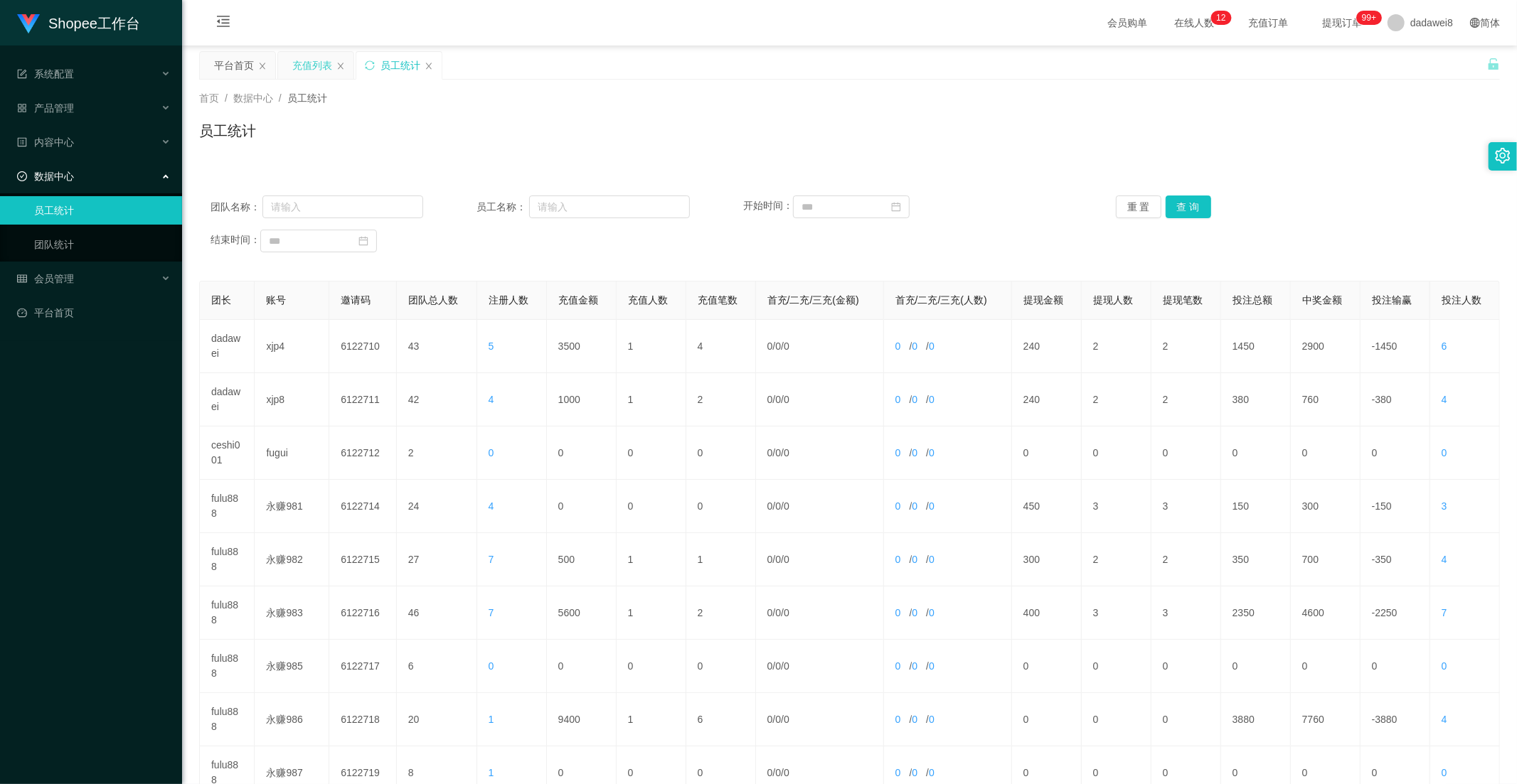
click at [295, 59] on div "充值列表" at bounding box center [312, 65] width 40 height 27
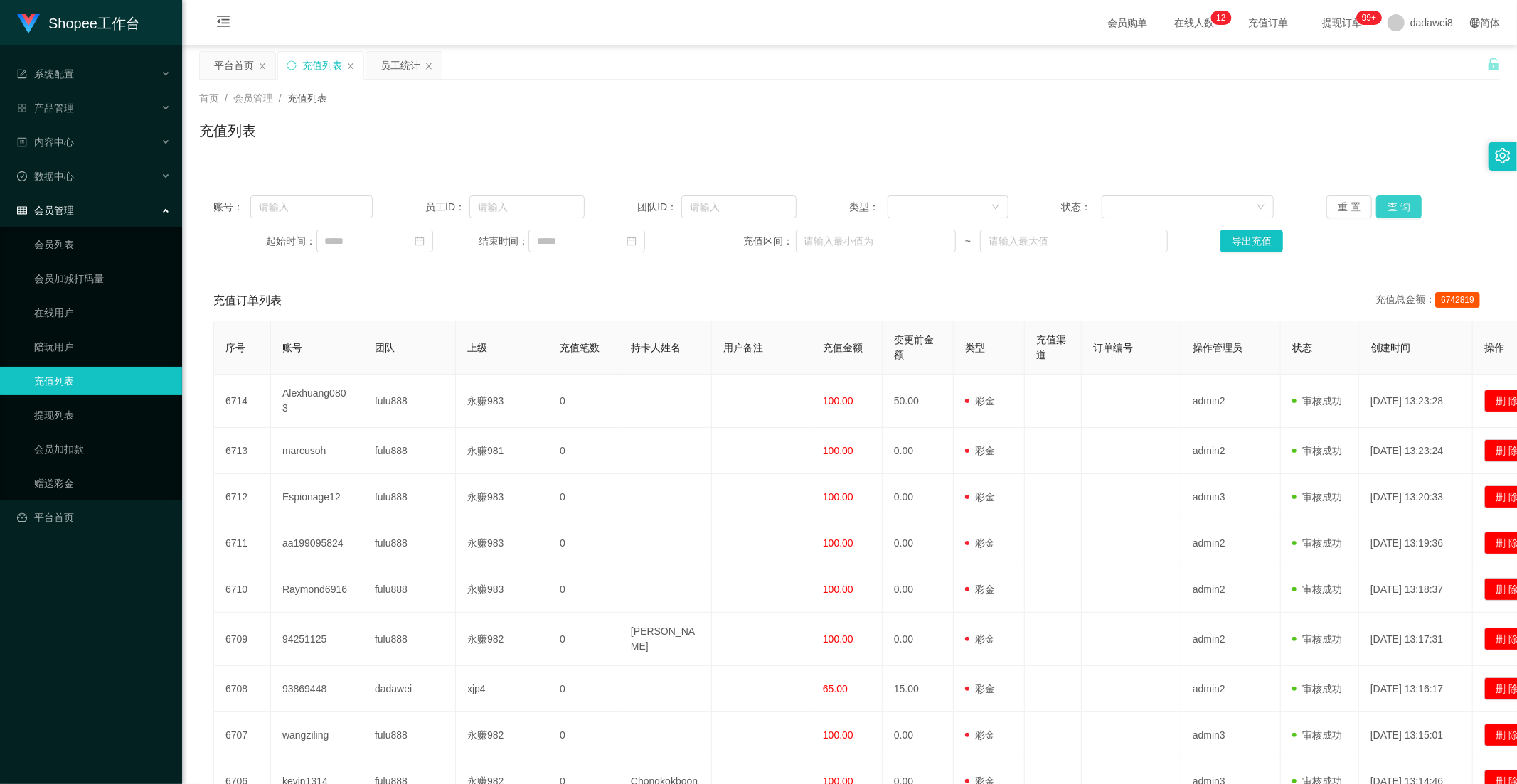
click at [1394, 211] on button "查 询" at bounding box center [1399, 207] width 46 height 23
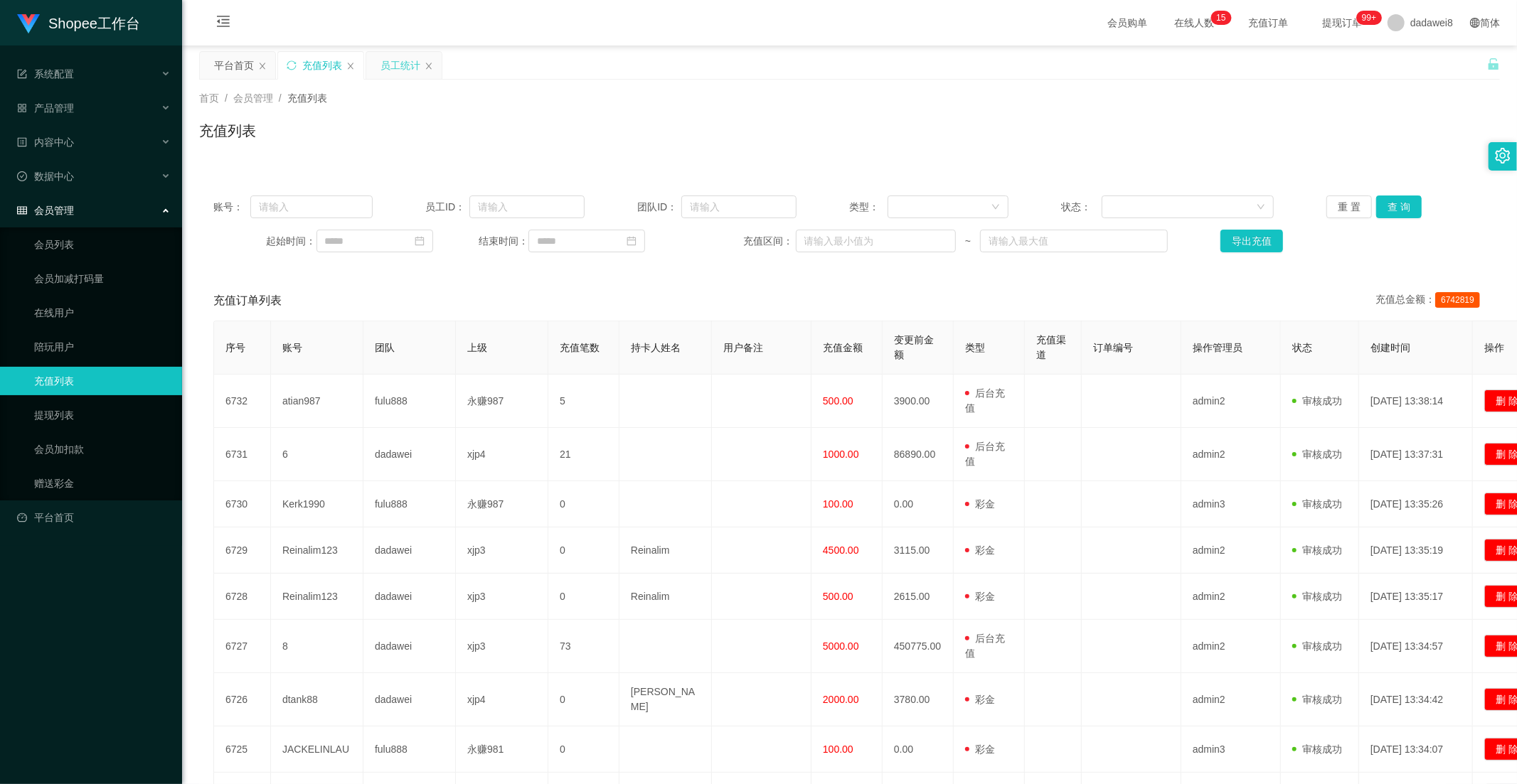
click at [393, 78] on div "员工统计" at bounding box center [400, 65] width 40 height 27
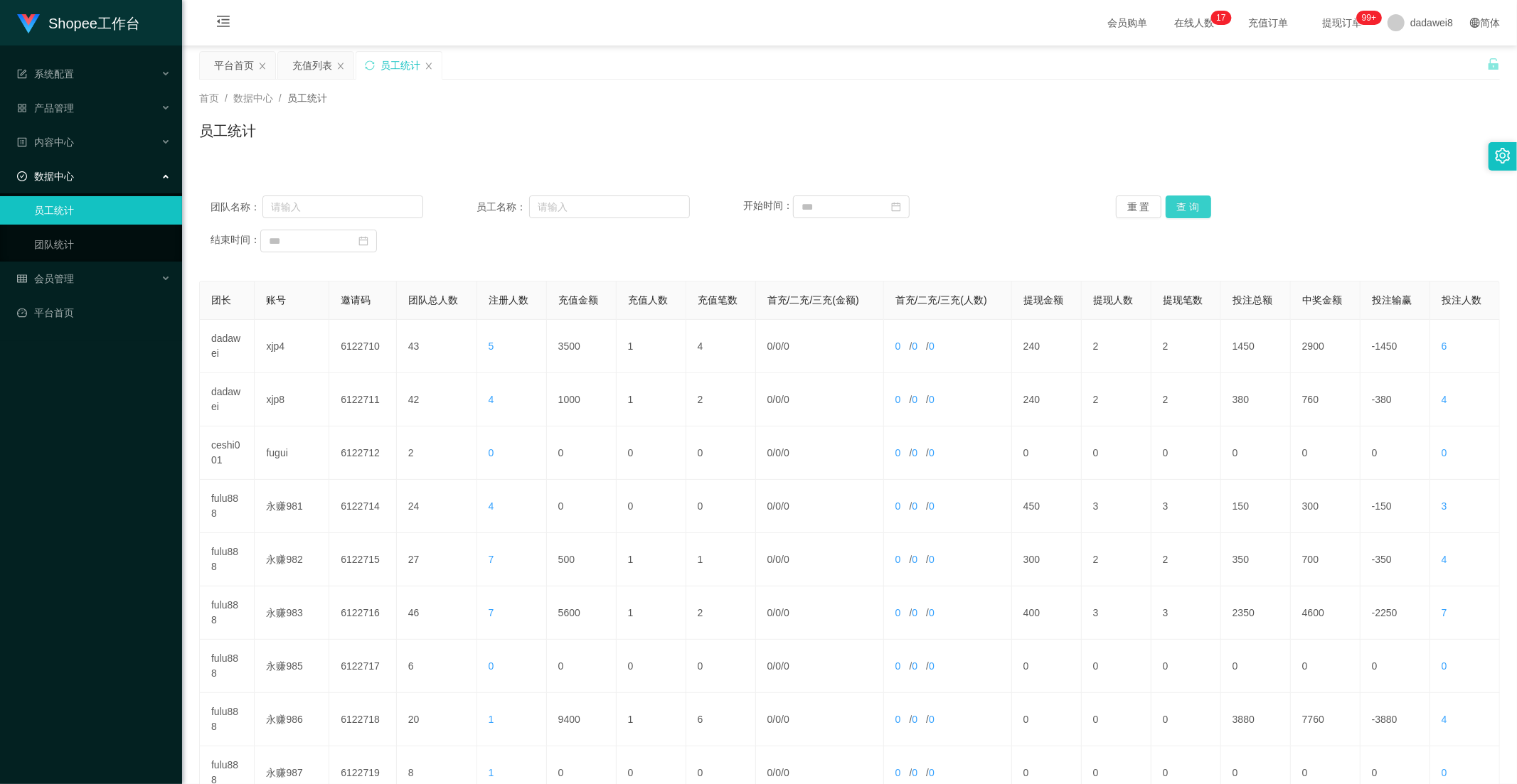
click at [1176, 210] on button "查 询" at bounding box center [1188, 207] width 46 height 23
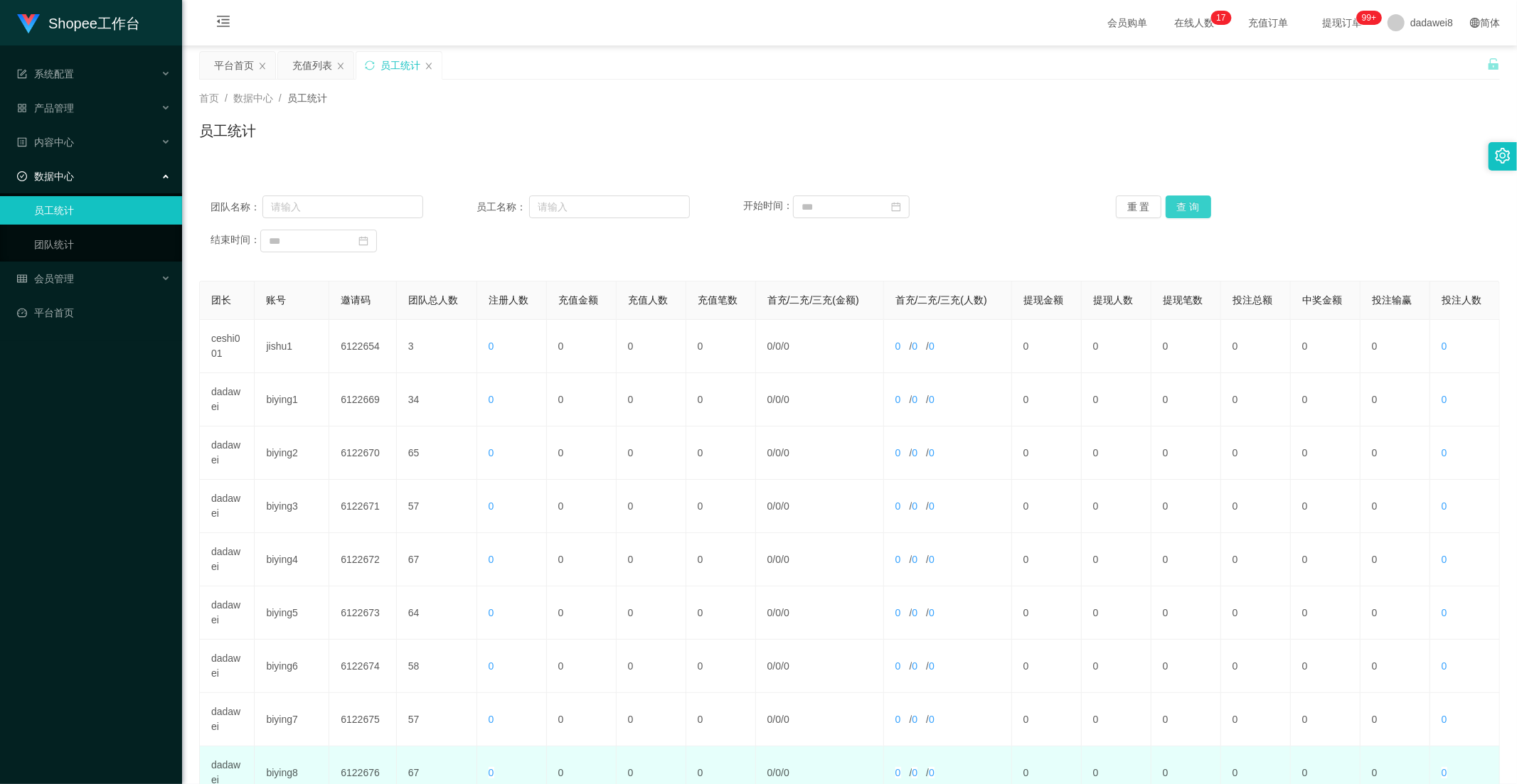
scroll to position [199, 0]
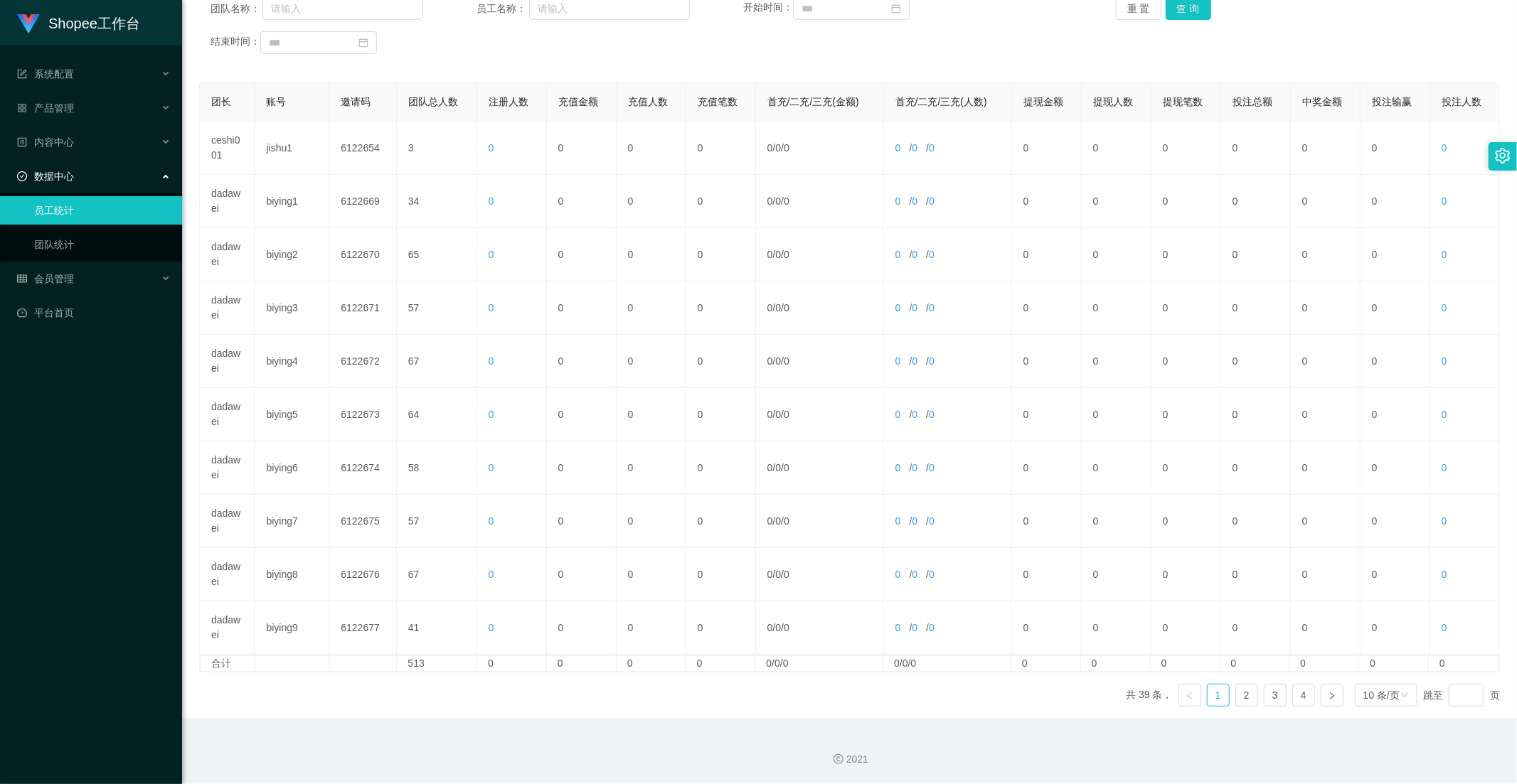
click at [1251, 700] on ul "共 39 条， 1 2 3 4 10 条/页 跳至 页" at bounding box center [1312, 695] width 374 height 23
click at [1250, 700] on ul "共 39 条， 1 2 3 4 10 条/页 跳至 页" at bounding box center [1312, 695] width 374 height 23
click at [1241, 700] on link "2" at bounding box center [1246, 695] width 21 height 21
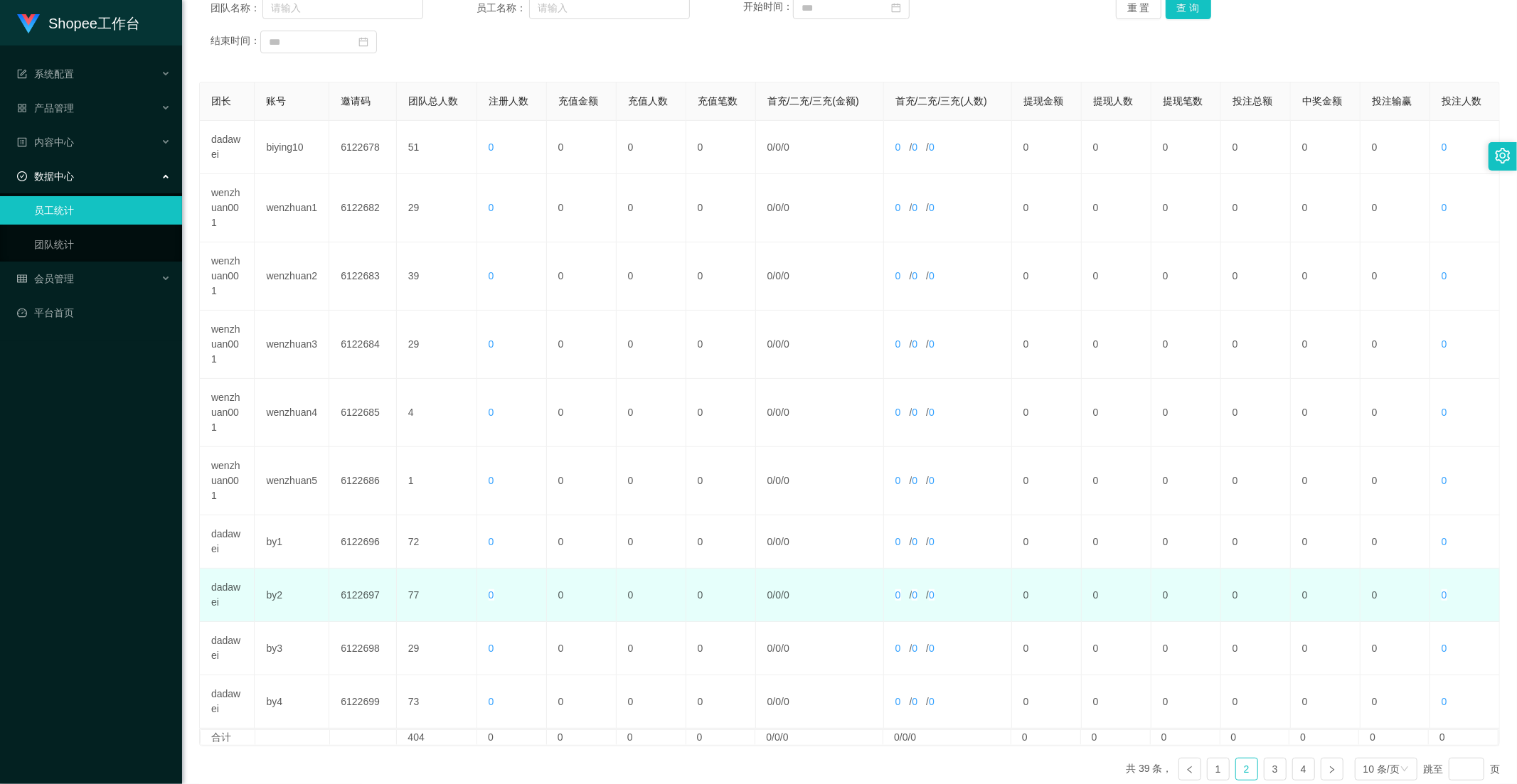
click at [968, 602] on td "0 / 0 / 0" at bounding box center [948, 595] width 128 height 53
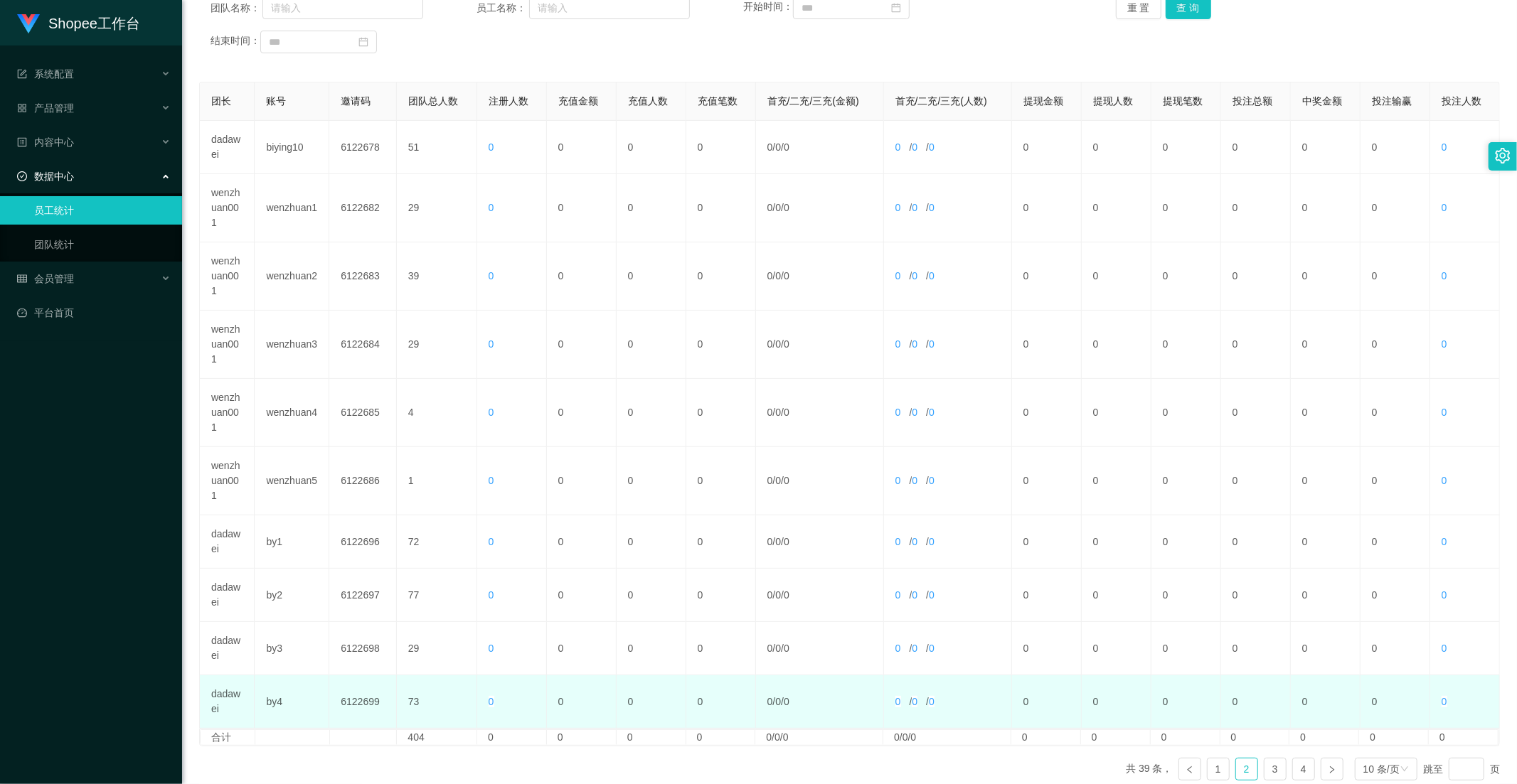
scroll to position [273, 0]
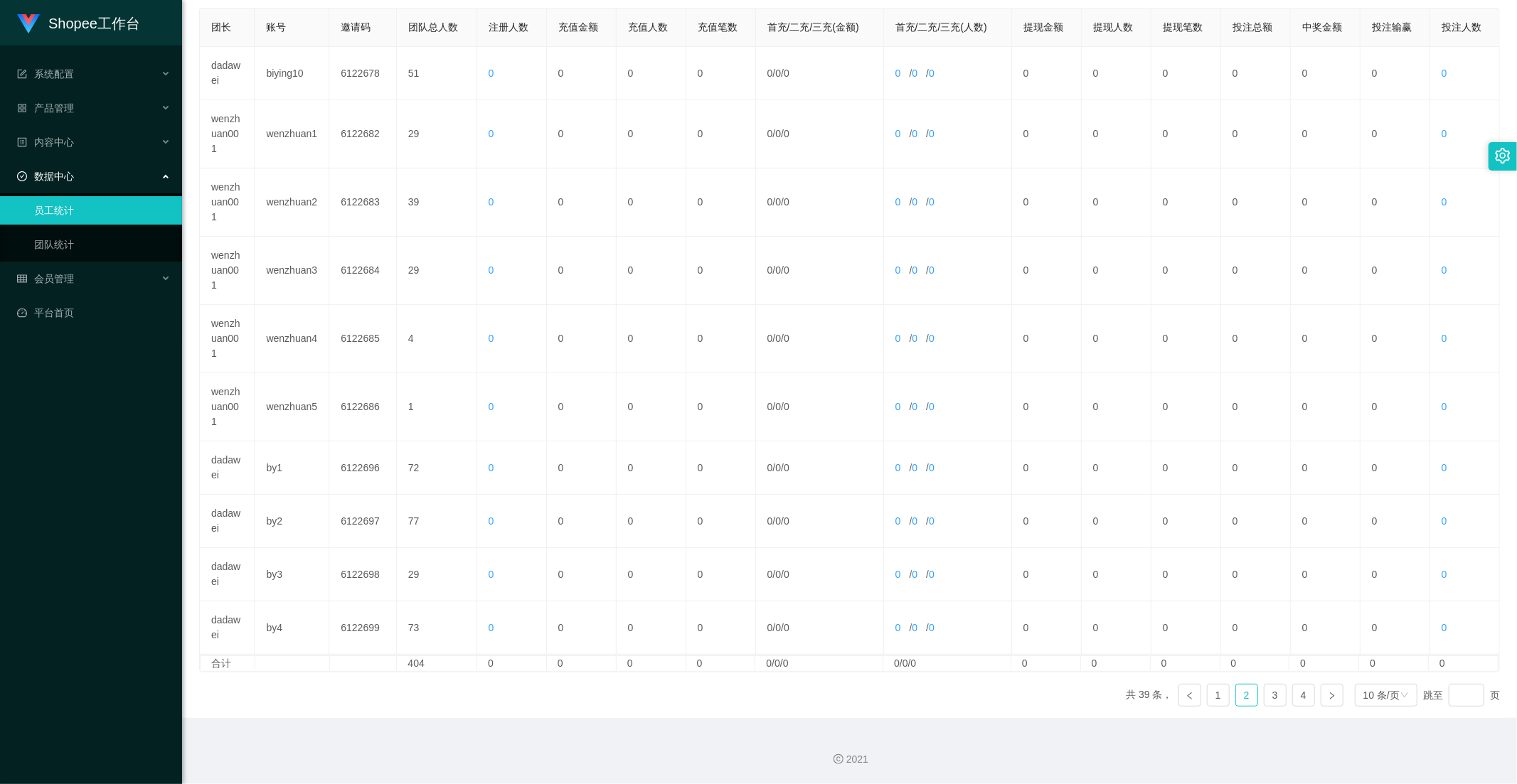
click at [1251, 692] on ul "共 39 条， 1 2 3 4 10 条/页 跳至 页" at bounding box center [1312, 695] width 374 height 23
click at [1264, 694] on li "3" at bounding box center [1275, 695] width 23 height 23
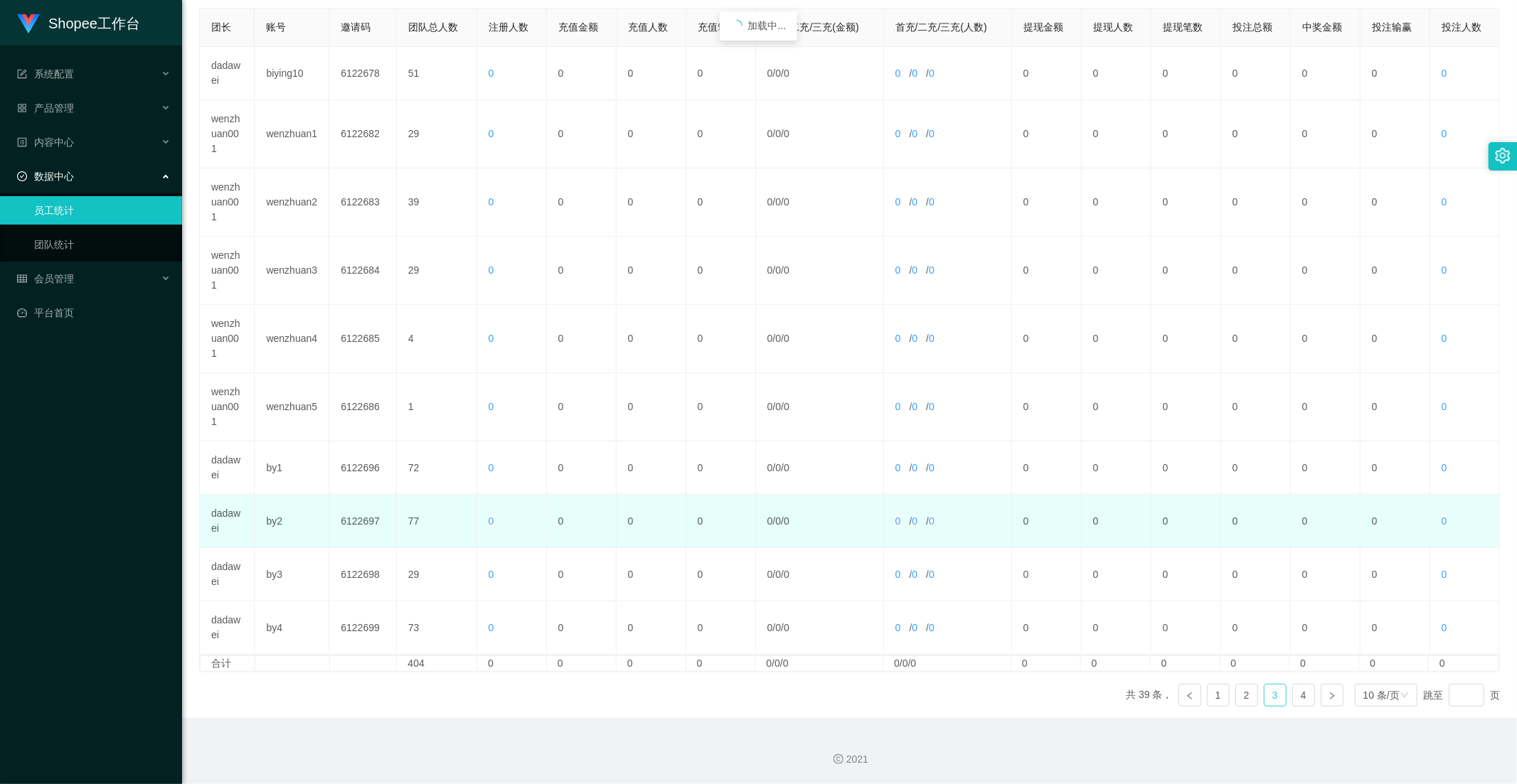
scroll to position [199, 0]
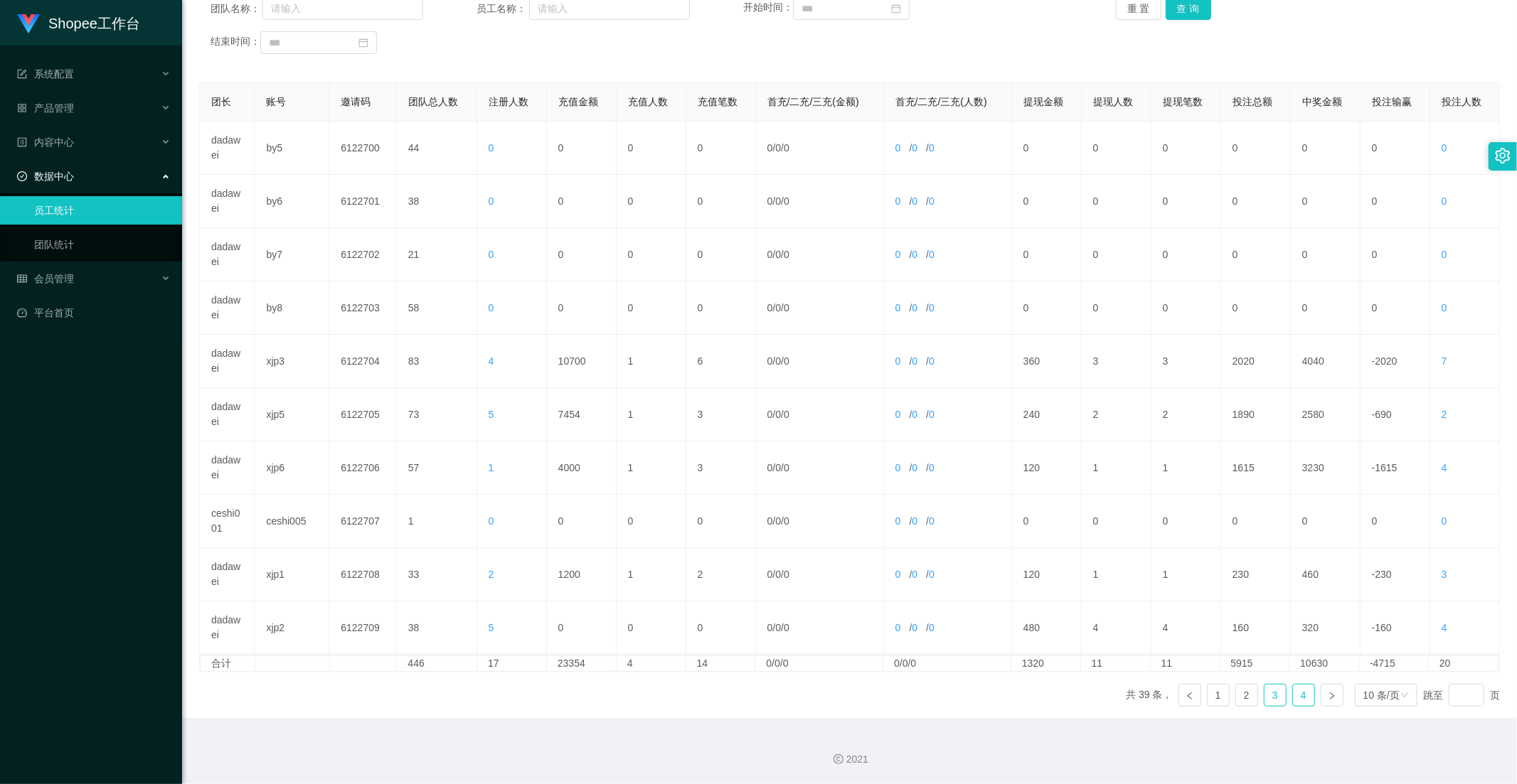
click at [1292, 704] on link "4" at bounding box center [1303, 695] width 21 height 21
